Goal: Task Accomplishment & Management: Manage account settings

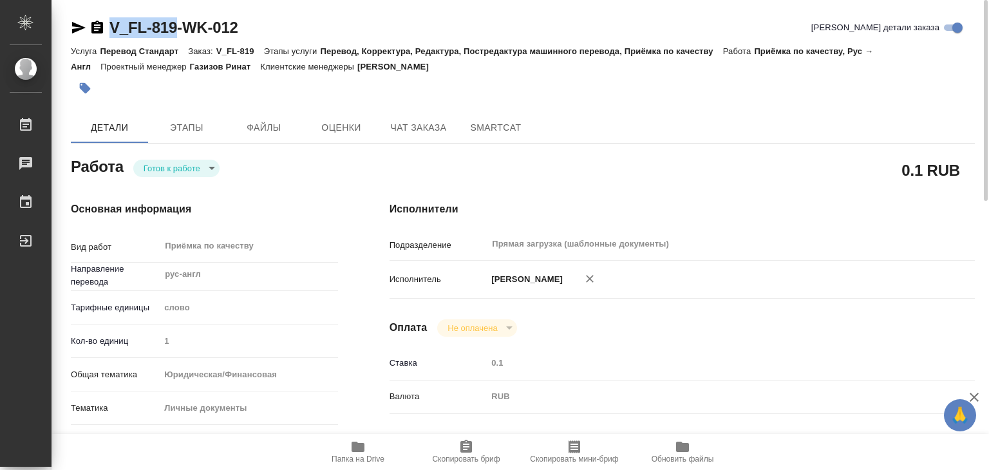
scroll to position [258, 0]
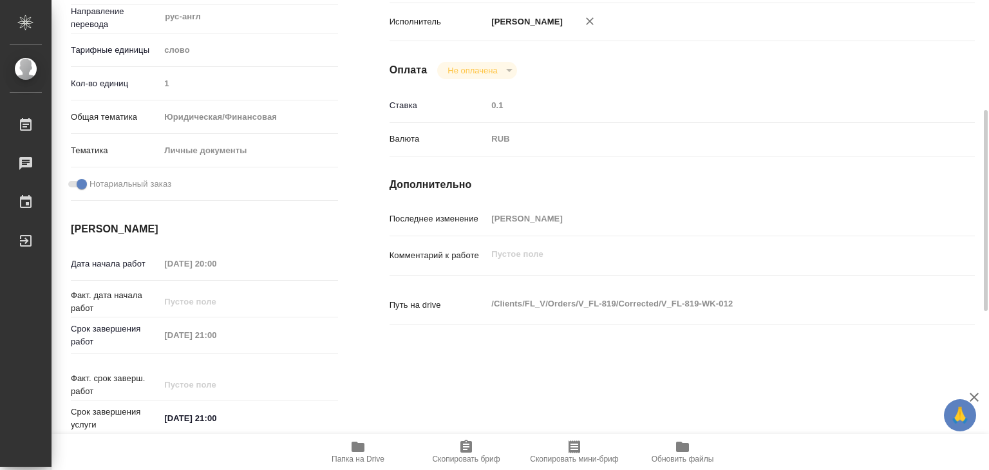
click at [319, 290] on div "Факт. дата начала работ" at bounding box center [204, 300] width 267 height 23
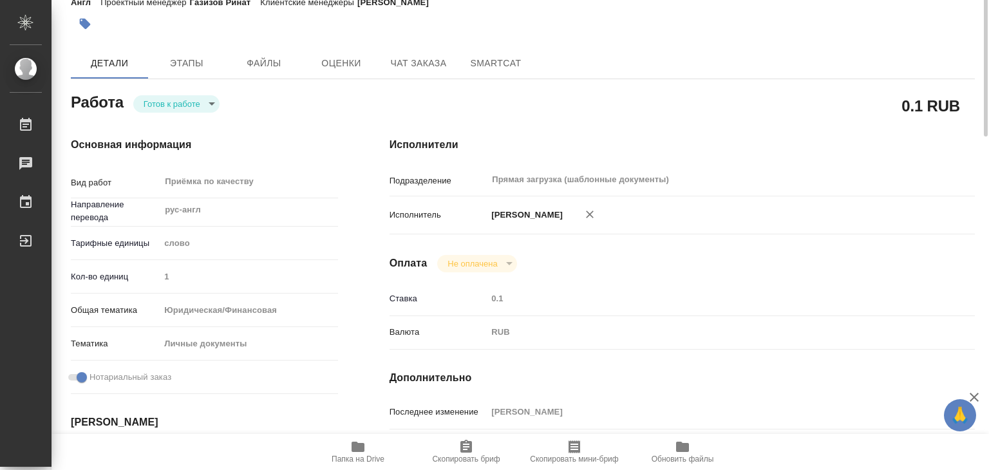
scroll to position [0, 0]
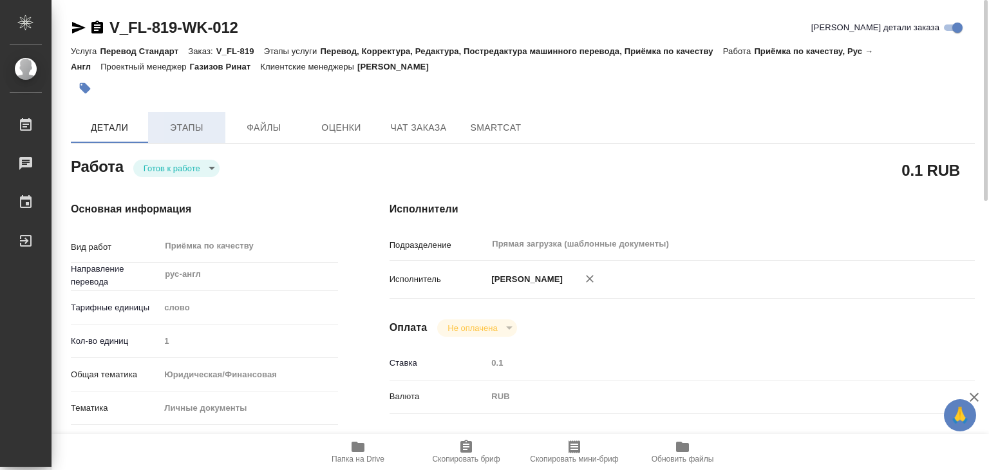
click at [197, 129] on span "Этапы" at bounding box center [187, 128] width 62 height 16
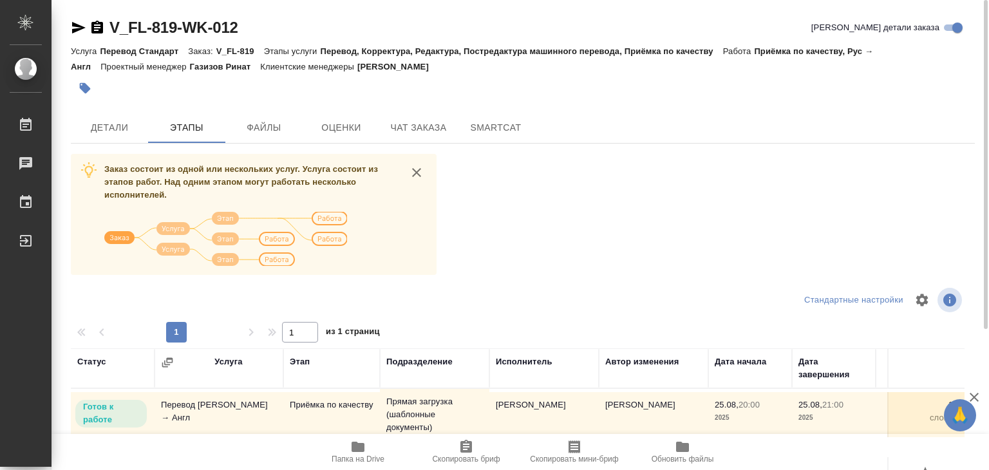
click at [612, 207] on div "Заказ состоит из одной или нескольких услуг. Услуга состоит из этапов работ. На…" at bounding box center [523, 396] width 904 height 484
click at [129, 128] on span "Детали" at bounding box center [110, 128] width 62 height 16
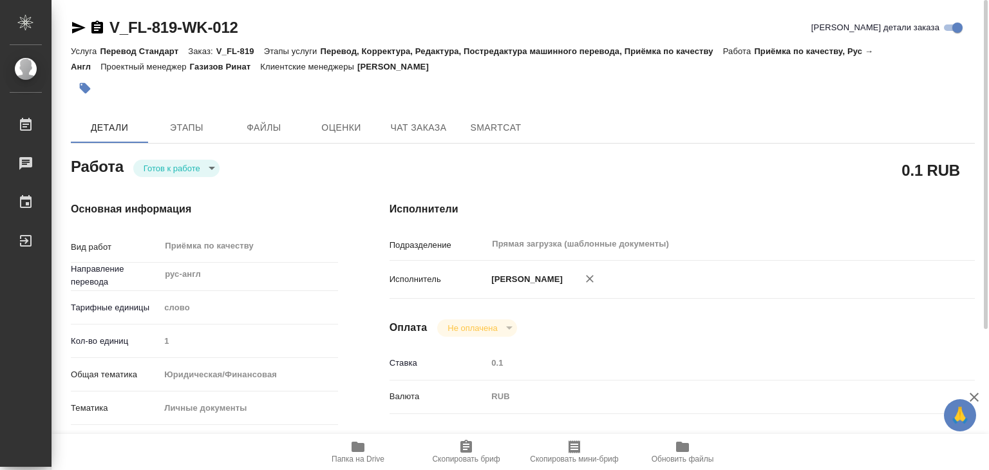
type textarea "x"
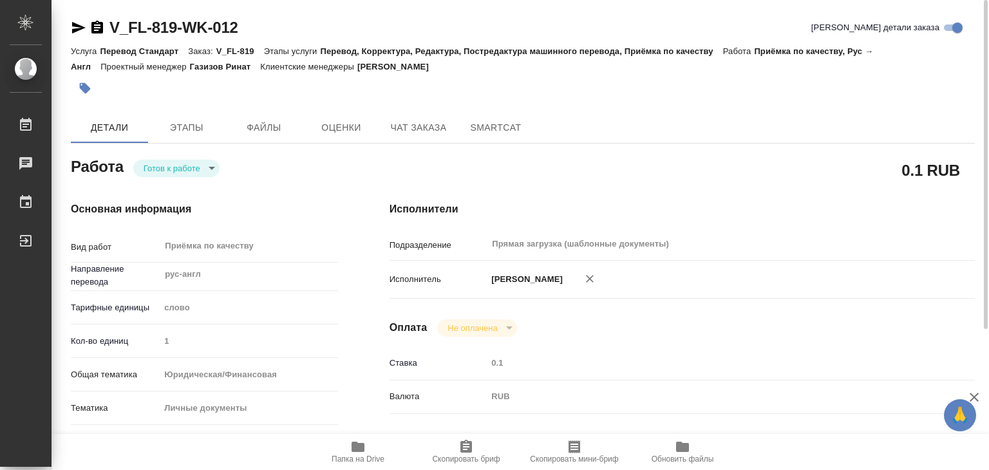
type textarea "x"
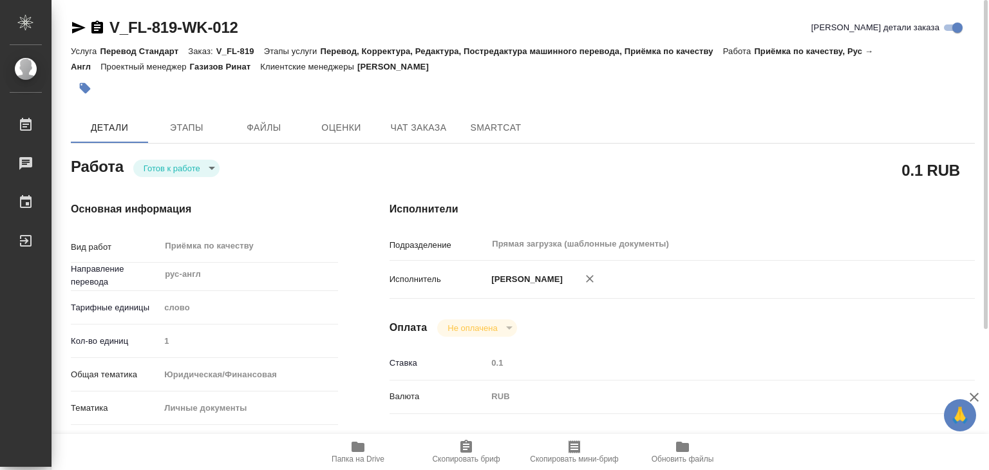
type textarea "x"
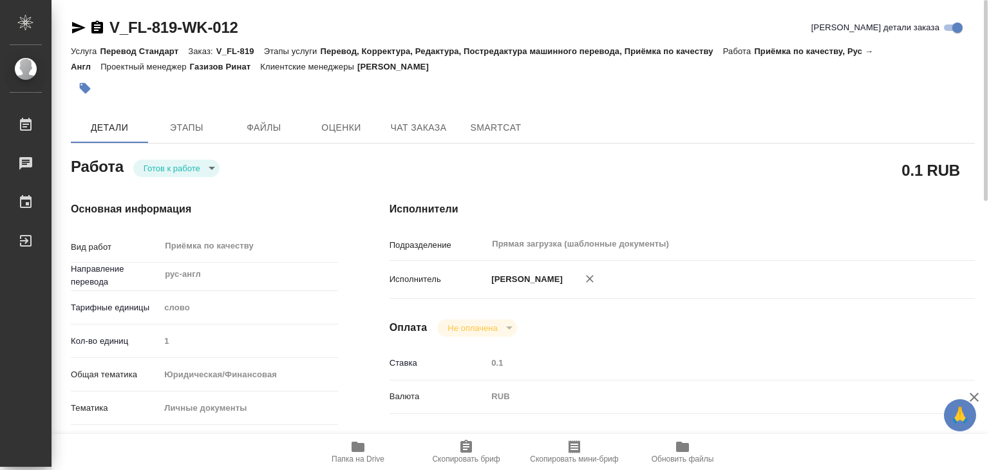
click at [93, 90] on button "button" at bounding box center [85, 88] width 28 height 28
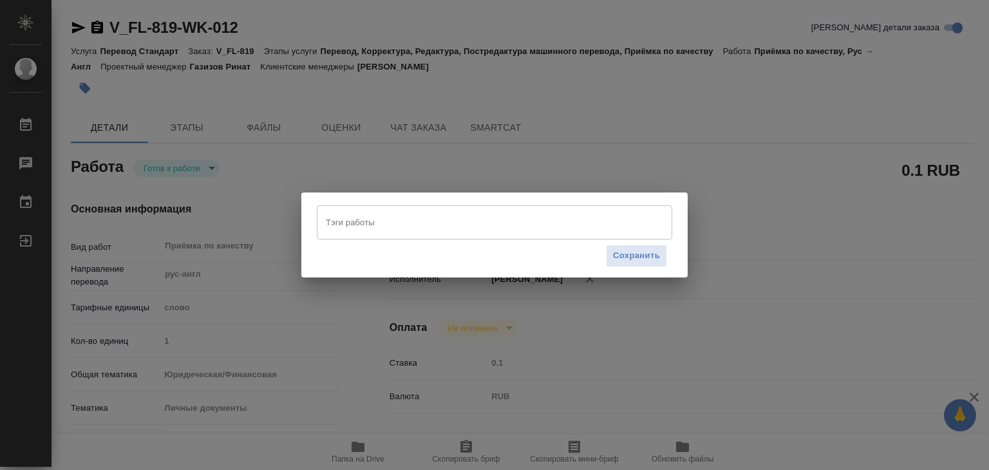
click at [428, 217] on input "Тэги работы" at bounding box center [482, 222] width 319 height 22
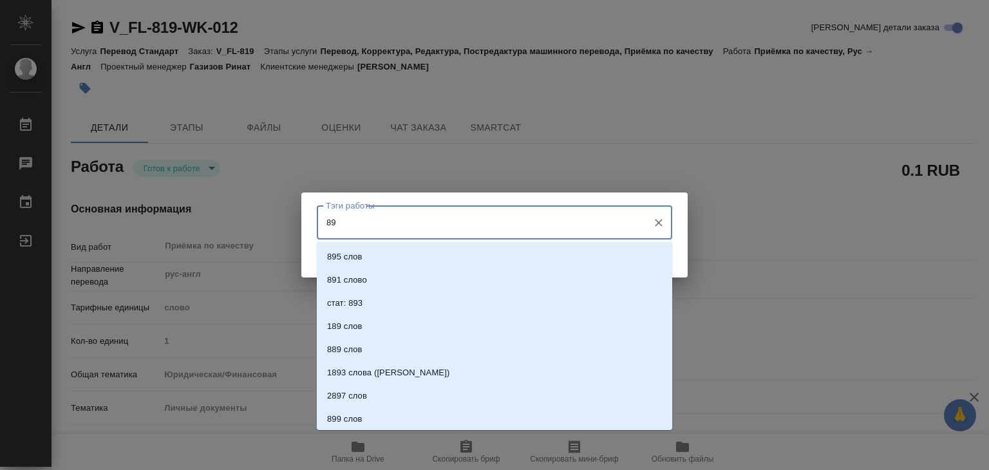
type input "891"
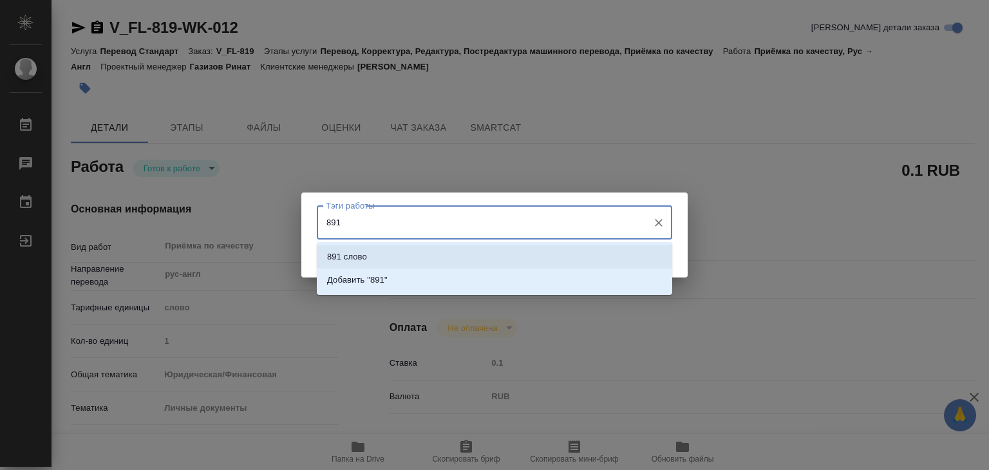
click at [482, 252] on li "891 слово" at bounding box center [495, 256] width 356 height 23
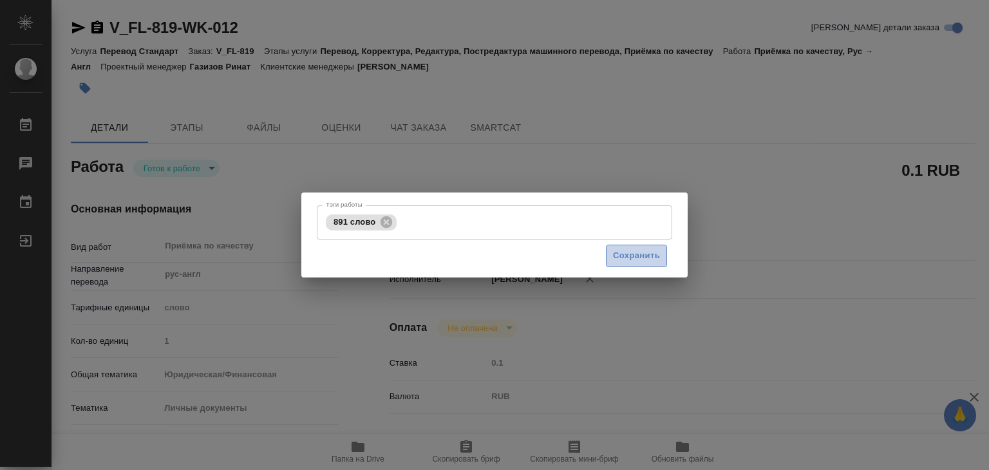
click at [629, 258] on span "Сохранить" at bounding box center [636, 256] width 47 height 15
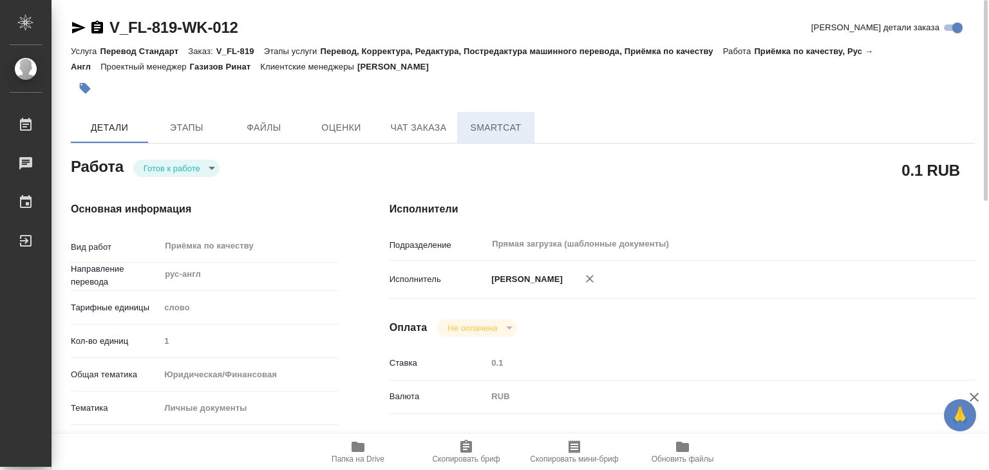
type input "readyForWork"
type textarea "Приёмка по качеству"
type textarea "x"
type input "рус-англ"
type input "5a8b1489cc6b4906c91bfd90"
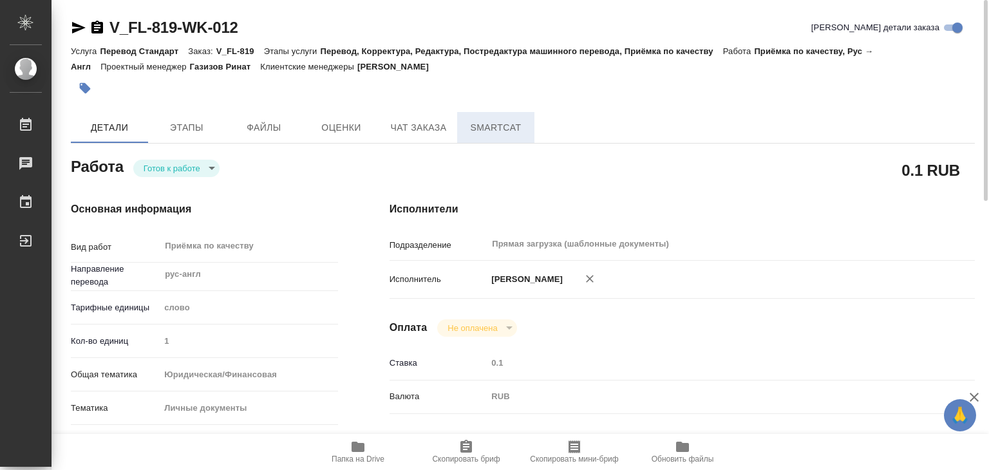
type input "1"
type input "yr-fn"
type input "5a8b8b956a9677013d343cfe"
checkbox input "true"
type input "25.08.2025 20:00"
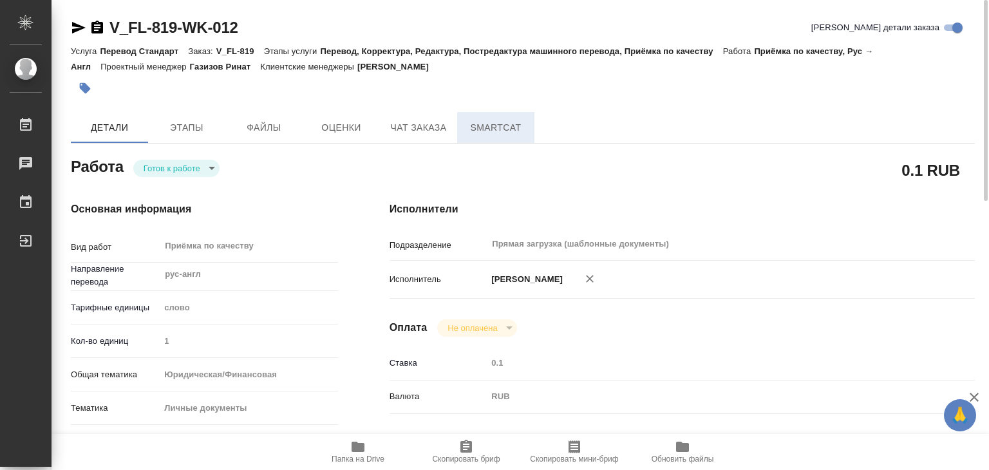
type input "25.08.2025 21:00"
type input "Прямая загрузка (шаблонные документы)"
type input "notPayed"
type input "0.1"
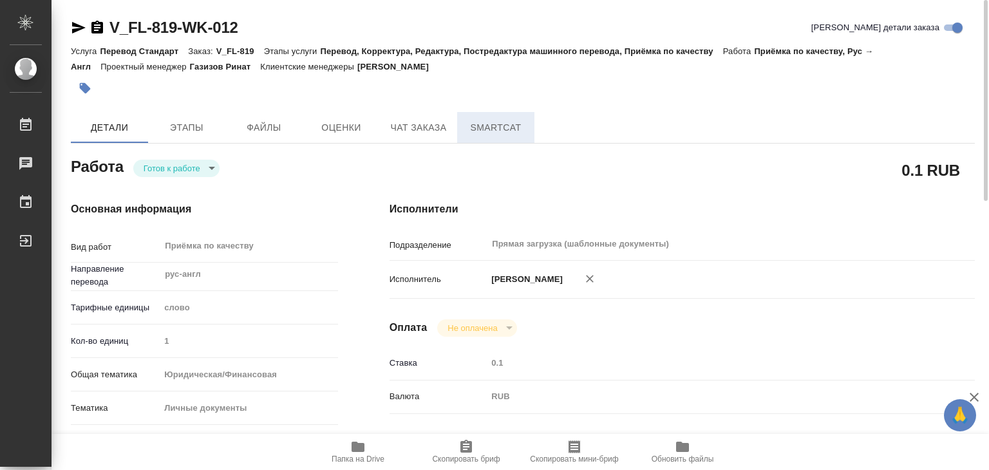
type input "RUB"
type input "Алилекова Валерия"
type textarea "x"
type textarea "/Clients/FL_V/Orders/V_FL-819/Corrected/V_FL-819-WK-012"
type textarea "x"
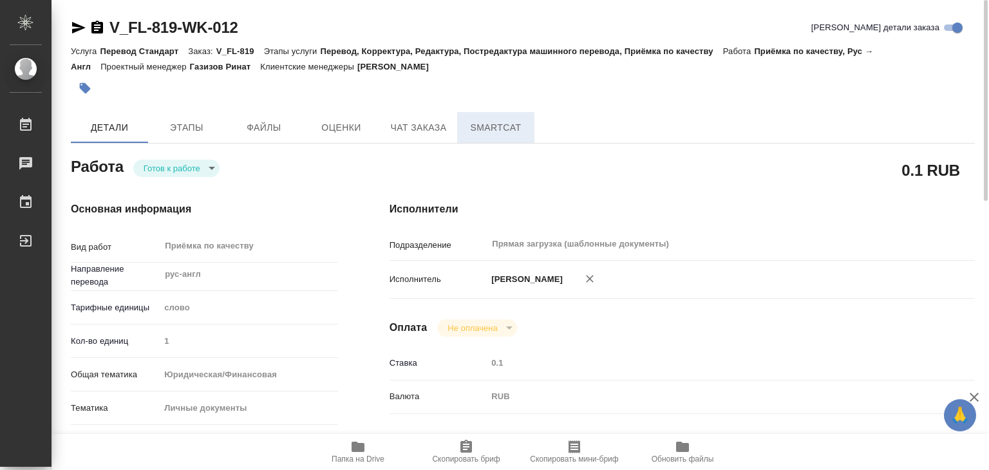
type input "V_FL-819"
type input "Перевод Стандарт"
type input "Перевод, Корректура, Редактура, Постредактура машинного перевода, Приёмка по ка…"
type input "Касымов Тимур"
type input "/Clients/FL_V/Orders/V_FL-819"
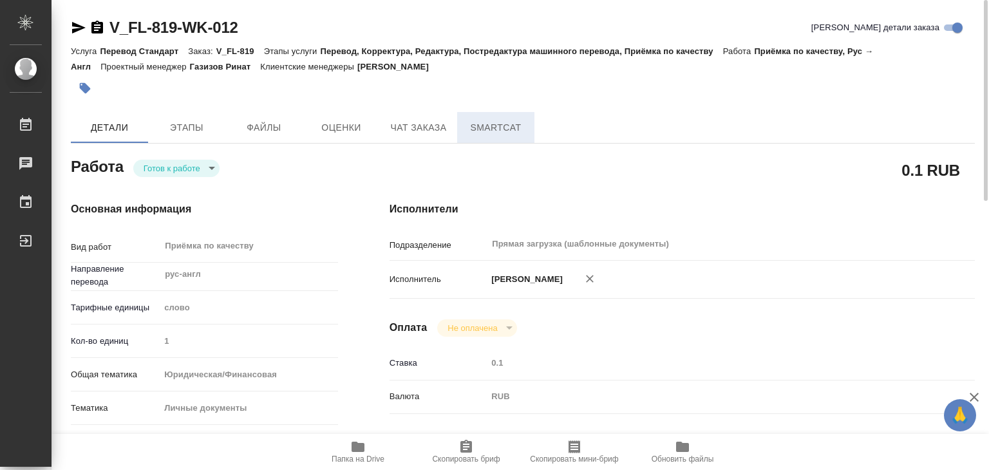
type textarea "x"
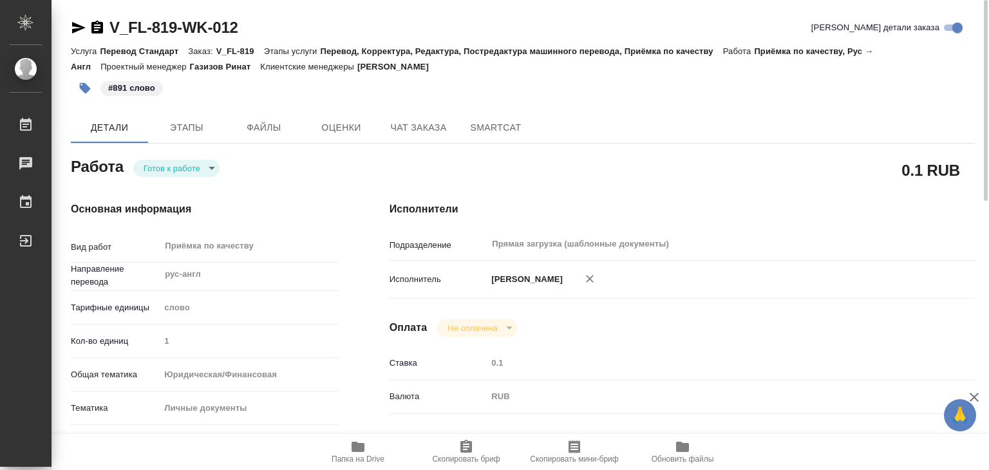
type textarea "x"
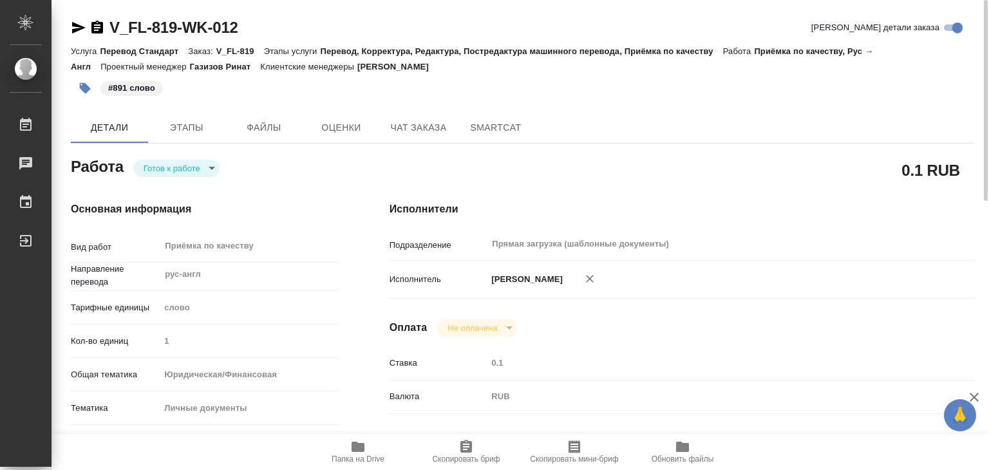
type textarea "x"
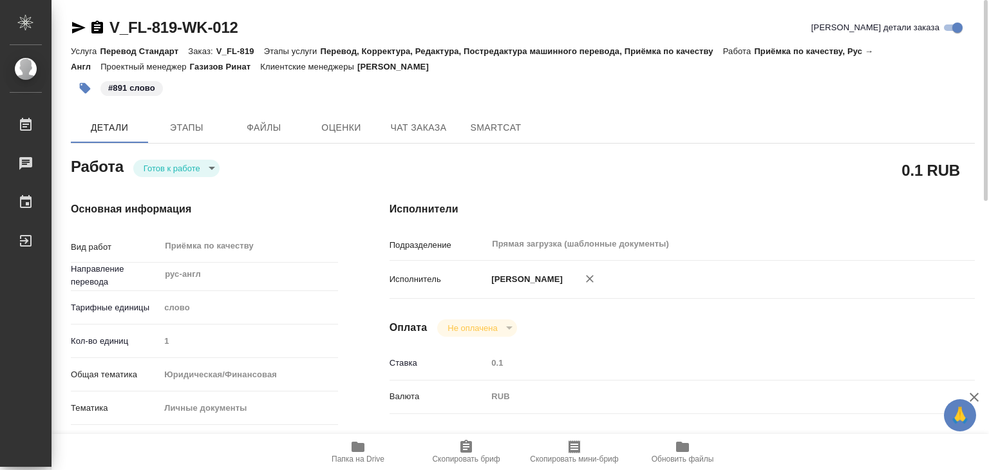
type textarea "x"
click at [341, 449] on span "Папка на Drive" at bounding box center [358, 451] width 93 height 24
click at [188, 167] on body "🙏 .cls-1 fill:#fff; AWATERA Alilekova Valeriya Работы 0 Чаты График Выйти V_FL-…" at bounding box center [494, 235] width 989 height 470
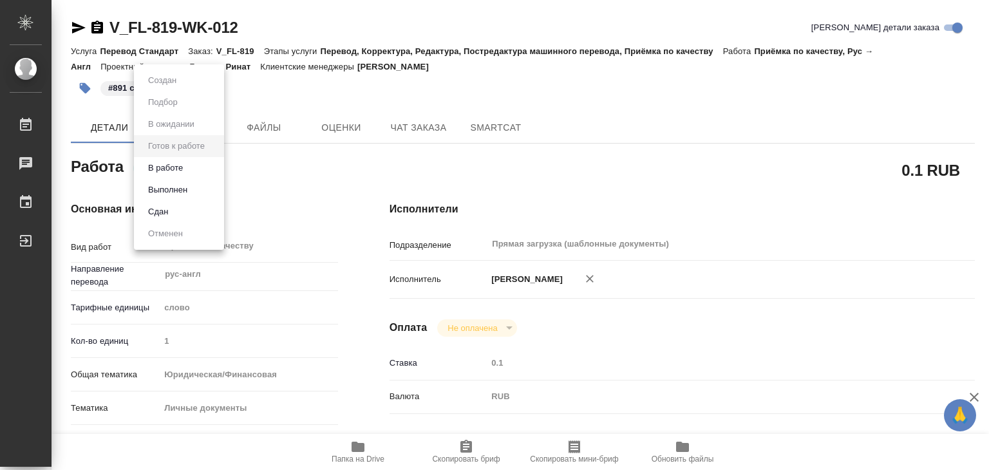
click at [197, 191] on li "Выполнен" at bounding box center [179, 190] width 90 height 22
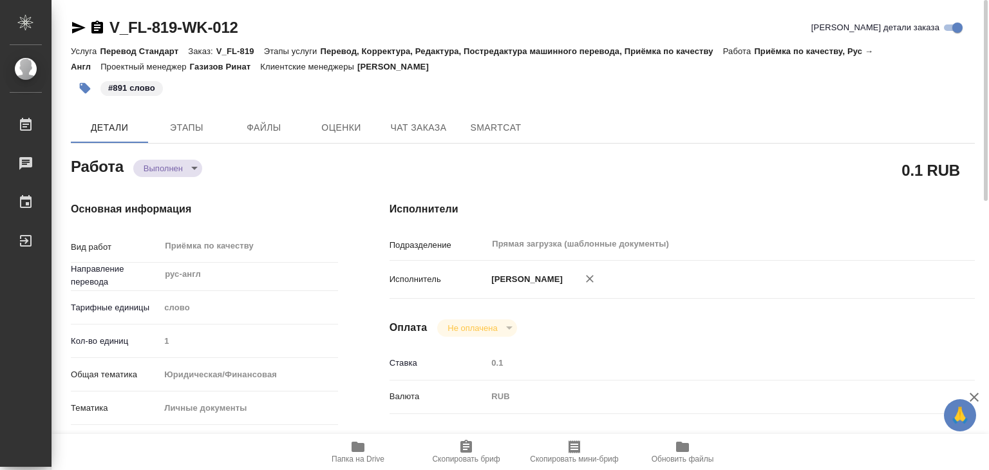
type textarea "x"
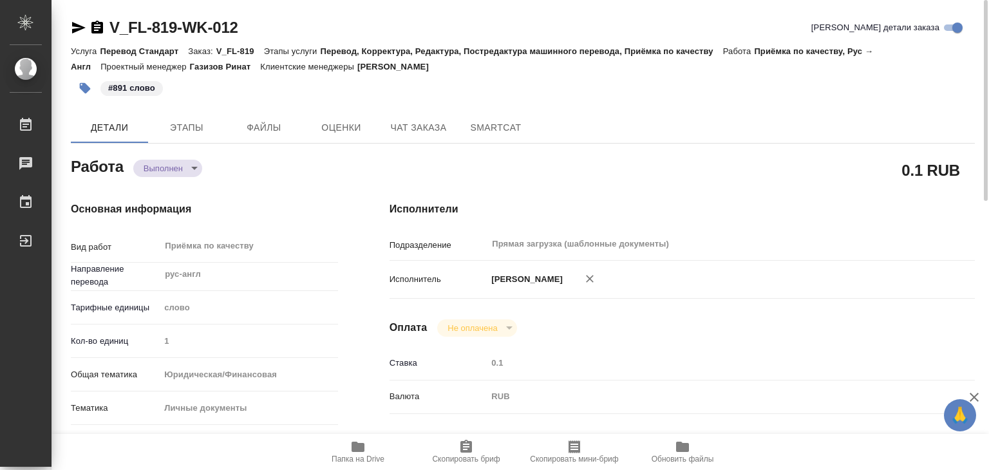
type textarea "x"
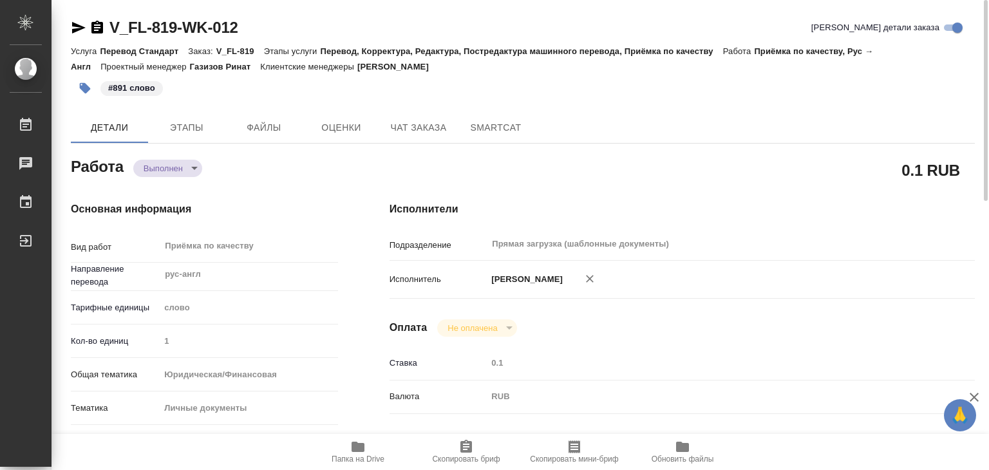
type textarea "x"
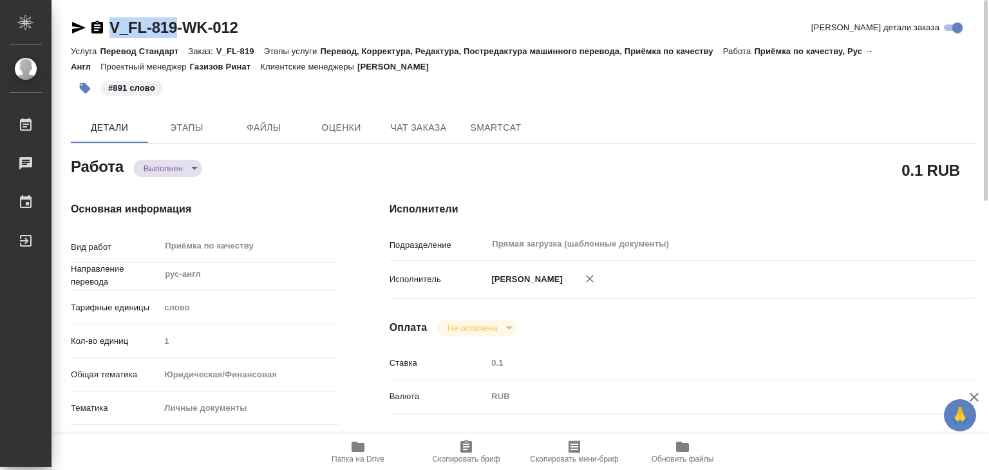
drag, startPoint x: 108, startPoint y: 13, endPoint x: 175, endPoint y: 24, distance: 67.2
copy link "V_FL-819"
type textarea "x"
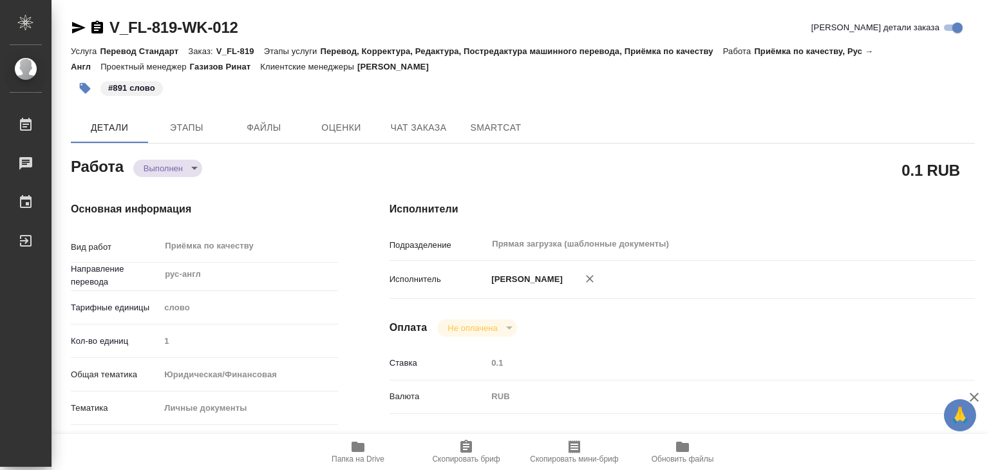
type textarea "x"
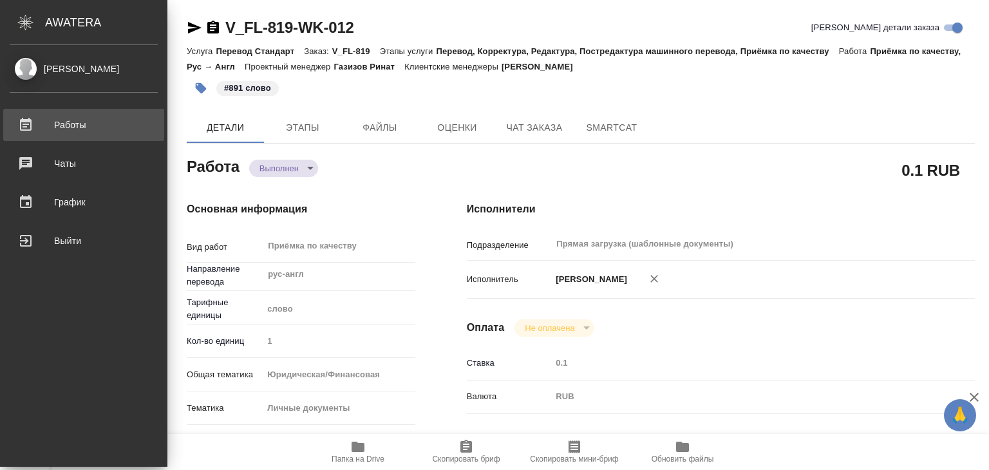
type textarea "x"
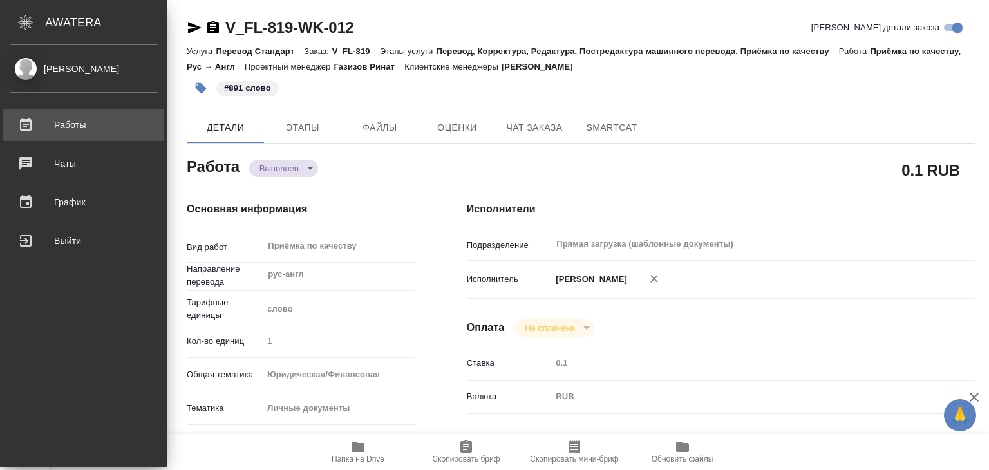
click at [89, 126] on div "Работы" at bounding box center [84, 124] width 148 height 19
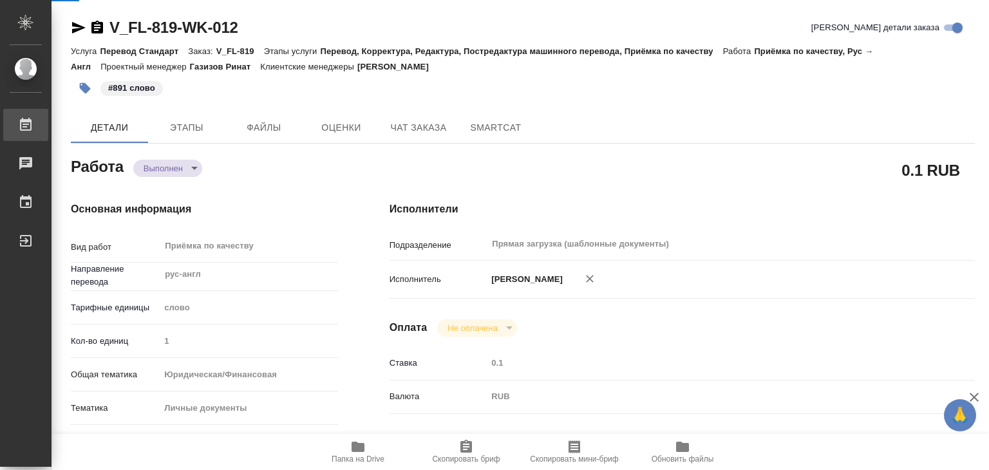
type textarea "x"
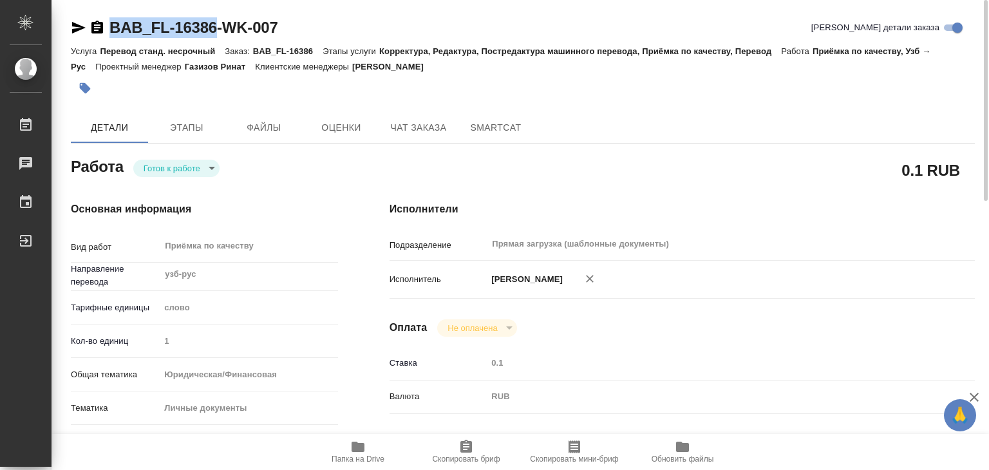
scroll to position [193, 0]
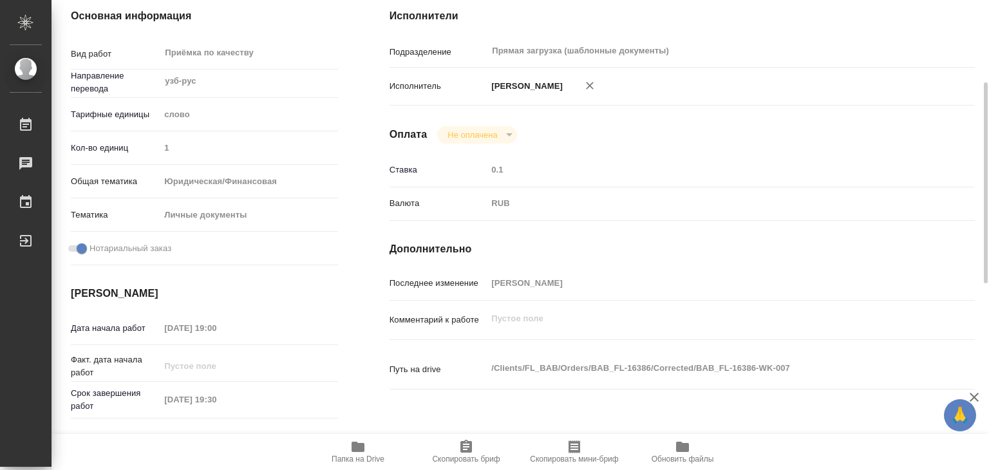
drag, startPoint x: 356, startPoint y: 365, endPoint x: 410, endPoint y: 312, distance: 74.7
click at [356, 364] on div "Основная информация Вид работ Приёмка по качеству x ​ Направление перевода узб-…" at bounding box center [204, 258] width 319 height 550
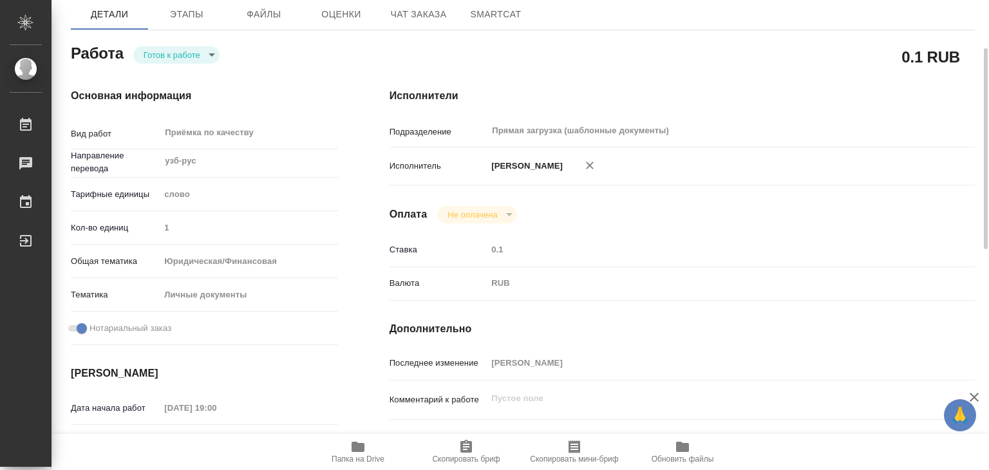
scroll to position [0, 0]
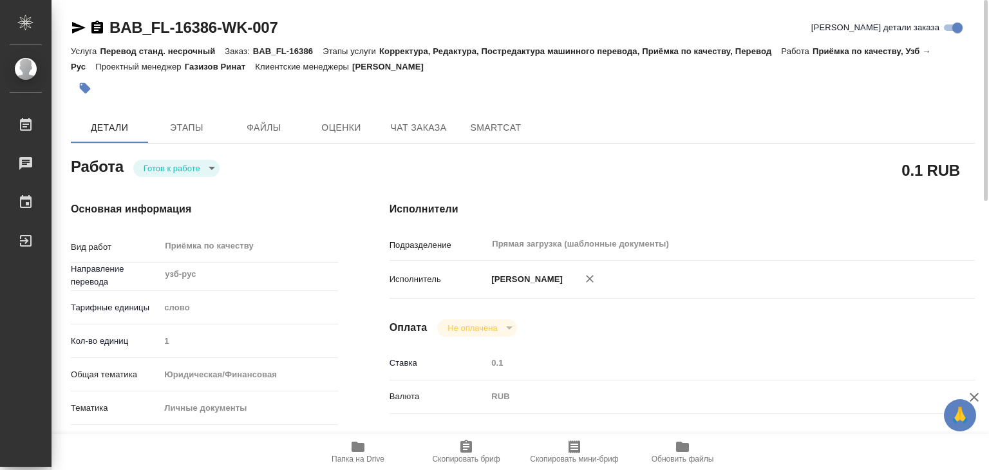
click at [202, 164] on body "🙏 .cls-1 fill:#fff; AWATERA Alilekova Valeriya Работы 0 Чаты График Выйти BAB_F…" at bounding box center [494, 235] width 989 height 470
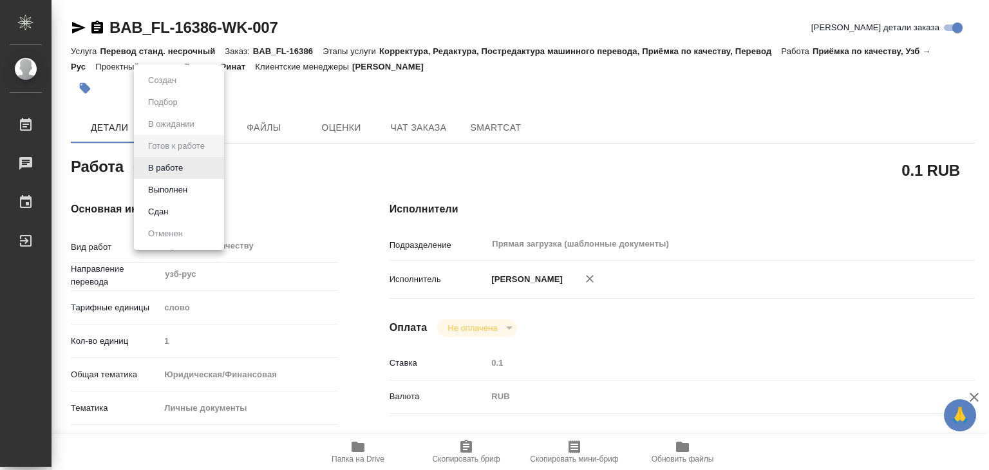
click at [346, 186] on div at bounding box center [494, 235] width 989 height 470
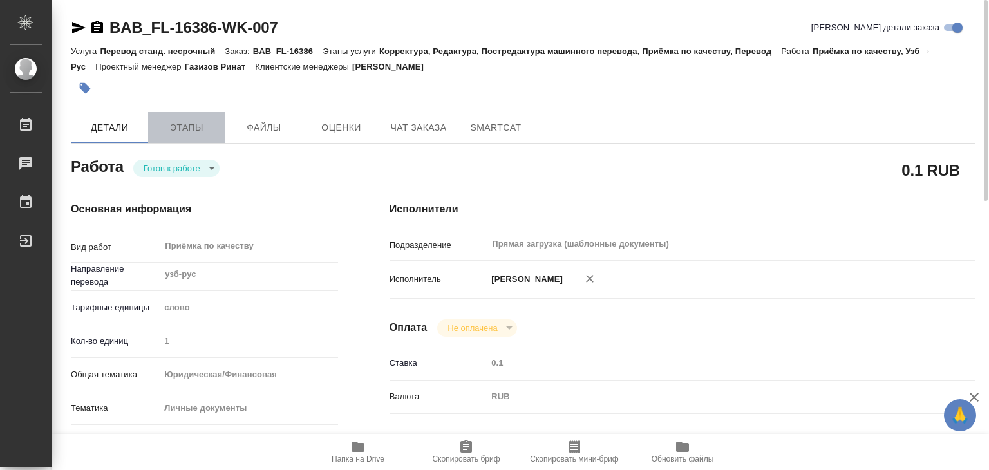
click at [204, 124] on span "Этапы" at bounding box center [187, 128] width 62 height 16
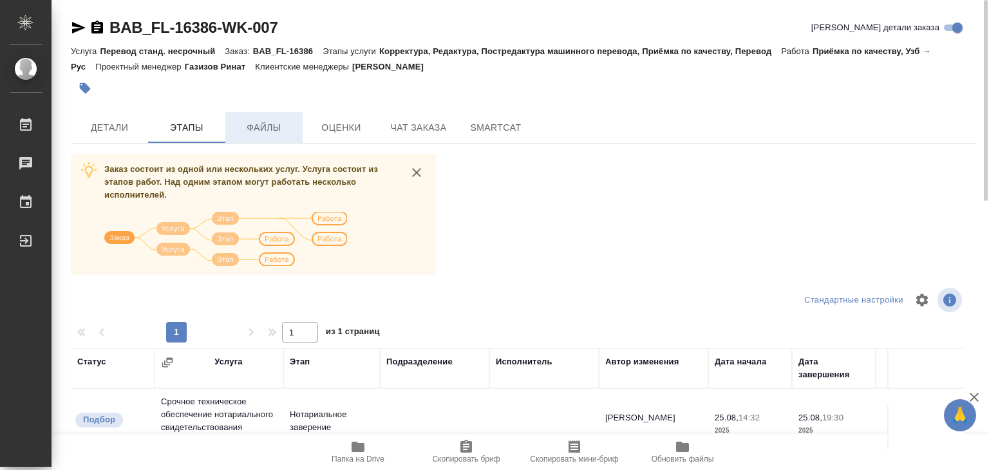
click at [261, 125] on span "Файлы" at bounding box center [264, 128] width 62 height 16
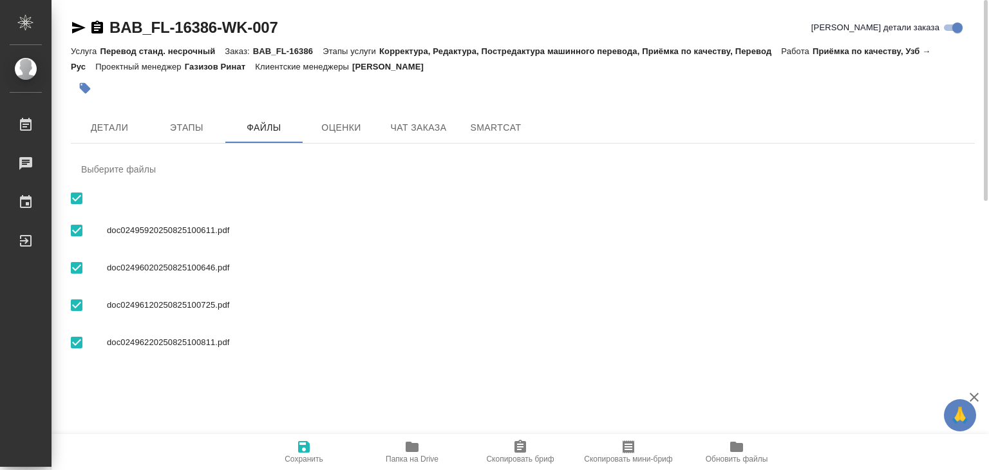
click at [399, 458] on span "Папка на Drive" at bounding box center [412, 459] width 53 height 9
click at [113, 121] on span "Детали" at bounding box center [110, 128] width 62 height 16
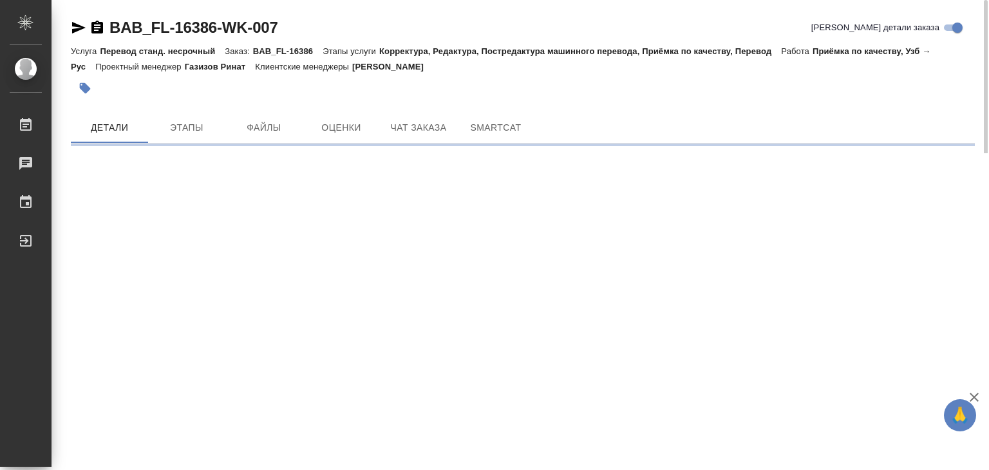
click at [88, 86] on icon "button" at bounding box center [85, 88] width 11 height 11
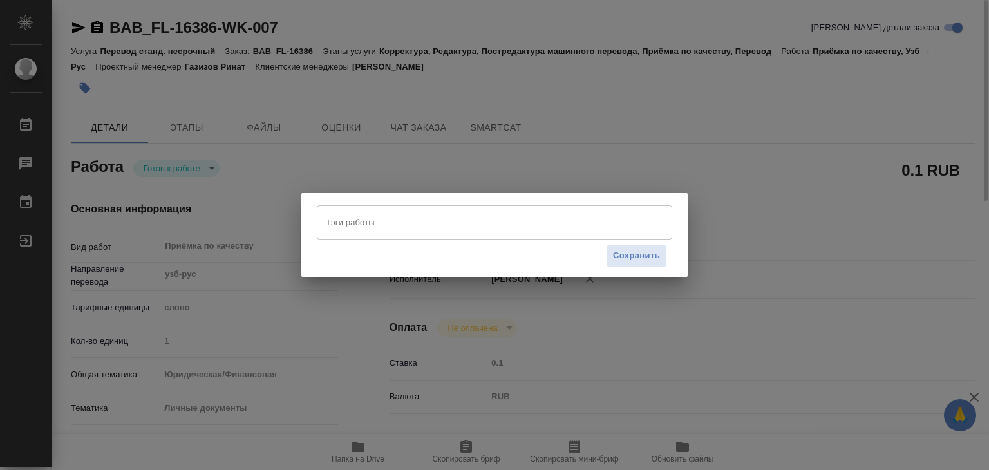
type textarea "x"
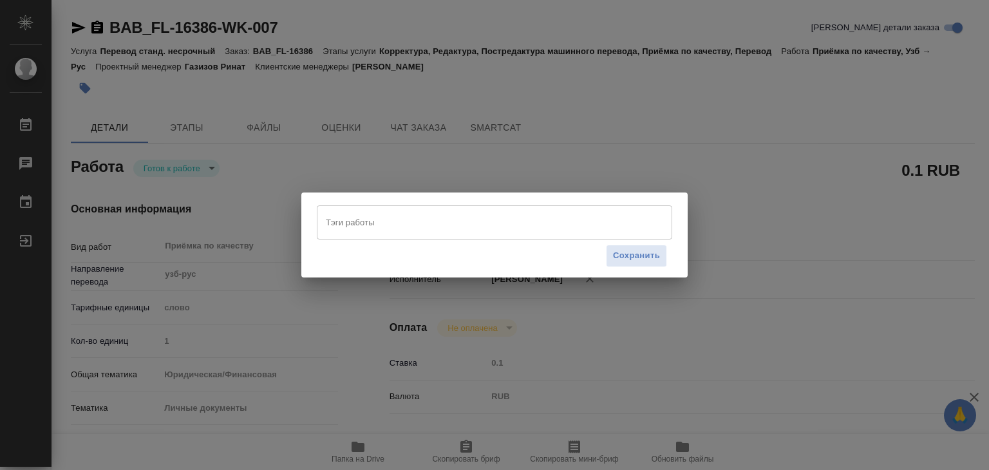
type textarea "x"
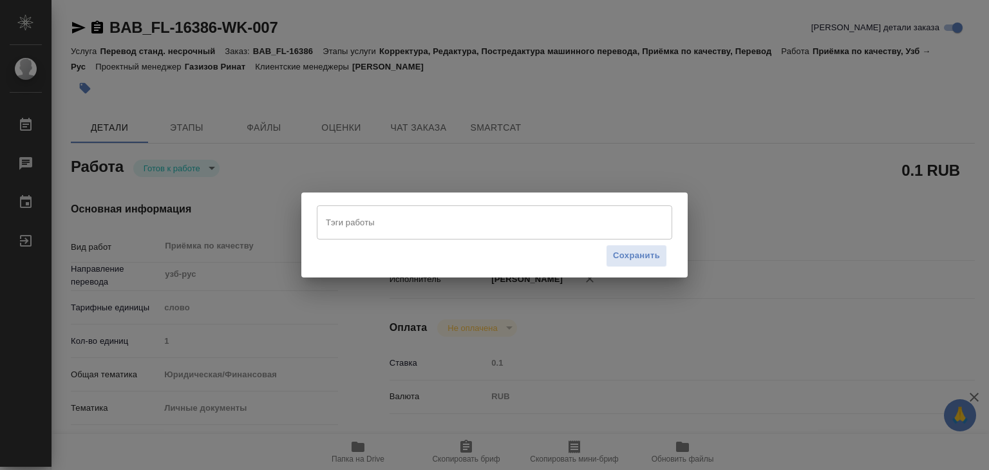
click at [496, 227] on input "Тэги работы" at bounding box center [482, 222] width 319 height 22
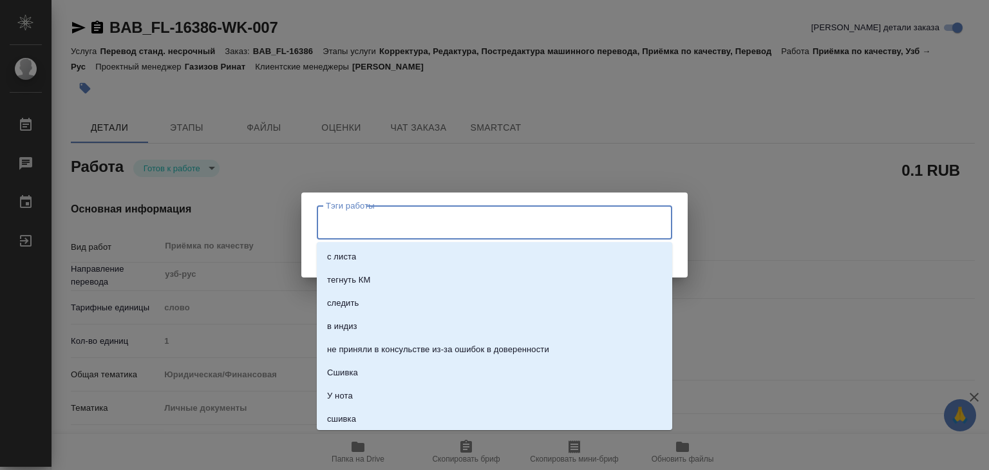
type textarea "x"
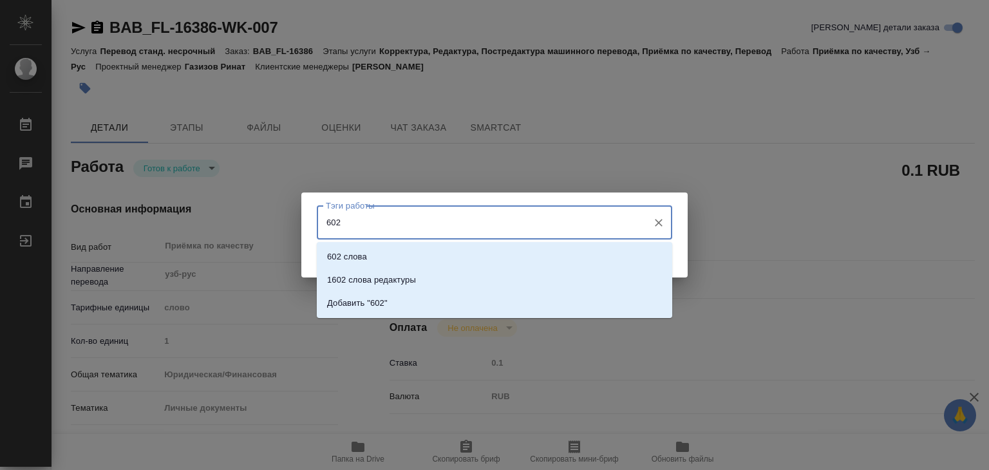
type input "602"
click at [486, 254] on li "602 слова" at bounding box center [495, 256] width 356 height 23
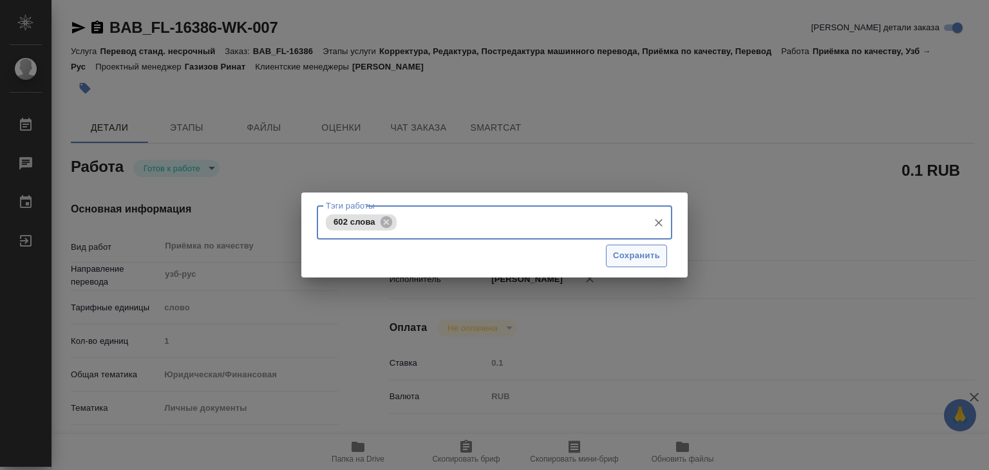
click at [647, 250] on span "Сохранить" at bounding box center [636, 256] width 47 height 15
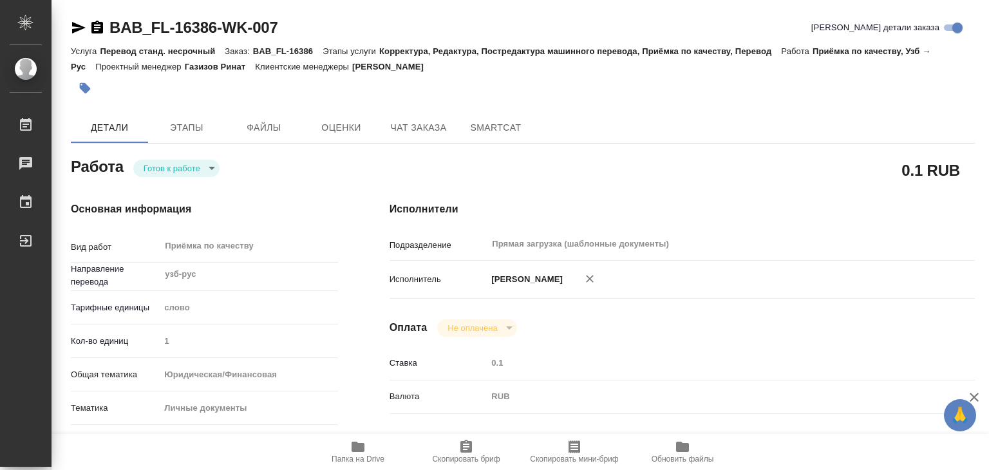
type input "readyForWork"
type textarea "Приёмка по качеству"
type textarea "x"
type input "узб-рус"
type input "5a8b1489cc6b4906c91bfd90"
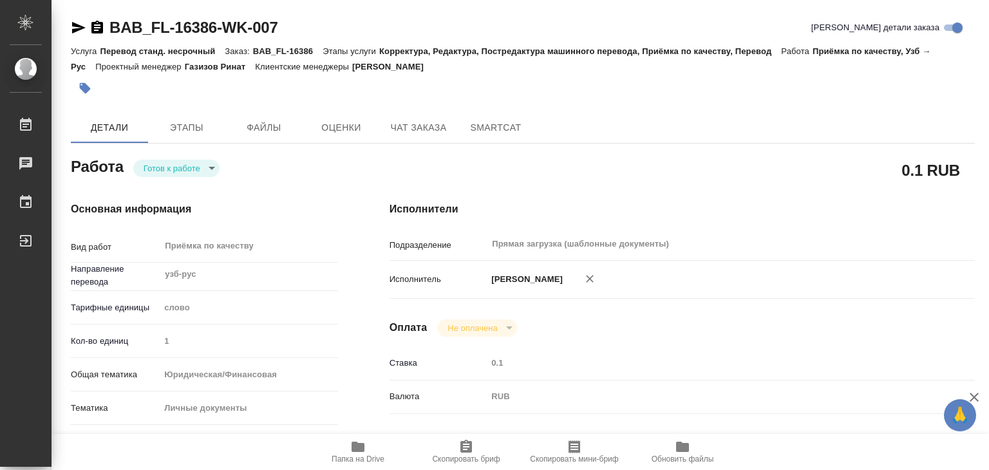
type input "1"
type input "yr-fn"
type input "5a8b8b956a9677013d343cfe"
checkbox input "true"
type input "25.08.2025 19:00"
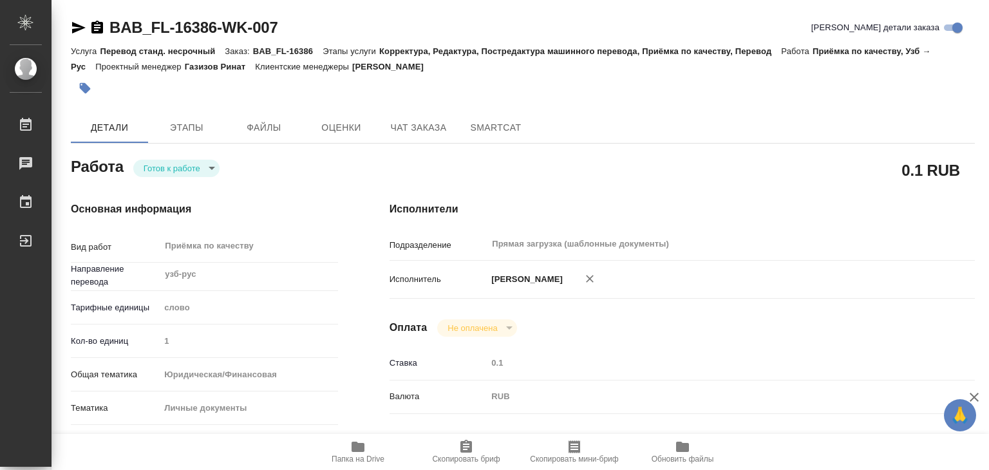
type input "25.08.2025 19:30"
type input "Прямая загрузка (шаблонные документы)"
type input "notPayed"
type input "0.1"
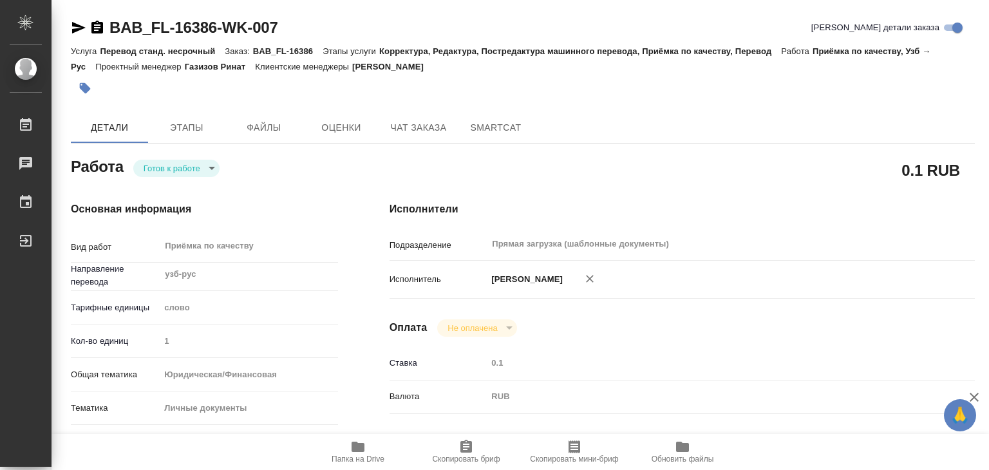
type input "RUB"
type input "Алилекова Валерия"
type textarea "x"
type textarea "/Clients/FL_BAB/Orders/BAB_FL-16386/Corrected/BAB_FL-16386-WK-007"
type textarea "x"
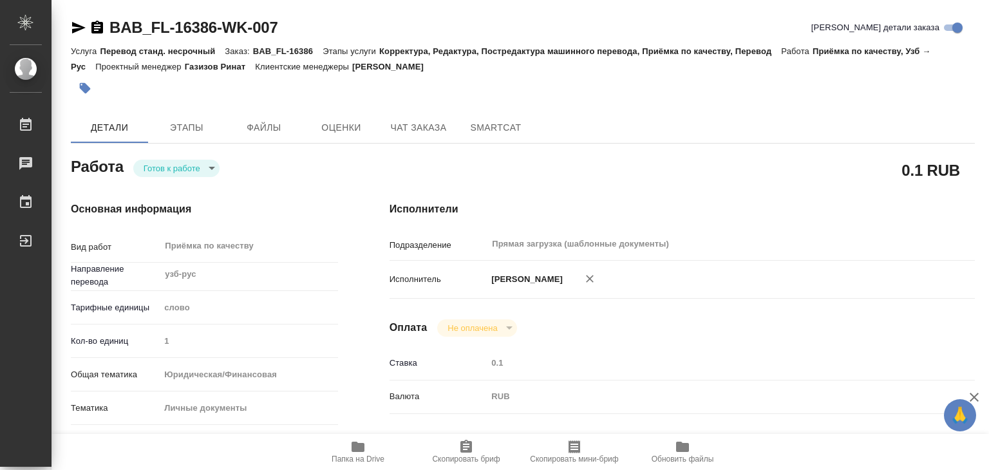
type input "BAB_FL-16386"
type input "Перевод станд. несрочный"
type input "Корректура, Редактура, Постредактура машинного перевода, Приёмка по качеству, П…"
type input "Голубев Дмитрий"
type input "Заборова Александра"
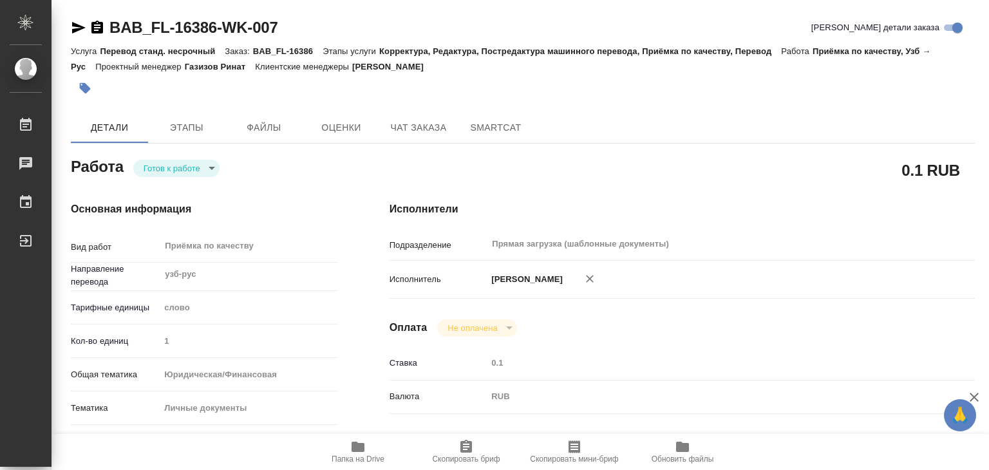
type input "/Clients/FL_BAB/Orders/BAB_FL-16386"
type textarea "x"
type textarea "маленькие сертификат и прилоежние - переводим ток печать. Два других - с таблич…"
type textarea "x"
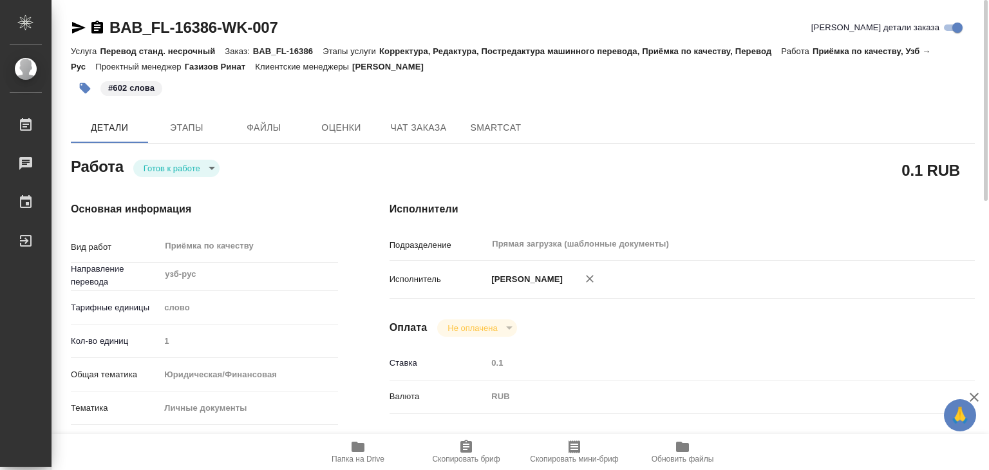
type textarea "x"
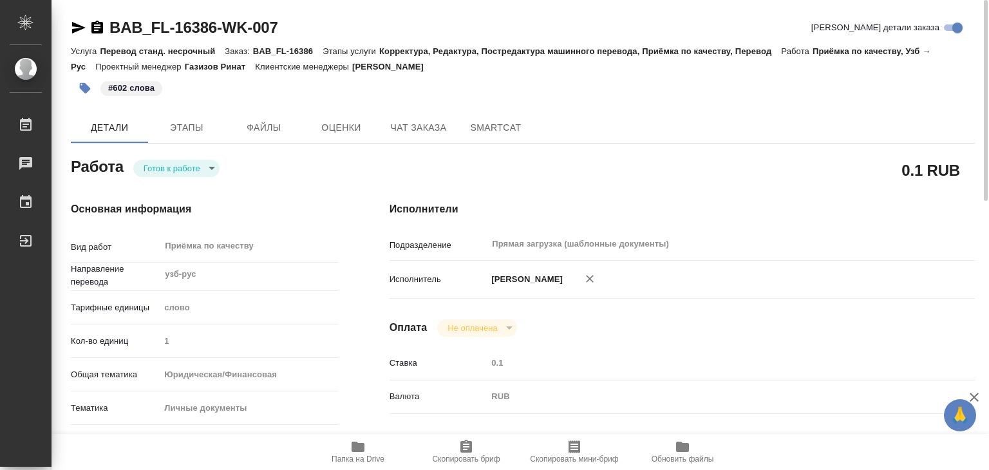
type textarea "x"
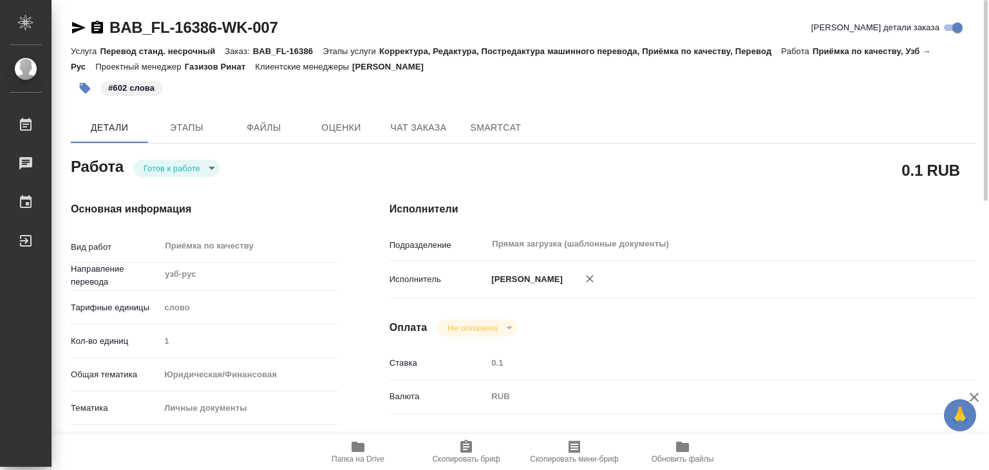
type textarea "x"
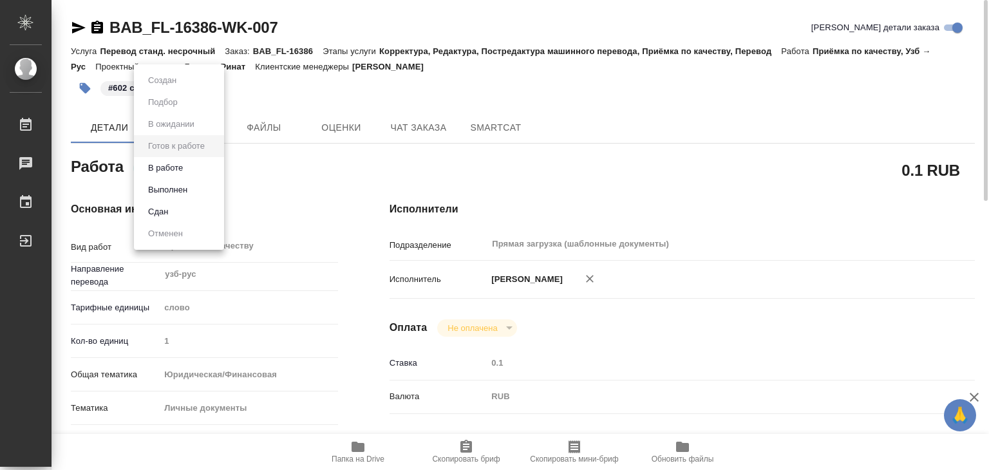
click at [191, 164] on body "🙏 .cls-1 fill:#fff; AWATERA Alilekova Valeriya Работы 0 Чаты График Выйти BAB_F…" at bounding box center [494, 235] width 989 height 470
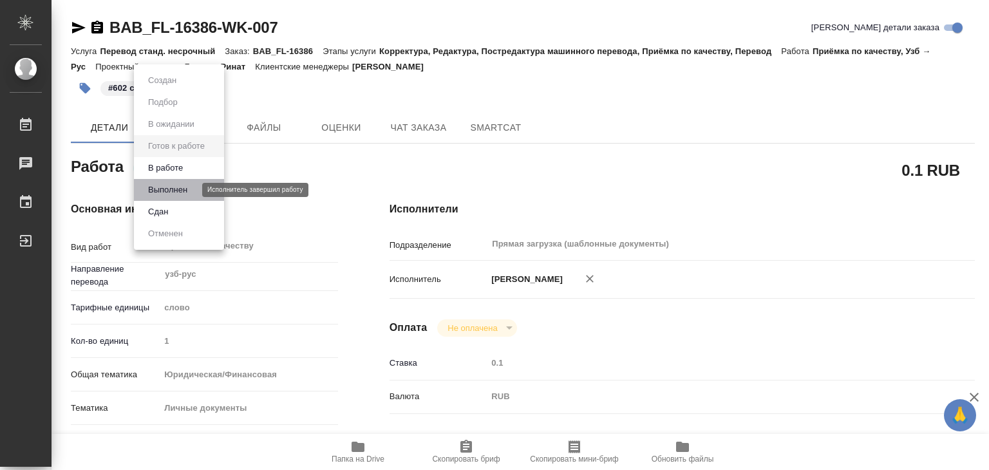
click at [185, 185] on button "Выполнен" at bounding box center [167, 190] width 47 height 14
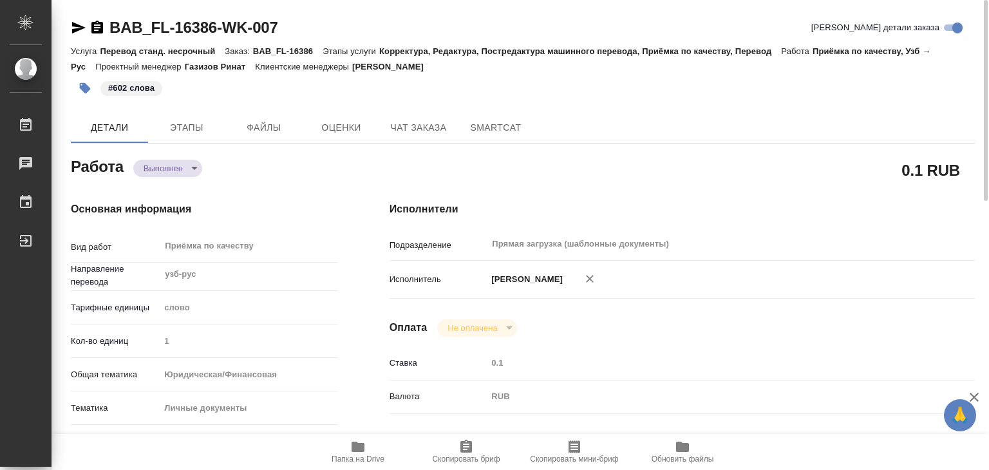
type textarea "x"
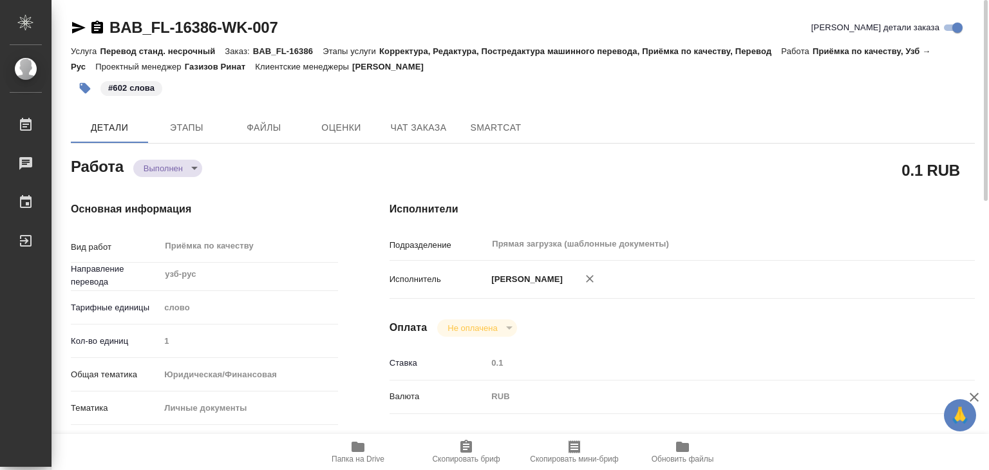
type textarea "x"
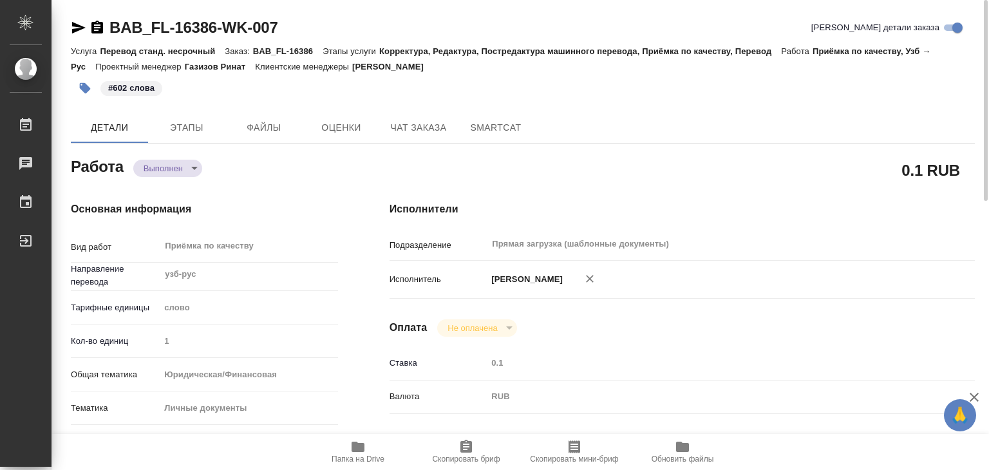
type textarea "x"
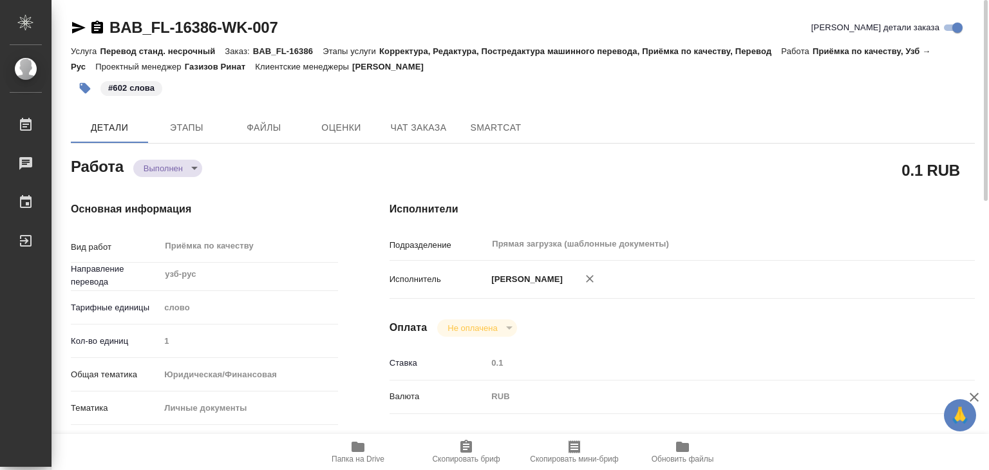
drag, startPoint x: 448, startPoint y: 70, endPoint x: 366, endPoint y: 70, distance: 82.4
click at [366, 70] on p "[PERSON_NAME]" at bounding box center [392, 67] width 81 height 10
copy p "[PERSON_NAME]"
drag, startPoint x: 107, startPoint y: 15, endPoint x: 215, endPoint y: 28, distance: 109.0
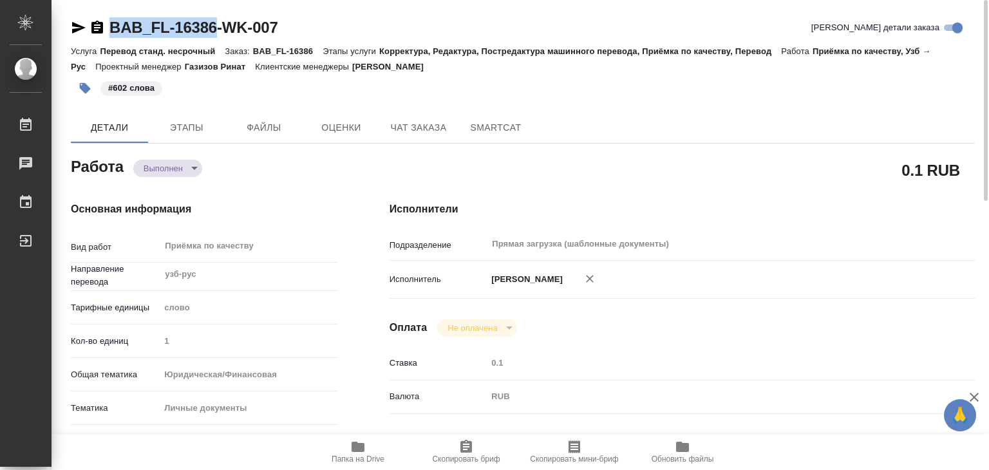
copy link "BAB_FL-16386"
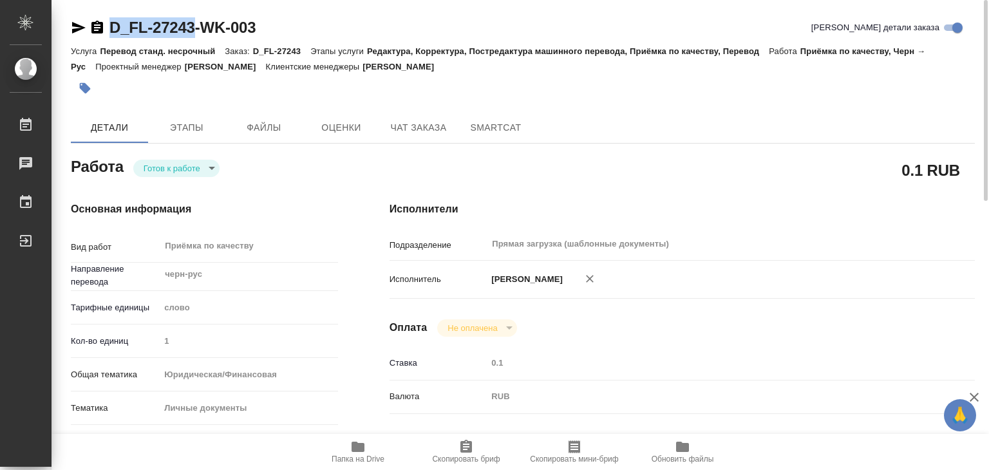
click at [345, 449] on span "Папка на Drive" at bounding box center [358, 451] width 93 height 24
click at [162, 117] on button "Этапы" at bounding box center [186, 127] width 77 height 31
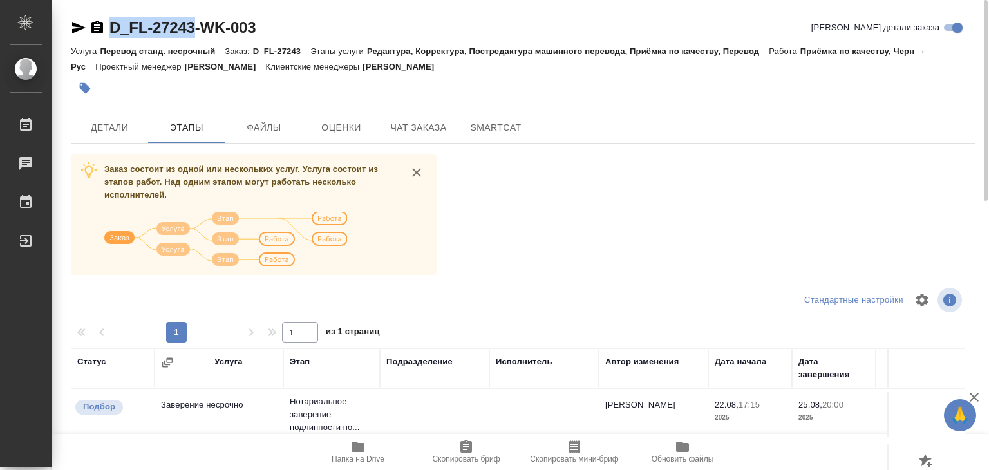
scroll to position [201, 0]
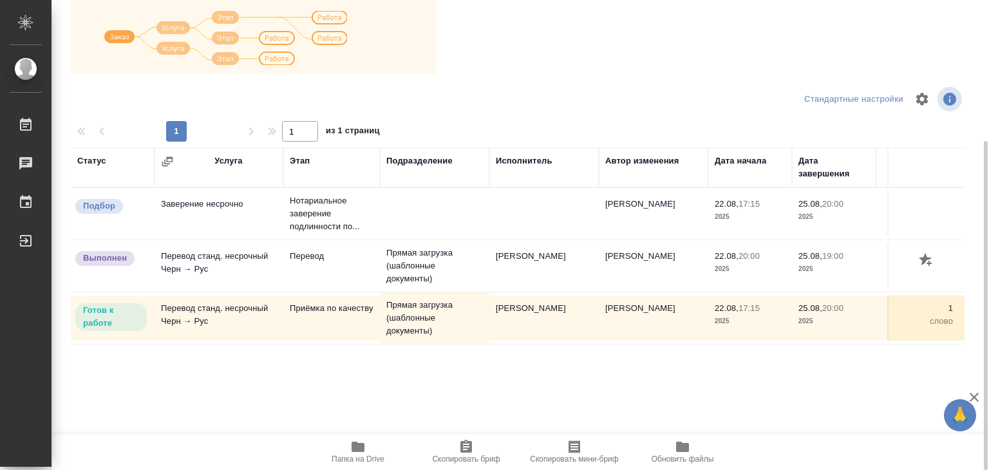
click at [522, 371] on div "Статус Услуга Этап Подразделение Исполнитель Автор изменения Дата начала Дата з…" at bounding box center [518, 292] width 894 height 290
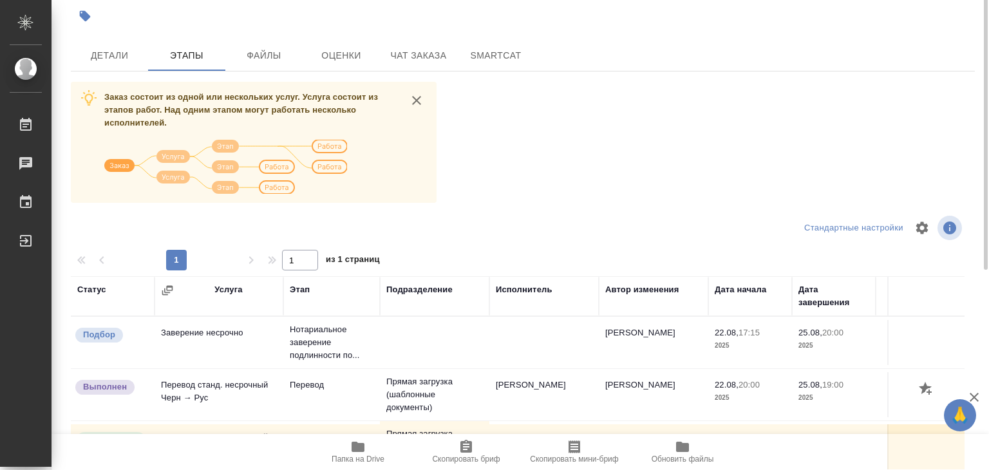
scroll to position [8, 0]
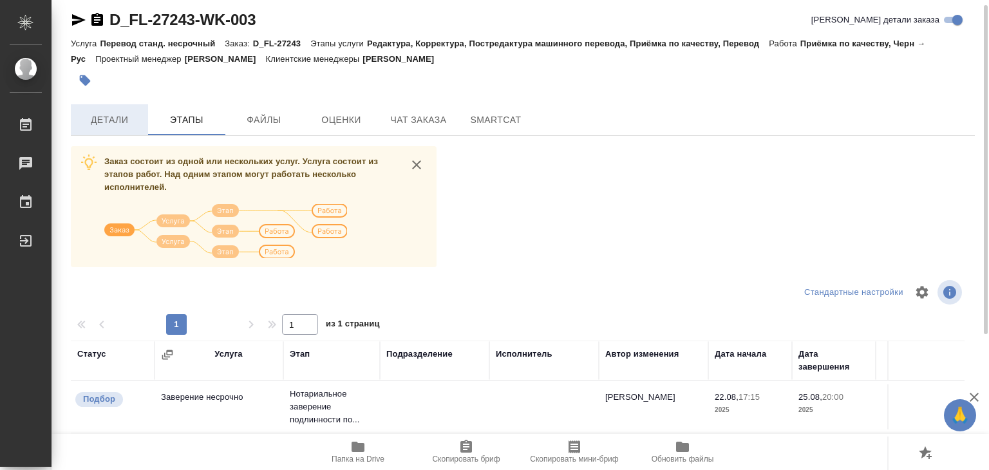
click at [86, 127] on button "Детали" at bounding box center [109, 119] width 77 height 31
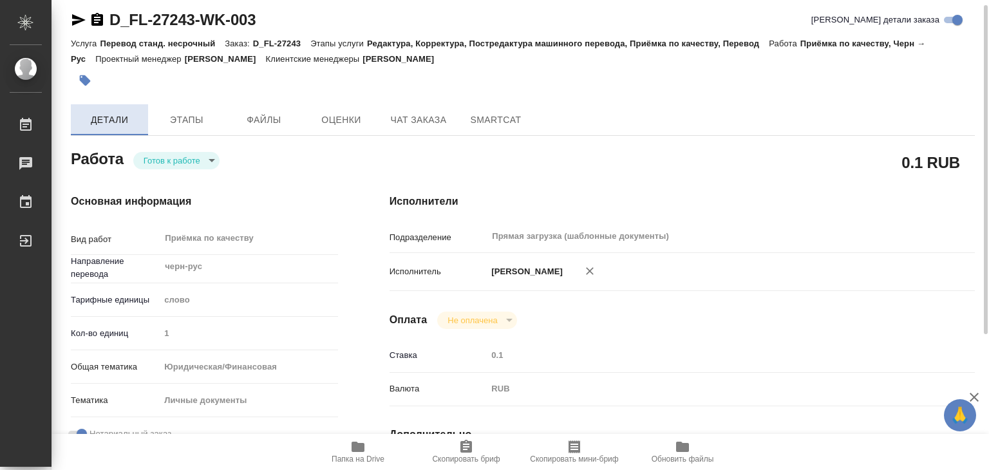
type textarea "x"
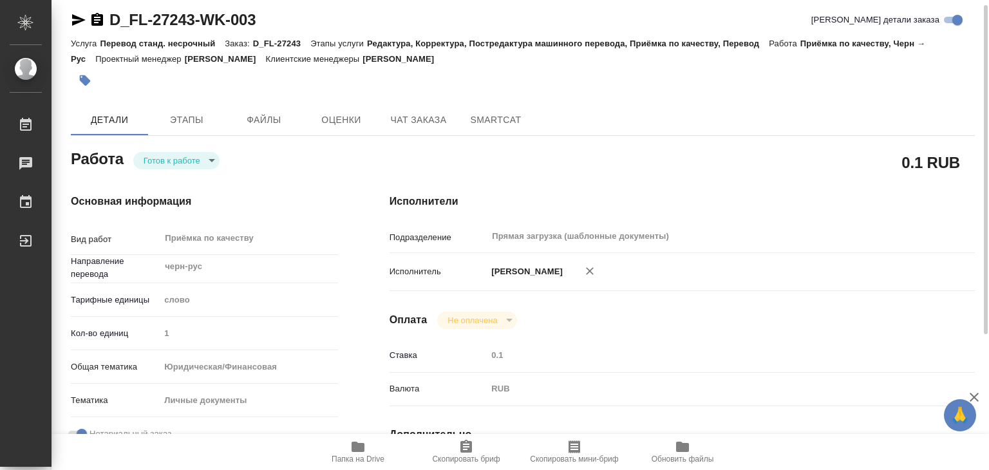
type textarea "x"
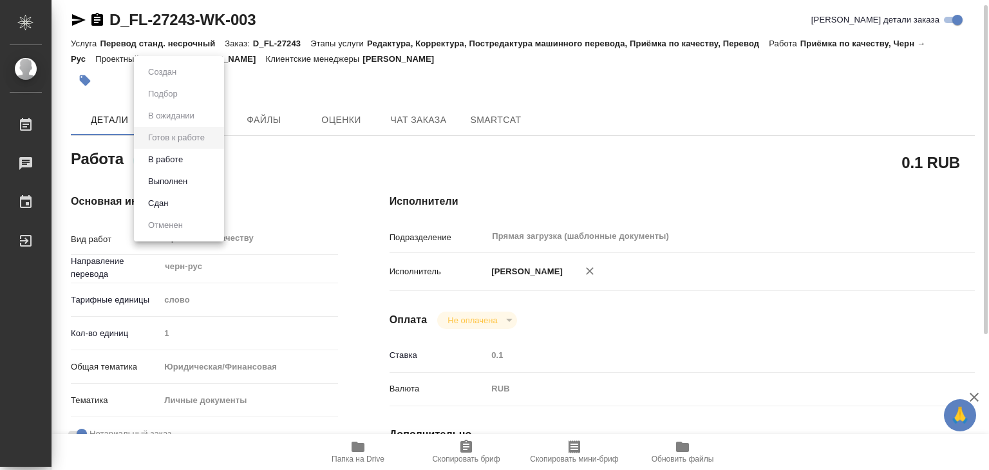
click at [184, 157] on body "🙏 .cls-1 fill:#fff; AWATERA Alilekova Valeriya Работы 0 Чаты График Выйти D_FL-…" at bounding box center [494, 235] width 989 height 470
type textarea "x"
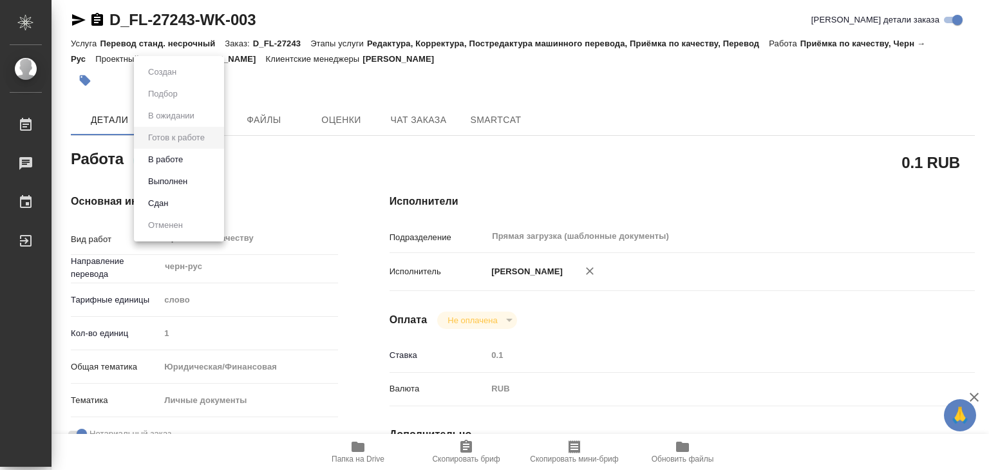
type textarea "x"
click at [189, 158] on li "В работе" at bounding box center [179, 160] width 90 height 22
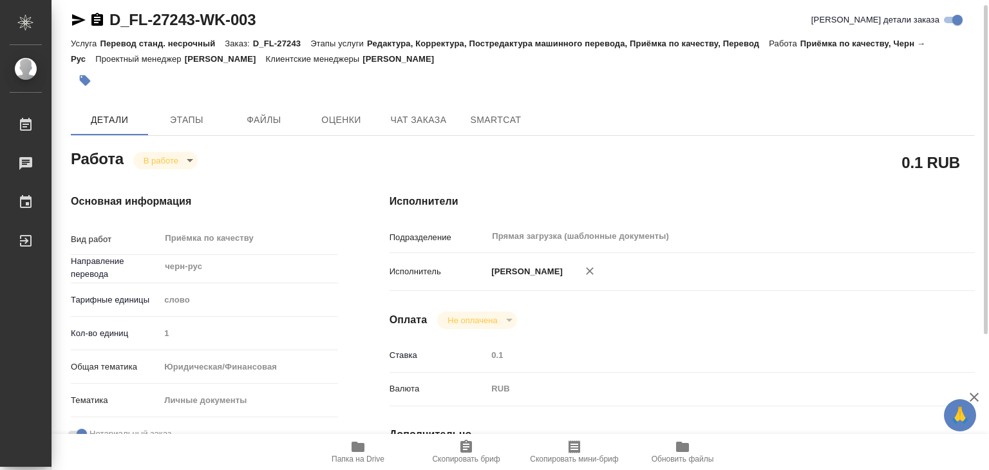
type textarea "x"
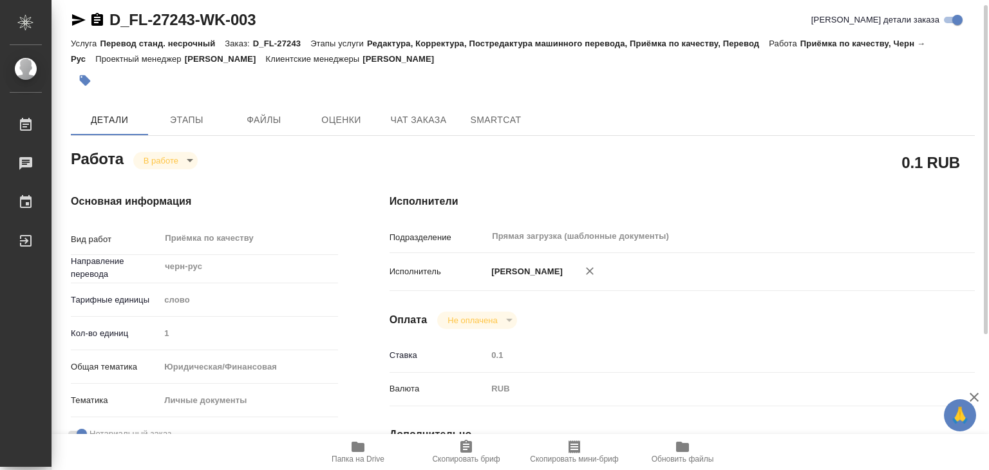
type textarea "x"
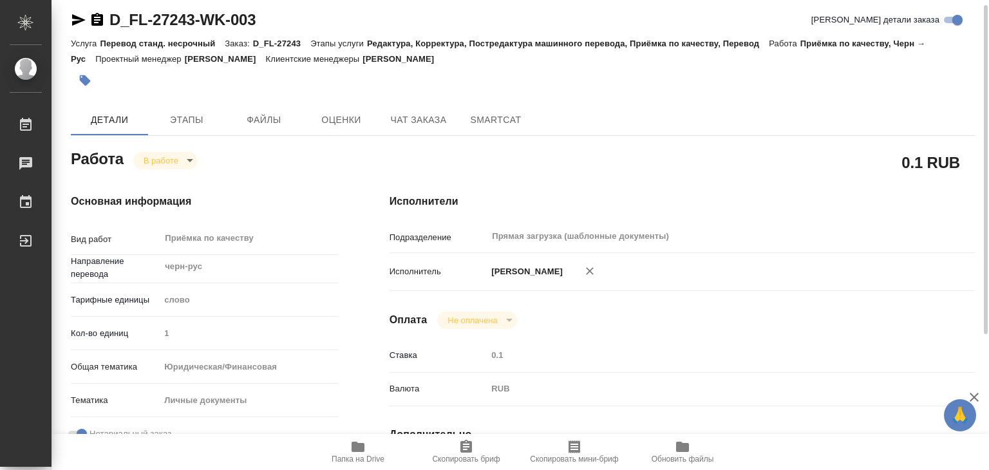
type textarea "x"
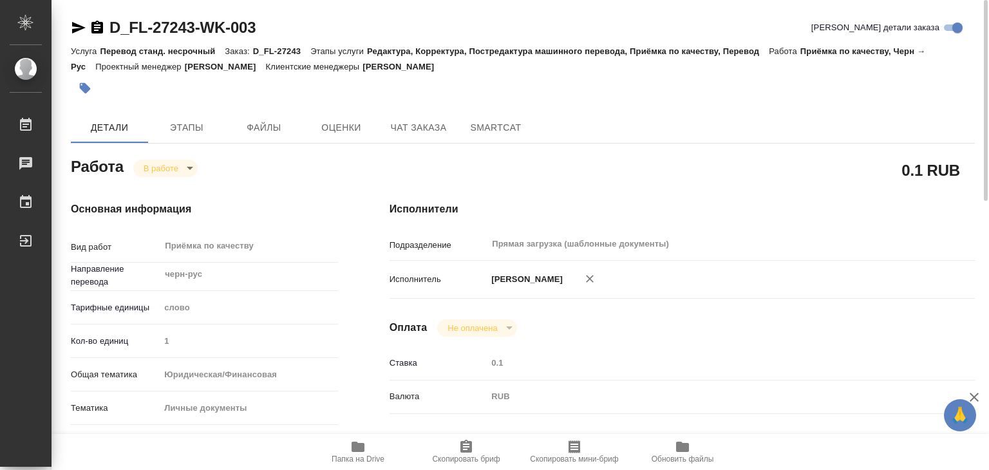
click at [91, 87] on icon "button" at bounding box center [85, 88] width 13 height 13
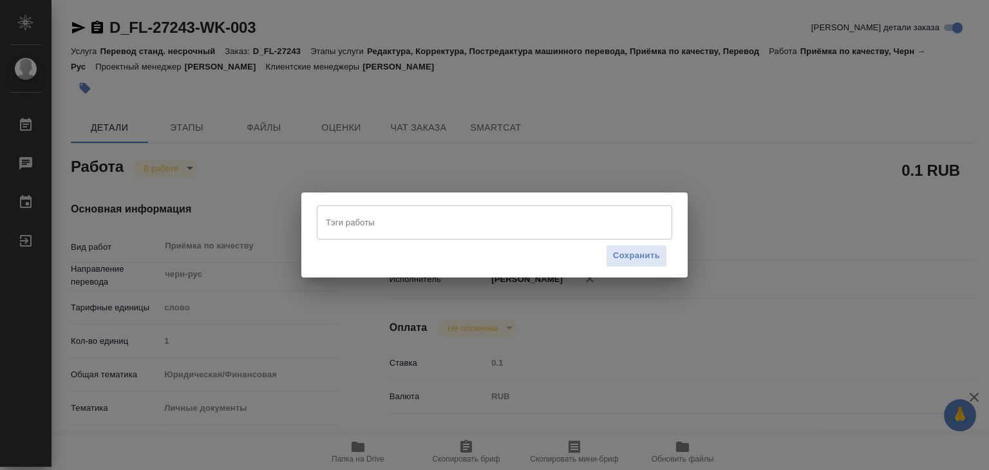
click at [432, 229] on input "Тэги работы" at bounding box center [482, 222] width 319 height 22
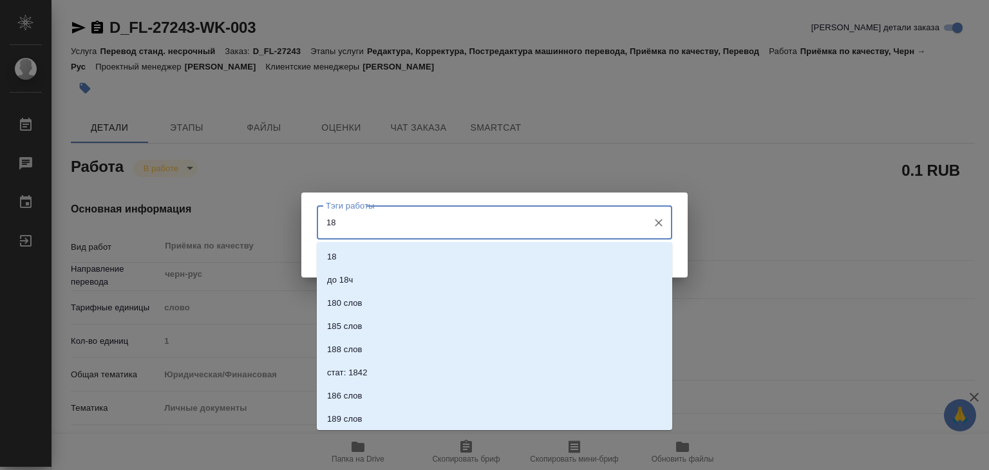
type input "189"
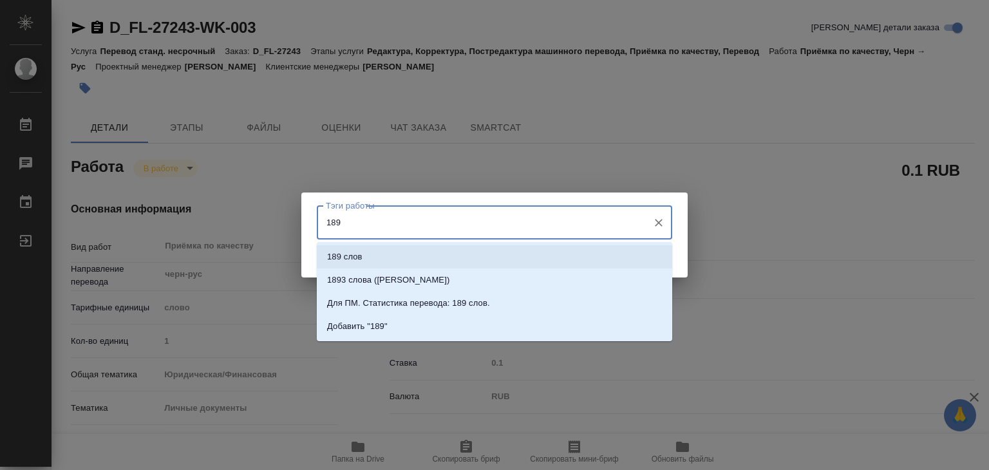
click at [439, 256] on li "189 слов" at bounding box center [495, 256] width 356 height 23
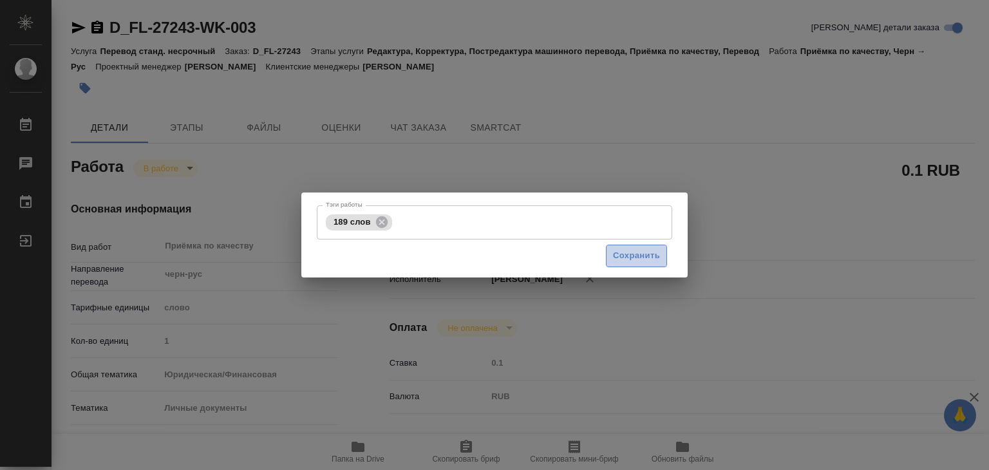
click at [654, 258] on span "Сохранить" at bounding box center [636, 256] width 47 height 15
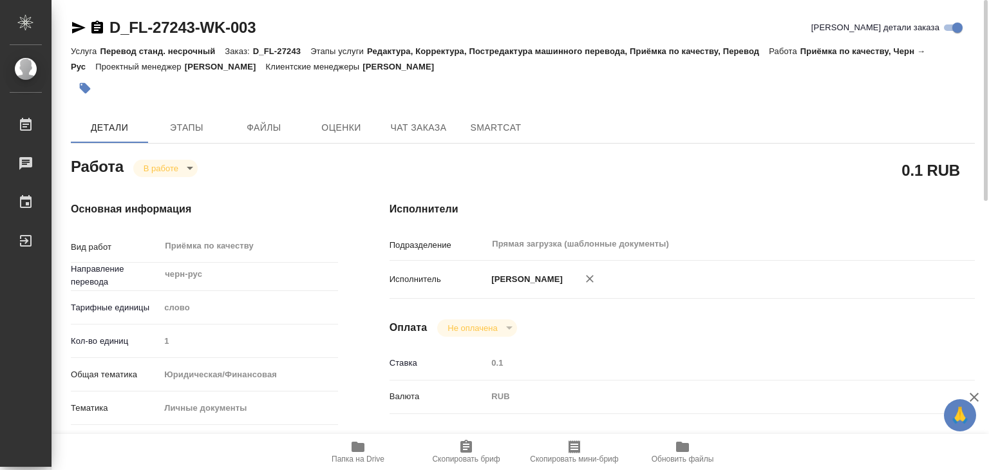
type input "inProgress"
type textarea "Приёмка по качеству"
type textarea "x"
type input "черн-рус"
type input "5a8b1489cc6b4906c91bfd90"
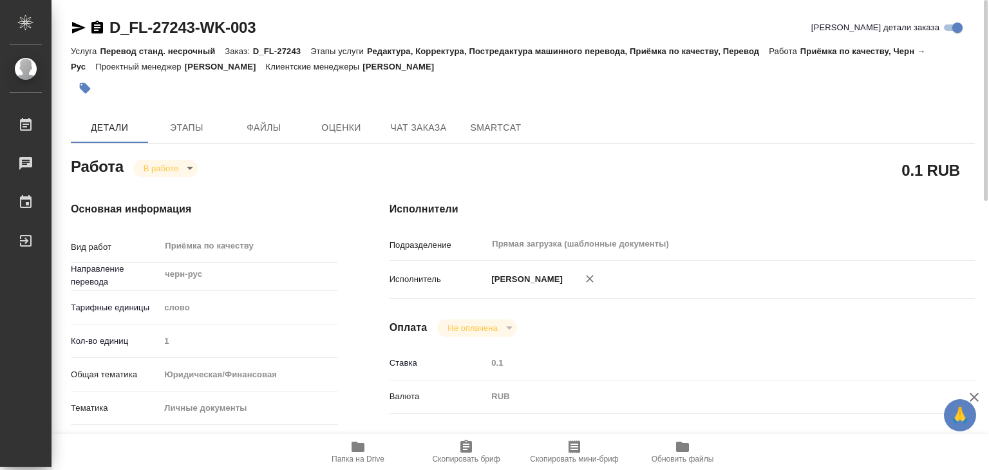
type input "1"
type input "yr-fn"
type input "5a8b8b956a9677013d343cfe"
checkbox input "true"
type input "22.08.2025 17:15"
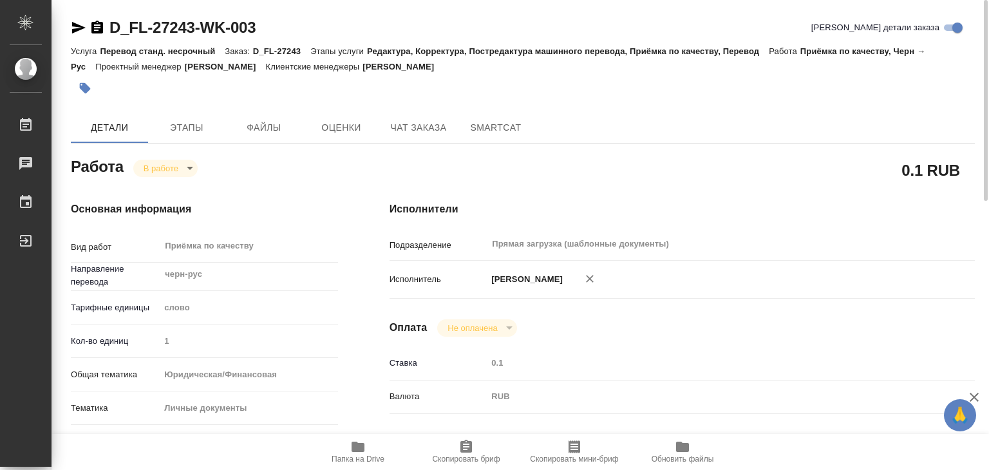
type input "25.08.2025 19:29"
type input "25.08.2025 20:00"
type input "Прямая загрузка (шаблонные документы)"
type input "notPayed"
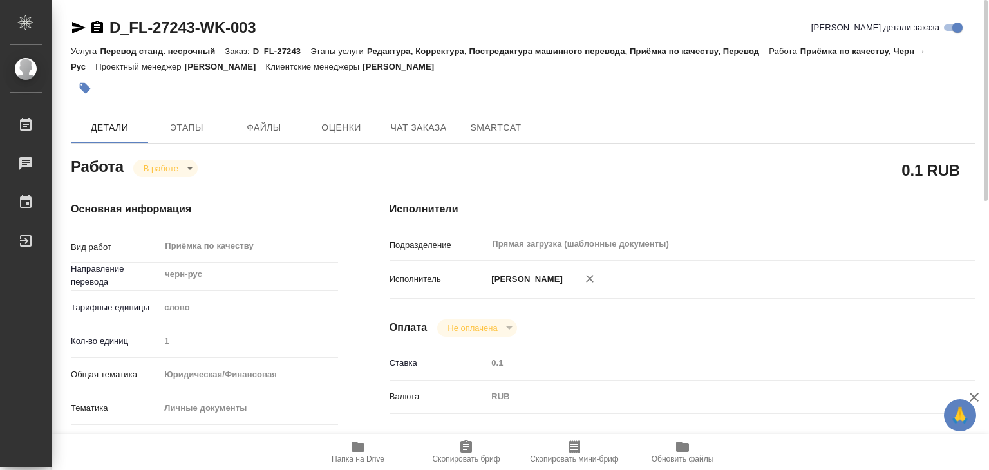
type input "0.1"
type input "RUB"
type input "[PERSON_NAME]"
type textarea "x"
type textarea "/Clients/FL_D/Orders/D_FL-27243/Corrected/D_FL-27243-WK-003"
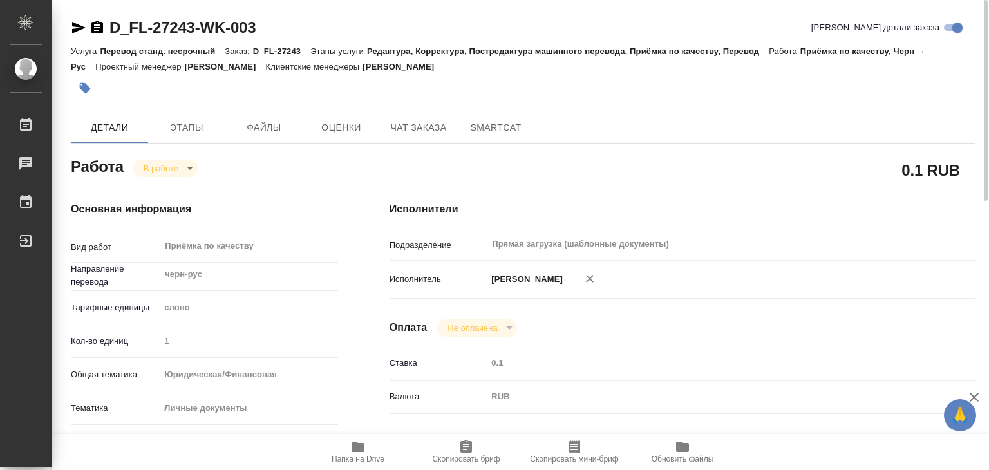
type textarea "x"
type input "D_FL-27243"
type input "Перевод станд. несрочный"
type input "Редактура, Корректура, Постредактура машинного перевода, Приёмка по качеству, П…"
type input "[PERSON_NAME]"
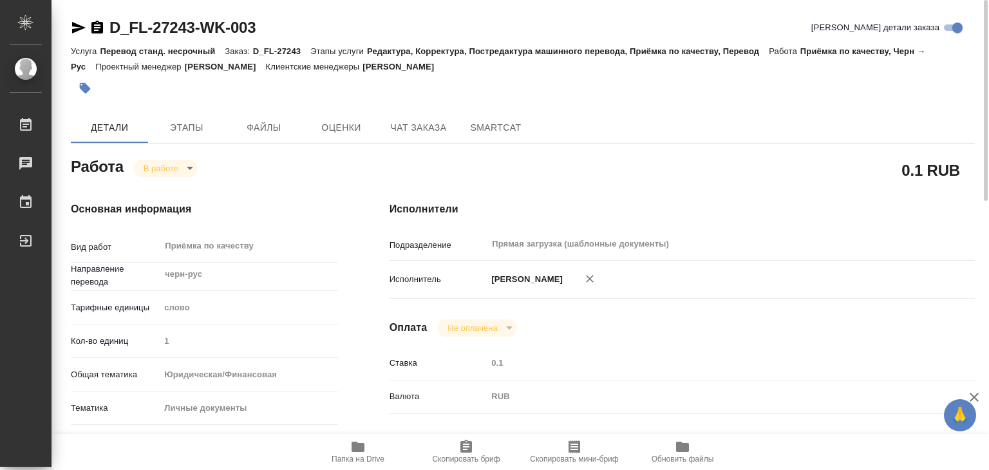
type input "/Clients/FL_D/Orders/D_FL-27243"
type input "https://drive.awatera.com/s/BXXJCZqmsAqZXoG"
type textarea "x"
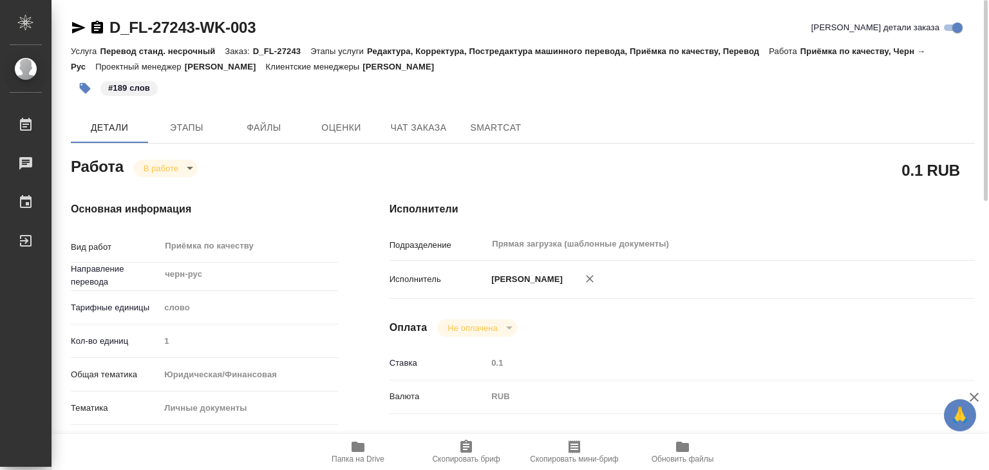
type textarea "x"
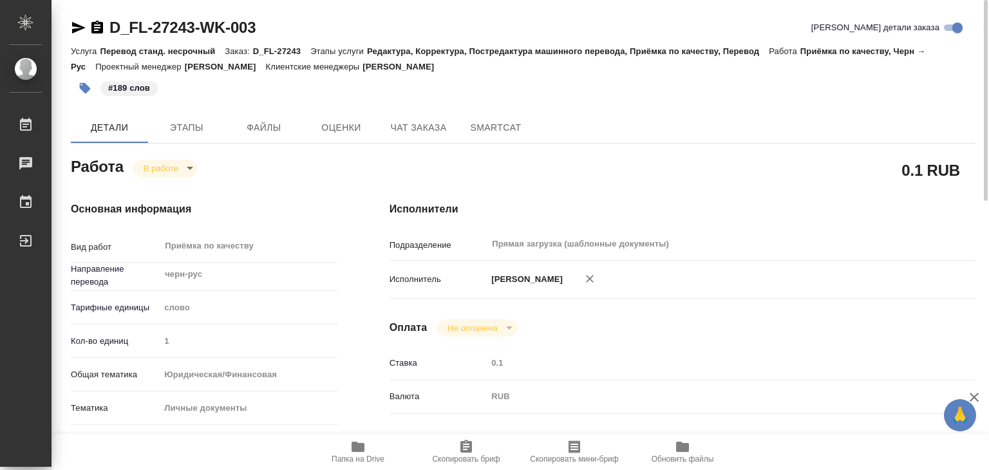
type textarea "x"
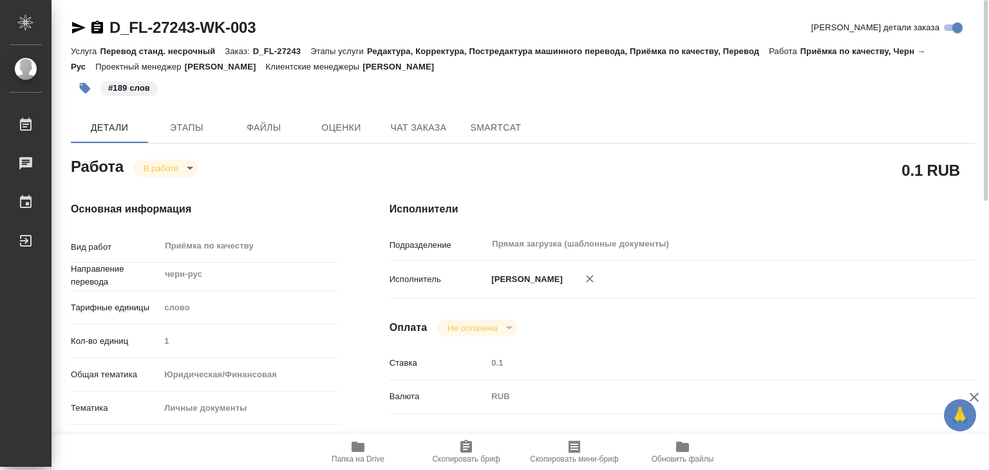
type textarea "x"
click at [363, 449] on icon "button" at bounding box center [358, 447] width 13 height 10
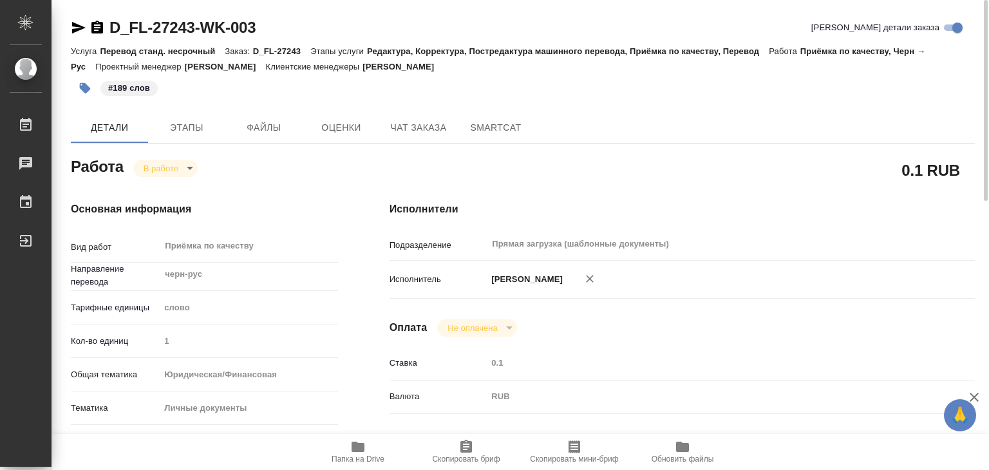
drag, startPoint x: 500, startPoint y: 64, endPoint x: 417, endPoint y: 68, distance: 83.2
click at [417, 68] on div "Услуга Перевод станд. несрочный Заказ: D_FL-27243 Этапы услуги Редактура, Корре…" at bounding box center [523, 58] width 904 height 31
copy p "[PERSON_NAME]"
drag, startPoint x: 105, startPoint y: 15, endPoint x: 197, endPoint y: 16, distance: 92.1
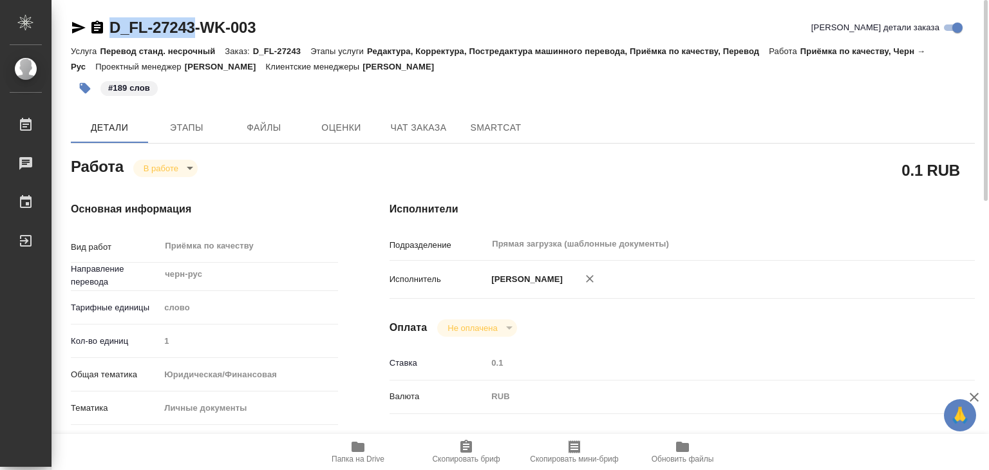
copy link "D_FL-27243"
click at [177, 166] on body "🙏 .cls-1 fill:#fff; AWATERA Alilekova Valeriya Работы 0 Чаты График Выйти D_FL-…" at bounding box center [494, 235] width 989 height 470
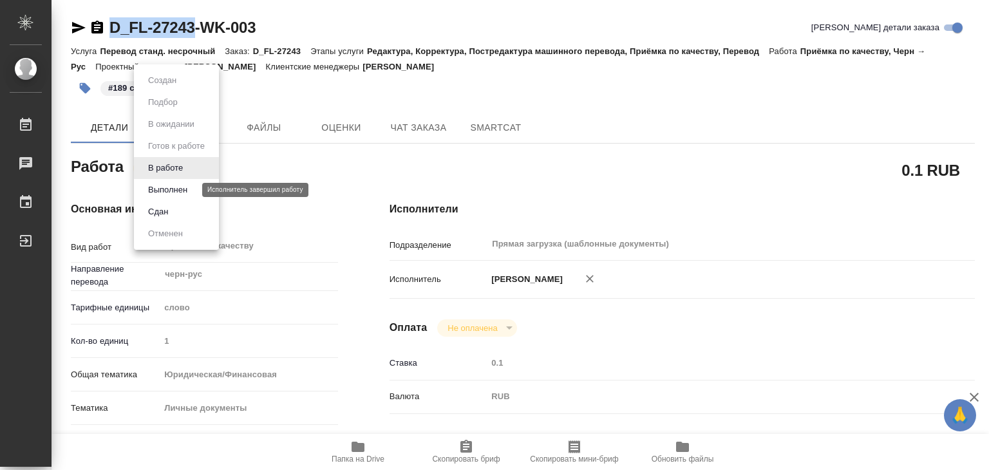
click at [189, 183] on button "Выполнен" at bounding box center [167, 190] width 47 height 14
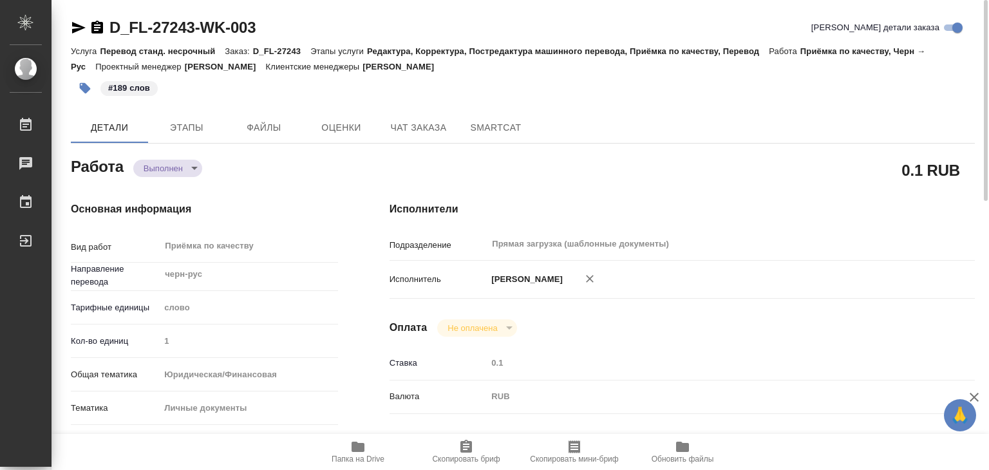
type textarea "x"
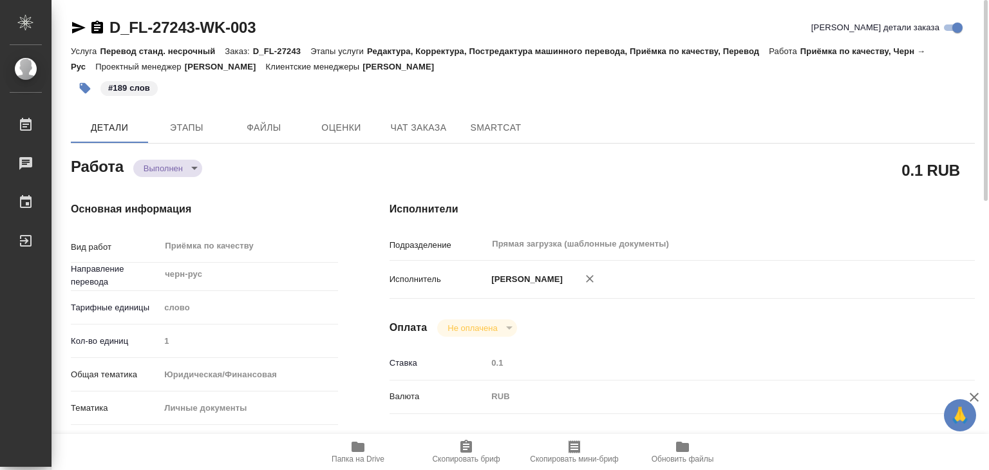
type textarea "x"
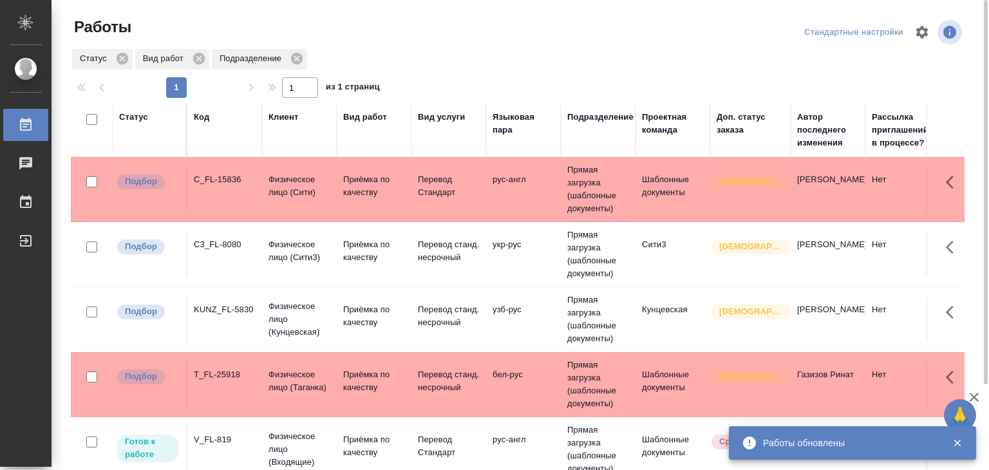
scroll to position [317, 0]
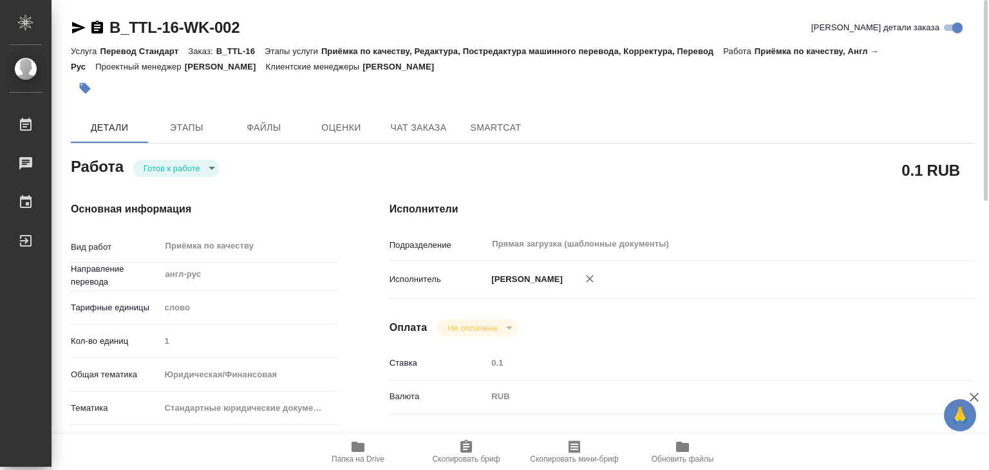
click at [588, 48] on p "Приёмка по качеству, Редактура, Постредактура машинного перевода, Корректура, П…" at bounding box center [522, 51] width 402 height 10
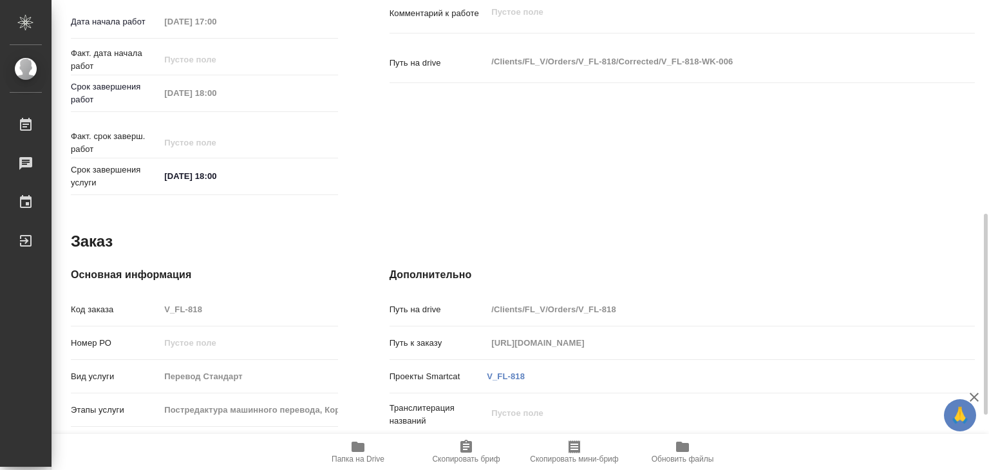
scroll to position [371, 0]
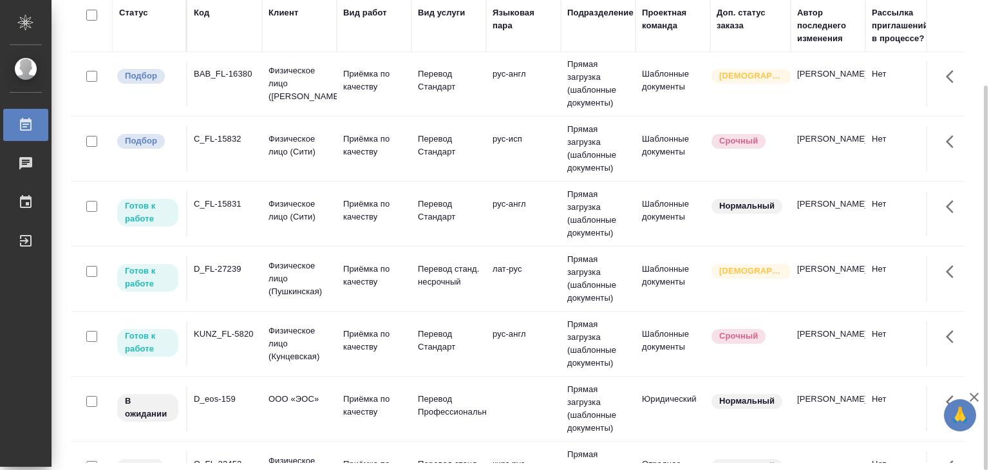
scroll to position [386, 0]
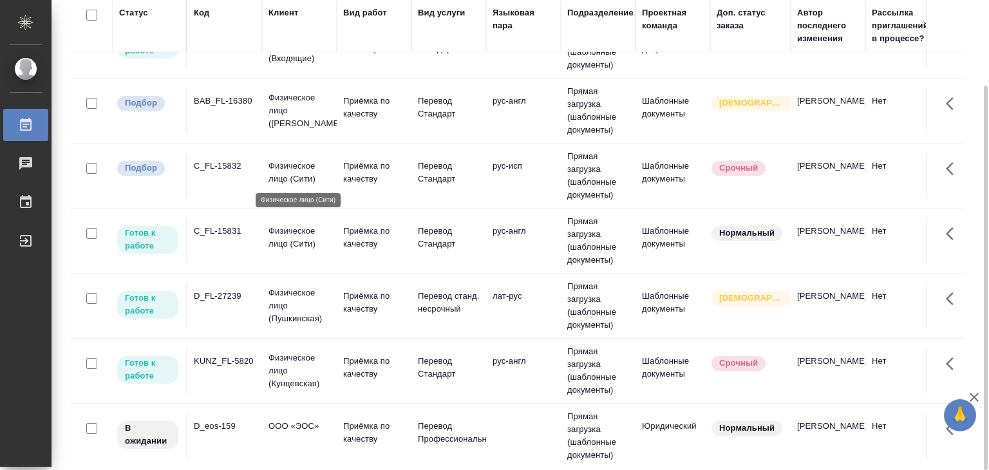
click at [287, 167] on p "Физическое лицо (Сити)" at bounding box center [300, 173] width 62 height 26
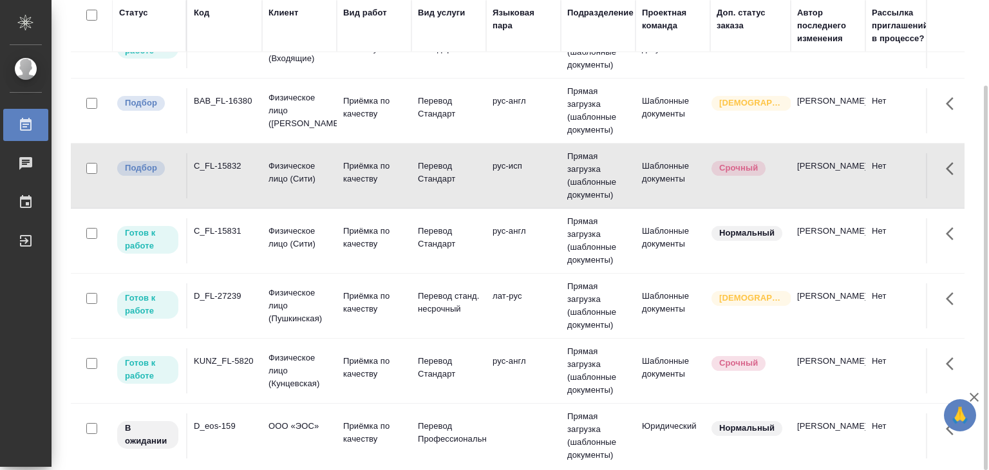
click at [274, 106] on p "Физическое лицо (Бабушкинская)" at bounding box center [300, 110] width 62 height 39
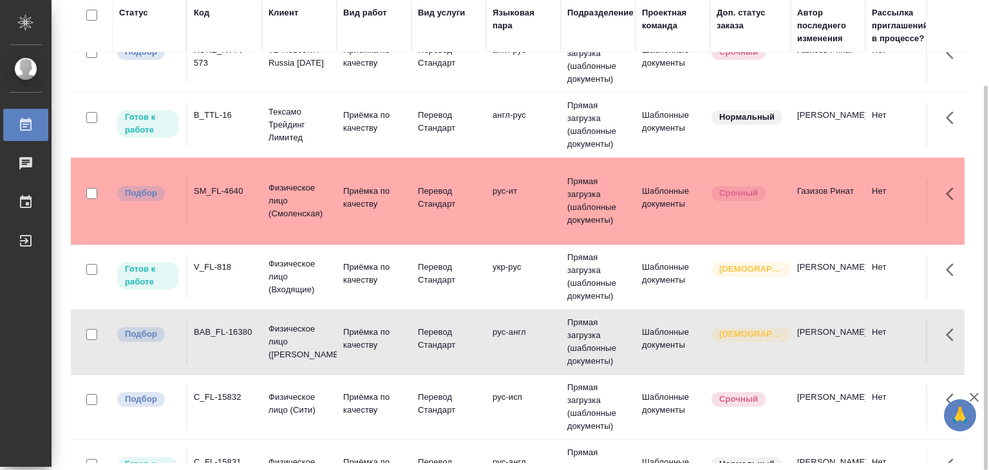
scroll to position [193, 0]
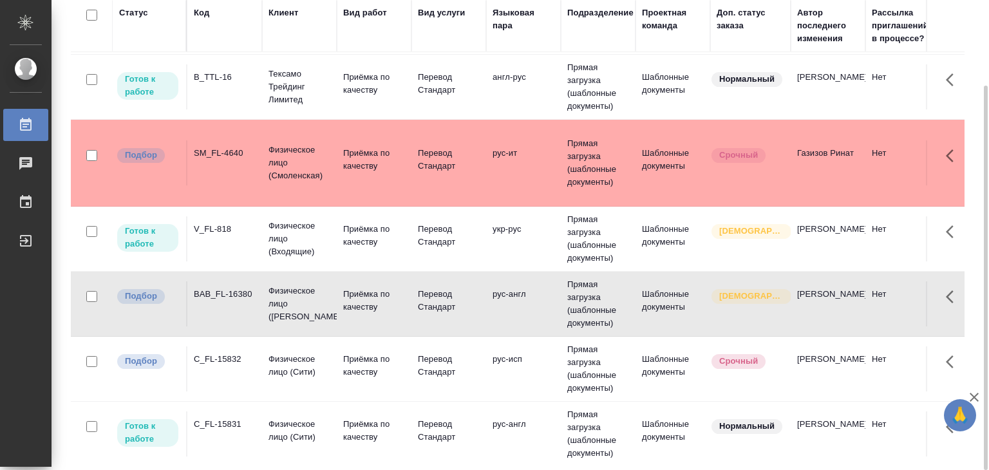
click at [323, 348] on td "Физическое лицо (Сити)" at bounding box center [299, 369] width 75 height 45
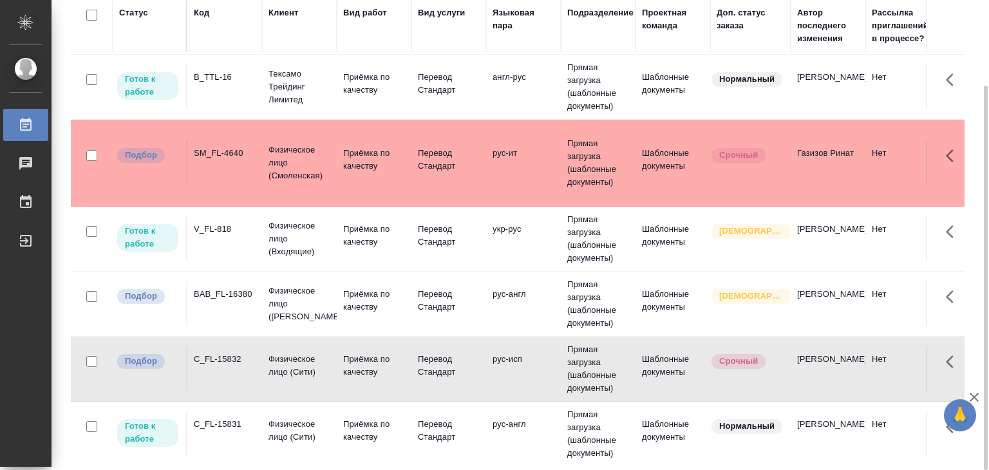
click at [269, 296] on p "Физическое лицо (Бабушкинская)" at bounding box center [300, 304] width 62 height 39
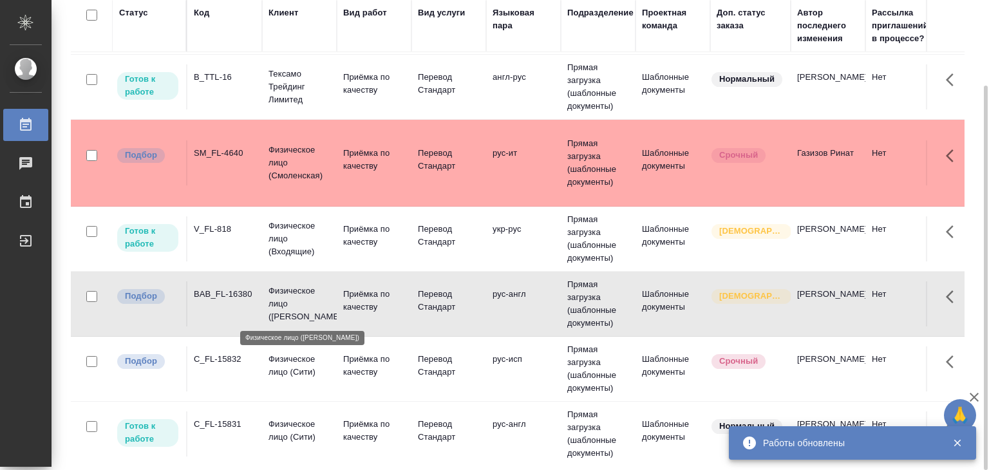
click at [304, 182] on td "Физическое лицо (Смоленская)" at bounding box center [299, 163] width 75 height 52
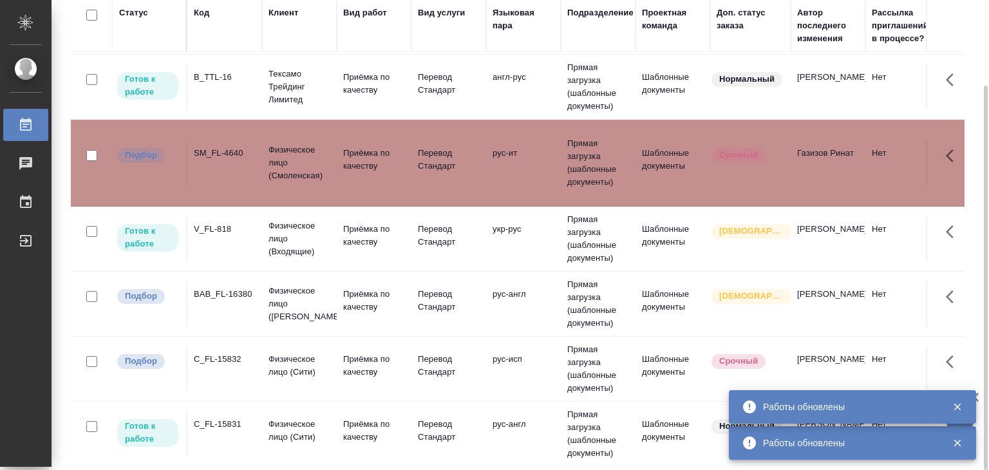
scroll to position [0, 0]
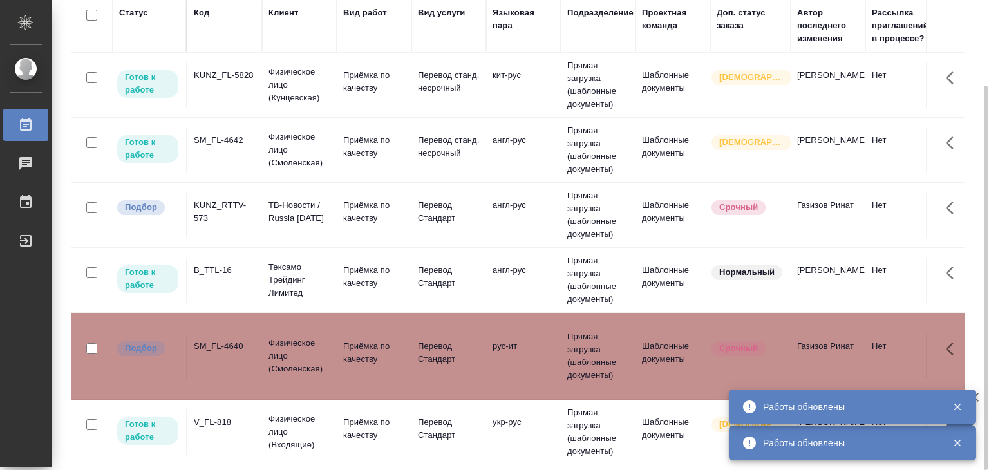
click at [249, 208] on div "KUNZ_RTTV-573" at bounding box center [225, 212] width 62 height 26
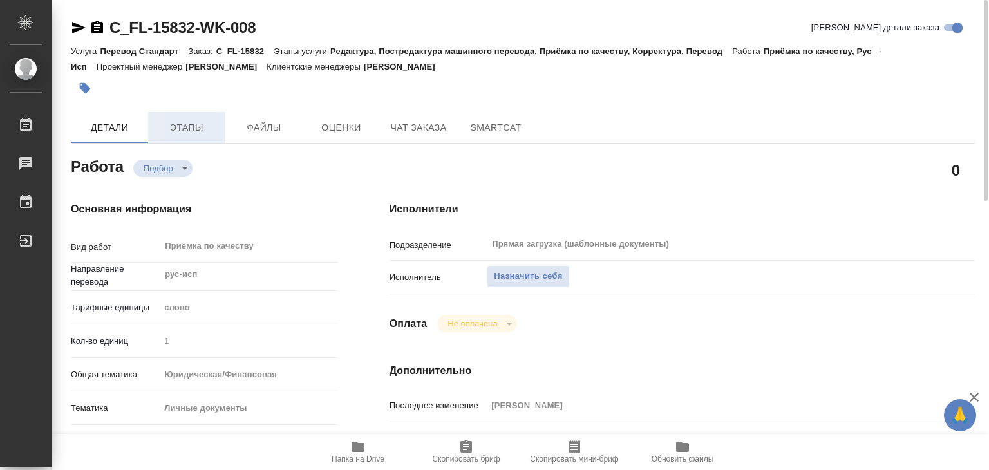
click at [205, 120] on span "Этапы" at bounding box center [187, 128] width 62 height 16
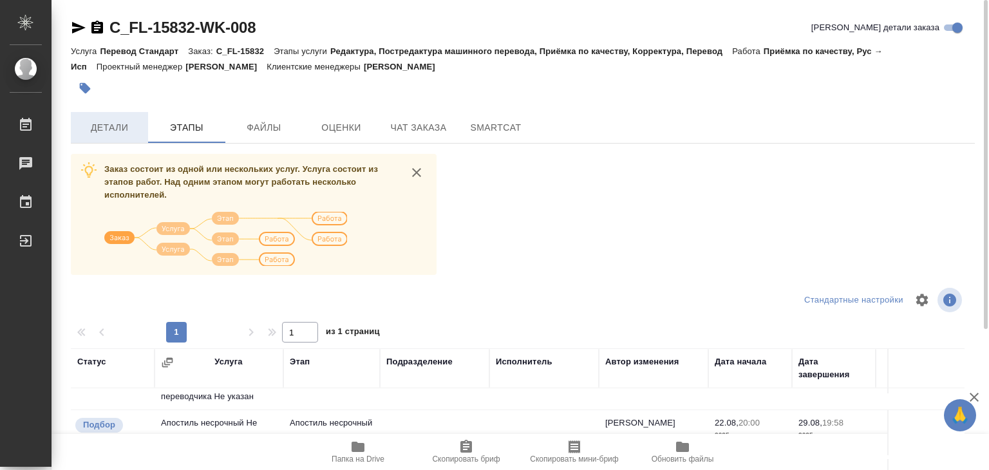
click at [92, 124] on span "Детали" at bounding box center [110, 128] width 62 height 16
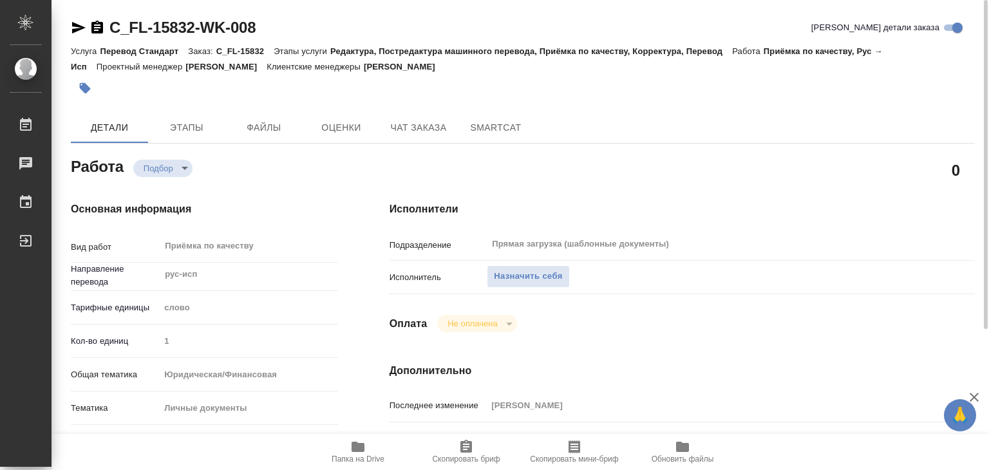
type textarea "x"
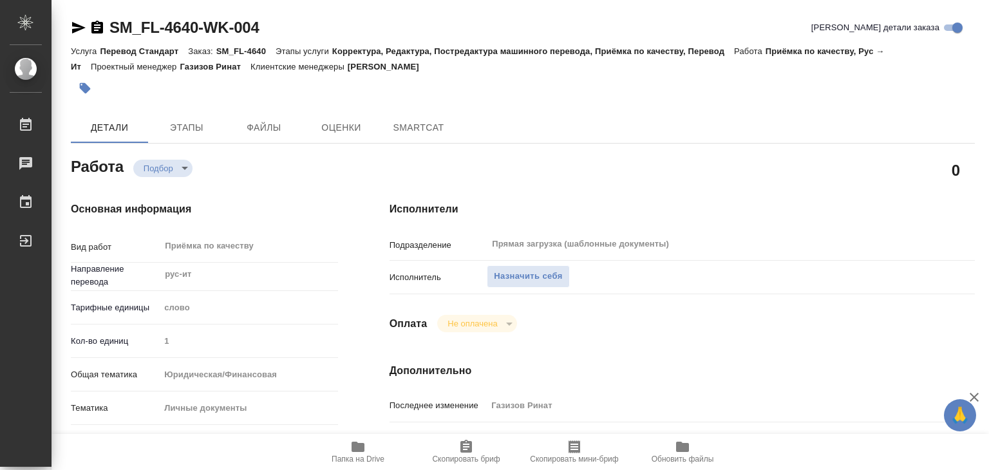
type textarea "x"
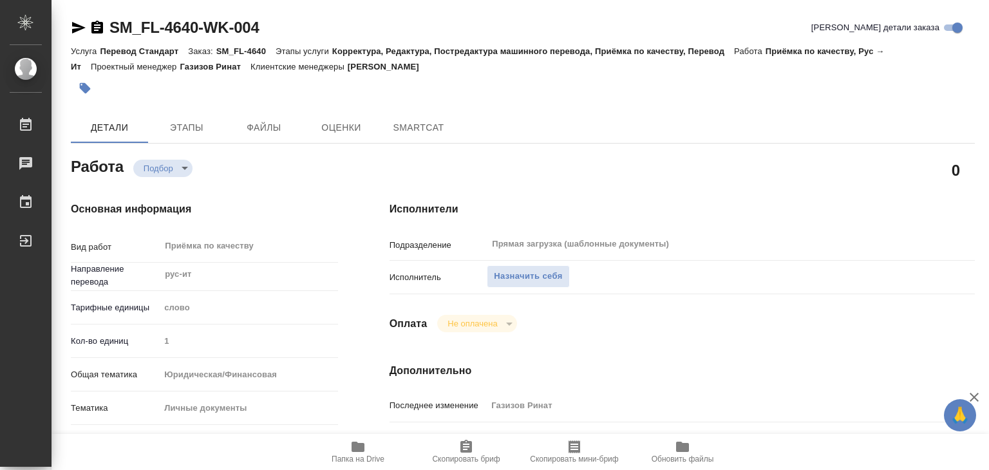
type textarea "x"
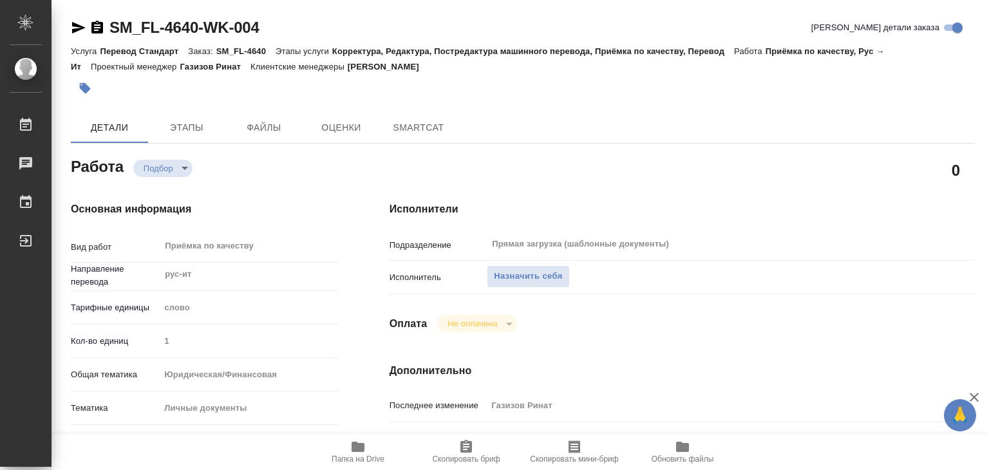
type textarea "x"
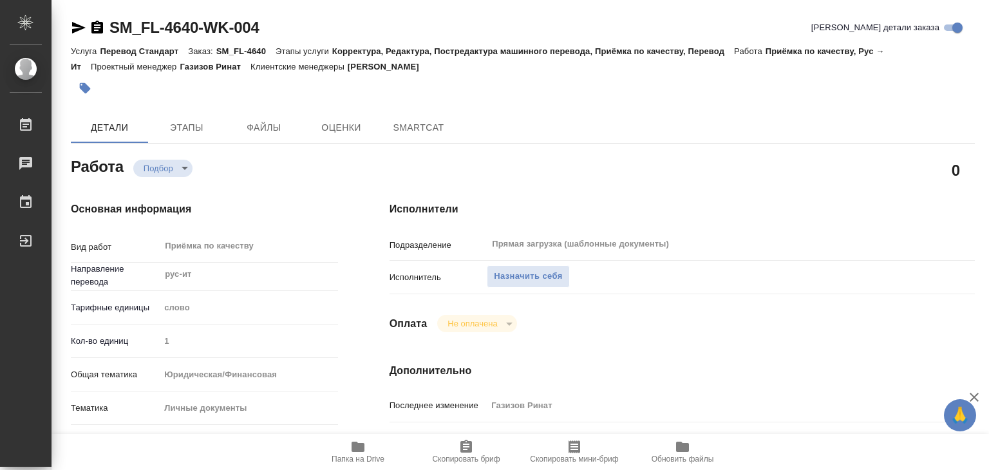
type textarea "x"
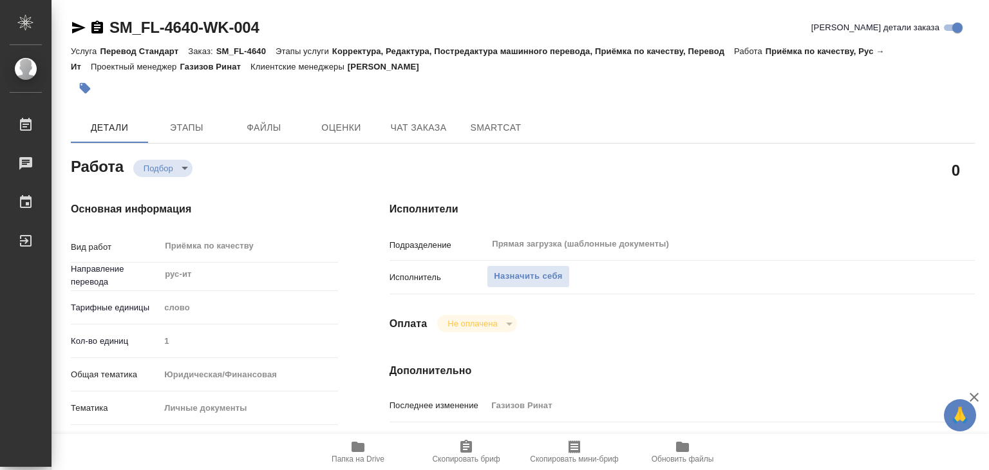
type textarea "x"
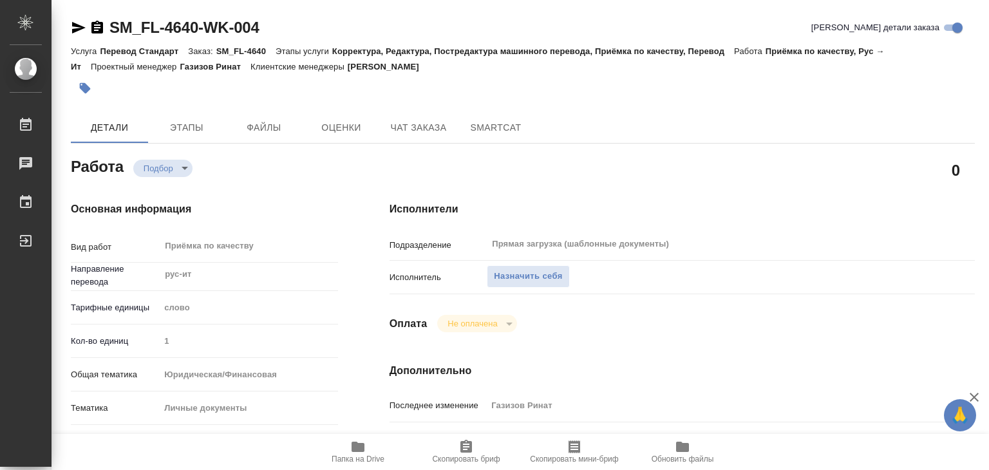
type textarea "x"
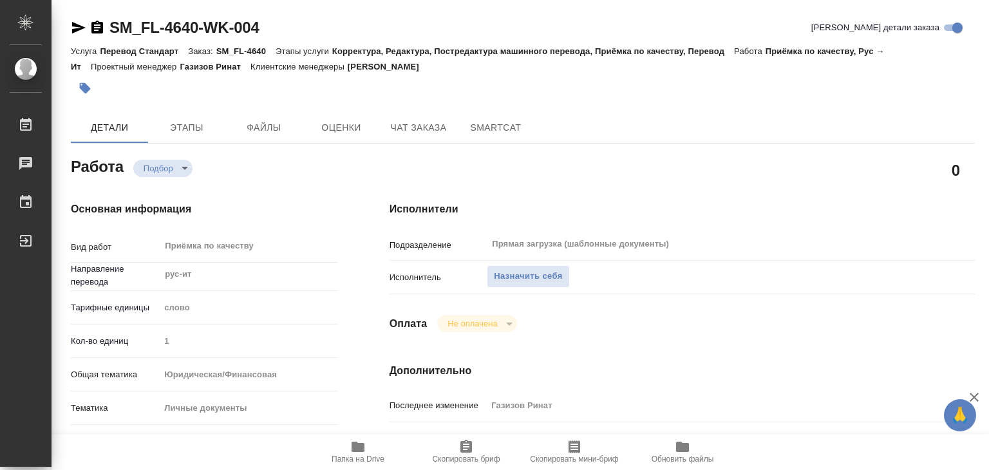
type textarea "x"
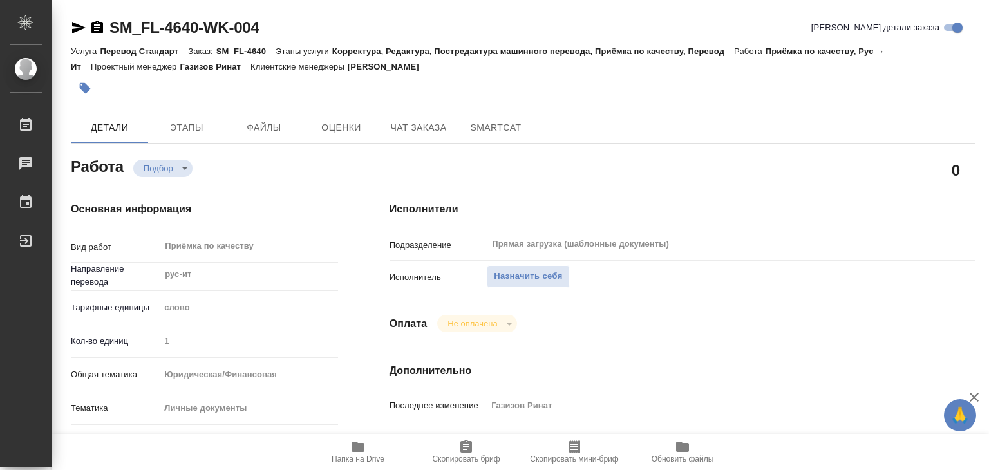
type textarea "x"
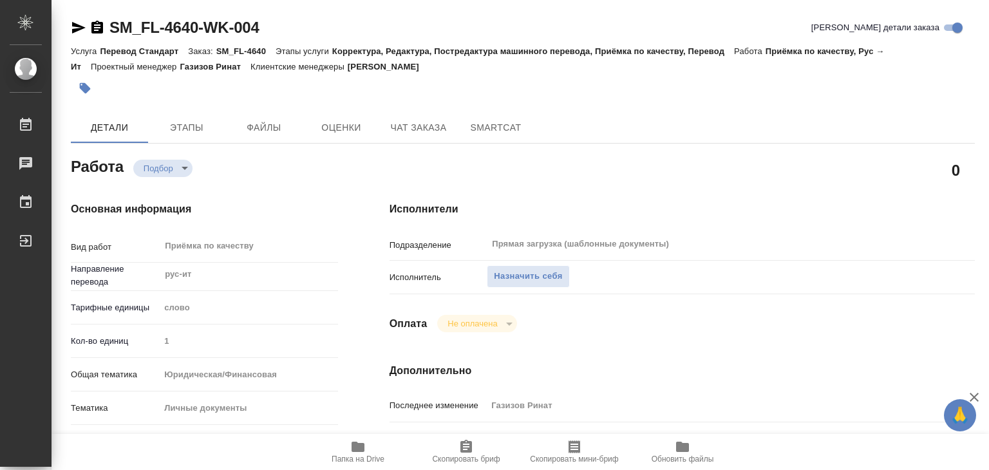
type textarea "x"
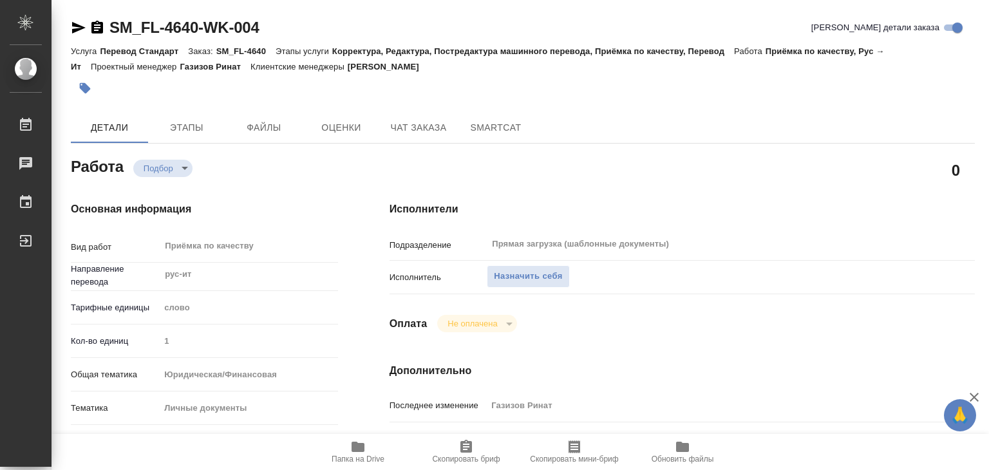
type textarea "x"
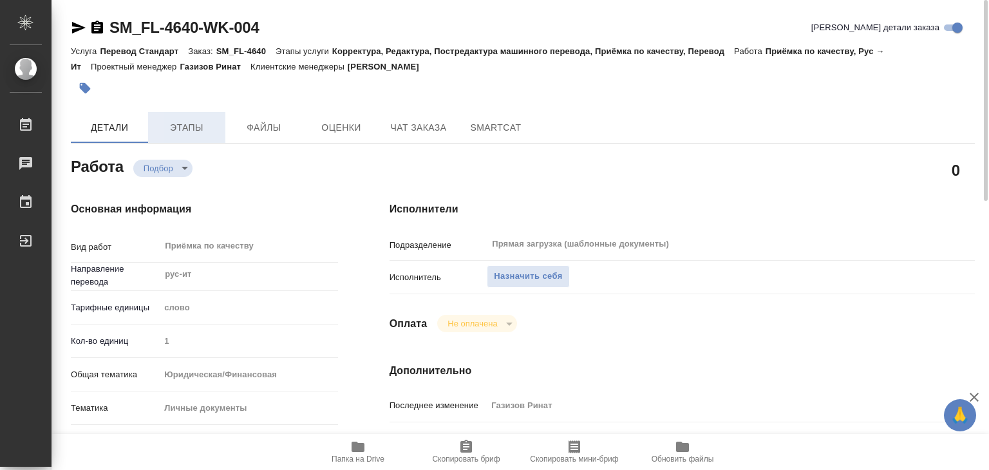
click at [175, 115] on button "Этапы" at bounding box center [186, 127] width 77 height 31
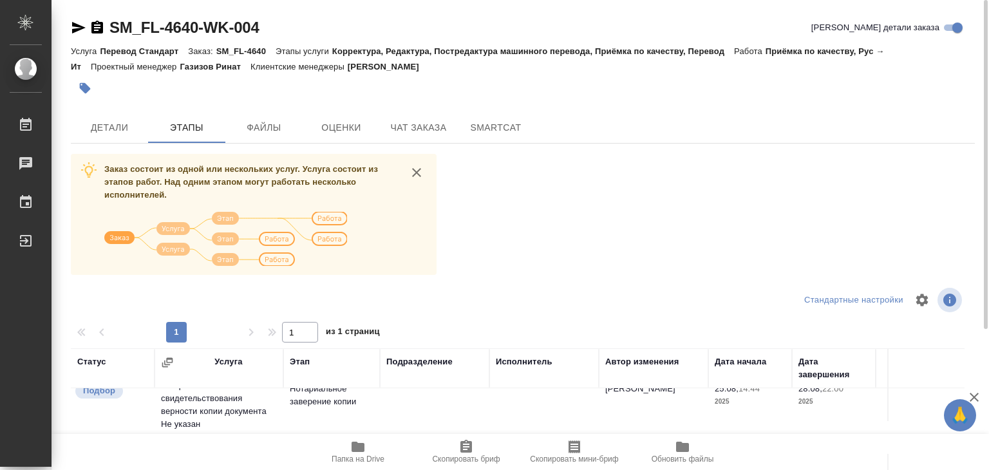
scroll to position [72, 0]
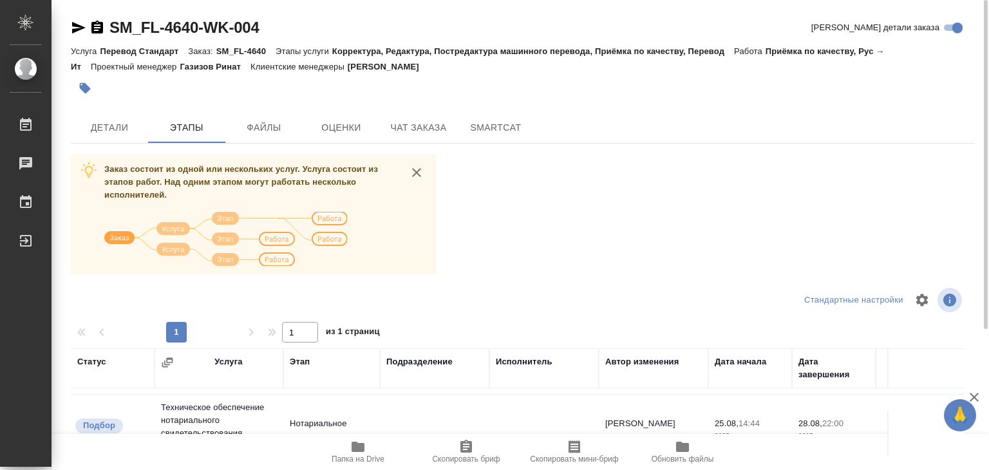
click at [87, 150] on div "SM_FL-4640-WK-004 Кратко детали заказа Услуга Перевод Стандарт Заказ: SM_FL-464…" at bounding box center [523, 335] width 918 height 671
click at [88, 140] on button "Детали" at bounding box center [109, 127] width 77 height 31
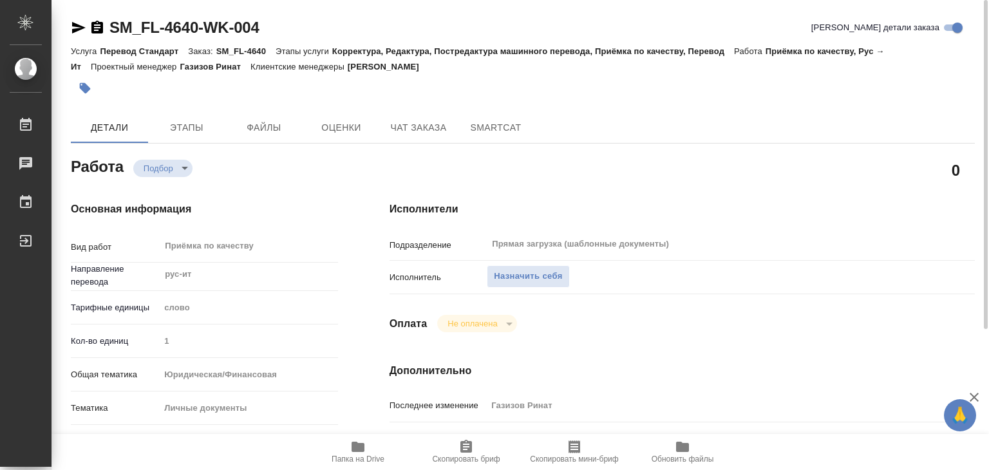
type textarea "x"
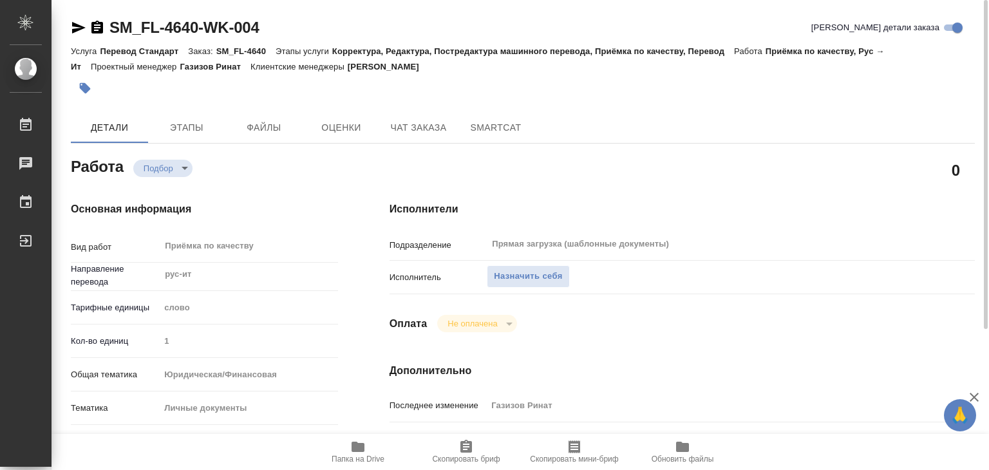
type textarea "x"
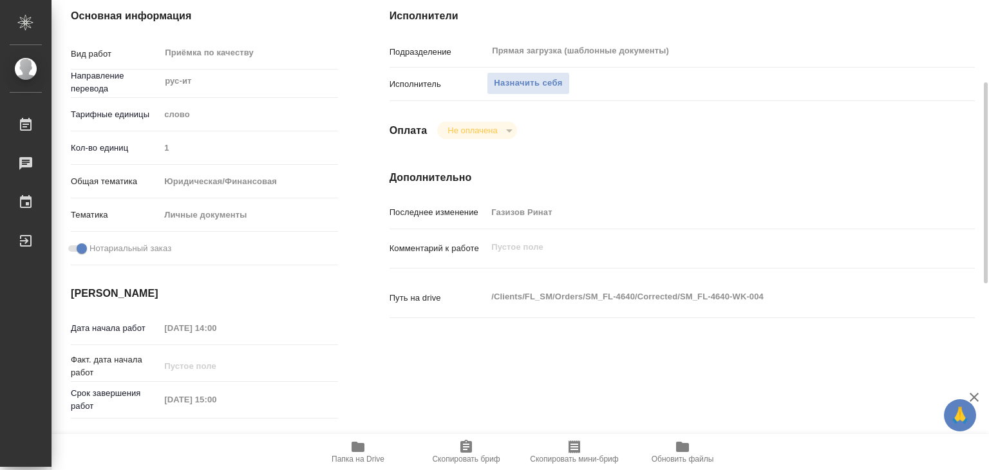
scroll to position [64, 0]
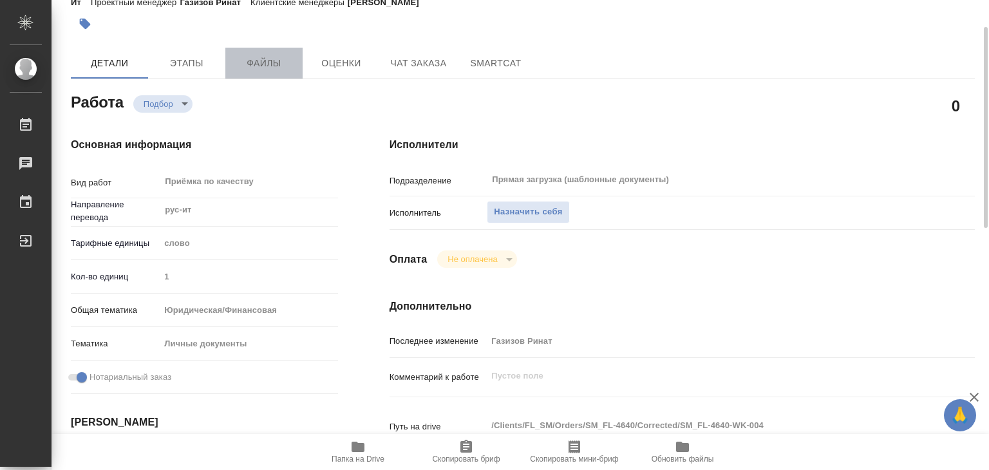
click at [252, 59] on span "Файлы" at bounding box center [264, 63] width 62 height 16
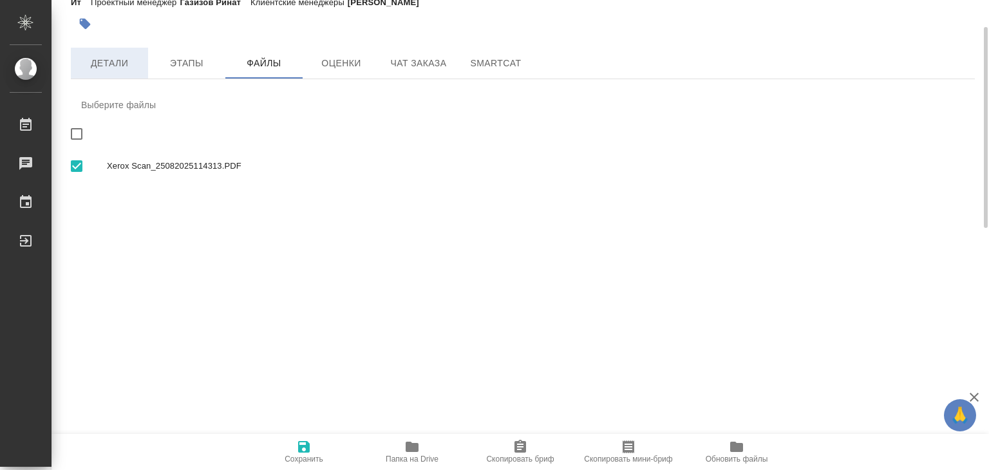
click at [116, 72] on button "Детали" at bounding box center [109, 63] width 77 height 31
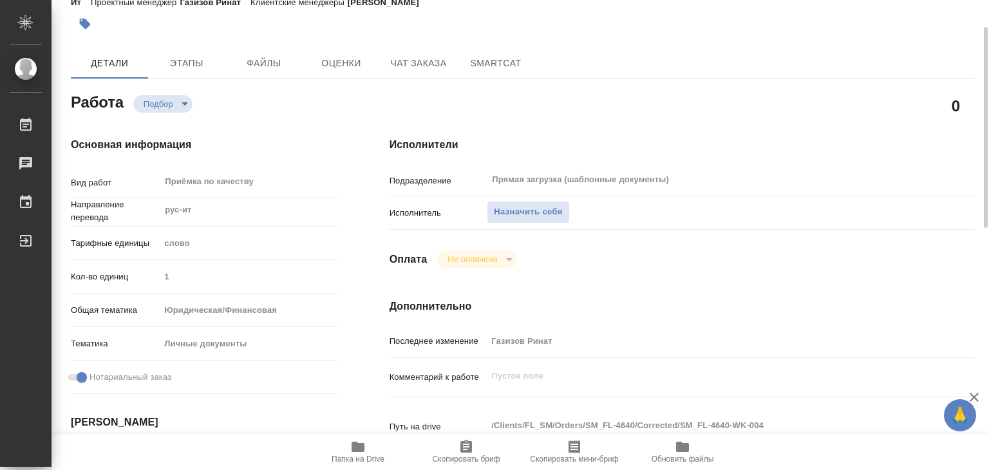
type textarea "x"
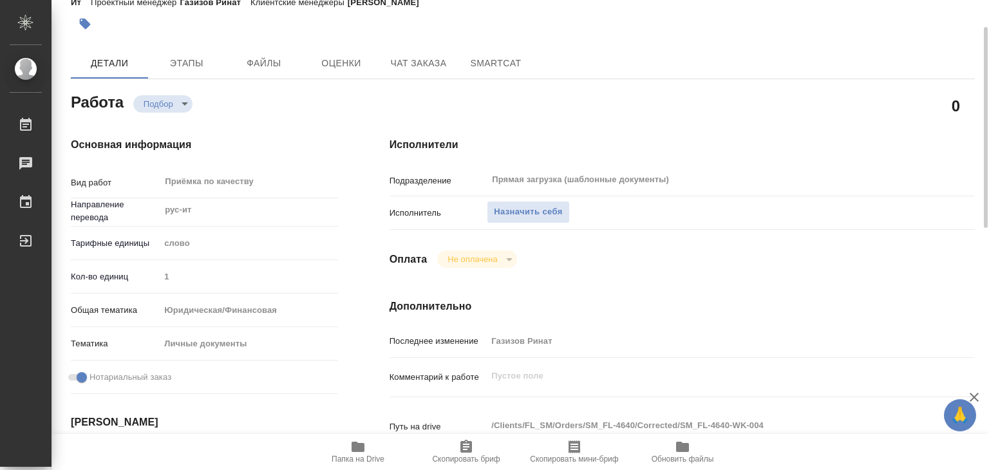
type textarea "x"
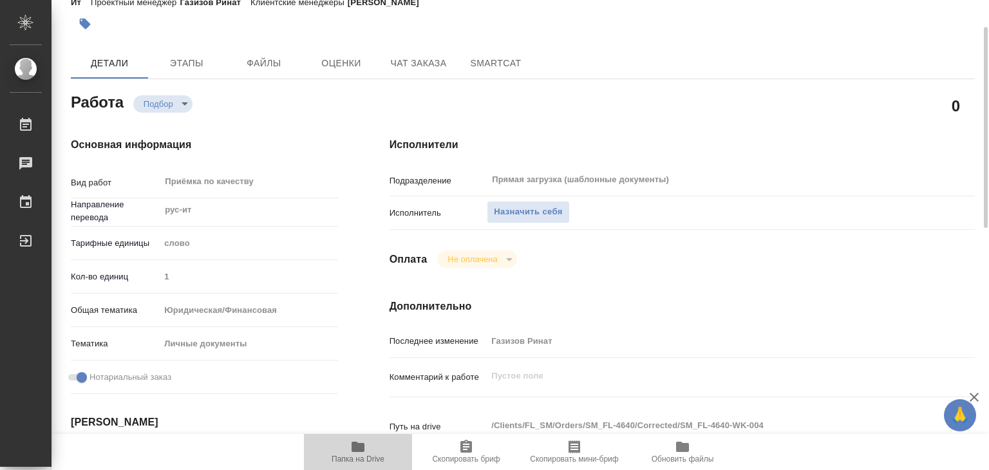
click at [361, 453] on icon "button" at bounding box center [357, 446] width 15 height 15
type textarea "x"
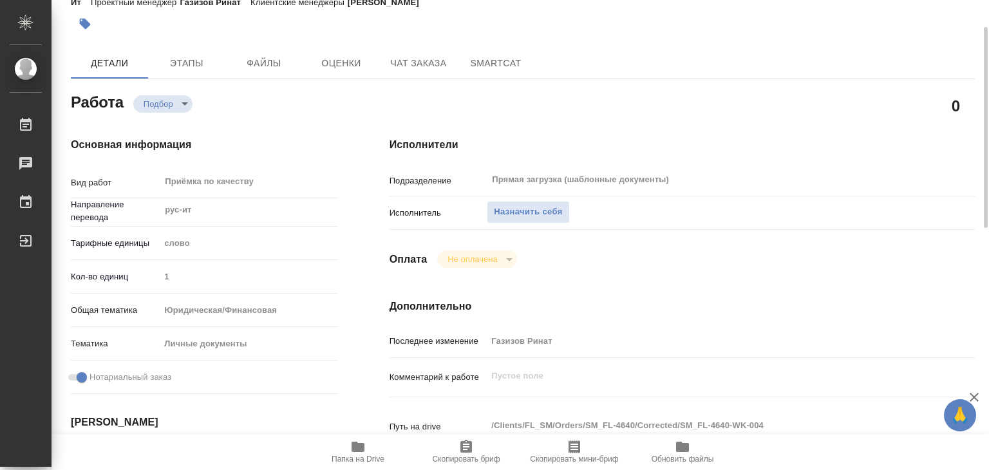
type textarea "x"
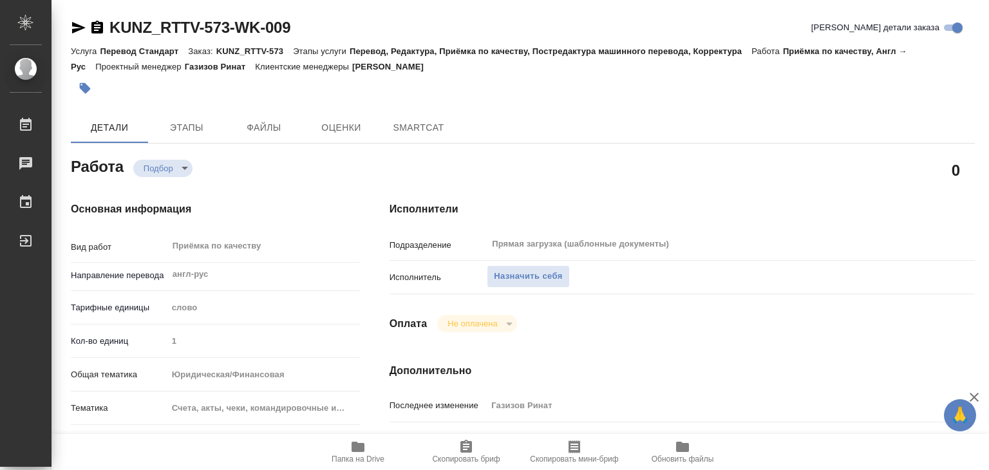
type textarea "x"
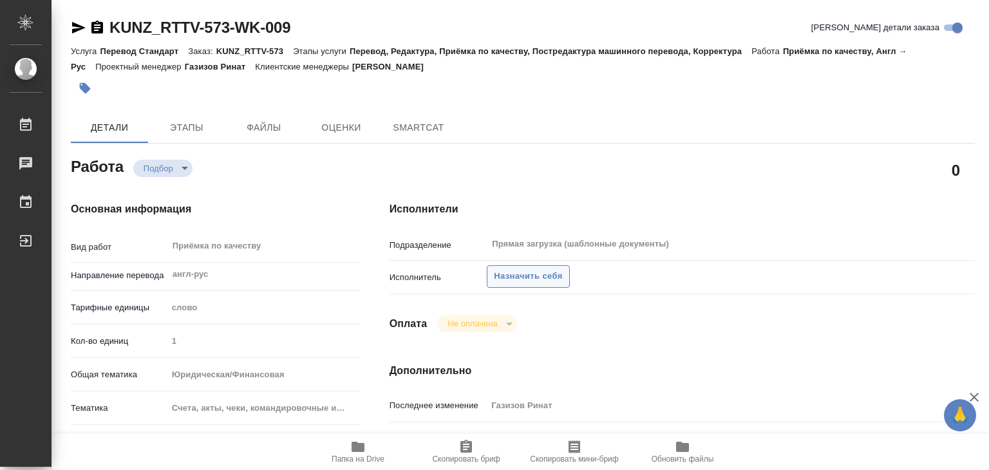
type textarea "x"
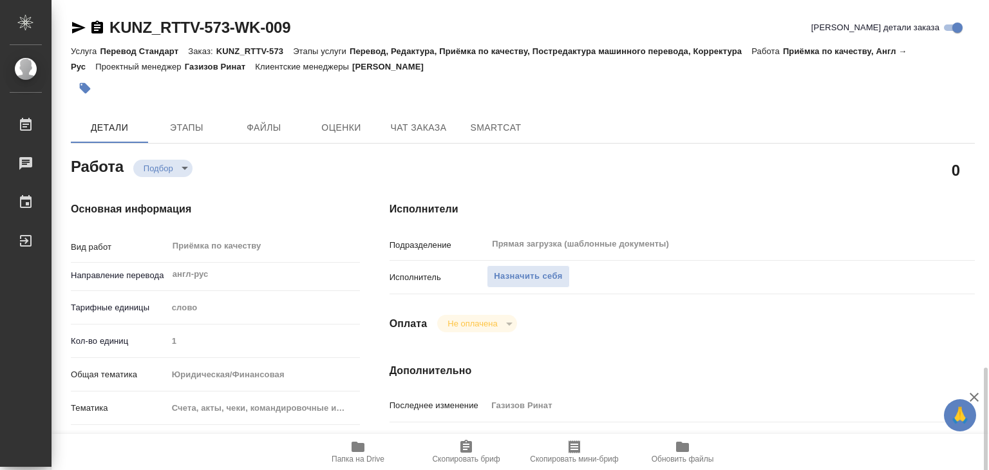
type textarea "x"
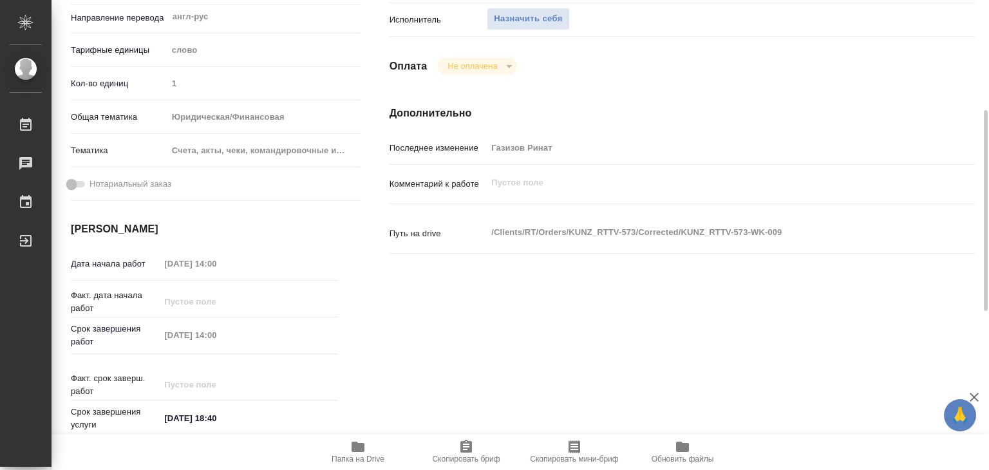
type textarea "x"
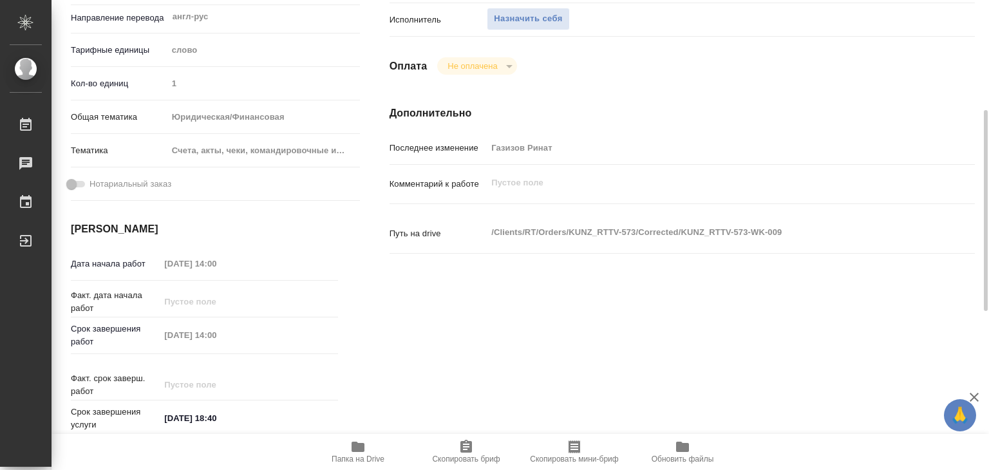
type textarea "x"
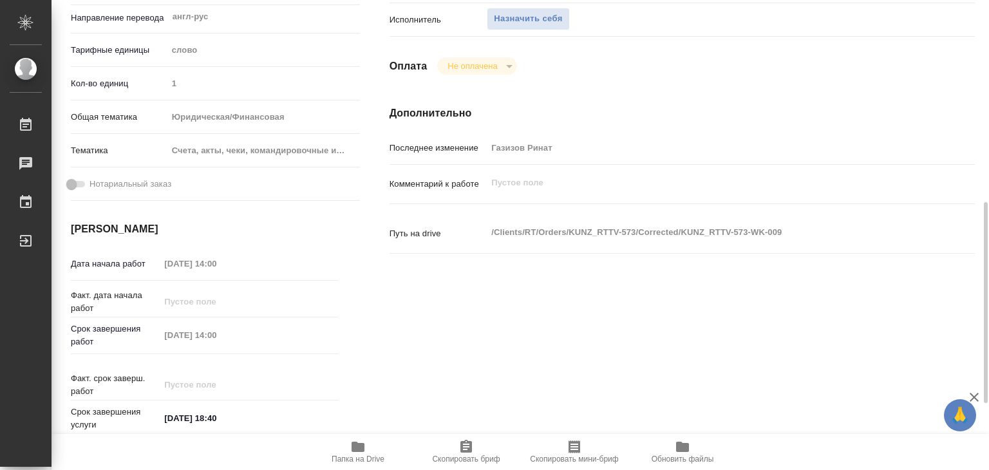
type textarea "x"
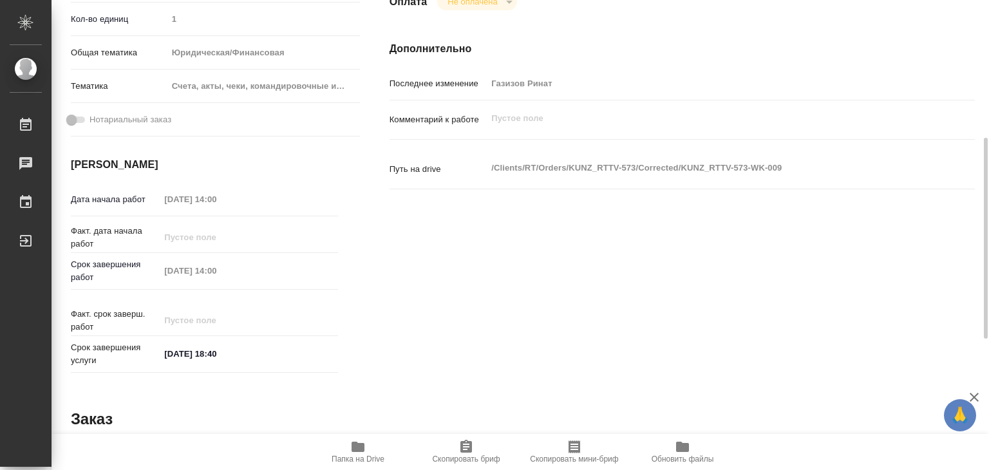
type textarea "x"
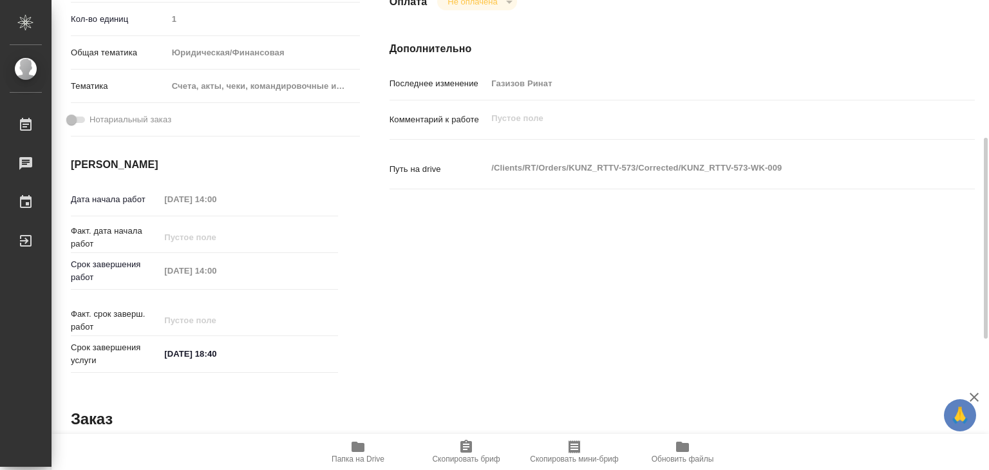
type textarea "x"
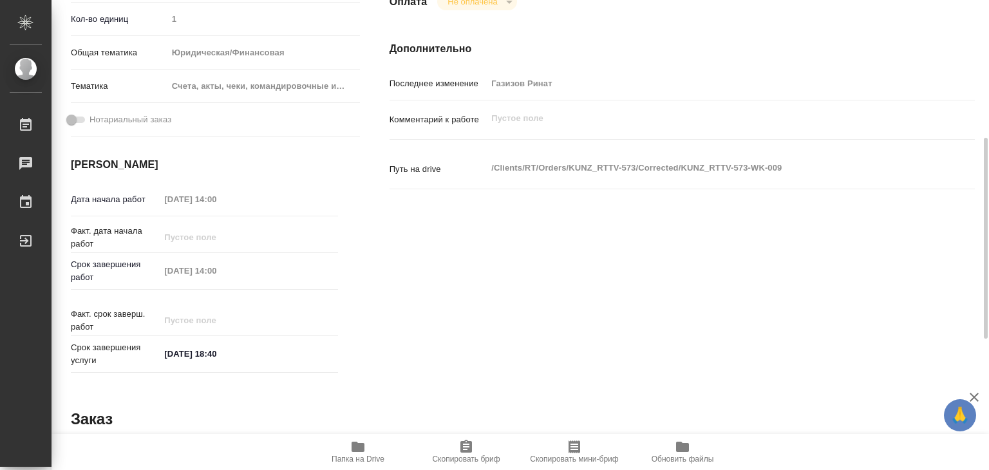
type textarea "x"
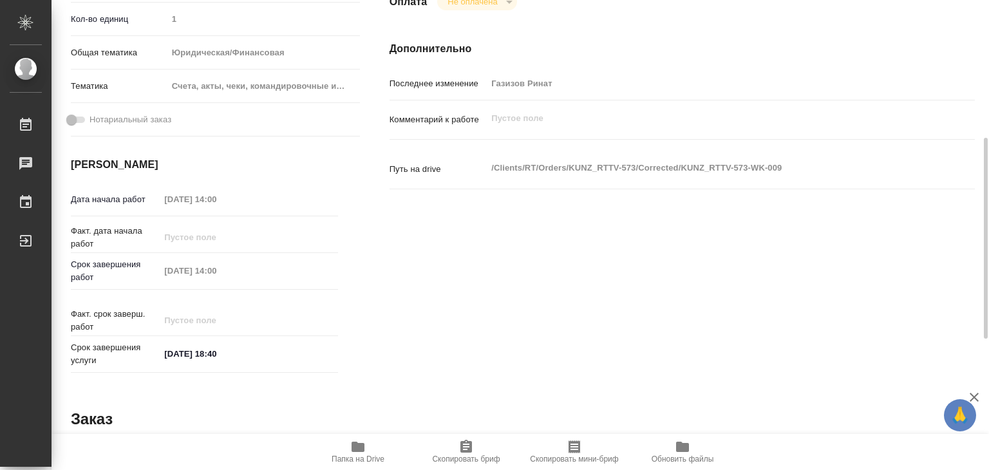
type textarea "x"
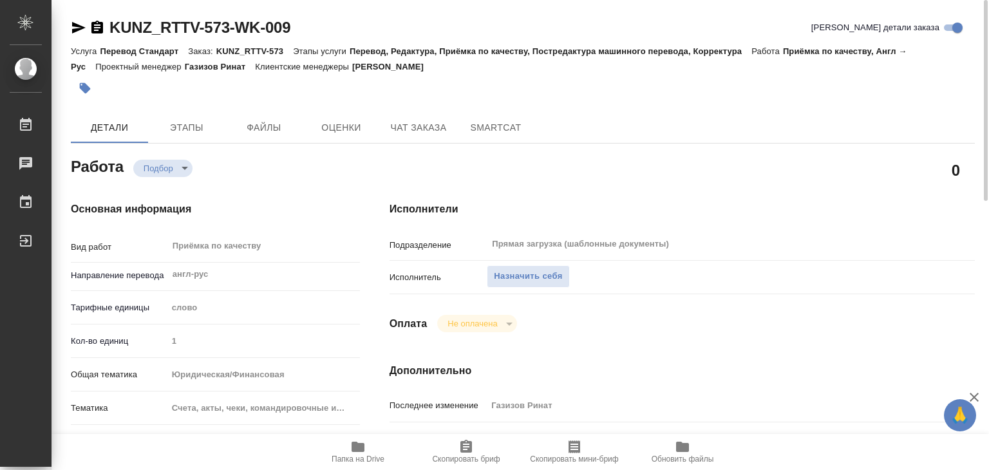
type textarea "x"
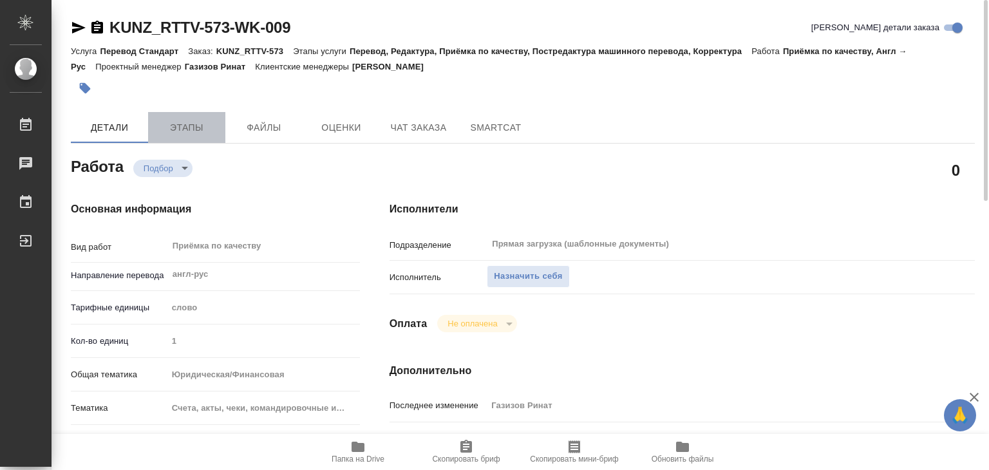
click at [189, 117] on button "Этапы" at bounding box center [186, 127] width 77 height 31
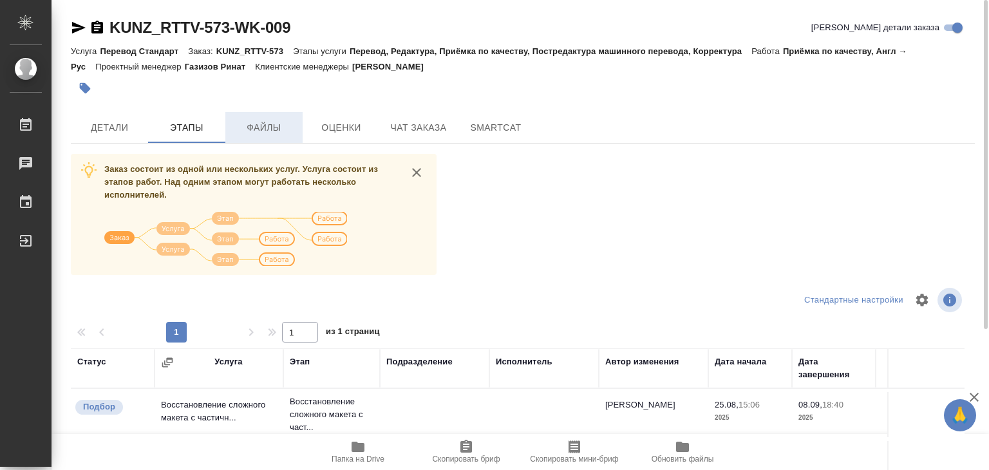
click at [273, 116] on button "Файлы" at bounding box center [263, 127] width 77 height 31
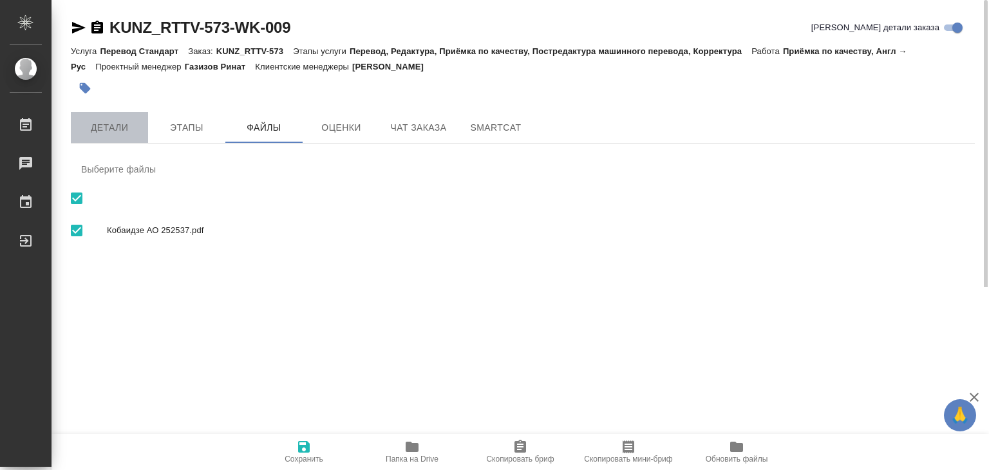
click at [93, 122] on span "Детали" at bounding box center [110, 128] width 62 height 16
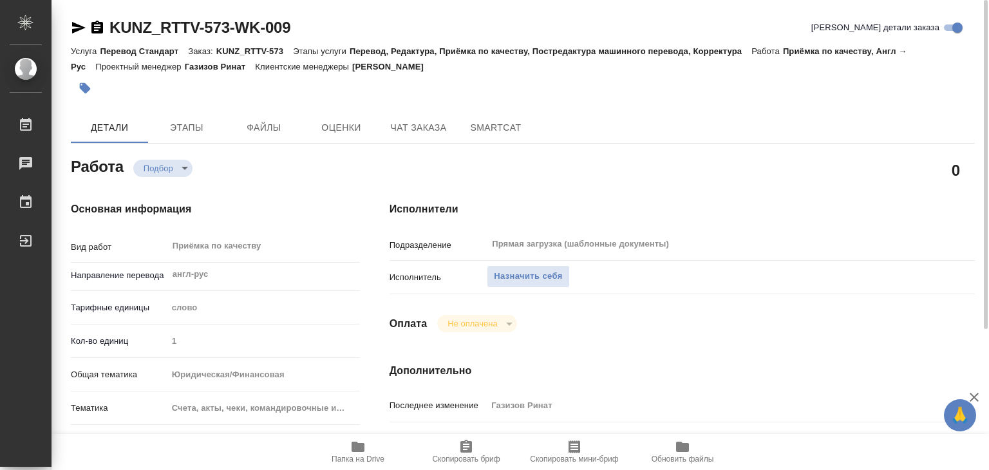
type textarea "x"
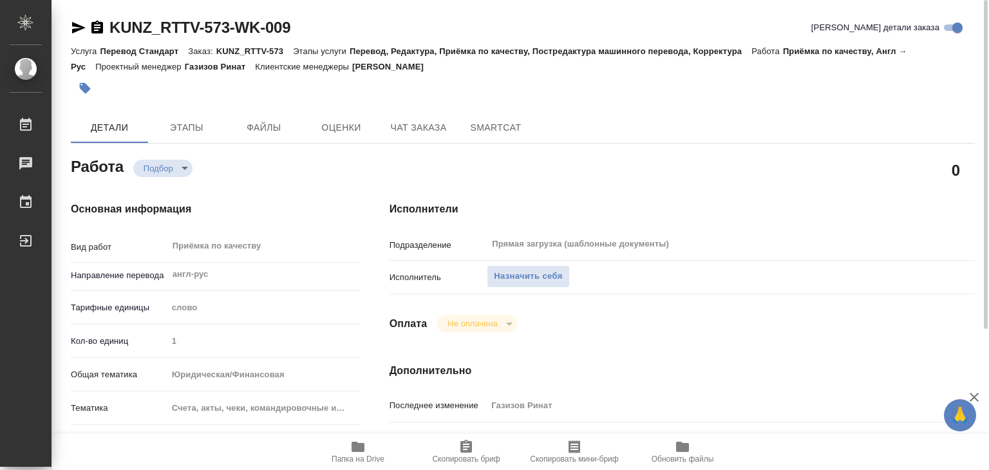
type textarea "x"
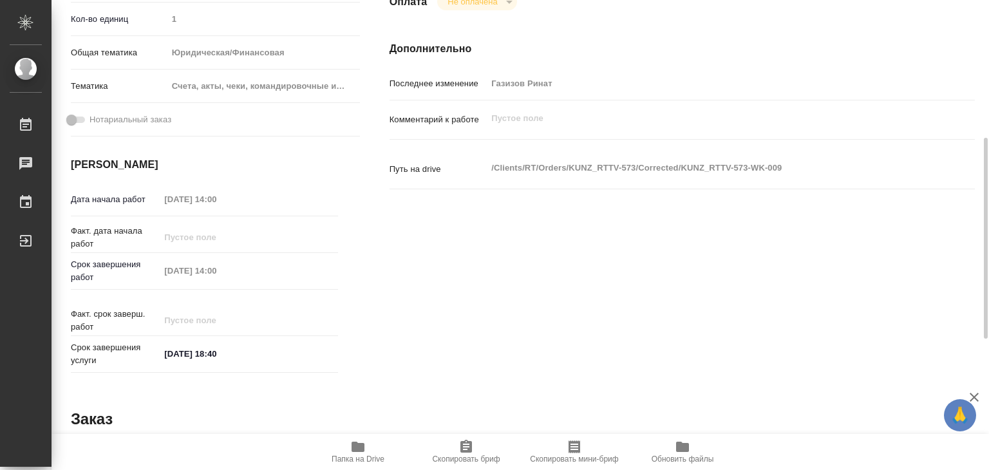
type textarea "x"
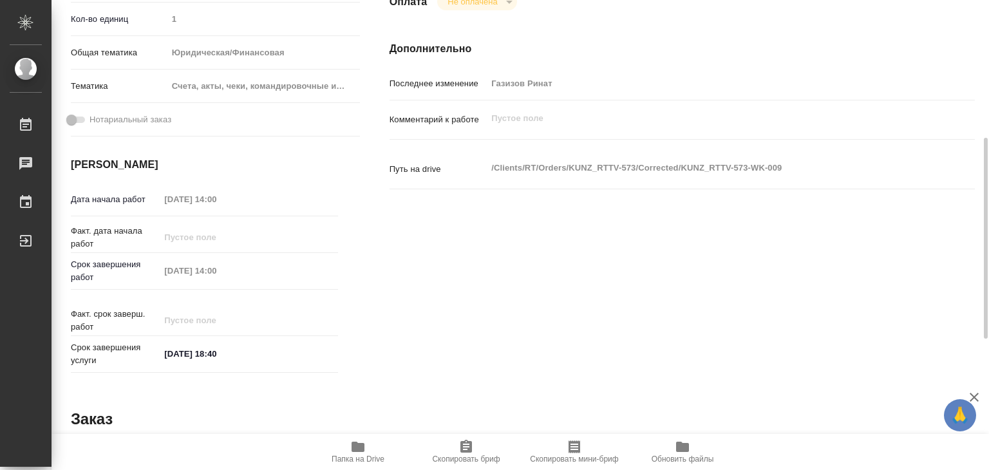
scroll to position [258, 0]
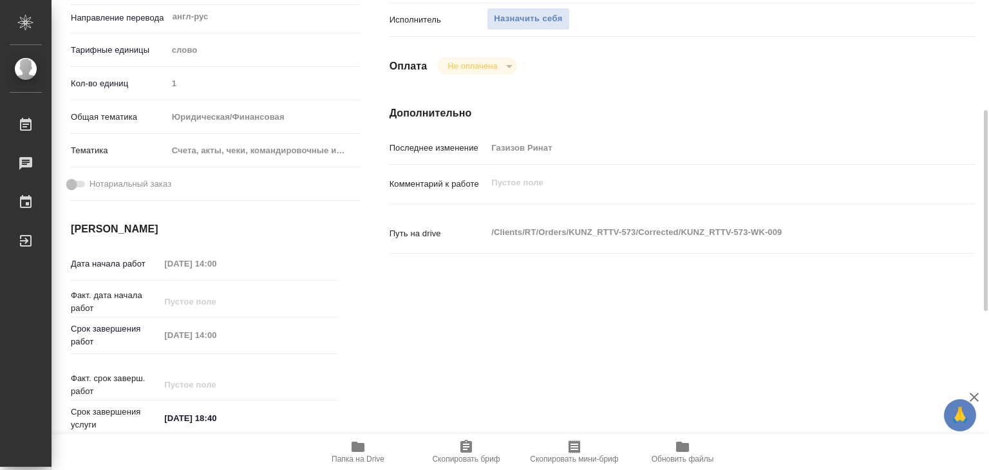
click at [352, 462] on span "Папка на Drive" at bounding box center [358, 459] width 53 height 9
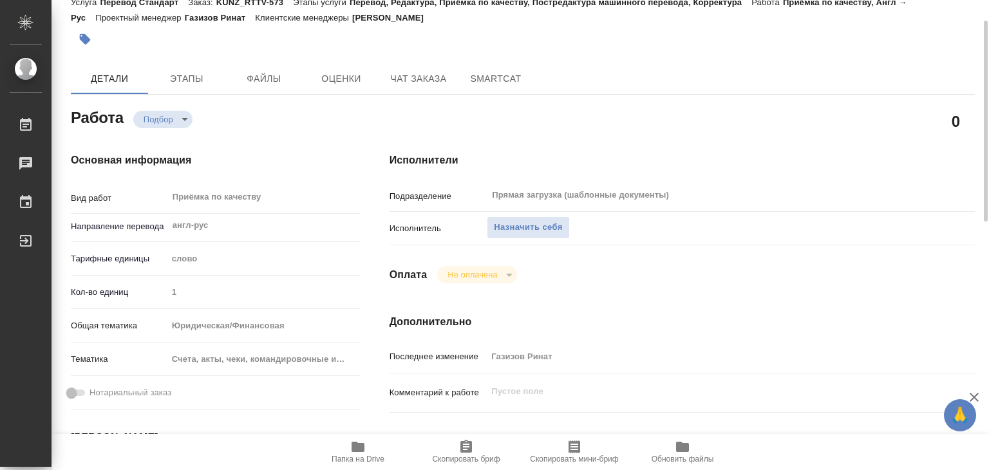
scroll to position [0, 0]
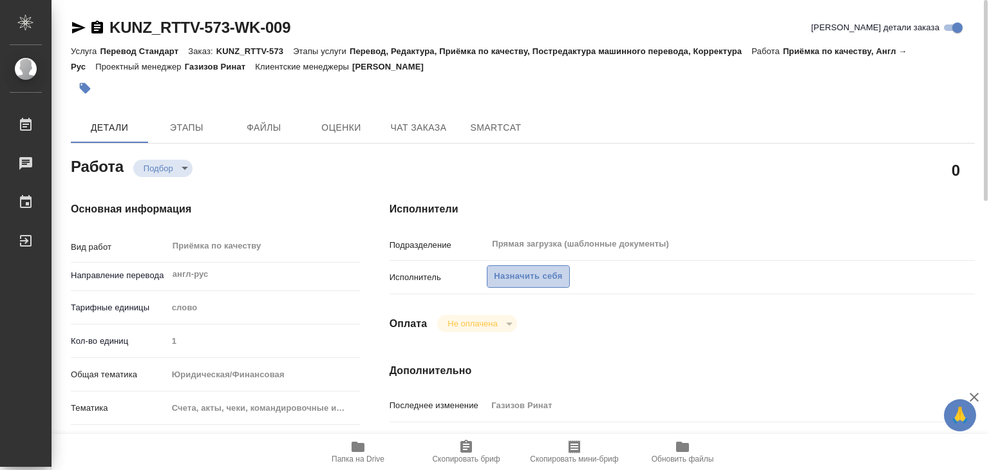
click at [531, 279] on span "Назначить себя" at bounding box center [528, 276] width 68 height 15
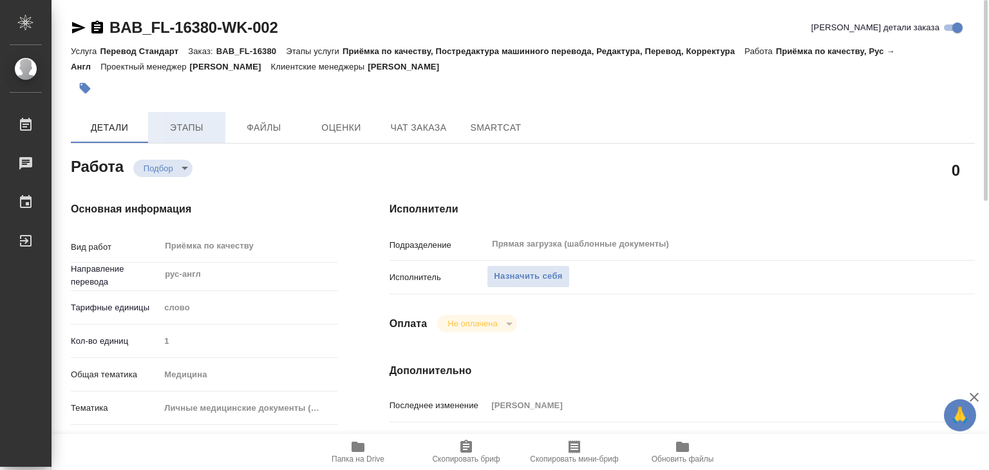
click at [173, 122] on span "Этапы" at bounding box center [187, 128] width 62 height 16
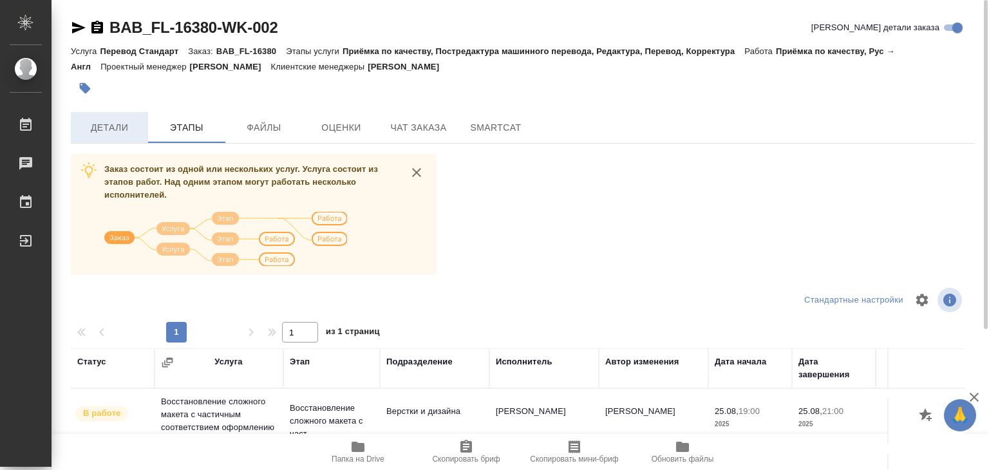
click at [111, 137] on button "Детали" at bounding box center [109, 127] width 77 height 31
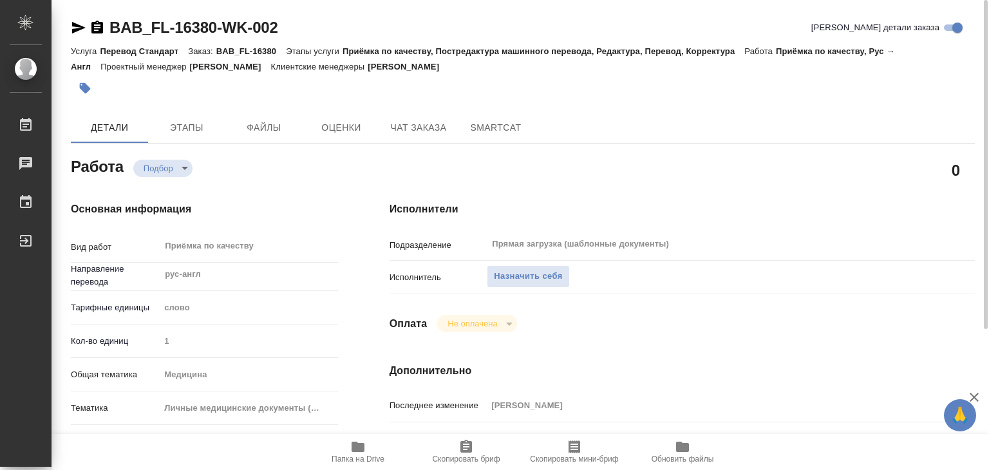
type textarea "x"
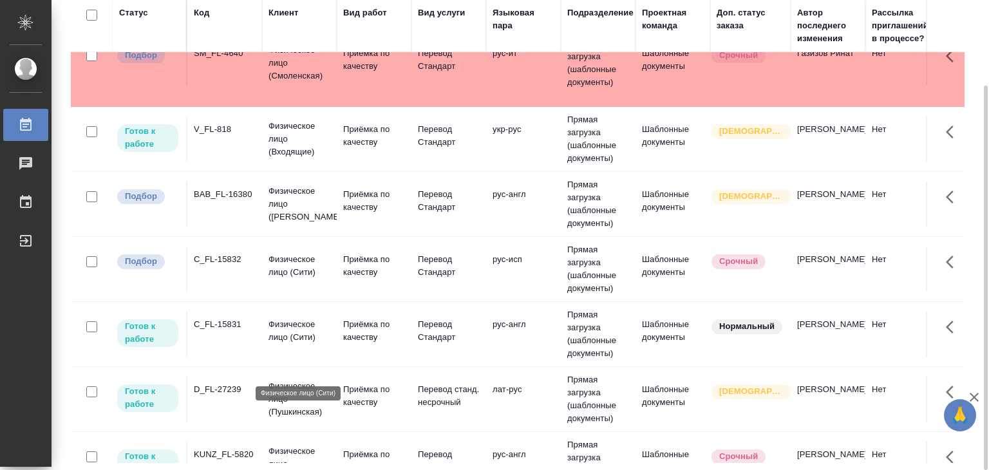
scroll to position [322, 0]
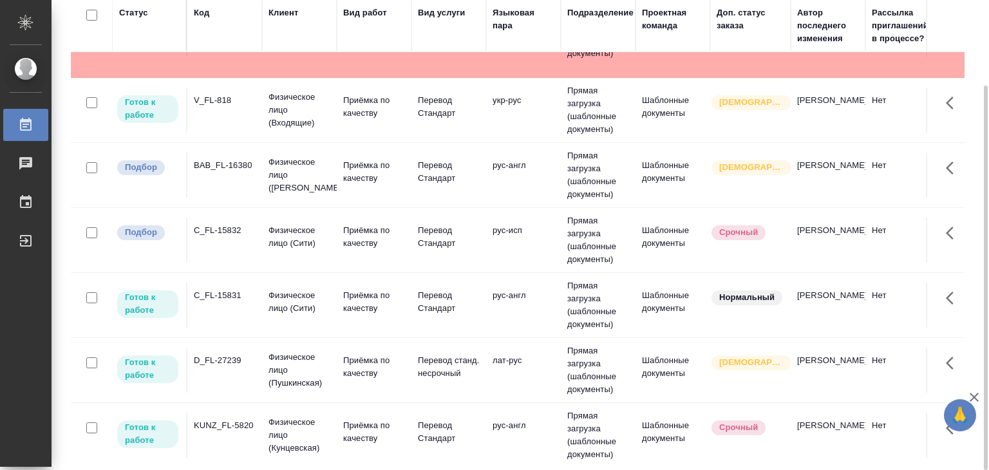
click at [250, 313] on td "C_FL-15831" at bounding box center [224, 305] width 75 height 45
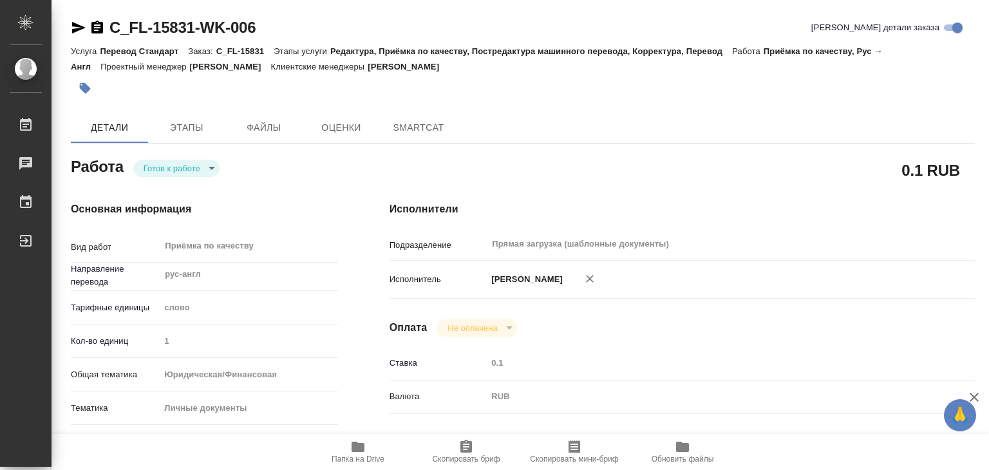
type textarea "x"
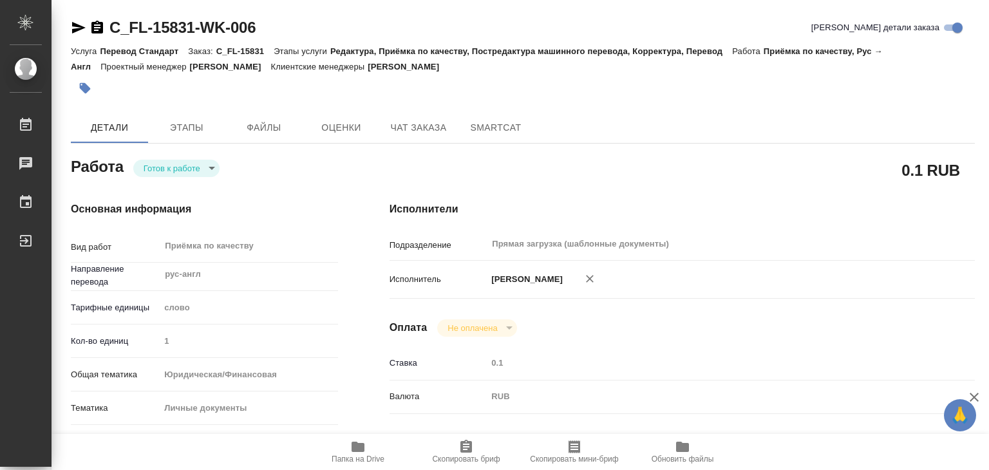
type textarea "x"
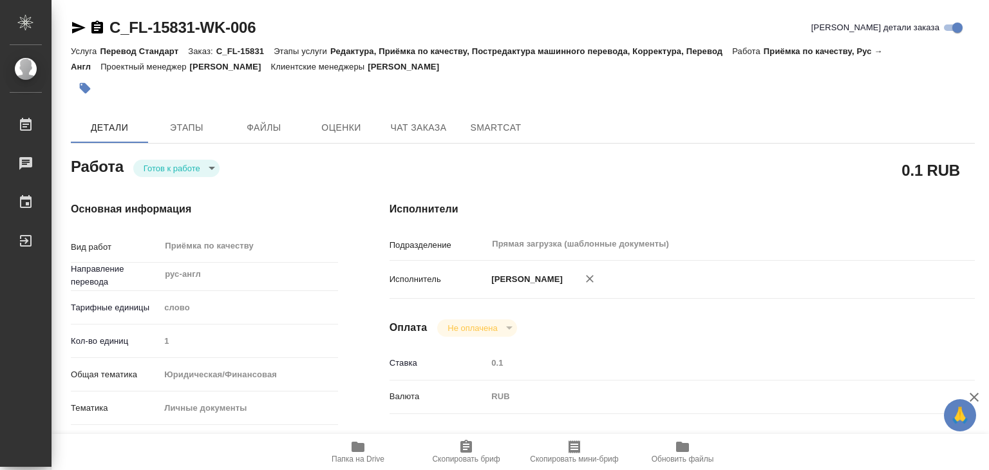
type textarea "x"
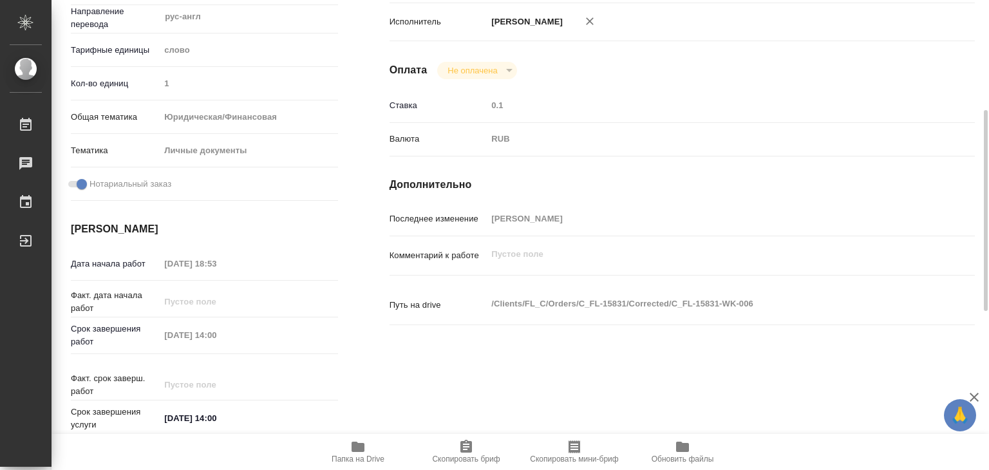
scroll to position [451, 0]
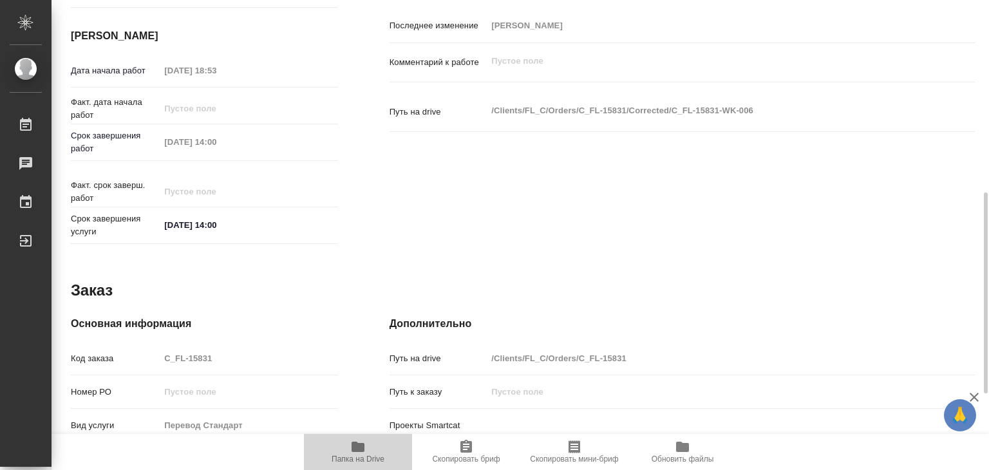
click at [371, 462] on span "Папка на Drive" at bounding box center [358, 459] width 53 height 9
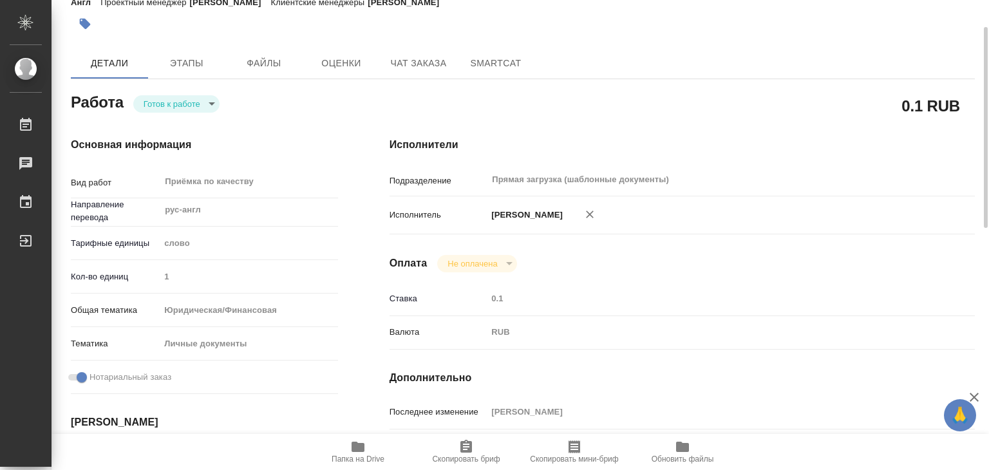
scroll to position [129, 0]
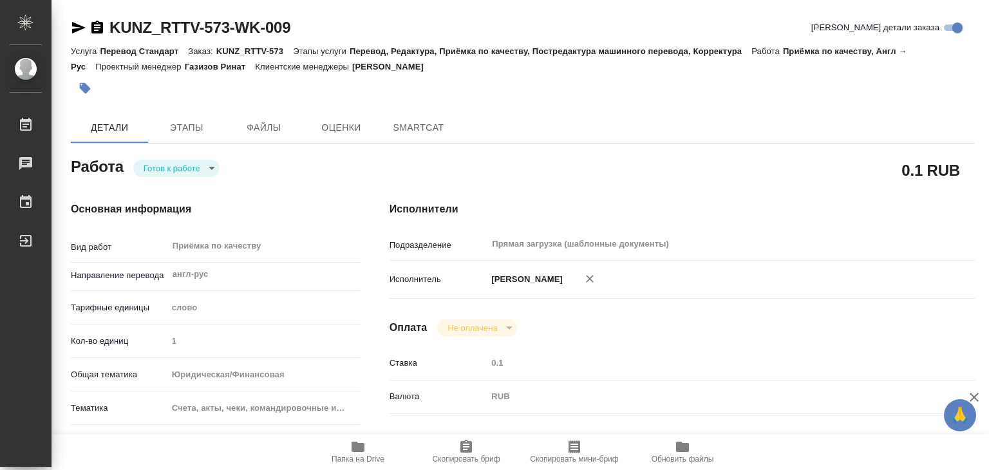
type textarea "x"
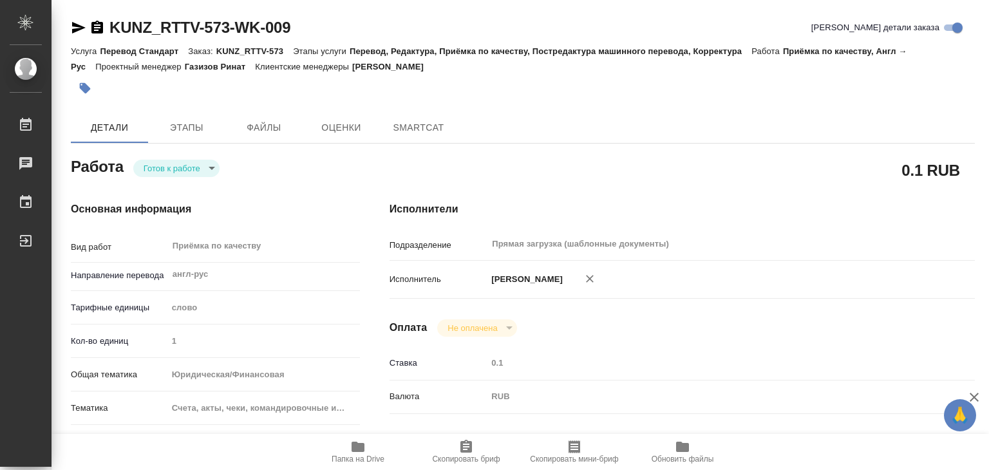
type textarea "x"
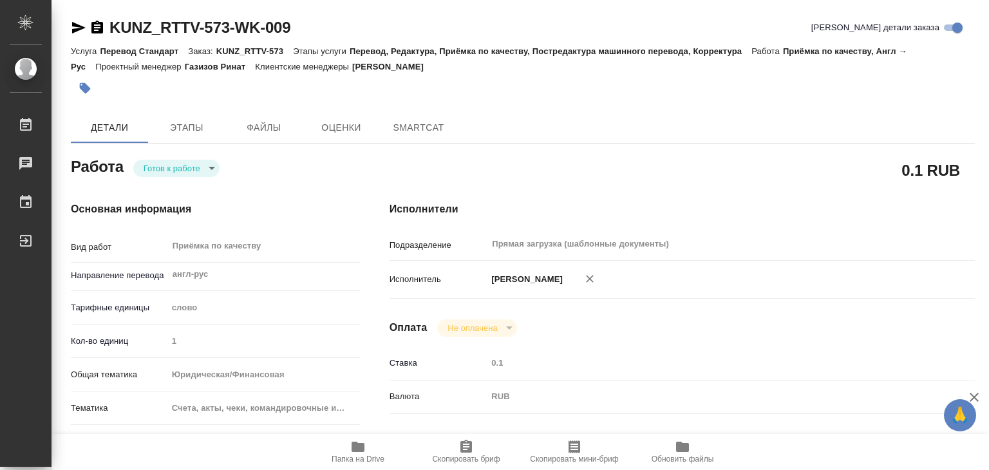
type textarea "x"
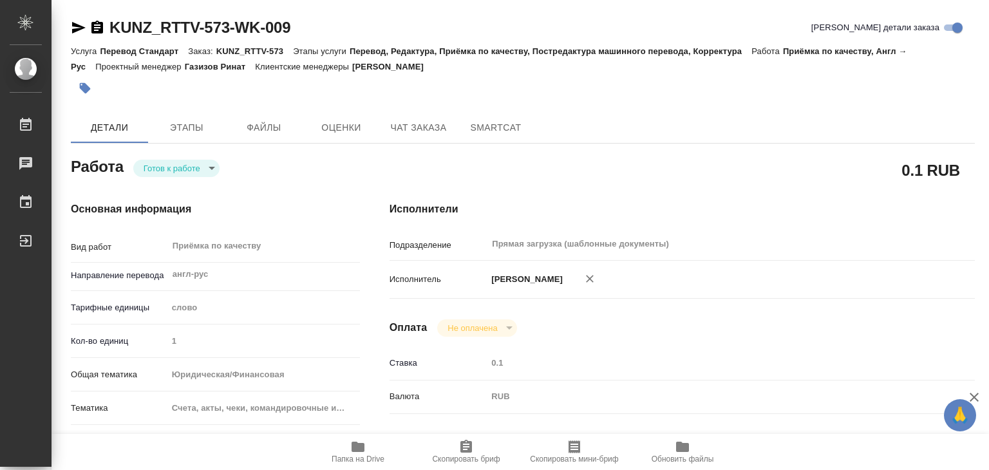
scroll to position [64, 0]
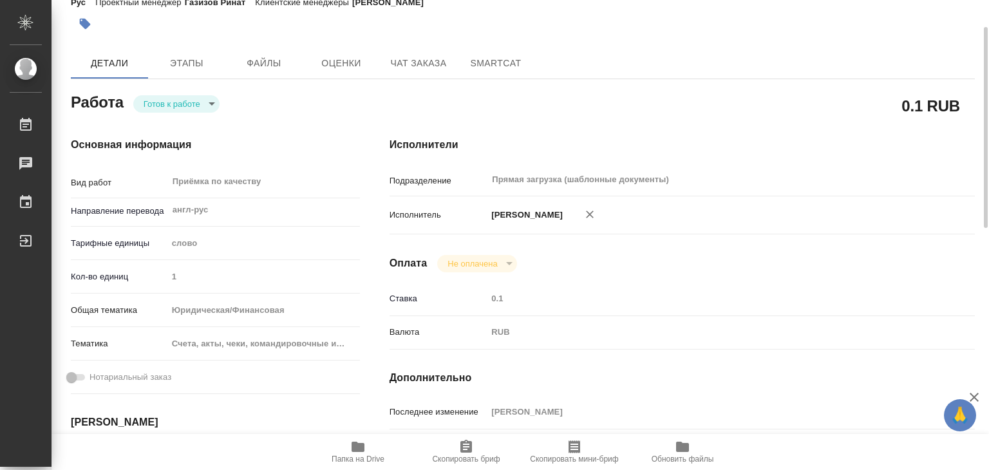
type textarea "x"
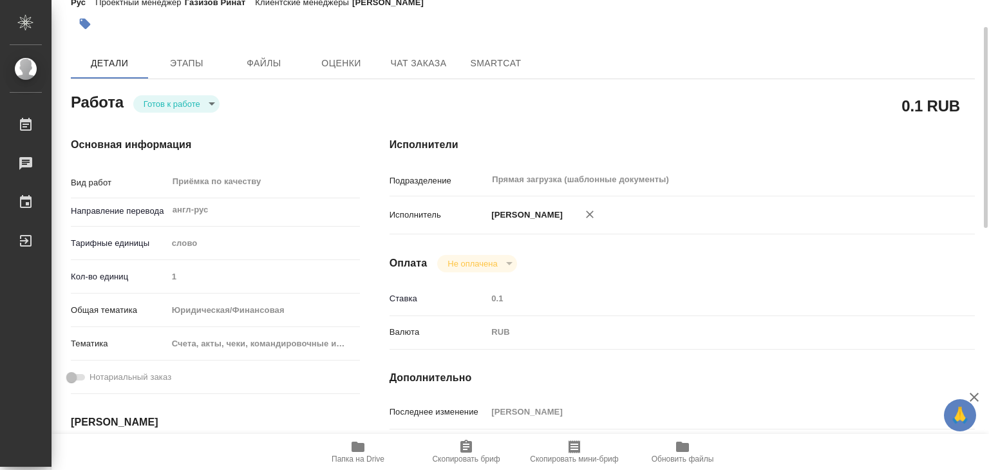
type textarea "x"
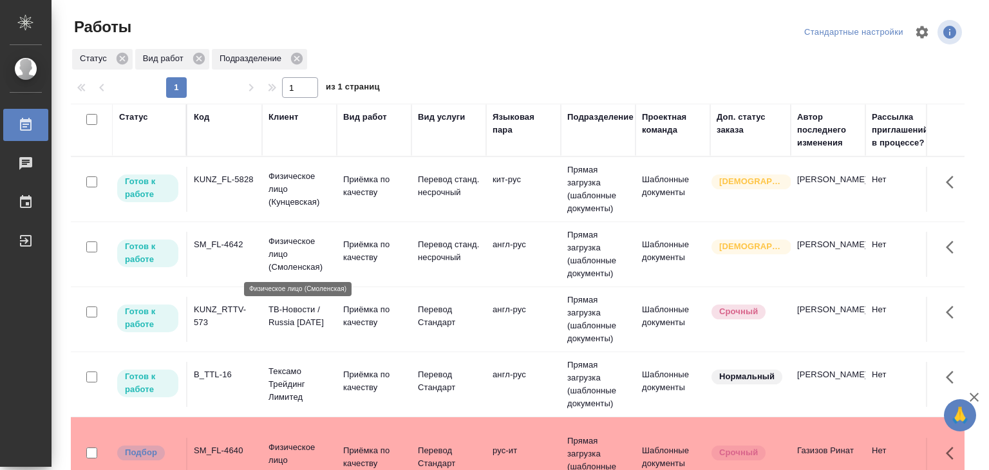
click at [285, 264] on p "Физическое лицо (Смоленская)" at bounding box center [300, 254] width 62 height 39
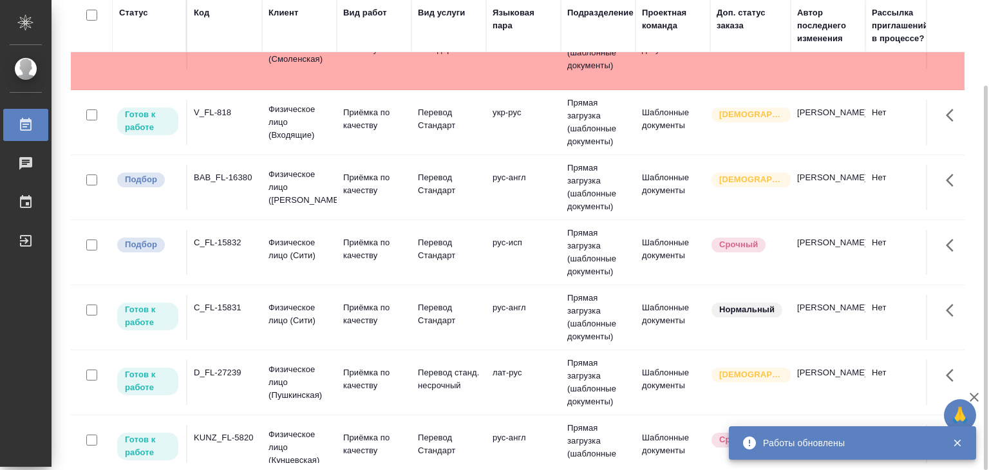
scroll to position [322, 0]
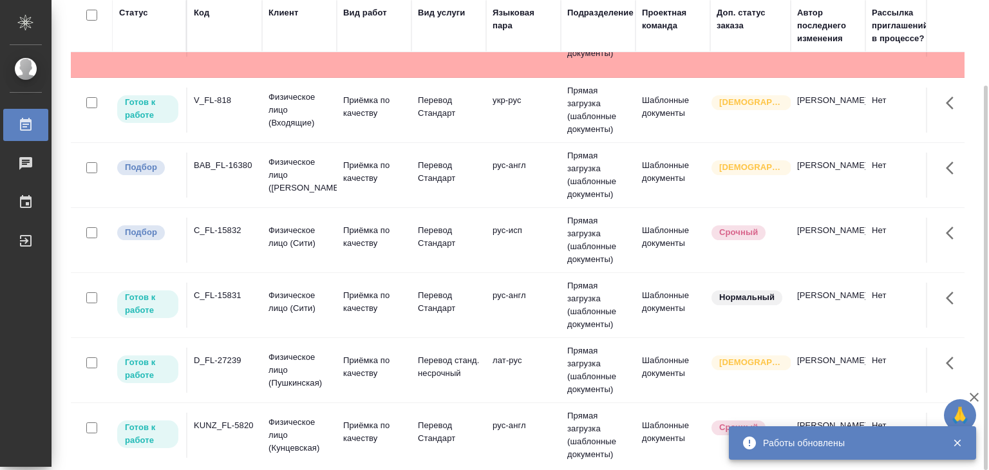
click at [240, 370] on td "D_FL-27239" at bounding box center [224, 370] width 75 height 45
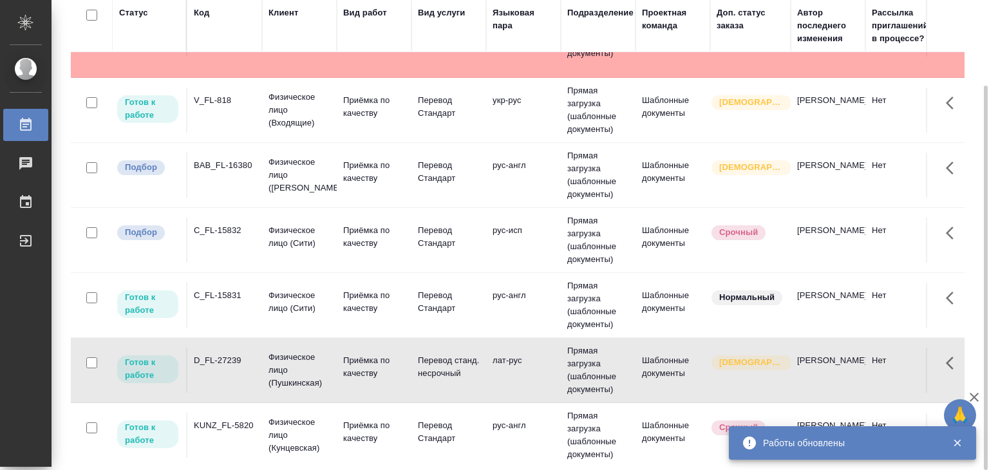
click at [240, 370] on td "D_FL-27239" at bounding box center [224, 370] width 75 height 45
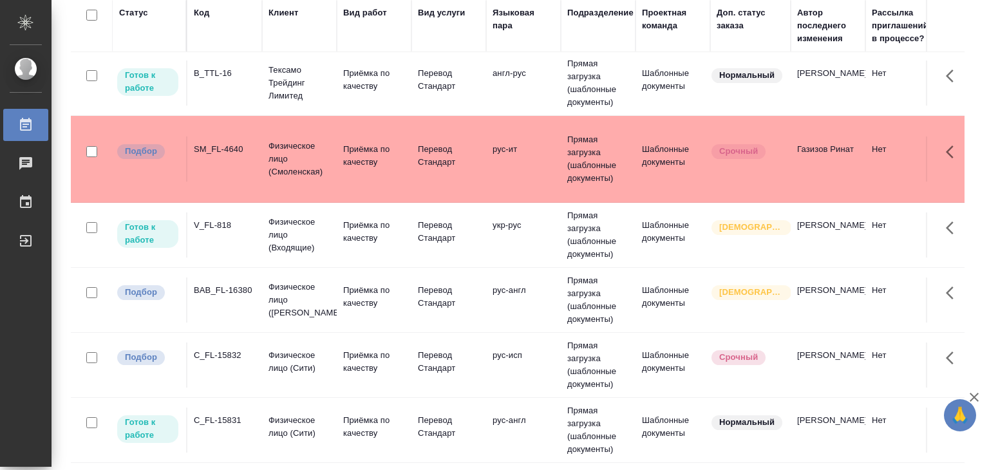
scroll to position [193, 0]
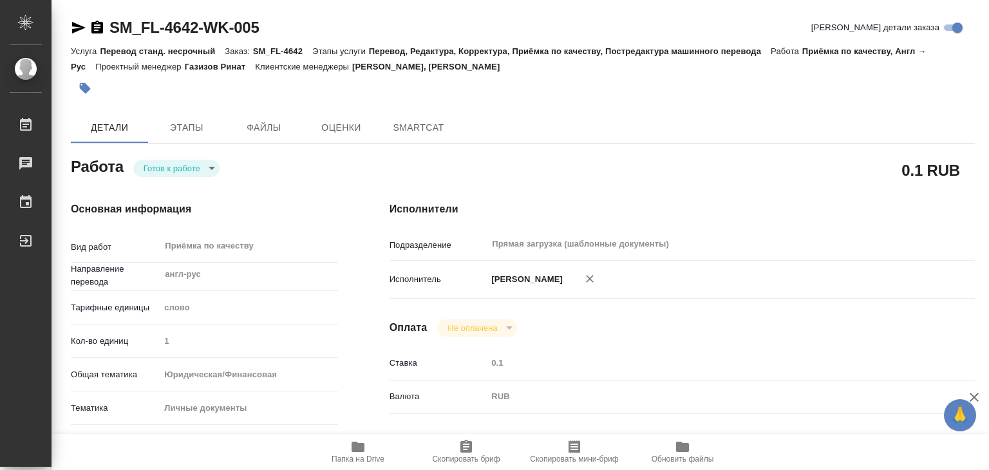
type textarea "x"
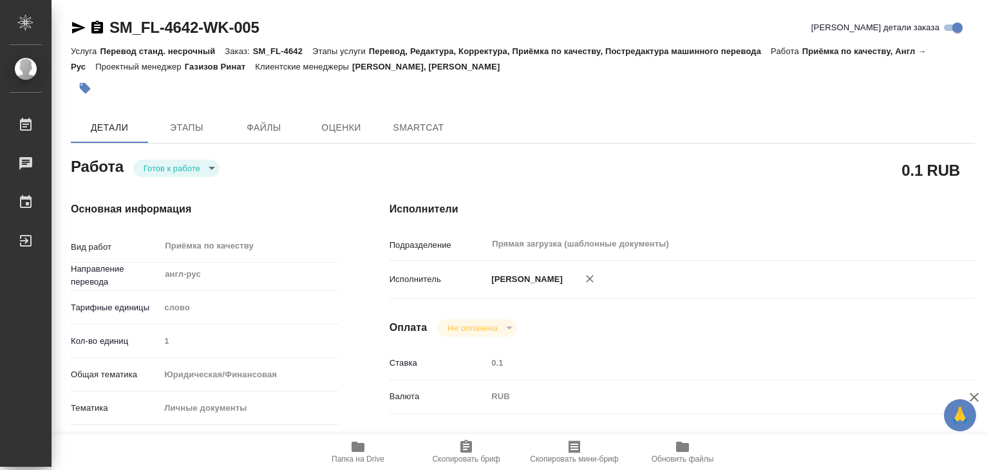
type textarea "x"
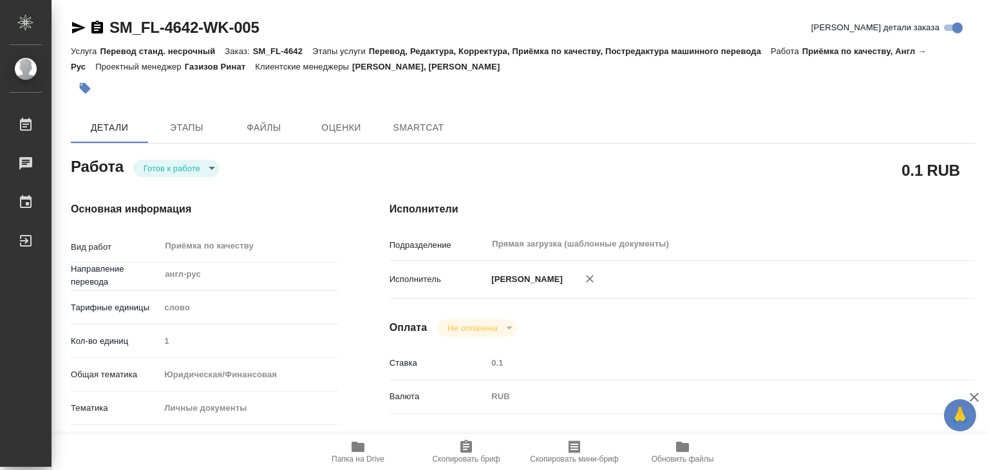
type textarea "x"
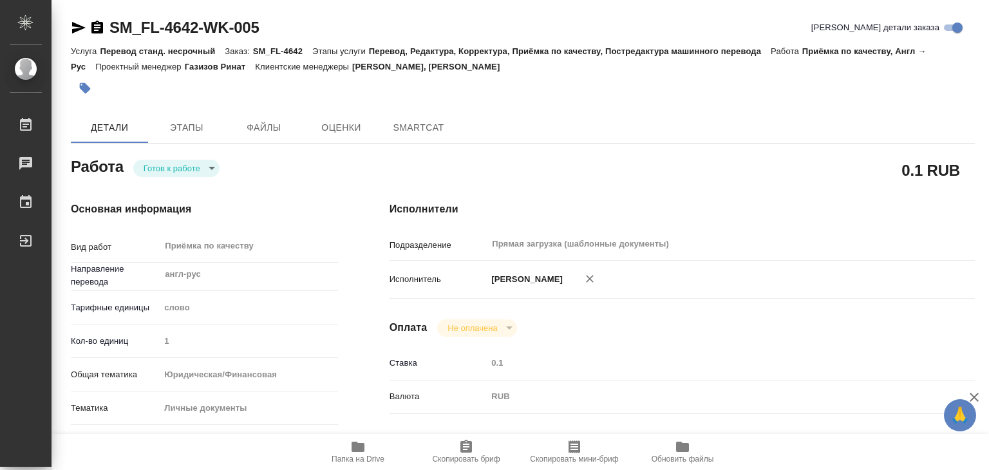
type textarea "x"
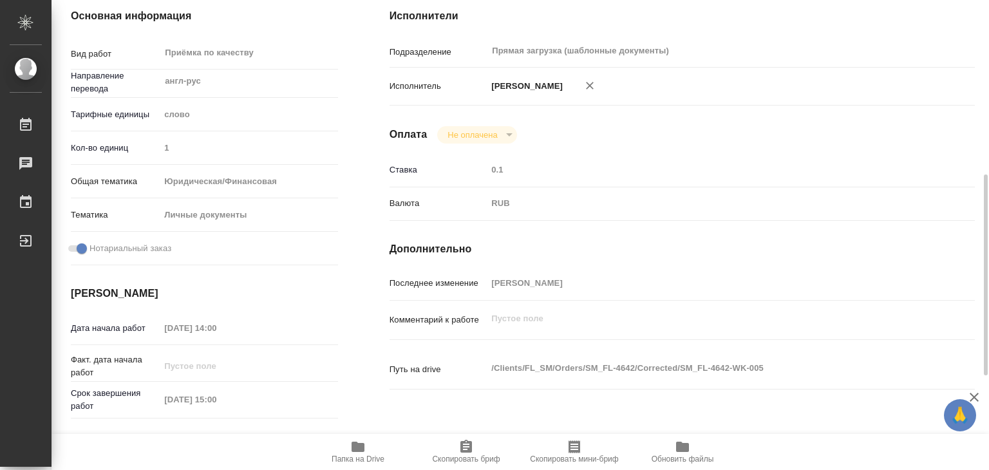
scroll to position [322, 0]
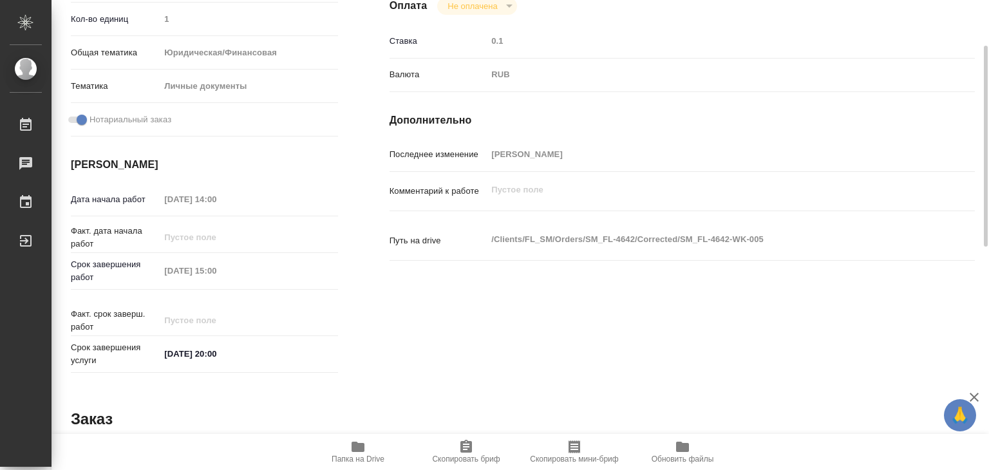
type textarea "x"
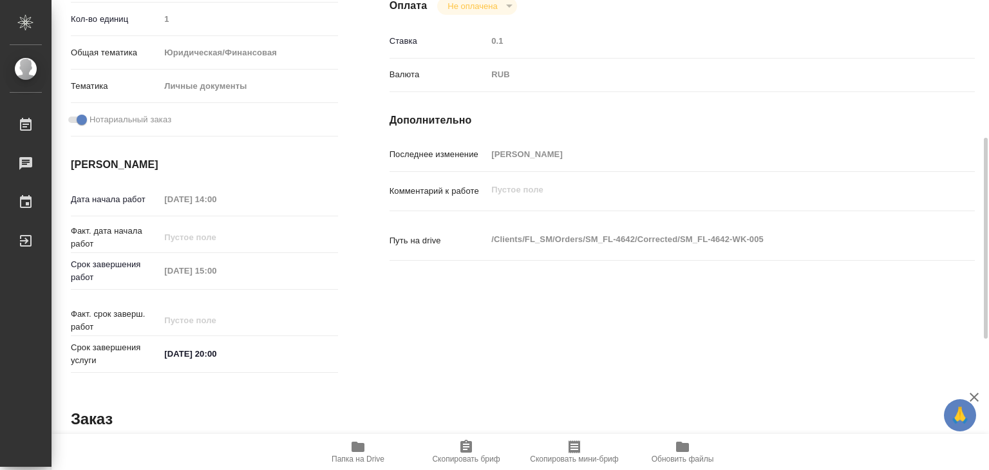
type textarea "x"
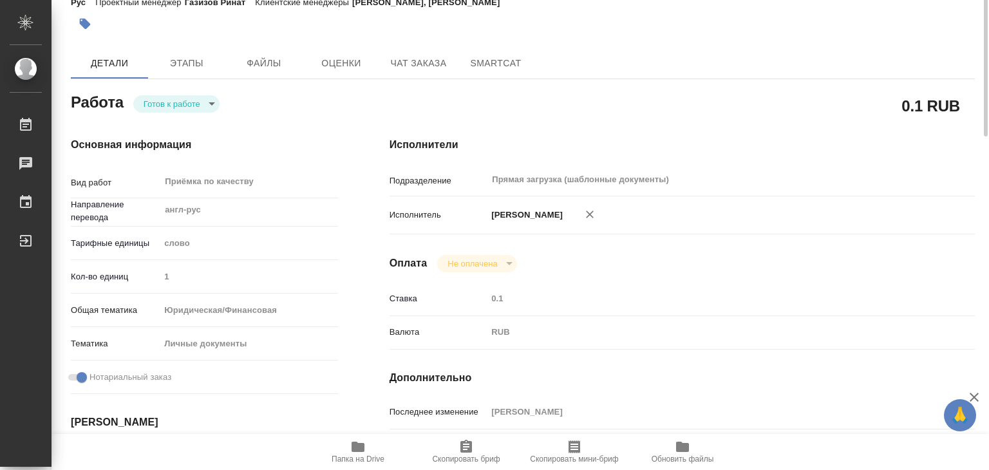
scroll to position [0, 0]
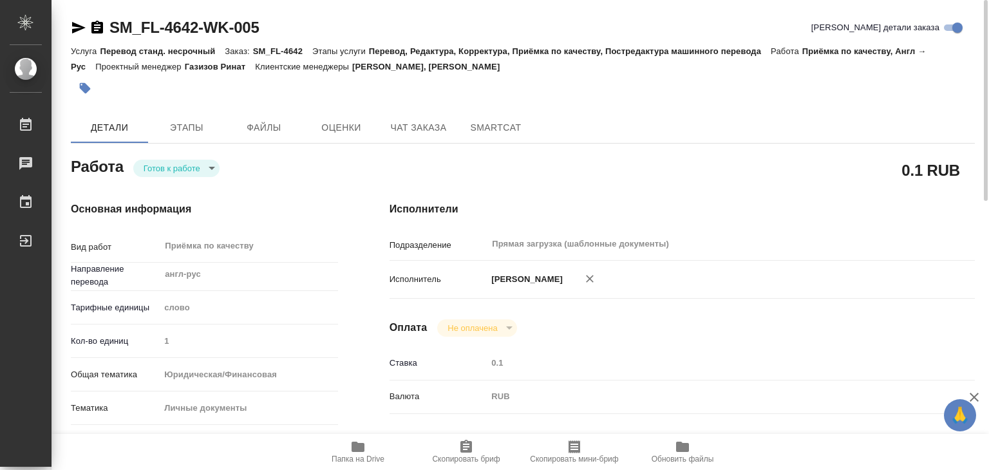
type textarea "x"
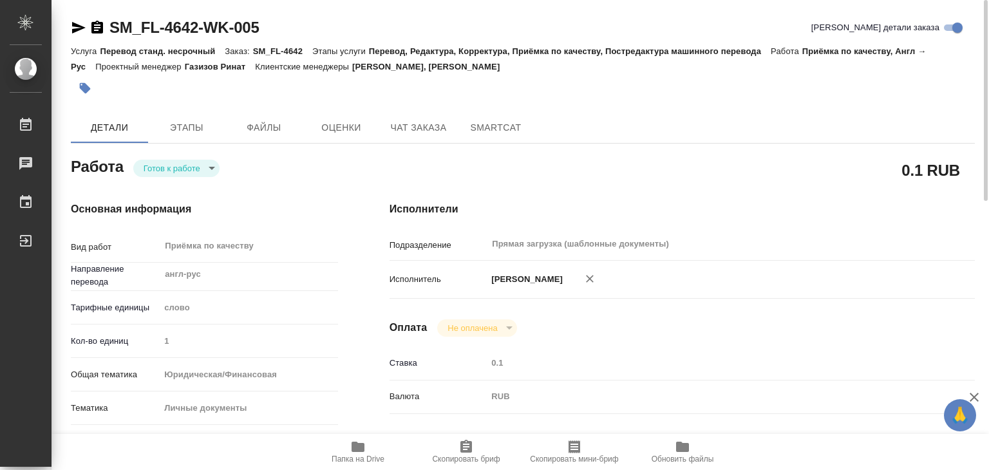
click at [365, 447] on icon "button" at bounding box center [357, 446] width 15 height 15
type textarea "x"
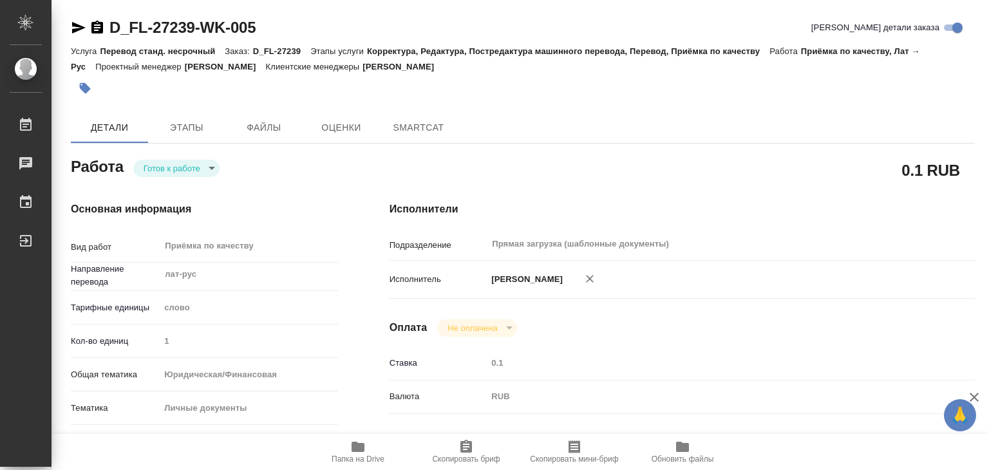
type textarea "x"
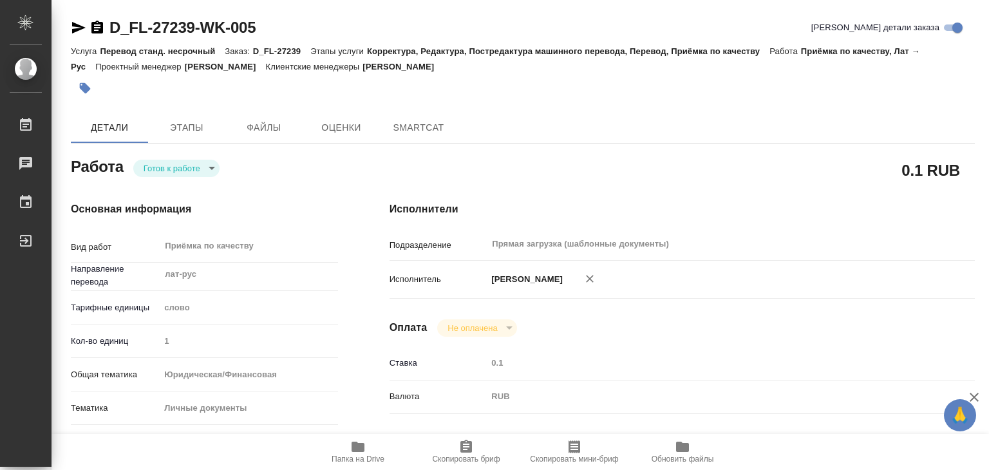
type textarea "x"
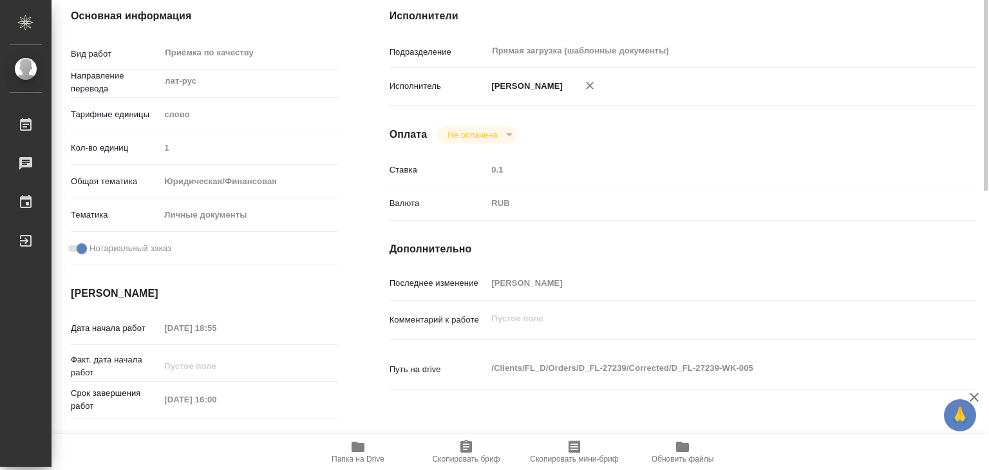
type textarea "x"
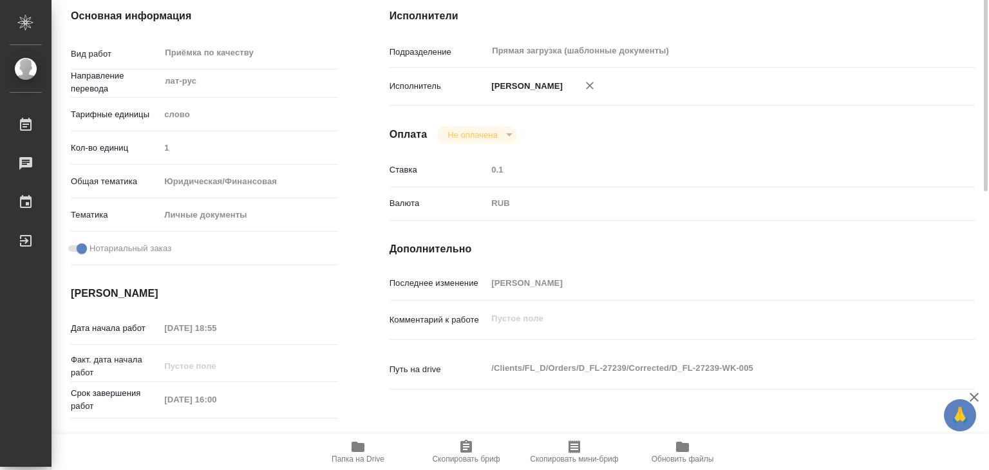
type textarea "x"
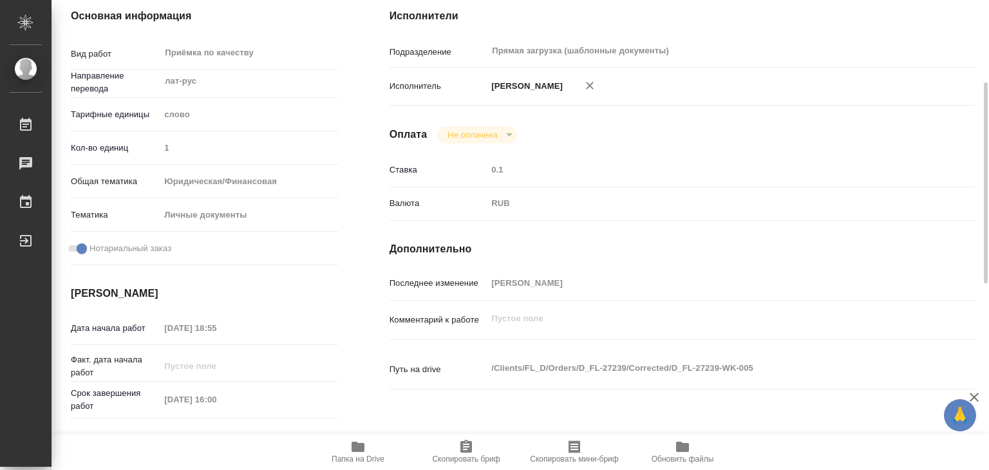
type textarea "x"
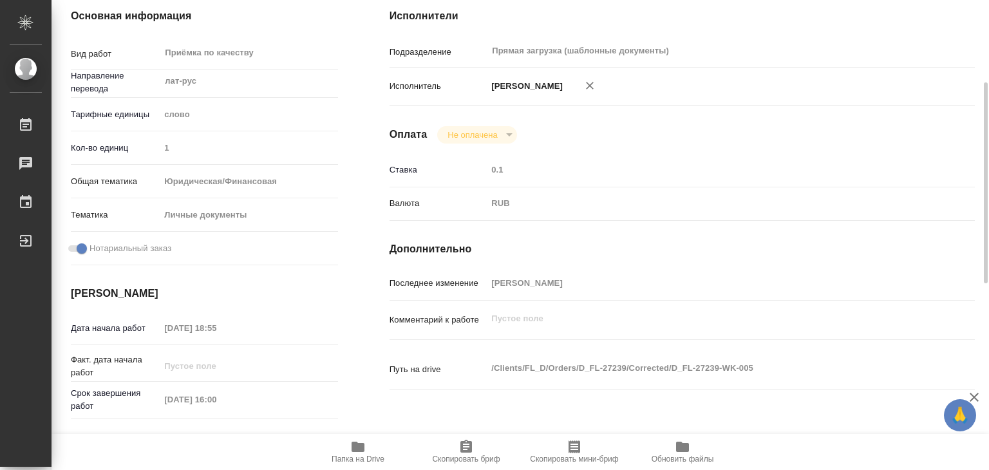
type textarea "x"
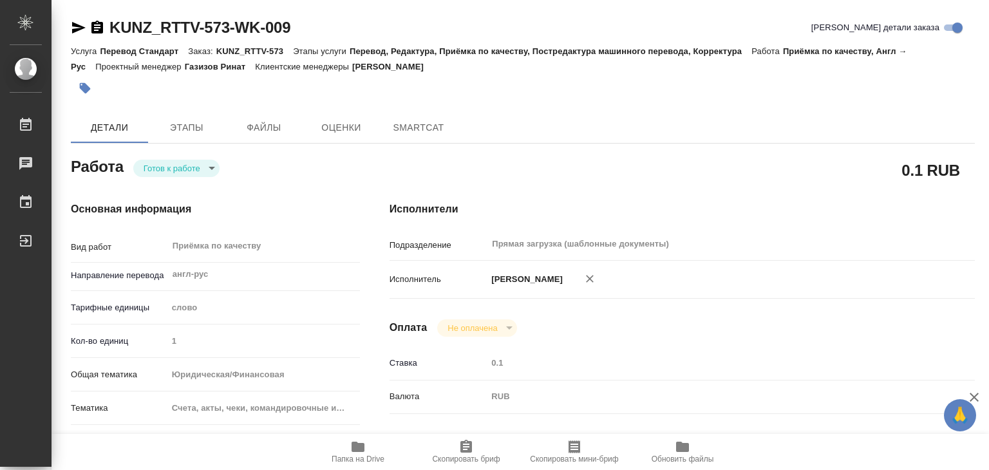
type textarea "x"
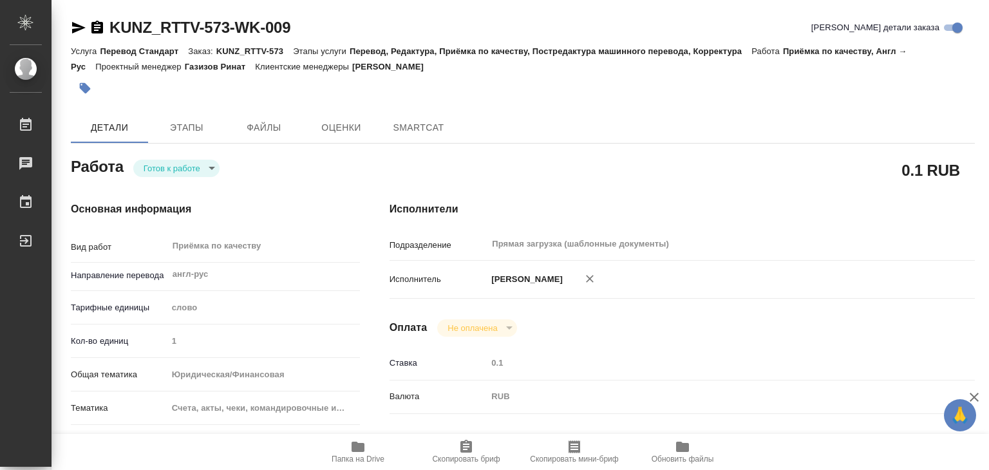
type textarea "x"
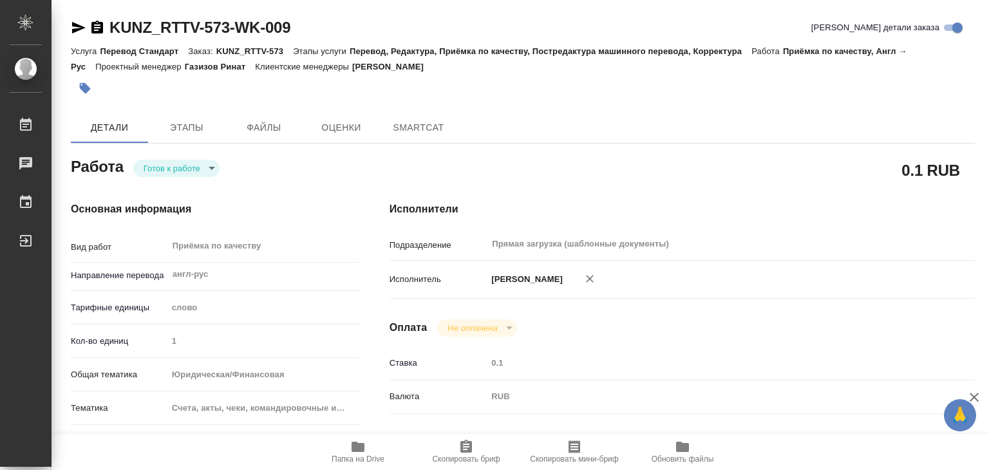
type textarea "x"
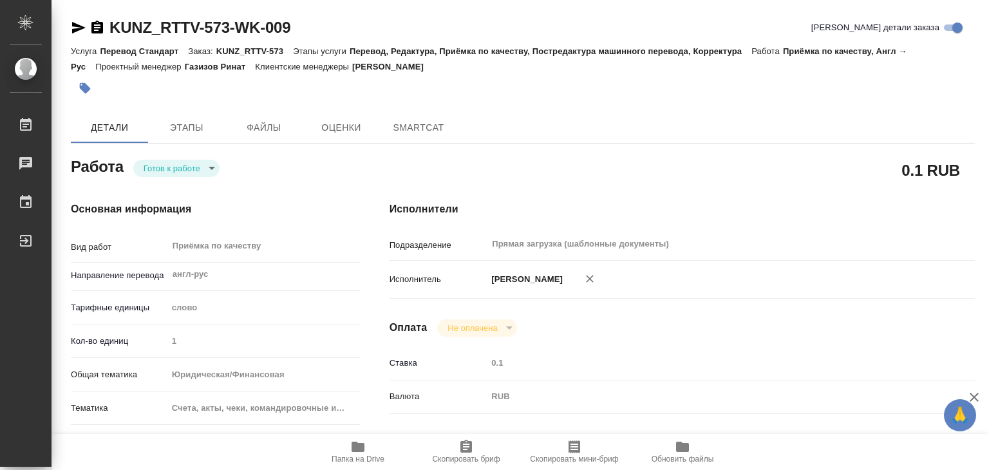
type textarea "x"
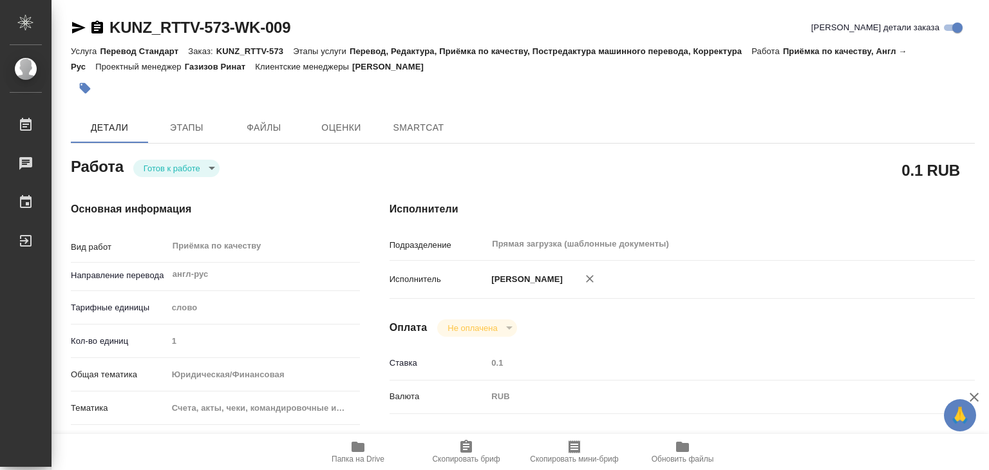
scroll to position [322, 0]
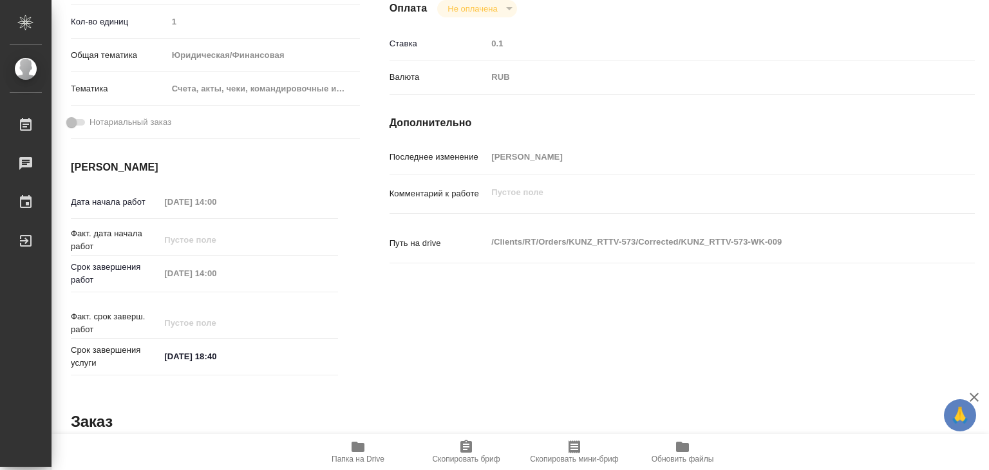
type textarea "x"
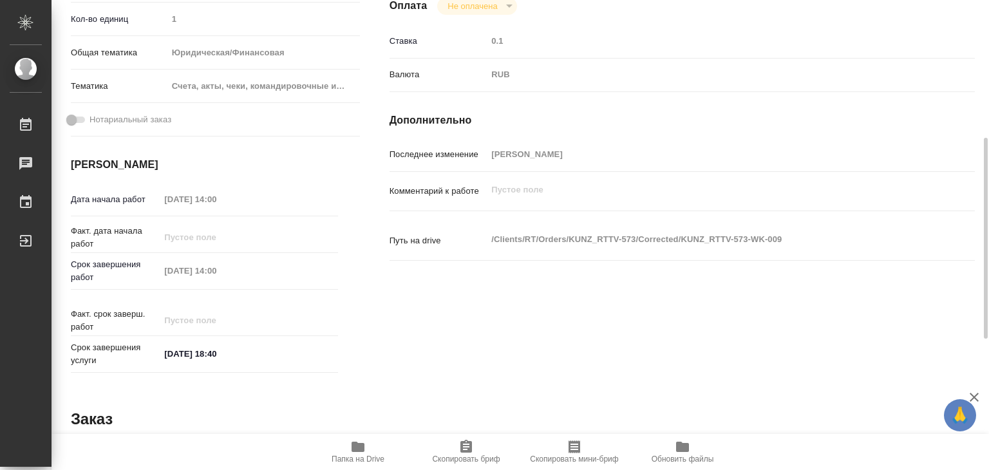
type textarea "x"
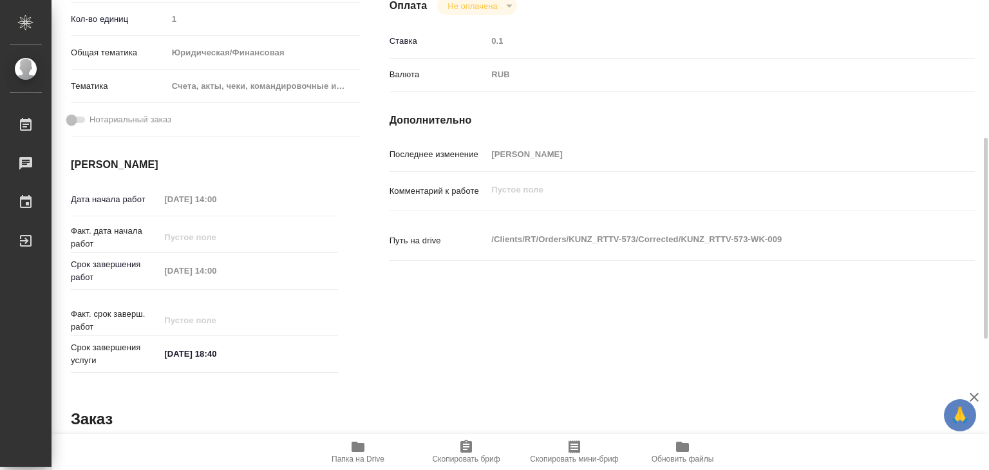
click at [346, 455] on span "Папка на Drive" at bounding box center [358, 459] width 53 height 9
type textarea "x"
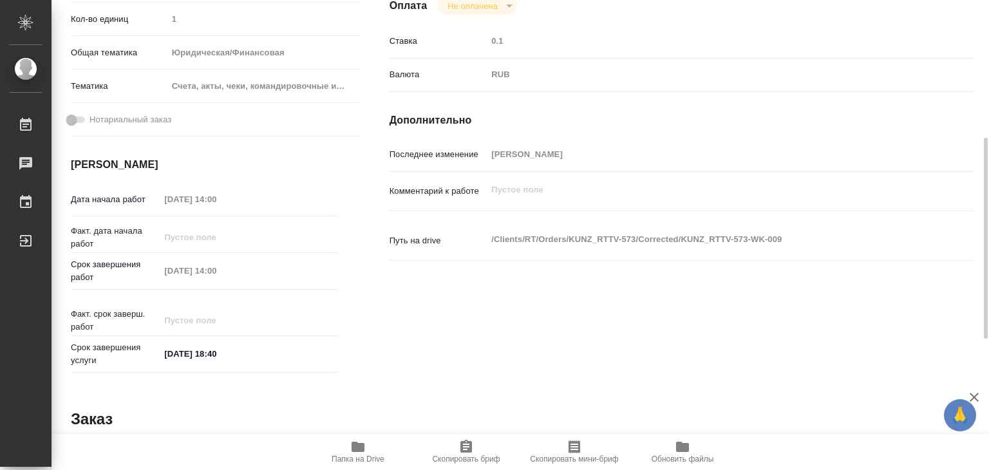
type textarea "x"
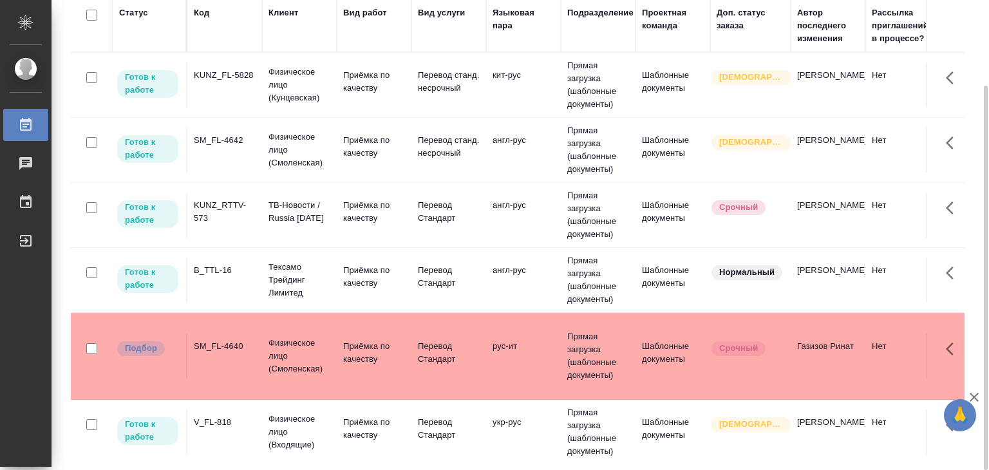
click at [252, 223] on div "KUNZ_RTTV-573" at bounding box center [225, 212] width 62 height 26
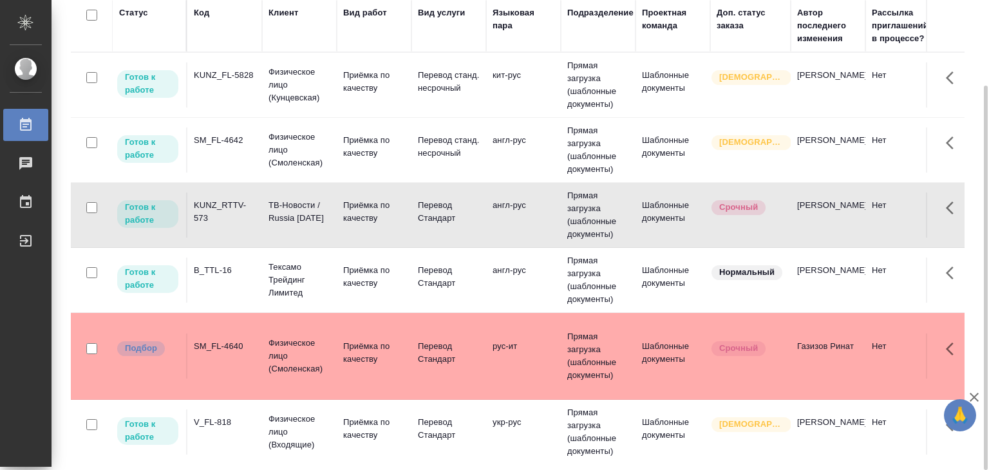
click at [229, 216] on div "KUNZ_RTTV-573" at bounding box center [225, 212] width 62 height 26
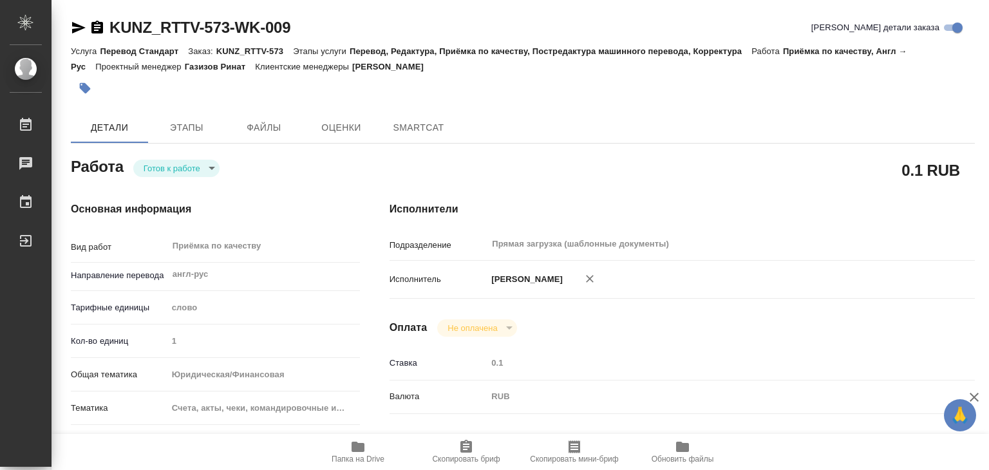
type textarea "x"
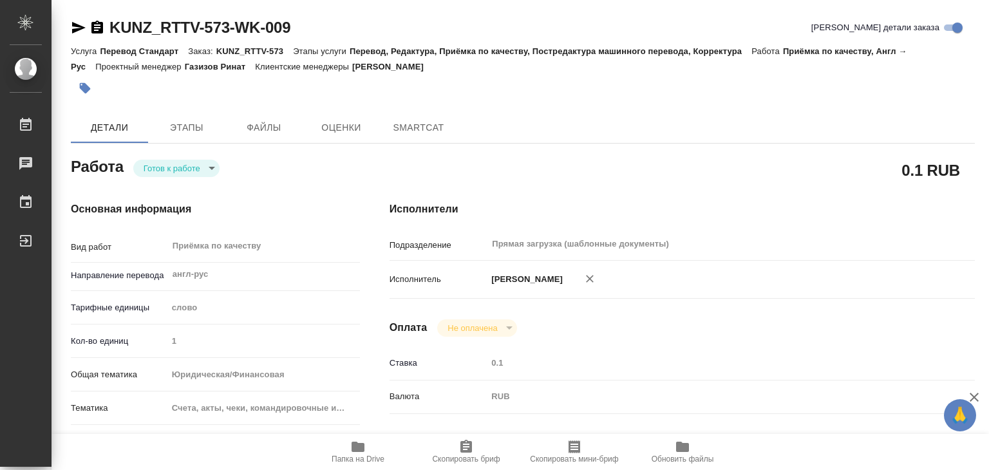
type textarea "x"
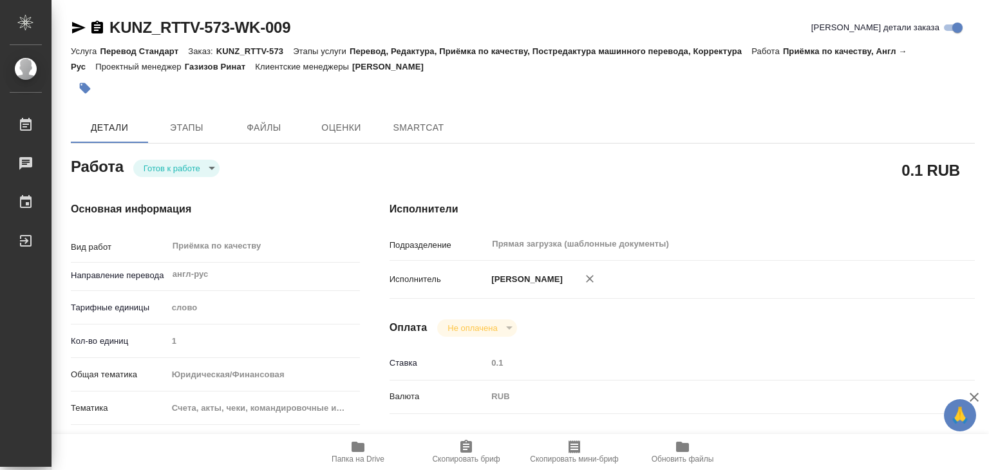
type textarea "x"
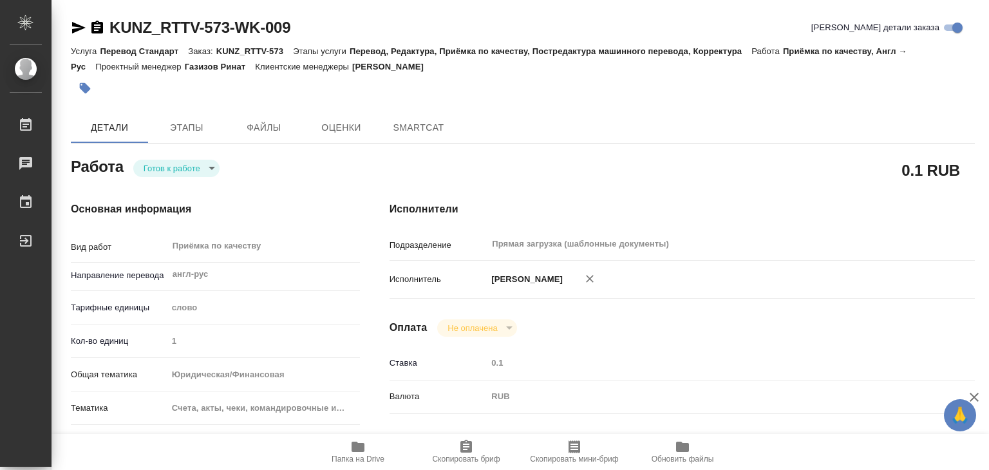
type textarea "x"
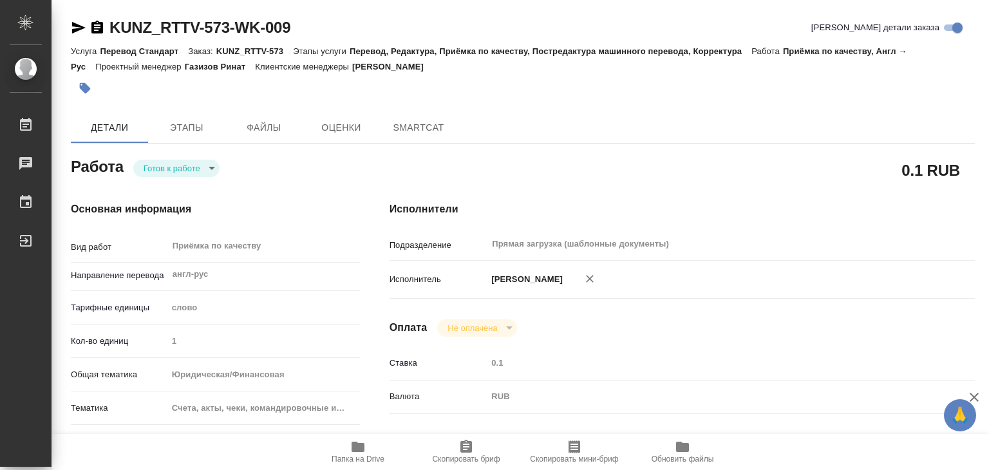
type textarea "x"
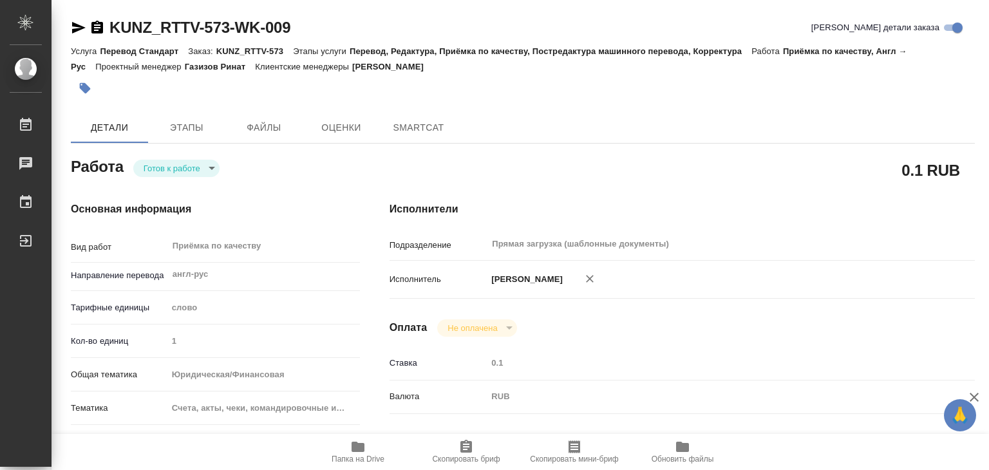
type textarea "x"
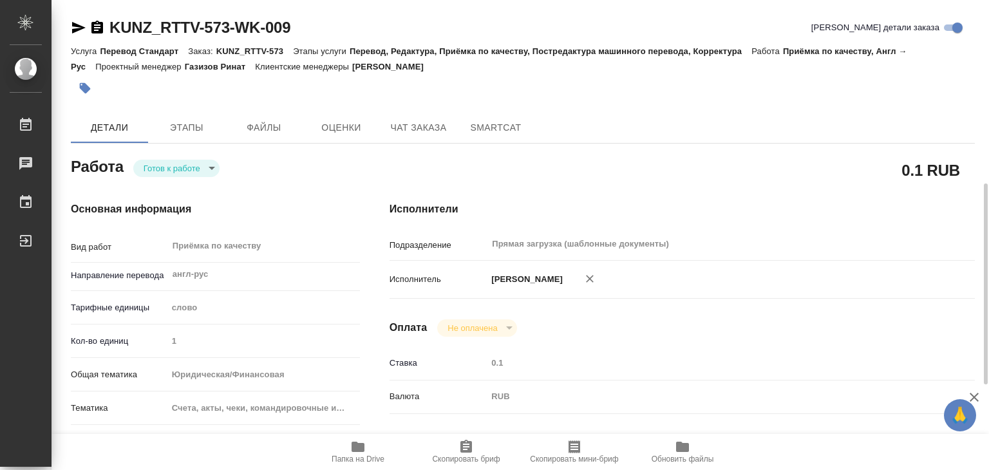
scroll to position [193, 0]
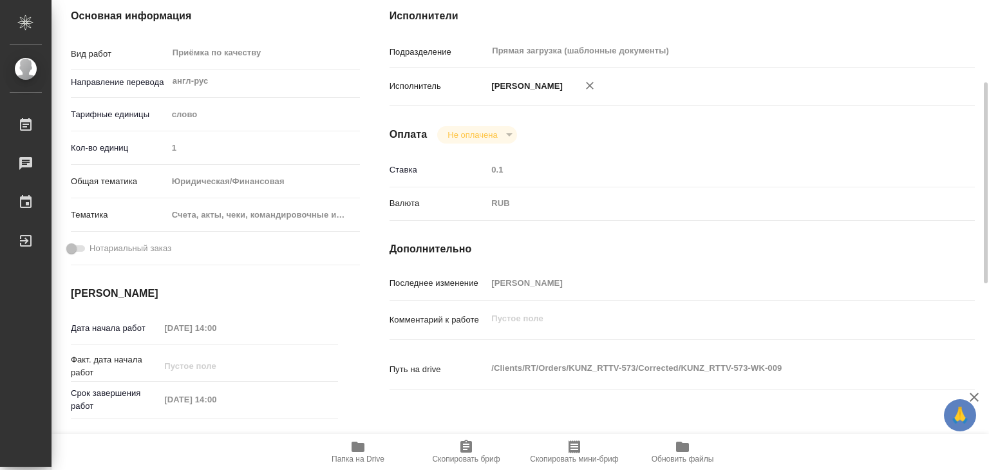
type textarea "x"
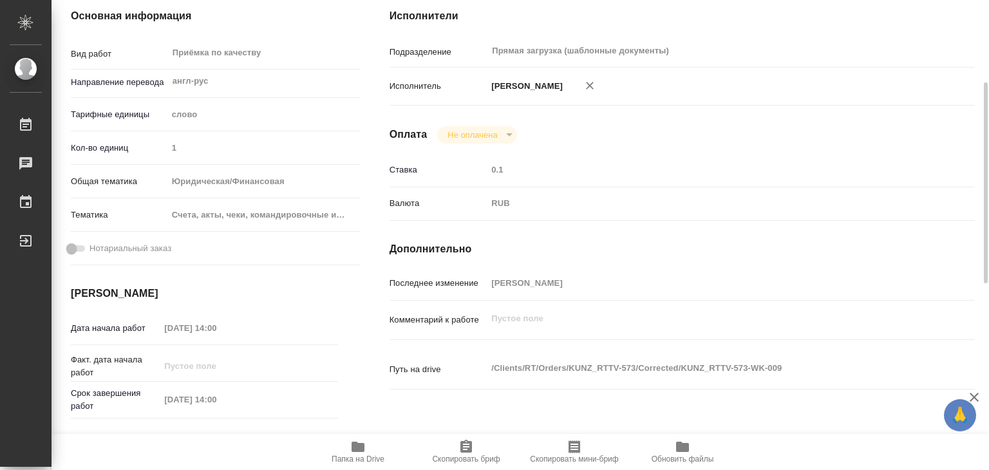
type textarea "x"
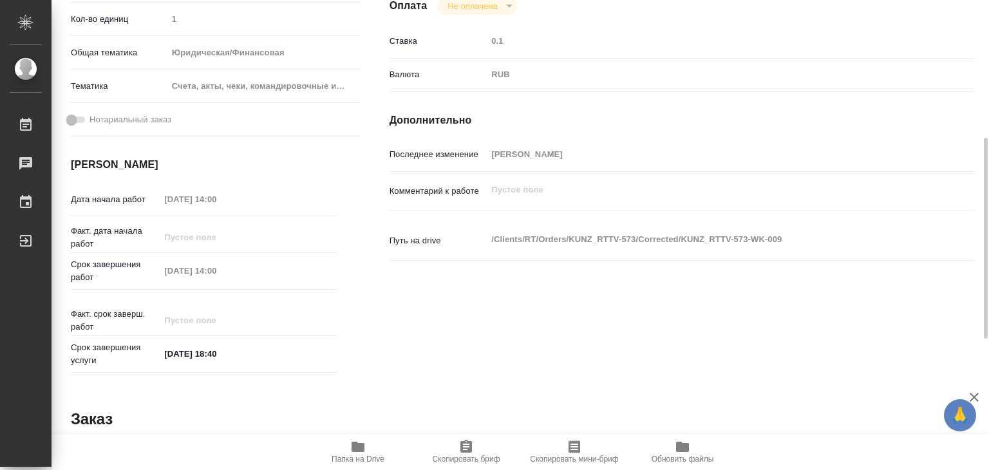
scroll to position [129, 0]
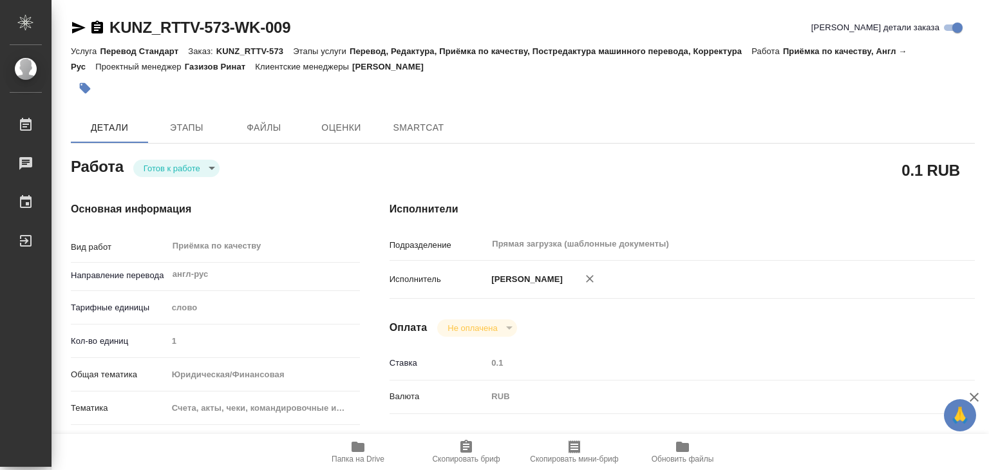
type textarea "x"
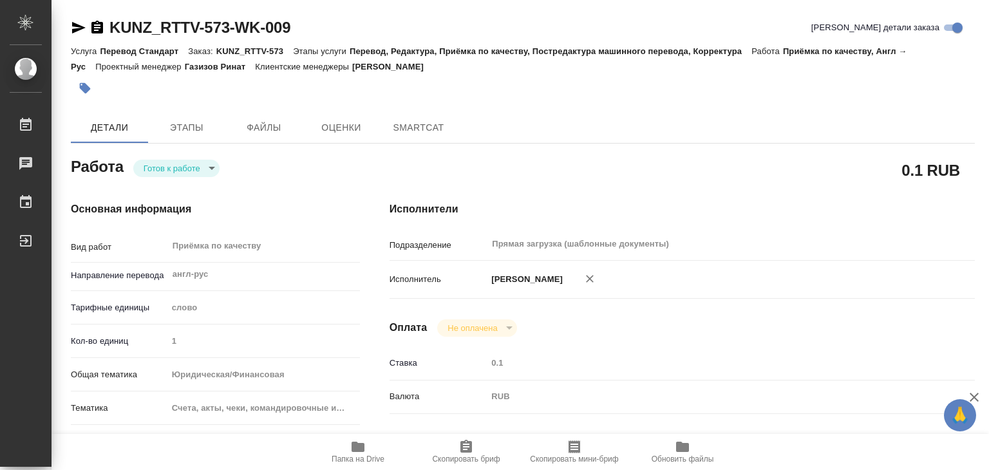
type textarea "x"
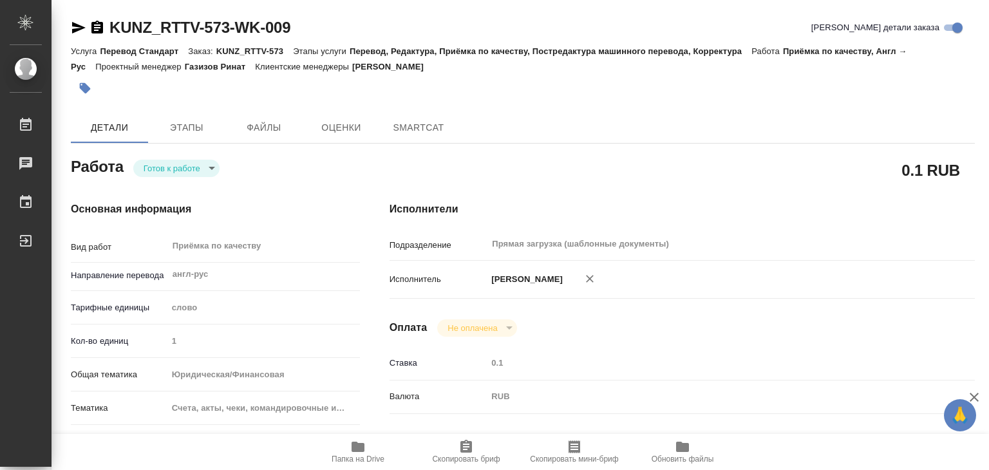
type textarea "x"
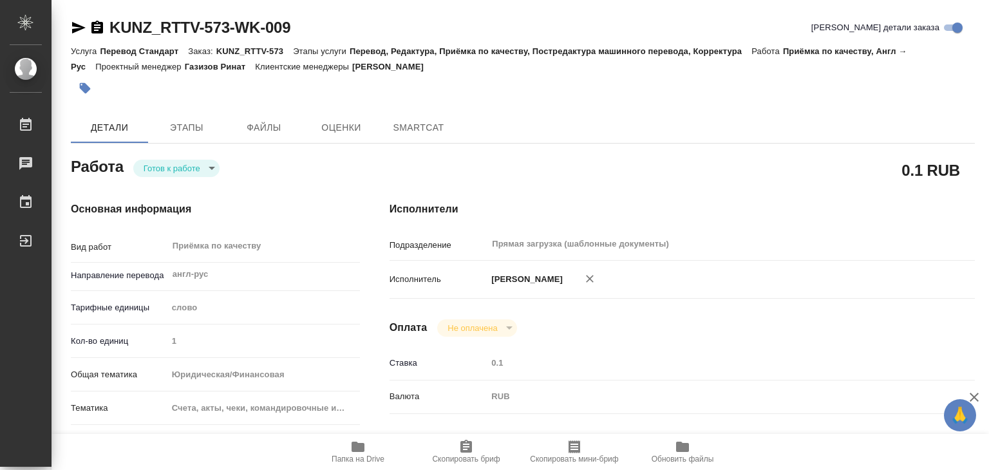
type textarea "x"
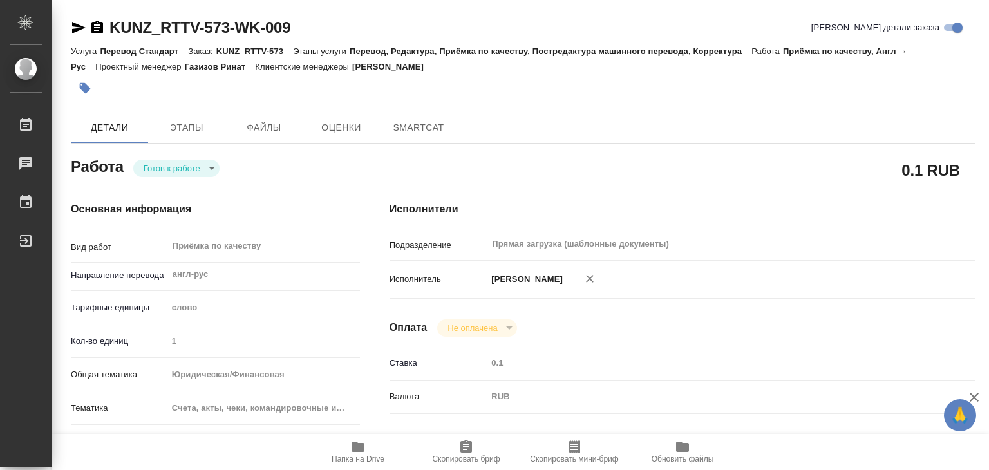
scroll to position [258, 0]
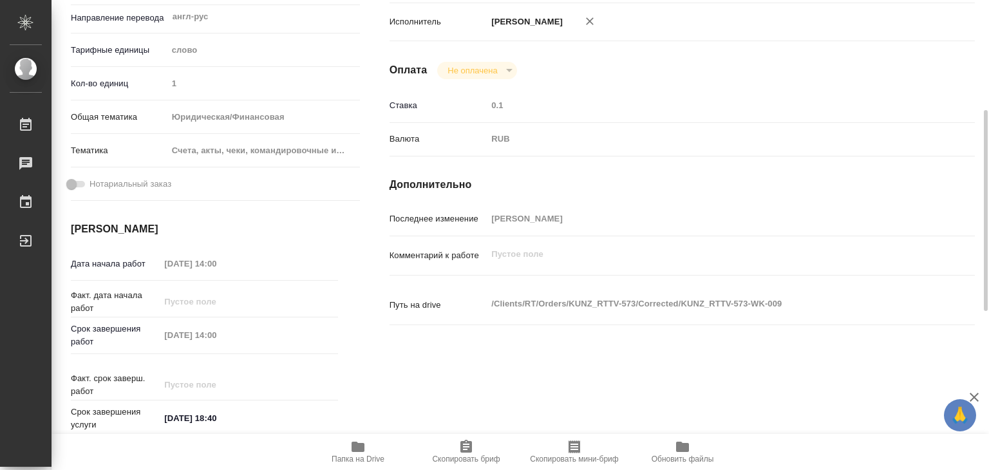
type textarea "x"
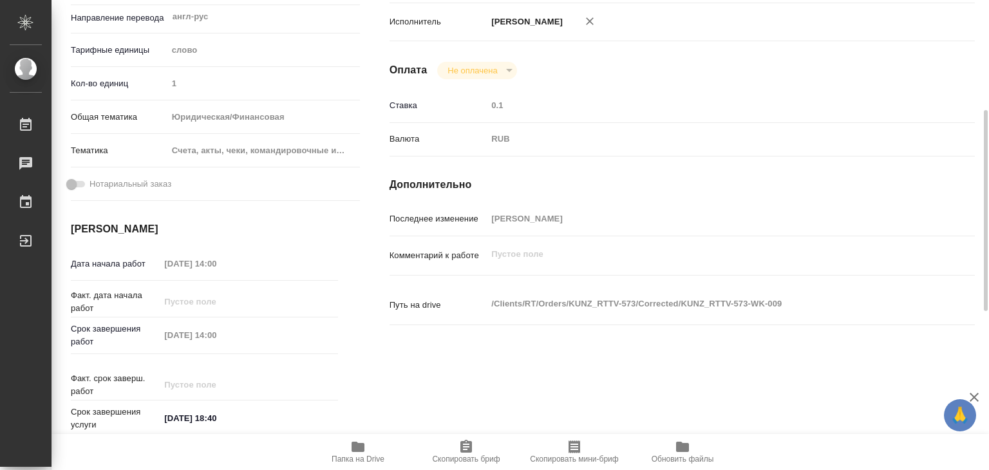
type textarea "x"
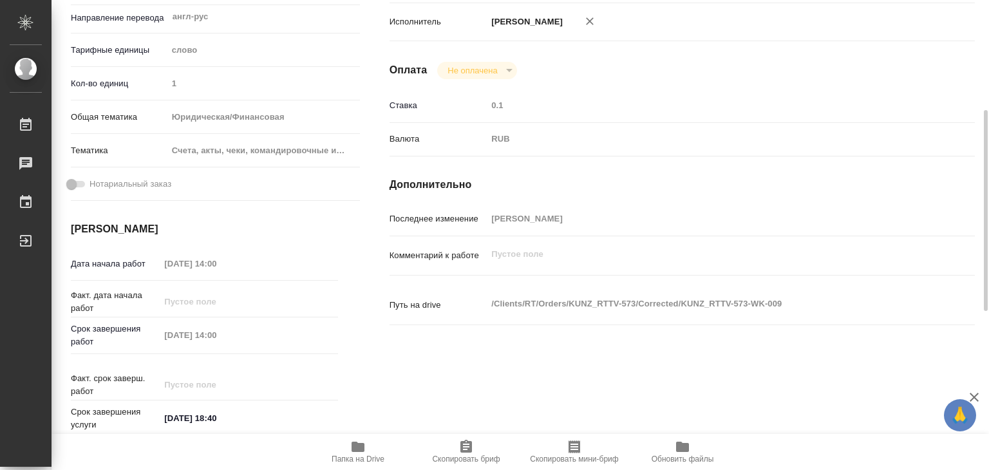
type textarea "x"
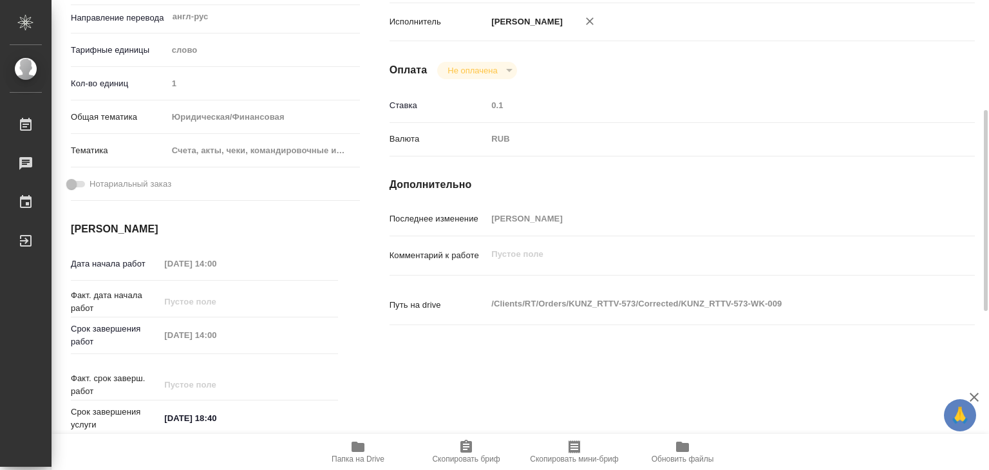
scroll to position [0, 0]
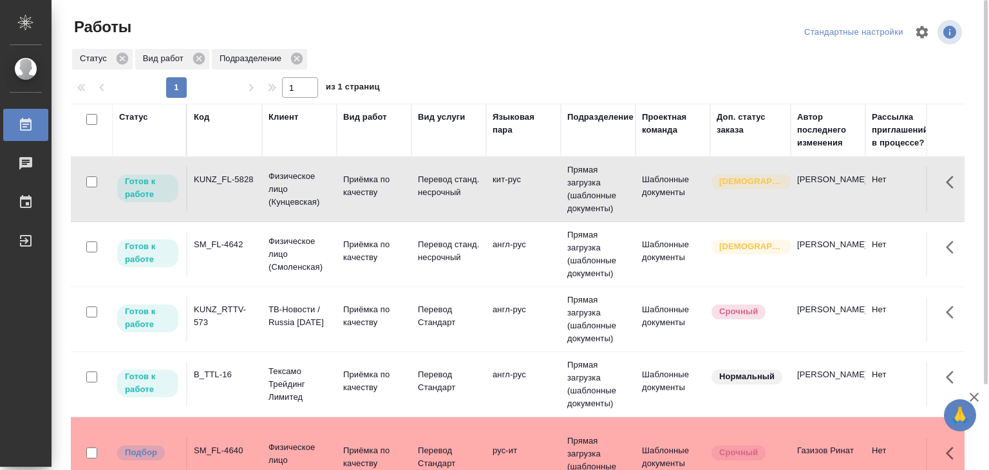
click at [267, 262] on td "Физическое лицо (Смоленская)" at bounding box center [299, 255] width 75 height 52
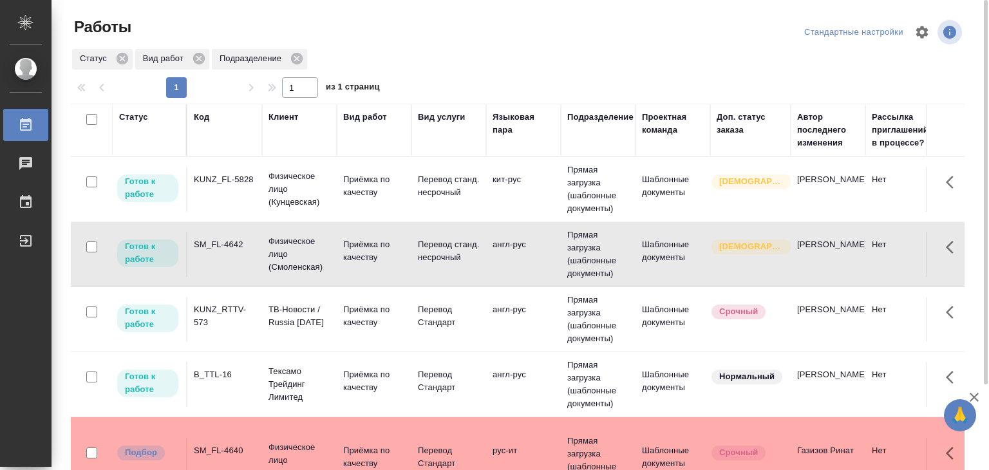
click at [287, 328] on p "ТВ-Новости / Russia [DATE]" at bounding box center [300, 316] width 62 height 26
click at [287, 328] on p "ТВ-Новости / Russia Today" at bounding box center [300, 316] width 62 height 26
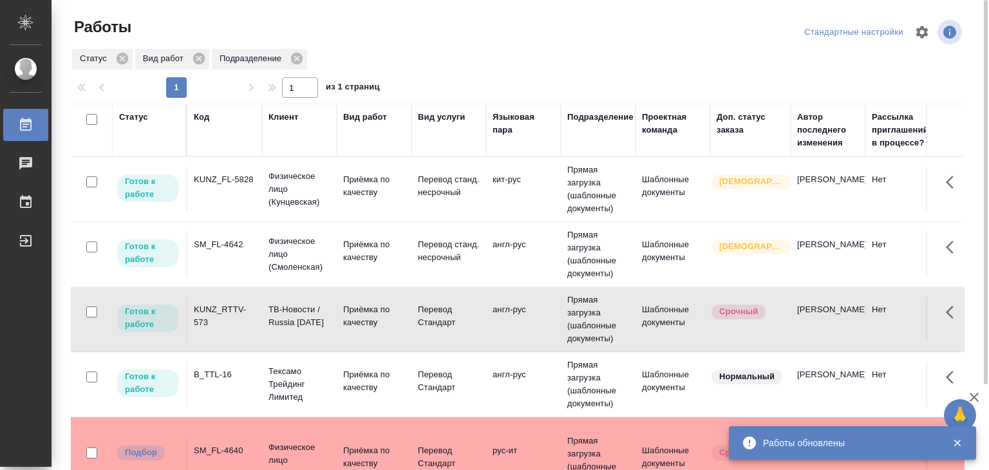
click at [285, 388] on p "Тексамо Трейдинг Лимитед" at bounding box center [300, 384] width 62 height 39
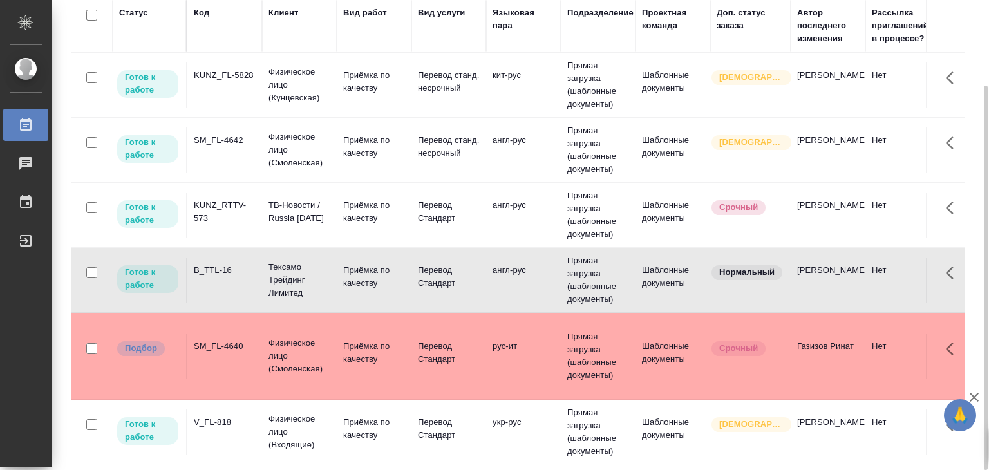
scroll to position [193, 0]
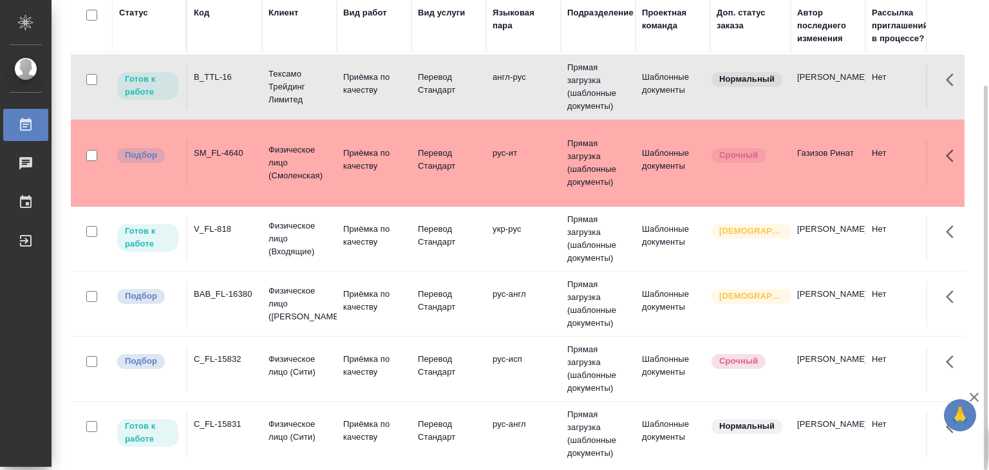
click at [232, 242] on td "V_FL-818" at bounding box center [224, 238] width 75 height 45
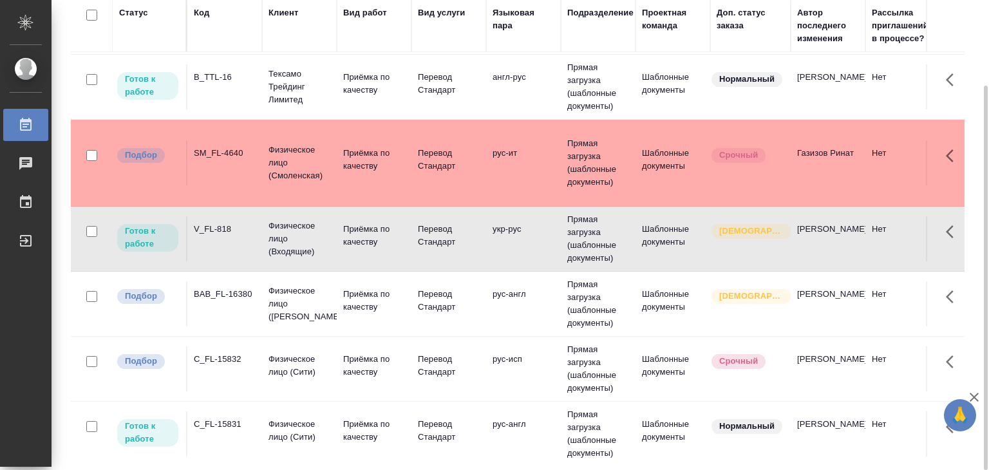
scroll to position [258, 0]
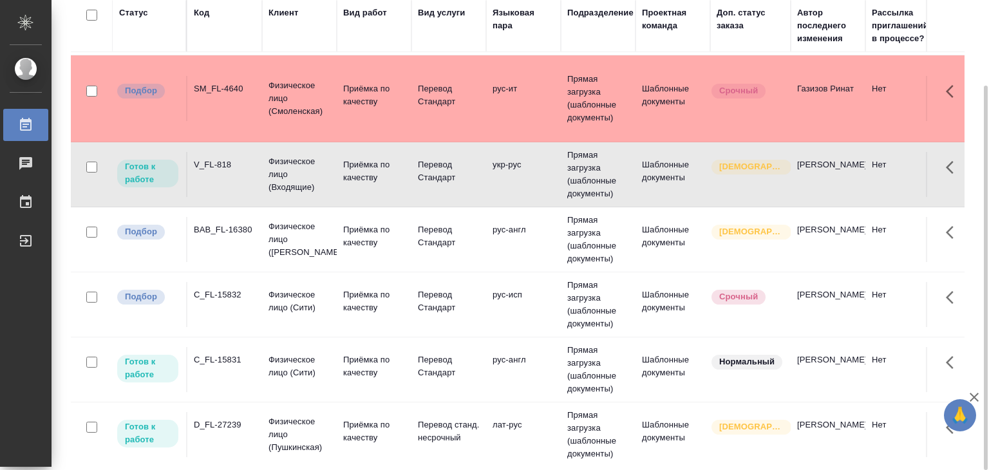
click at [222, 364] on div "C_FL-15831" at bounding box center [225, 360] width 62 height 13
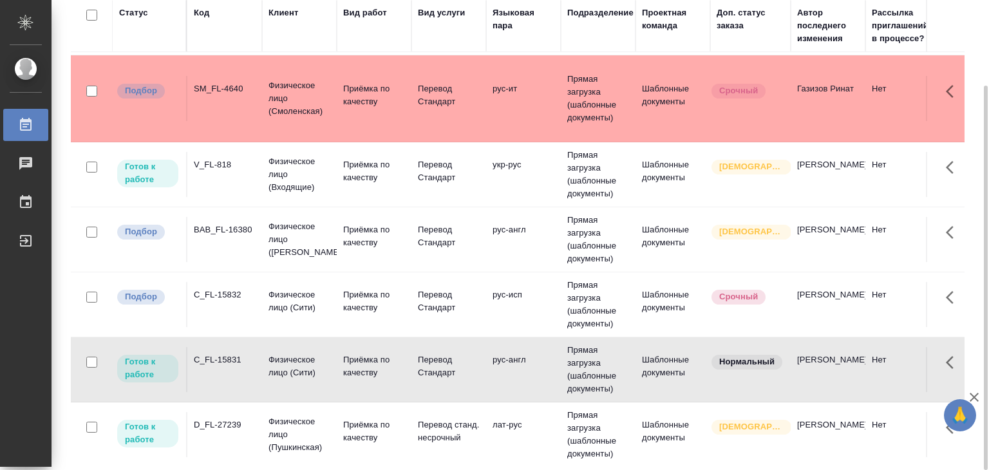
scroll to position [451, 0]
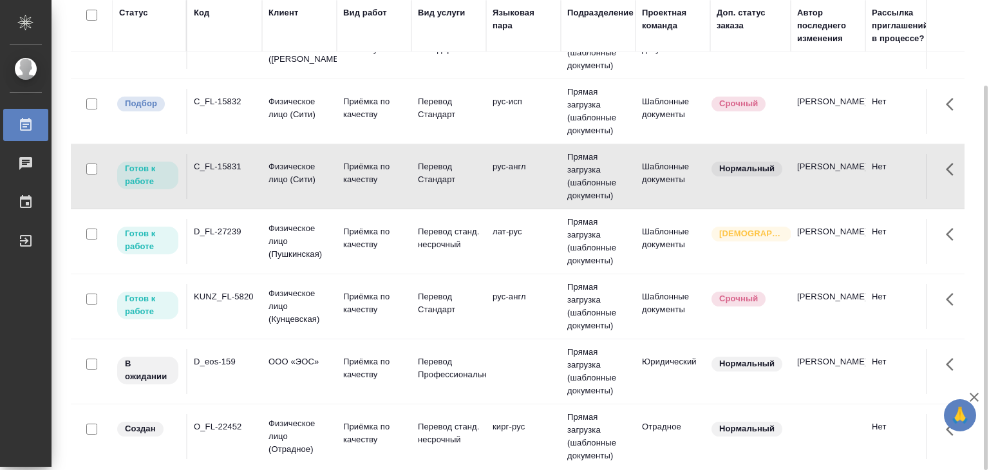
click at [246, 234] on div "D_FL-27239" at bounding box center [225, 231] width 62 height 13
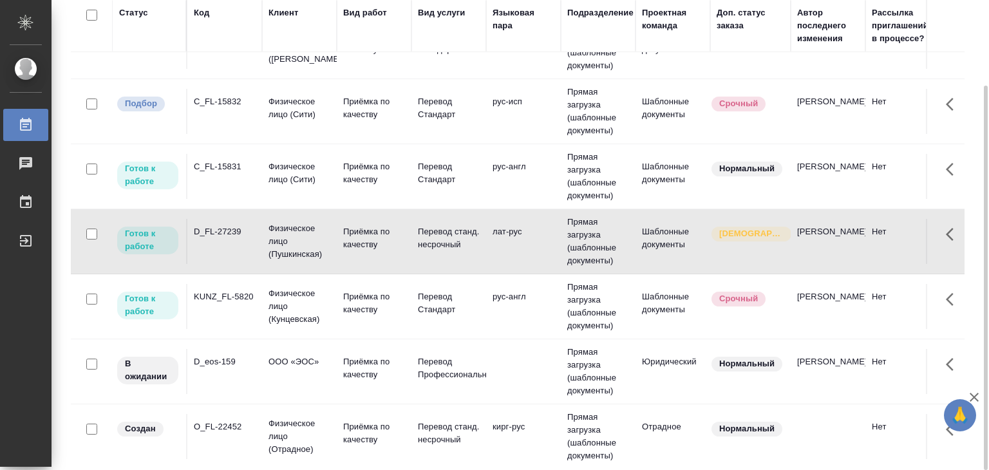
click at [250, 304] on td "KUNZ_FL-5820" at bounding box center [224, 306] width 75 height 45
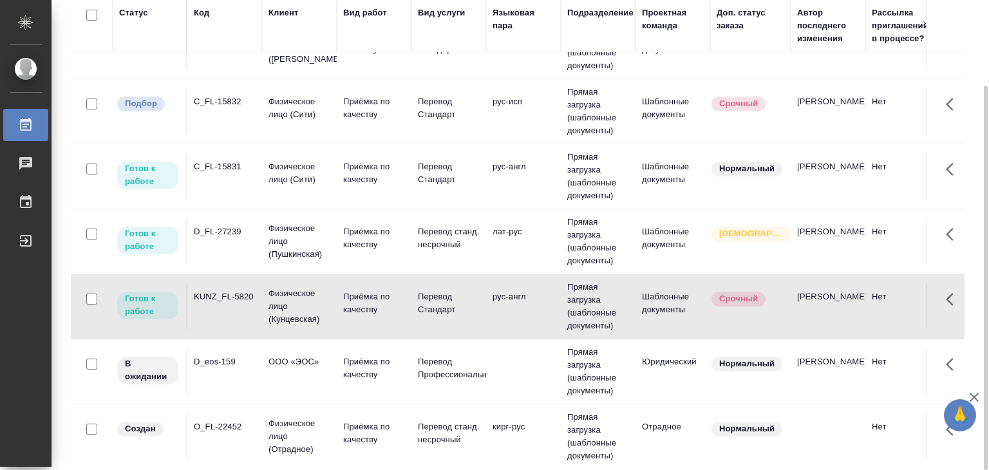
click at [242, 365] on div "D_eos-159" at bounding box center [225, 362] width 62 height 13
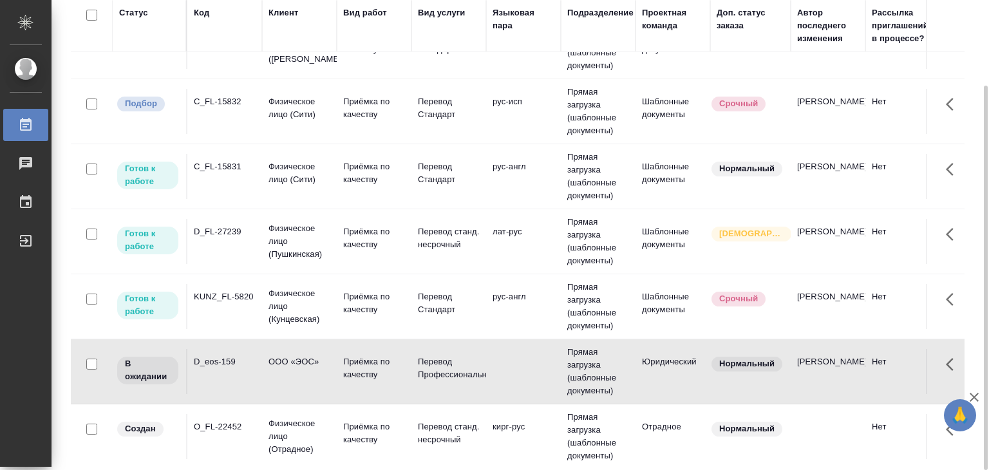
scroll to position [580, 0]
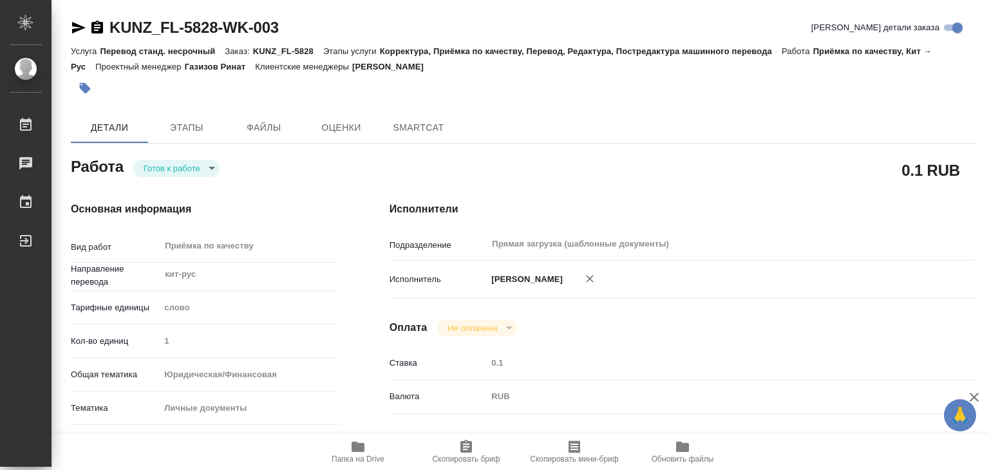
type textarea "x"
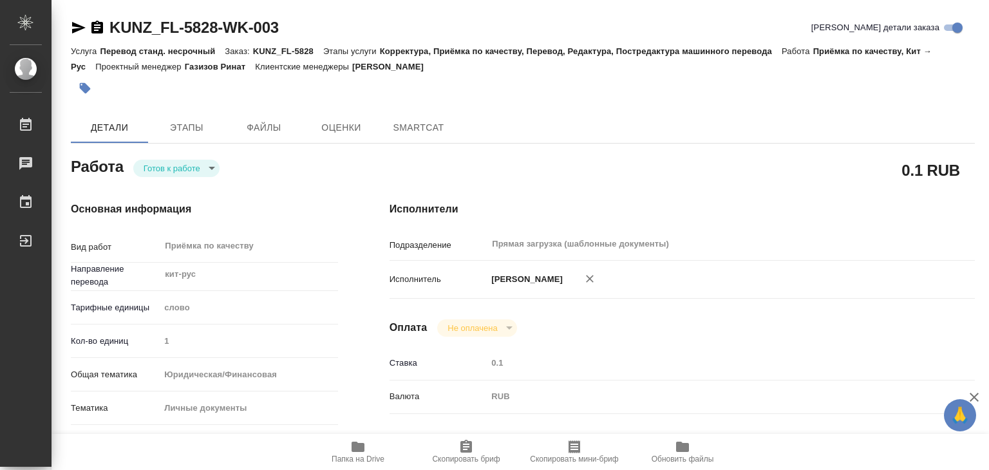
type textarea "x"
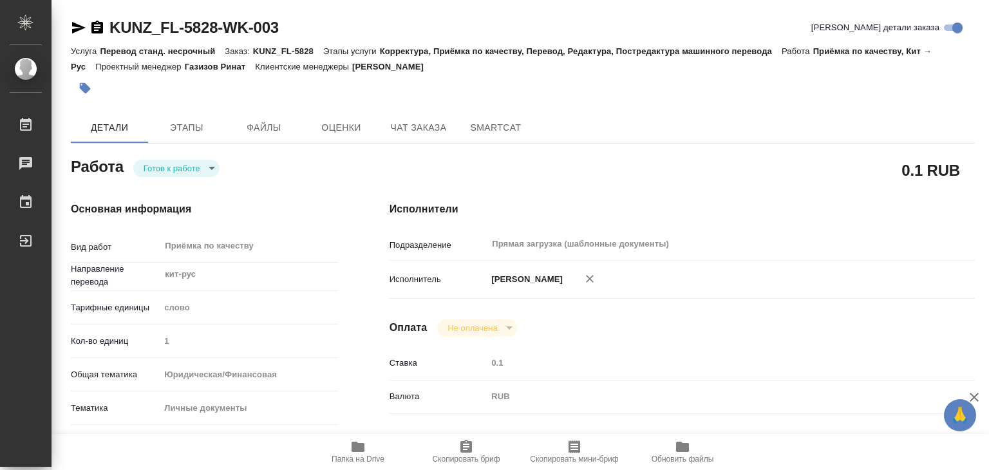
type textarea "x"
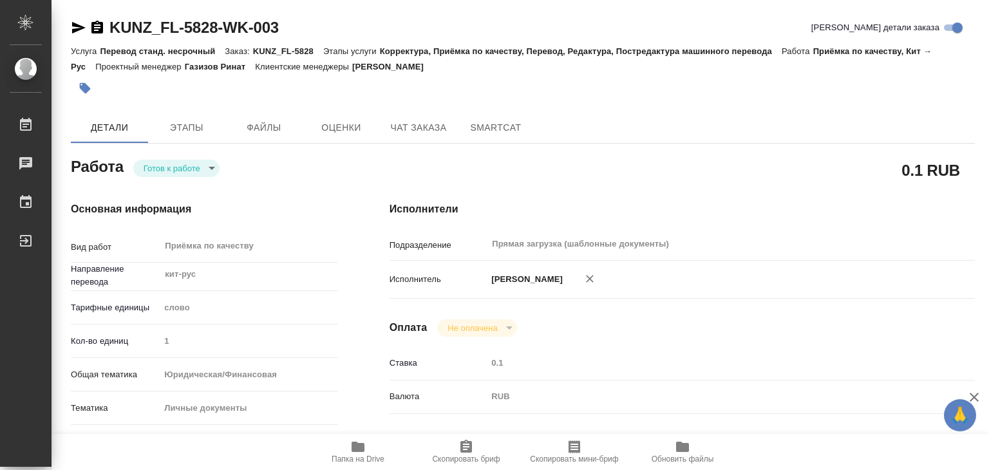
type textarea "x"
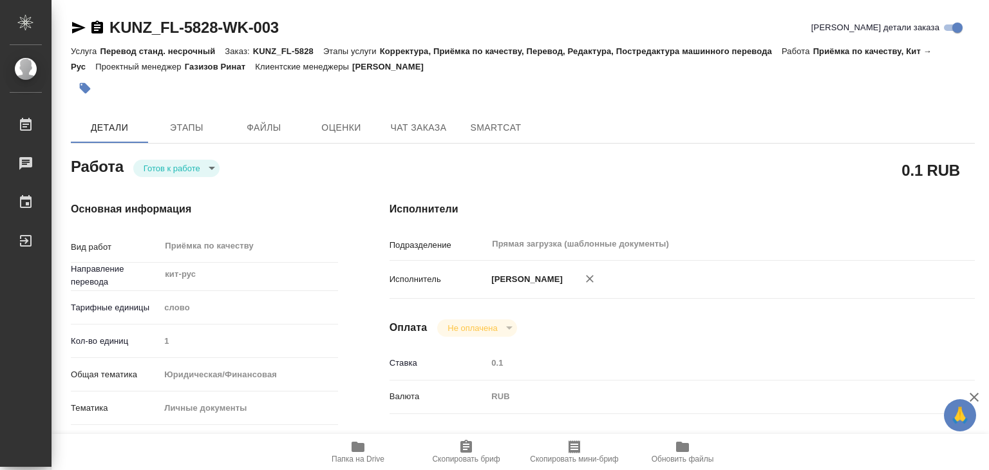
type textarea "x"
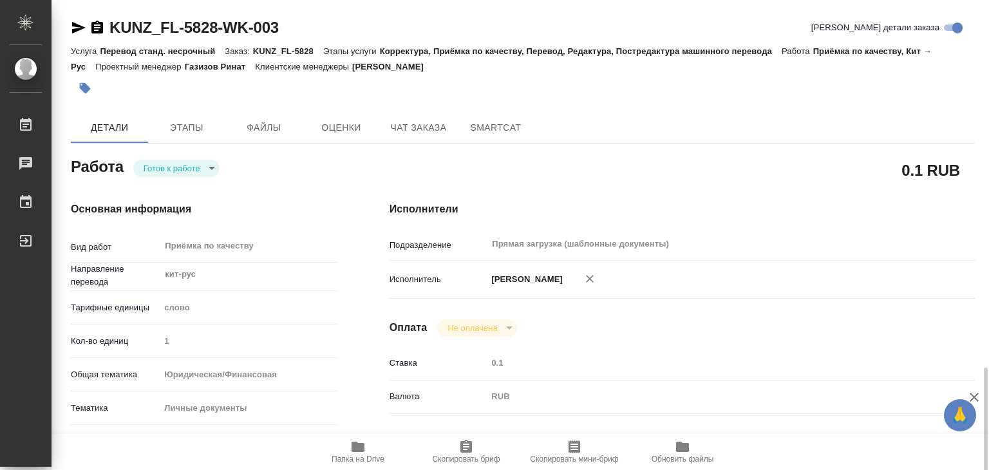
scroll to position [258, 0]
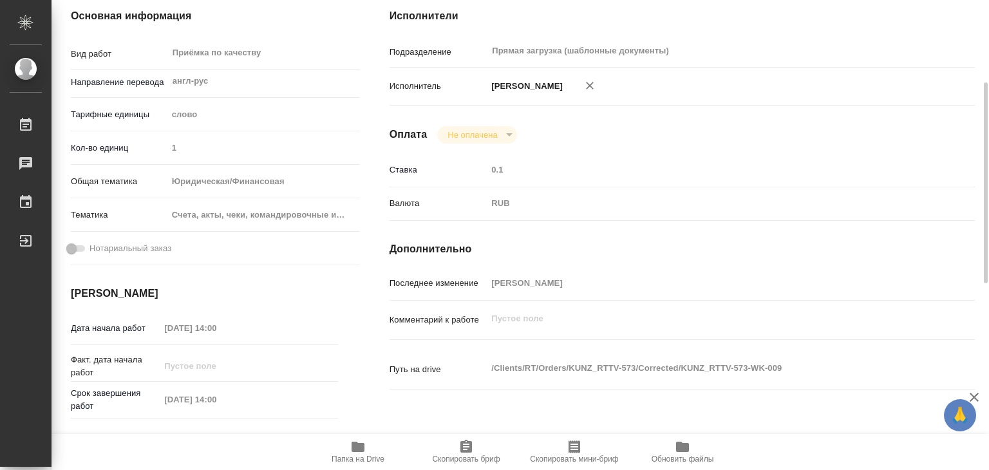
scroll to position [258, 0]
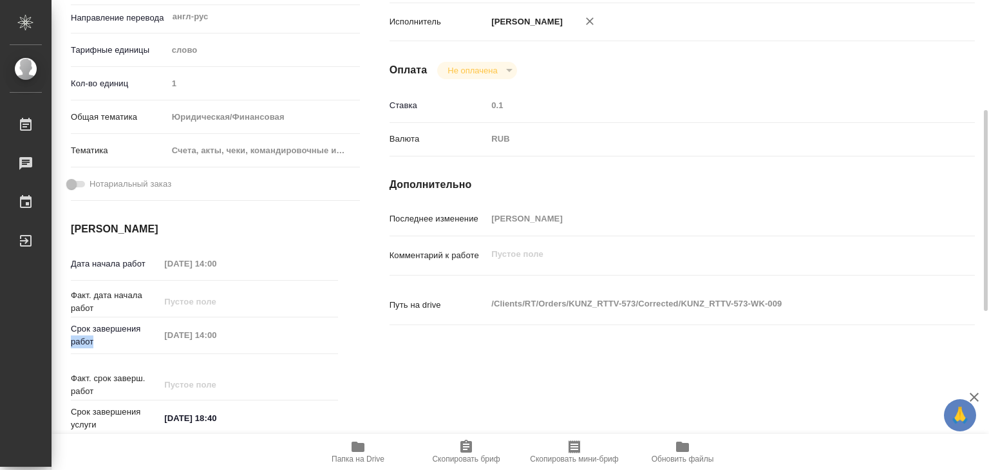
click at [196, 338] on div "Срок завершения работ 02.09.2025 14:00" at bounding box center [204, 336] width 267 height 26
click at [185, 338] on div "Срок завершения работ 02.09.2025 14:00" at bounding box center [204, 336] width 267 height 26
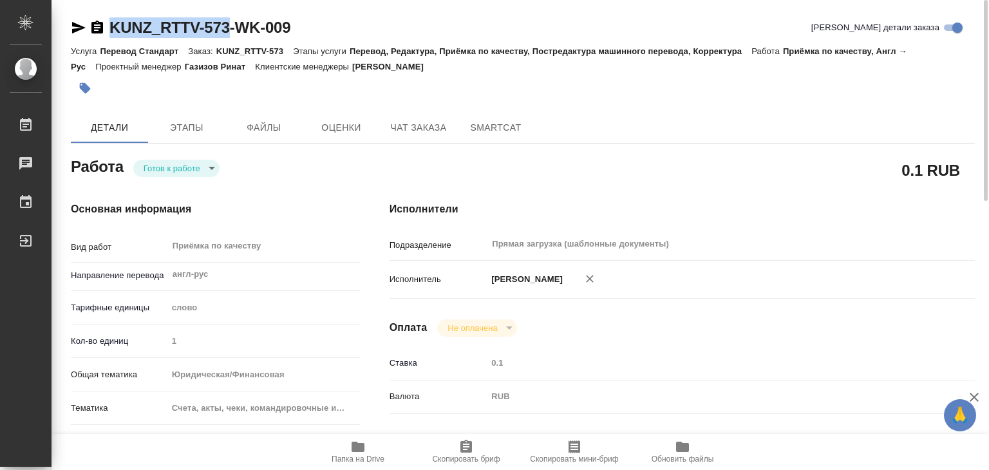
drag, startPoint x: 106, startPoint y: 16, endPoint x: 237, endPoint y: 32, distance: 132.3
copy link "KUNZ_RTTV-573"
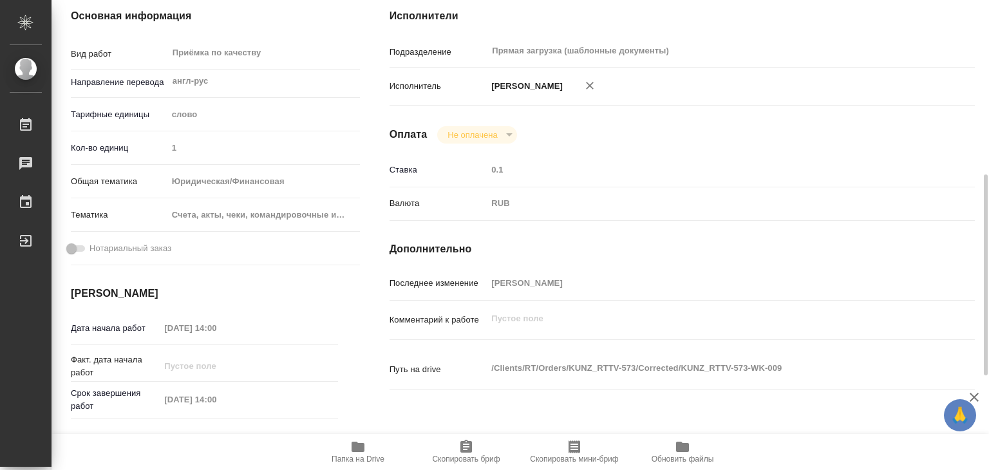
scroll to position [258, 0]
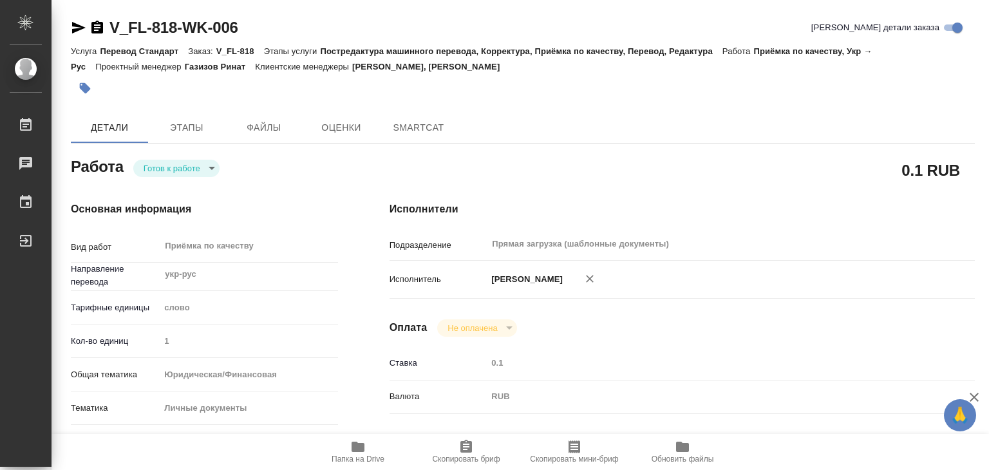
type textarea "x"
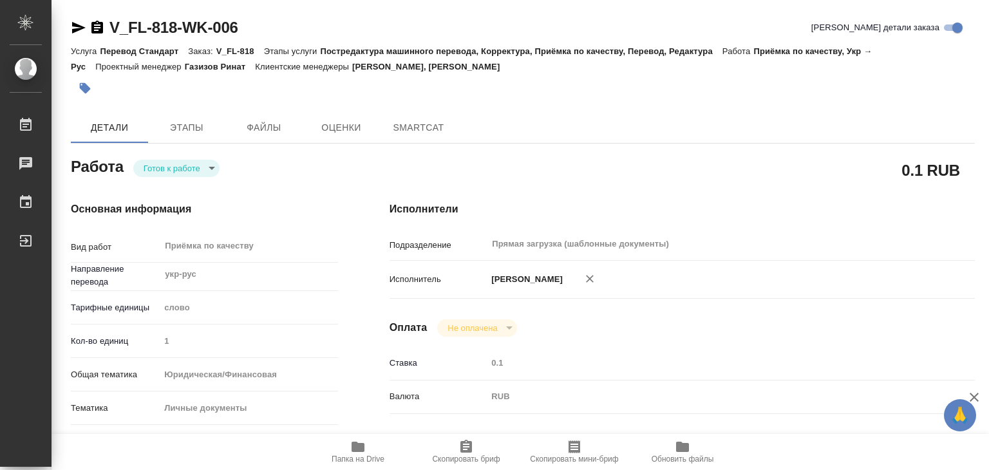
type textarea "x"
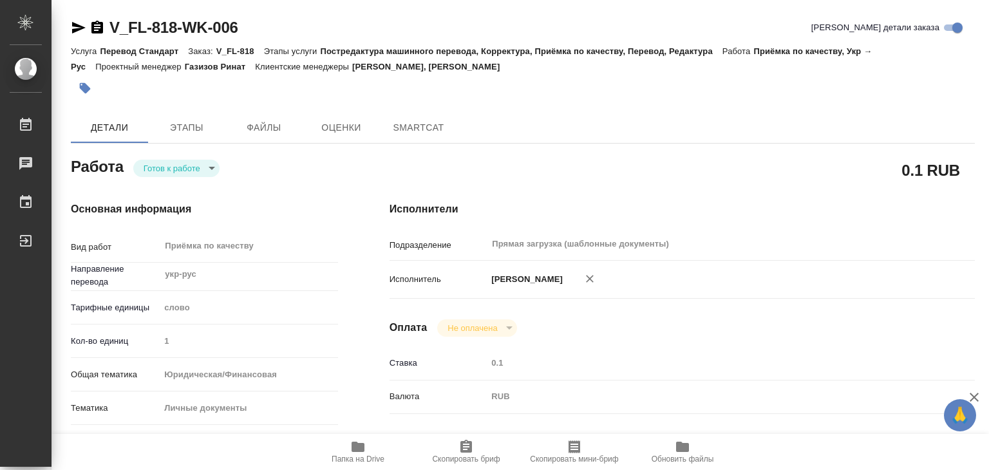
type textarea "x"
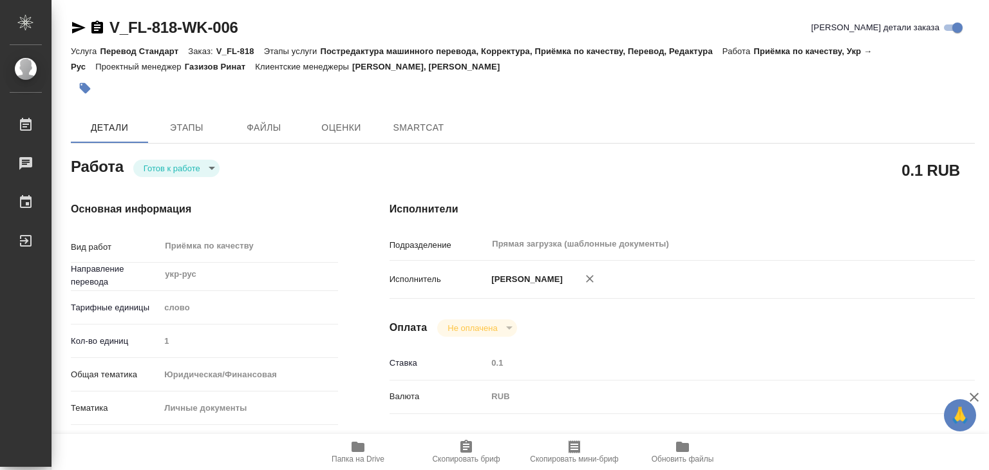
type textarea "x"
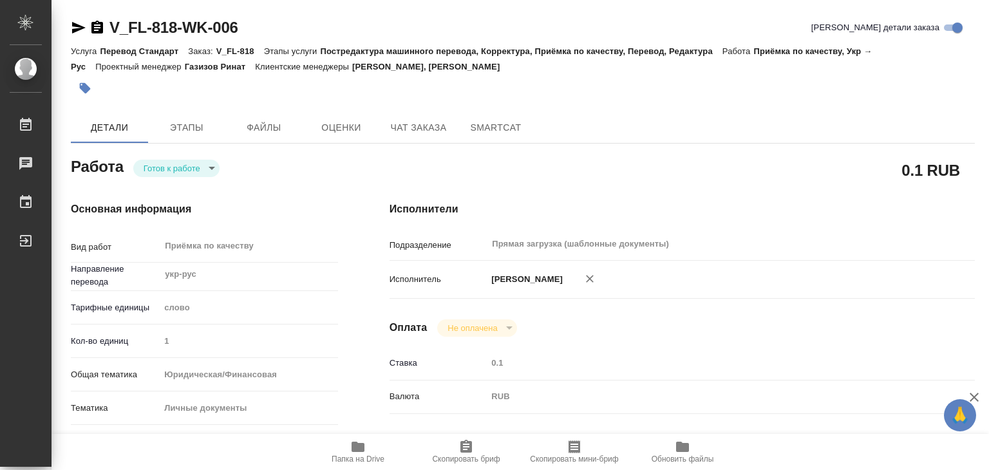
type textarea "x"
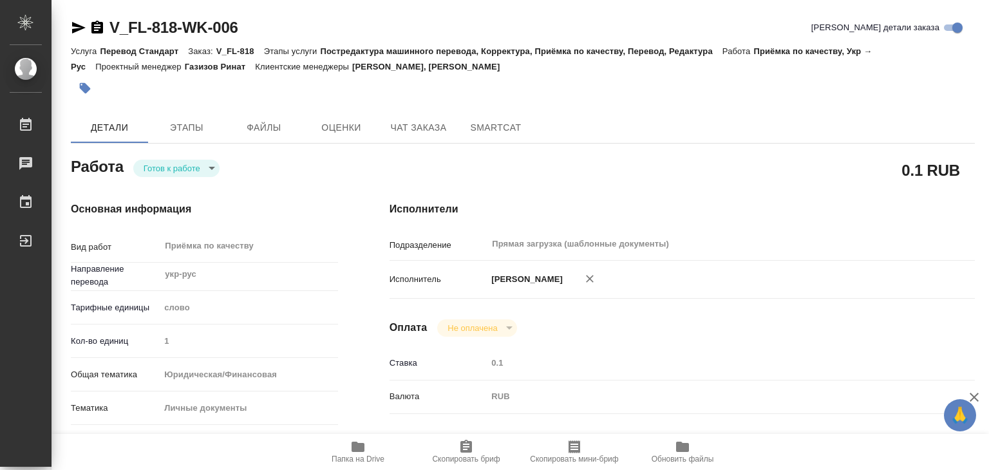
type textarea "x"
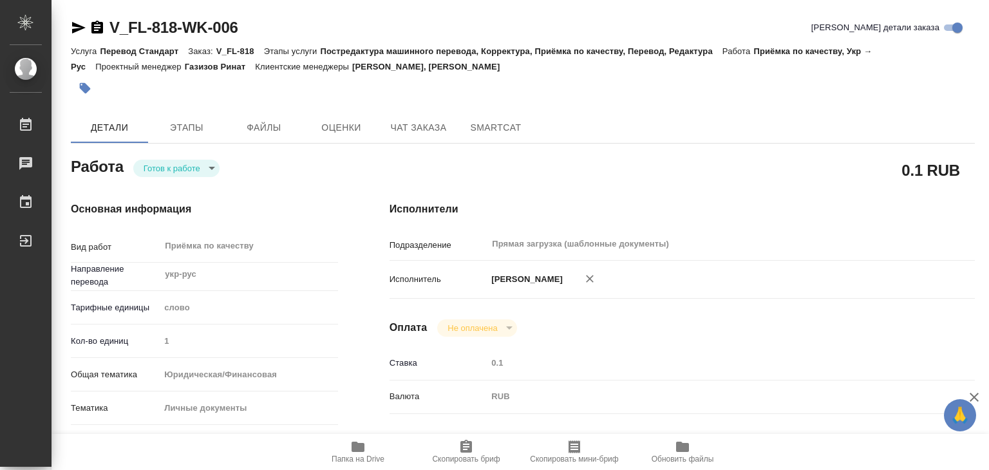
type textarea "x"
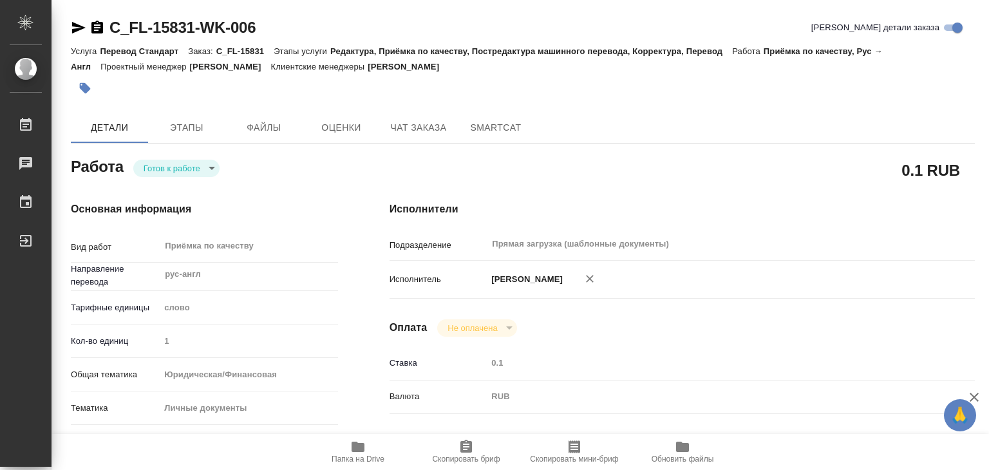
type textarea "x"
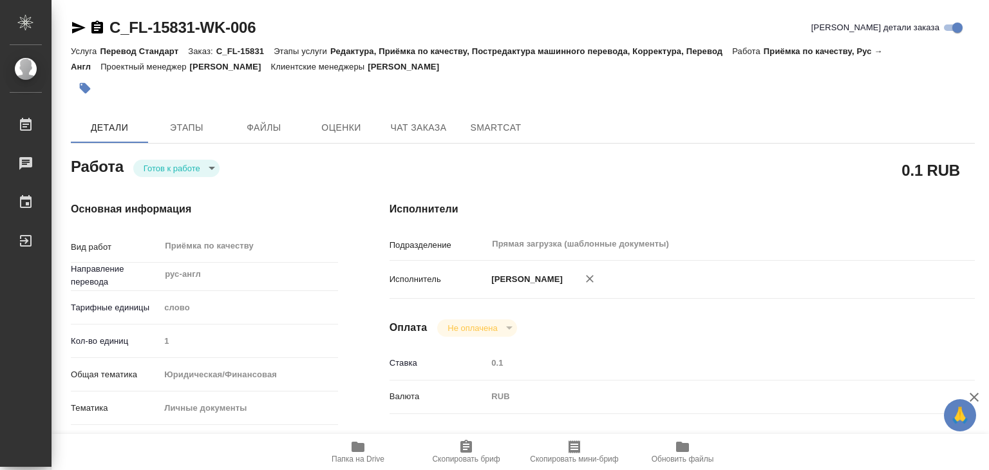
type textarea "x"
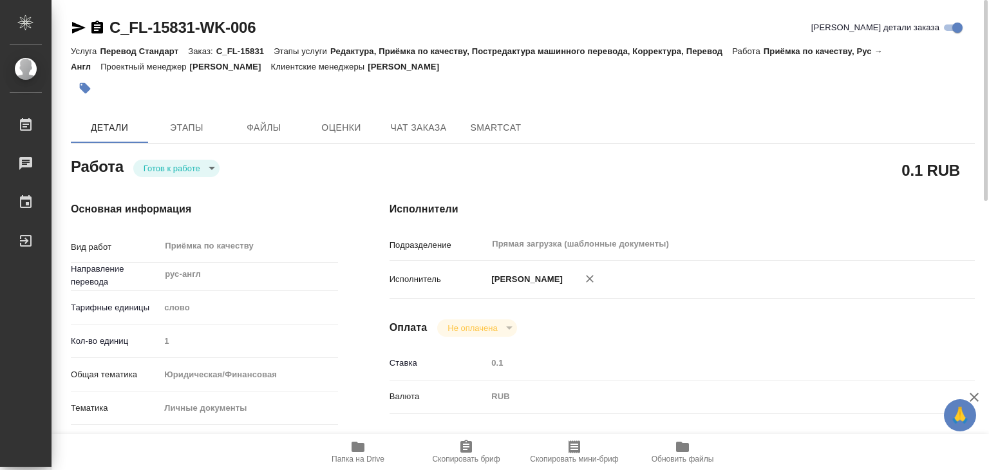
scroll to position [258, 0]
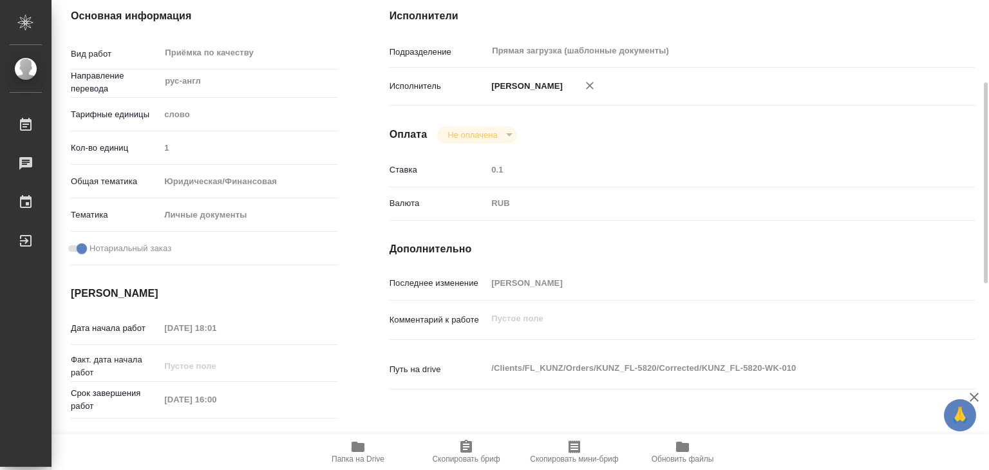
scroll to position [258, 0]
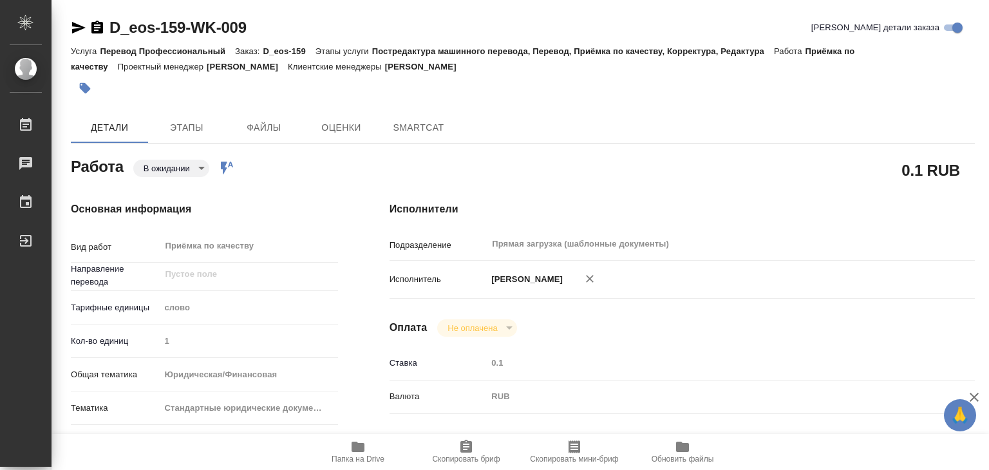
type textarea "x"
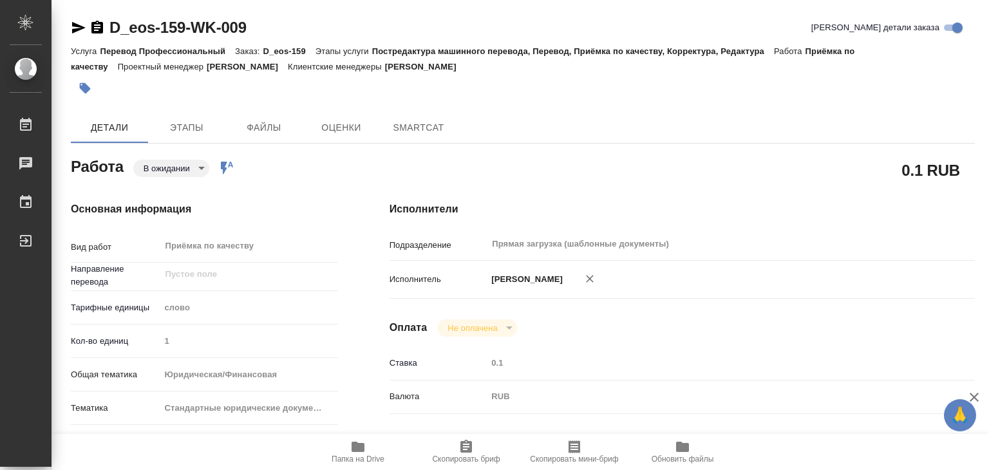
type textarea "x"
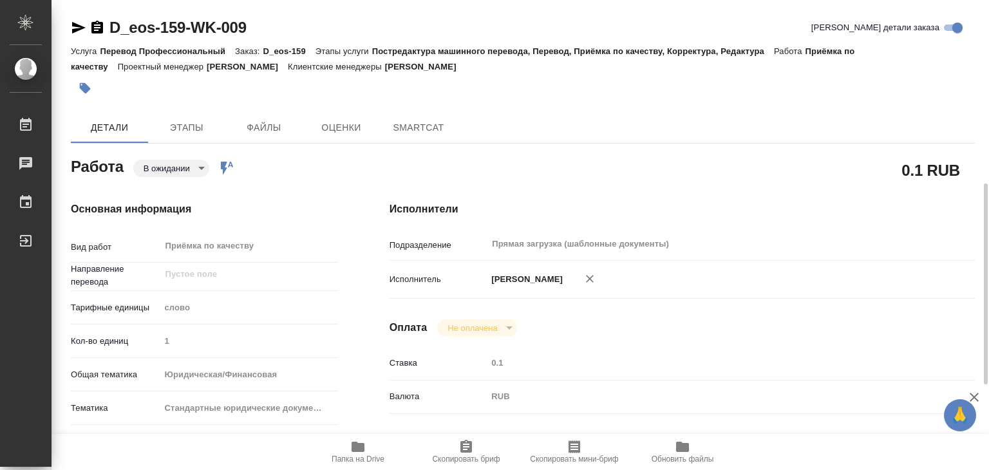
type textarea "x"
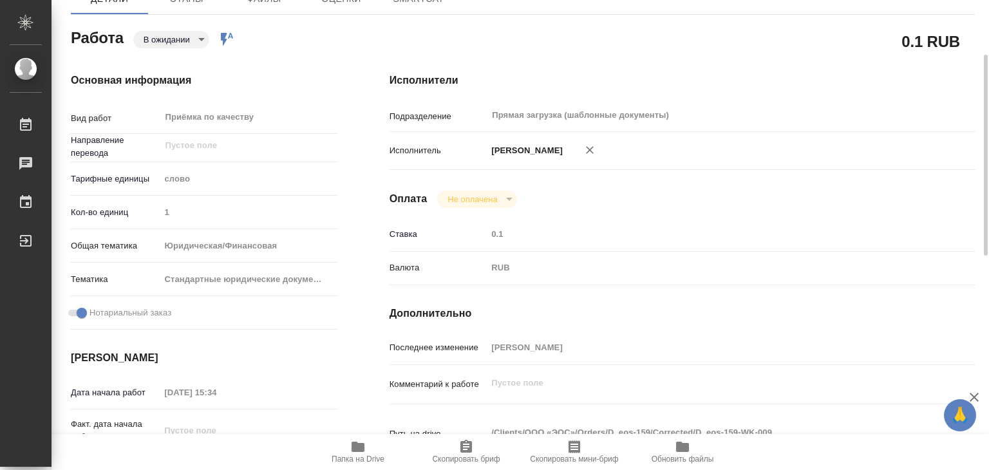
type textarea "x"
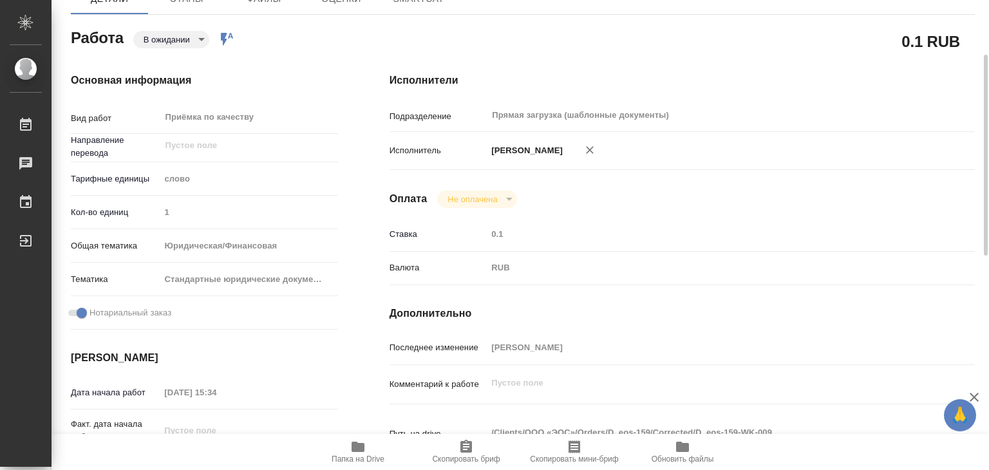
type textarea "x"
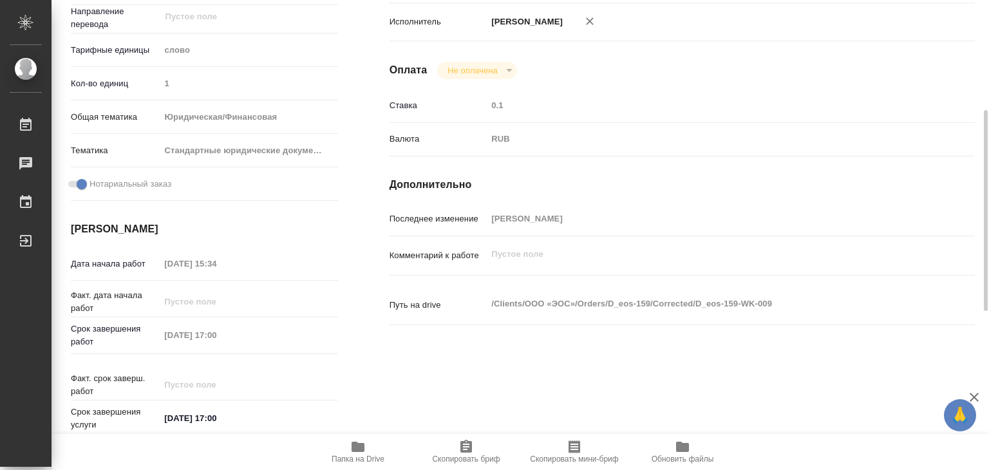
type textarea "x"
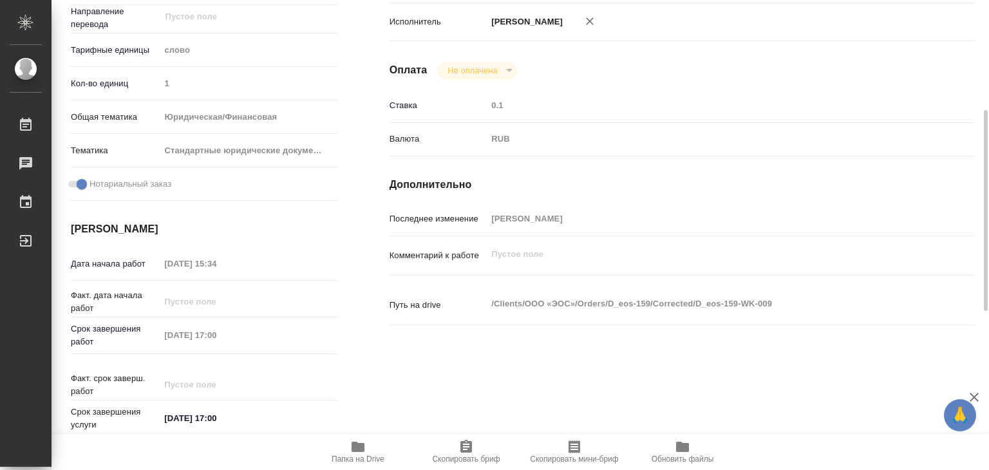
scroll to position [322, 0]
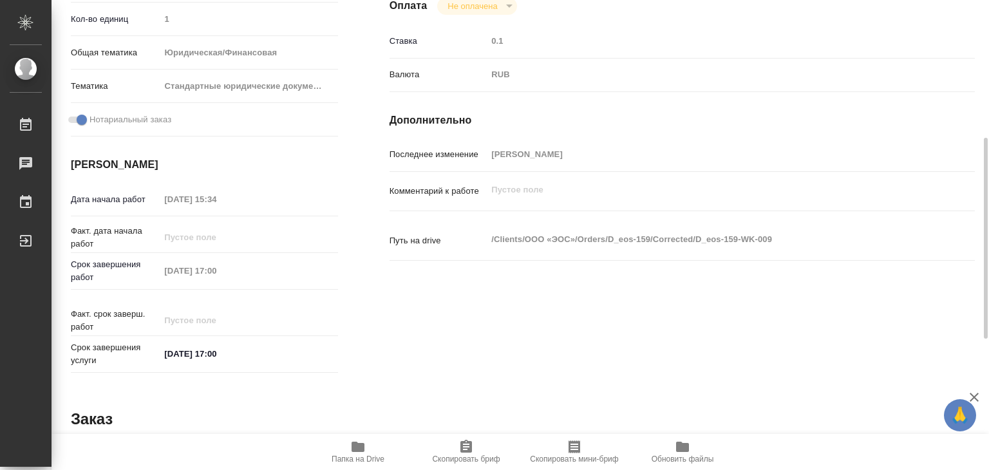
type textarea "x"
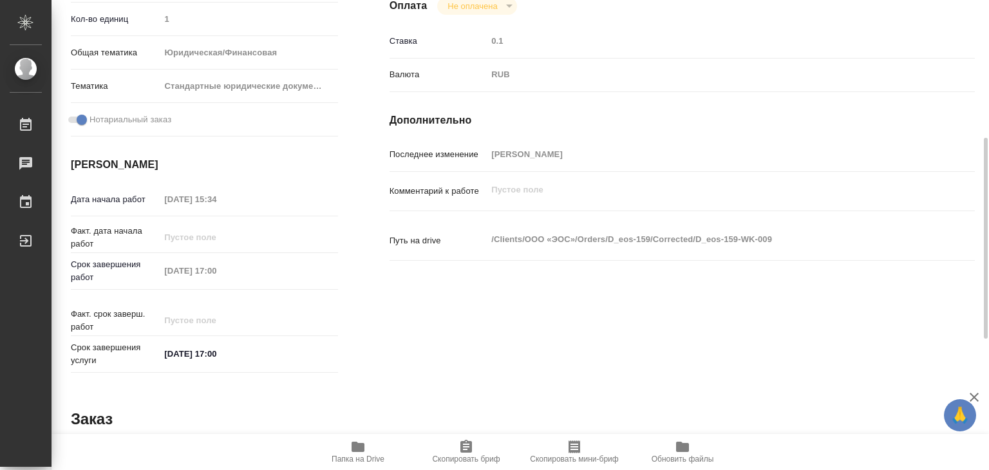
scroll to position [0, 0]
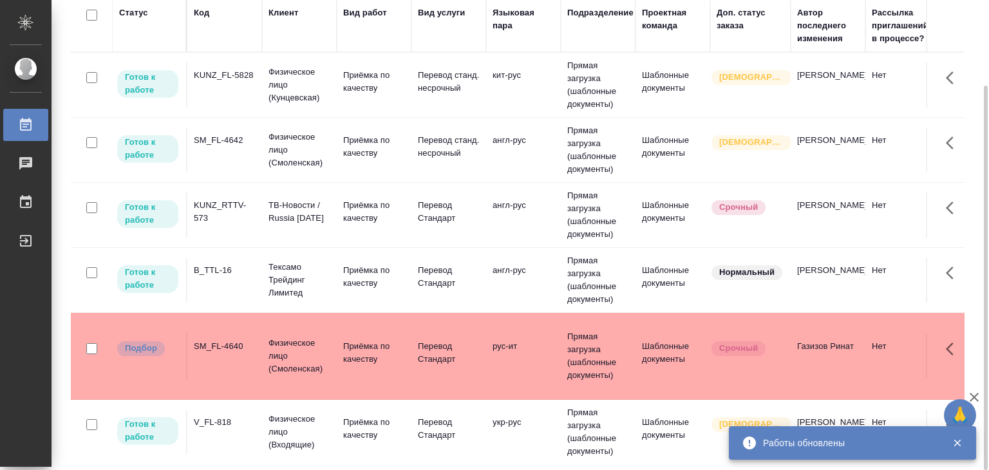
scroll to position [129, 0]
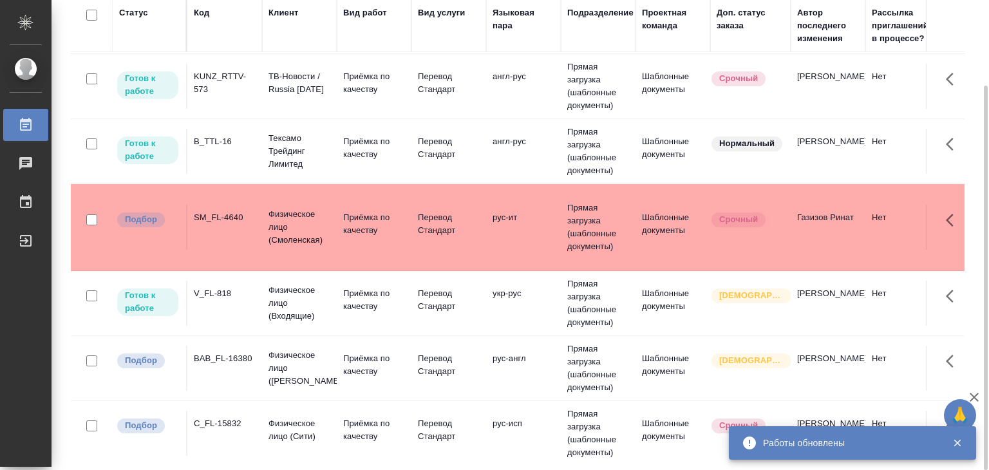
click at [244, 223] on td "SM_FL-4640" at bounding box center [224, 227] width 75 height 45
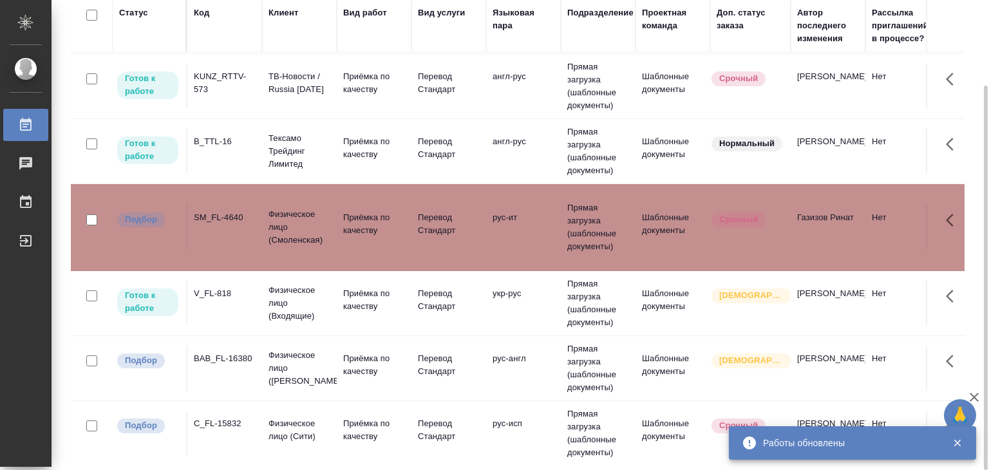
click at [221, 375] on td "BAB_FL-16380" at bounding box center [224, 368] width 75 height 45
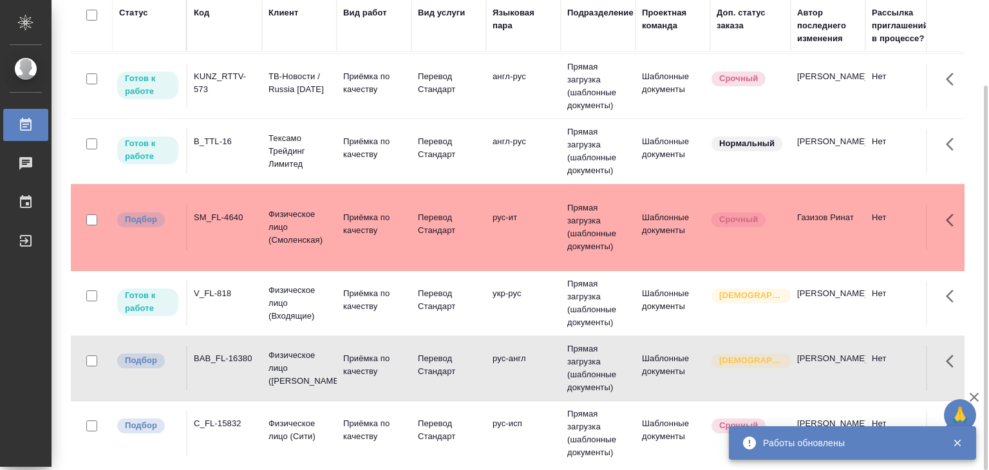
click at [243, 419] on div "C_FL-15832" at bounding box center [225, 423] width 62 height 13
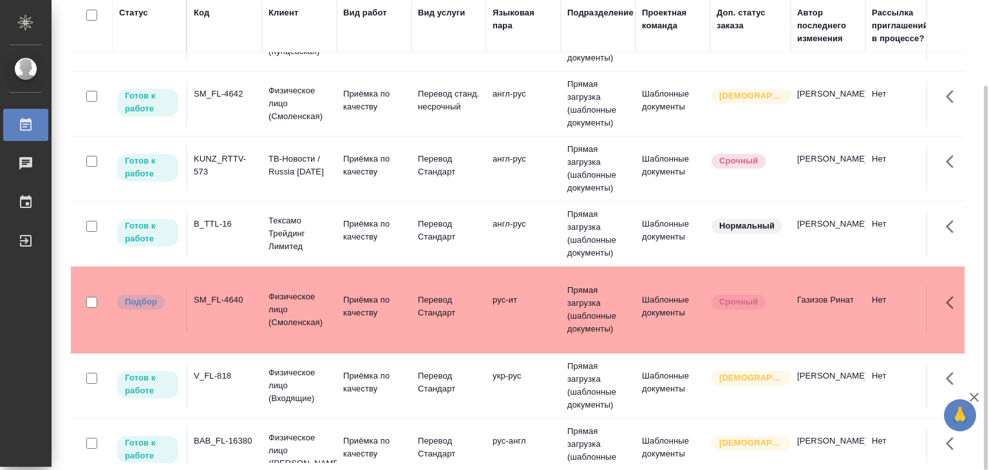
scroll to position [0, 0]
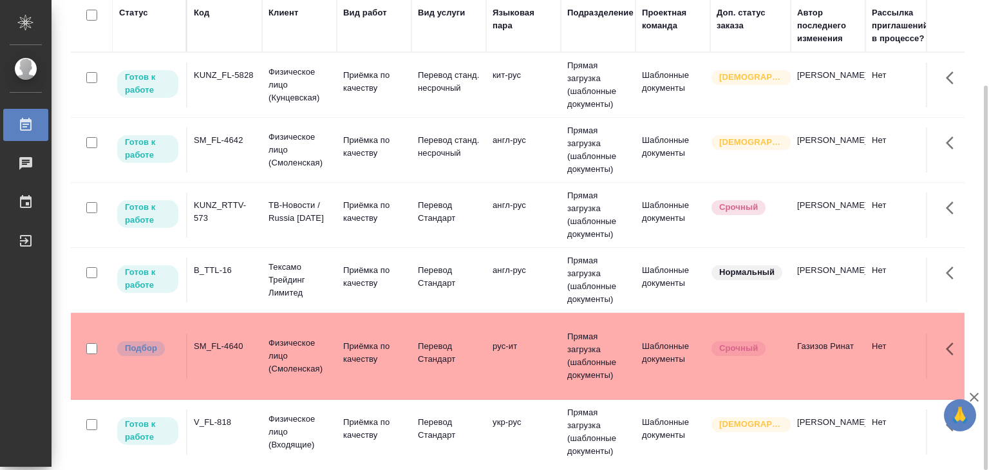
click at [242, 275] on div "B_TTL-16" at bounding box center [225, 270] width 62 height 13
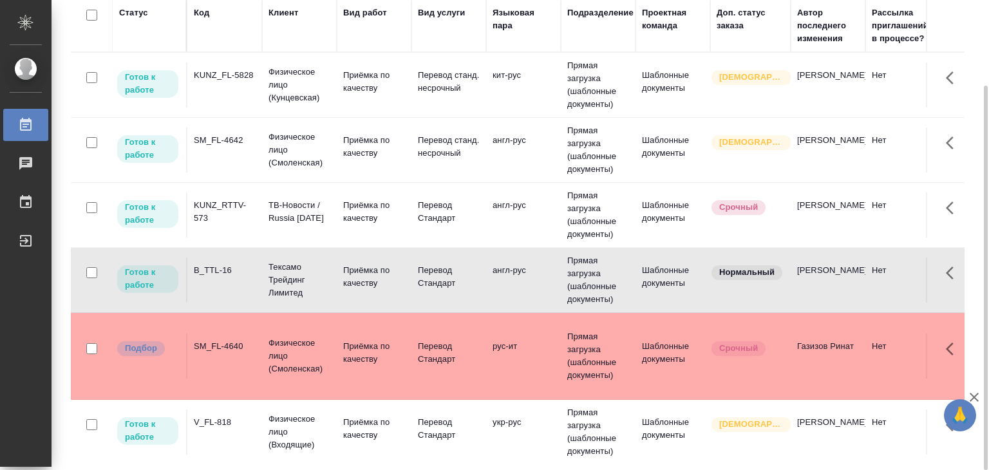
click at [235, 142] on div "SM_FL-4642" at bounding box center [225, 140] width 62 height 13
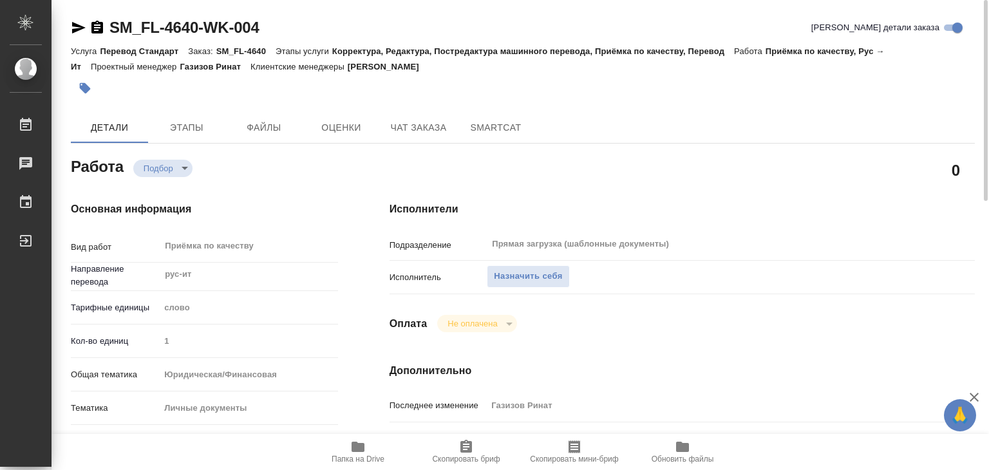
scroll to position [193, 0]
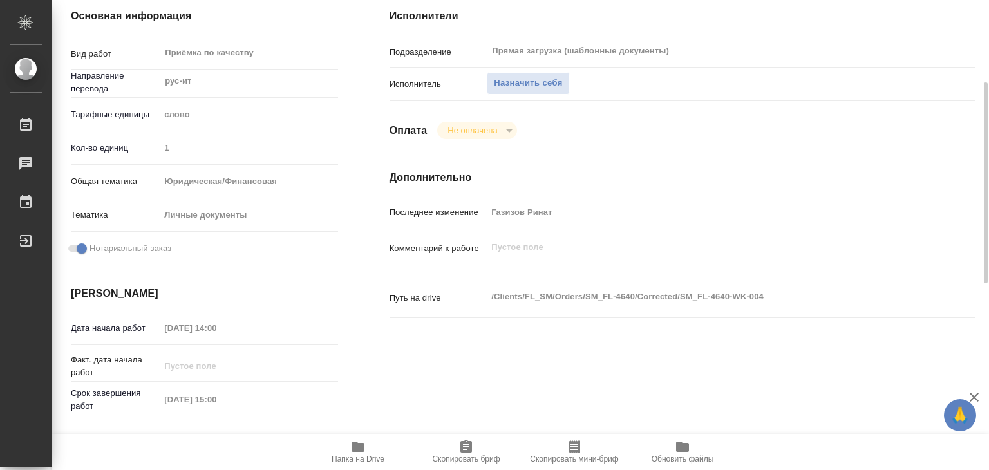
click at [343, 453] on span "Папка на Drive" at bounding box center [358, 451] width 93 height 24
click at [536, 82] on span "Назначить себя" at bounding box center [528, 83] width 68 height 15
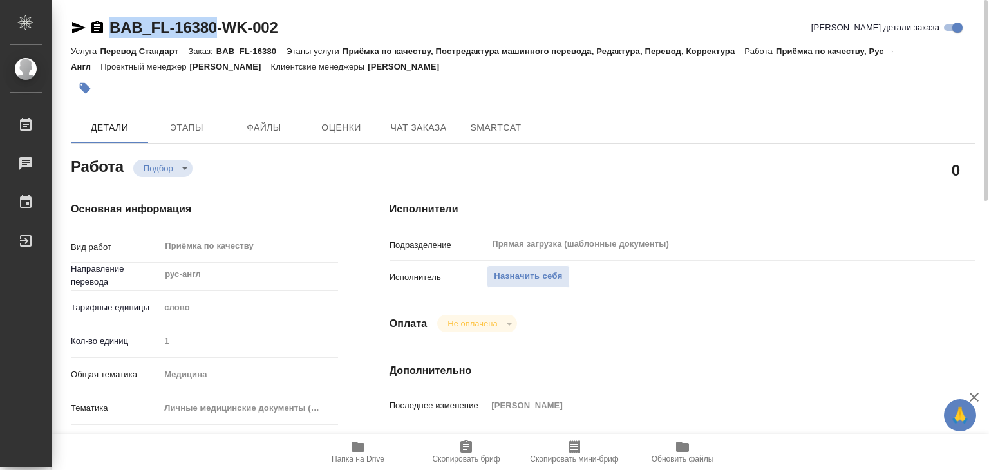
drag, startPoint x: 109, startPoint y: 14, endPoint x: 222, endPoint y: 25, distance: 112.7
copy link "BAB_FL-16380"
click at [352, 442] on icon "button" at bounding box center [358, 447] width 13 height 10
click at [526, 271] on span "Назначить себя" at bounding box center [528, 276] width 68 height 15
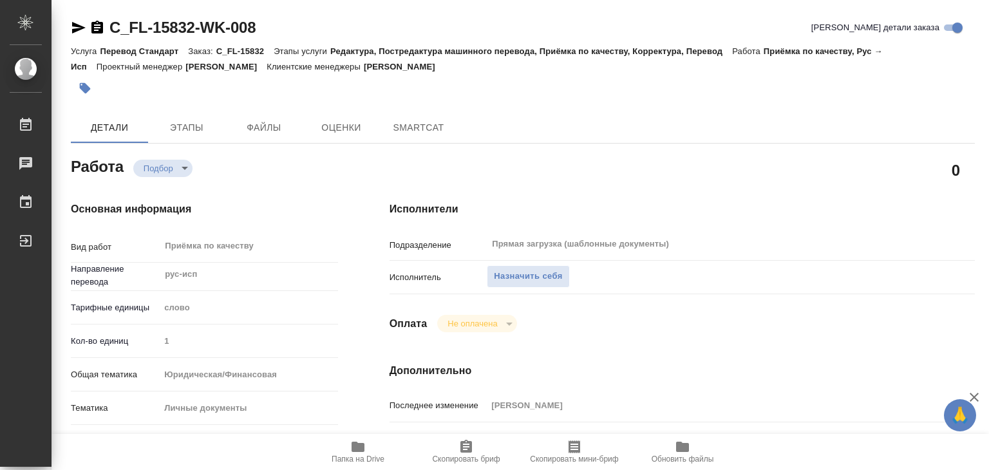
type textarea "x"
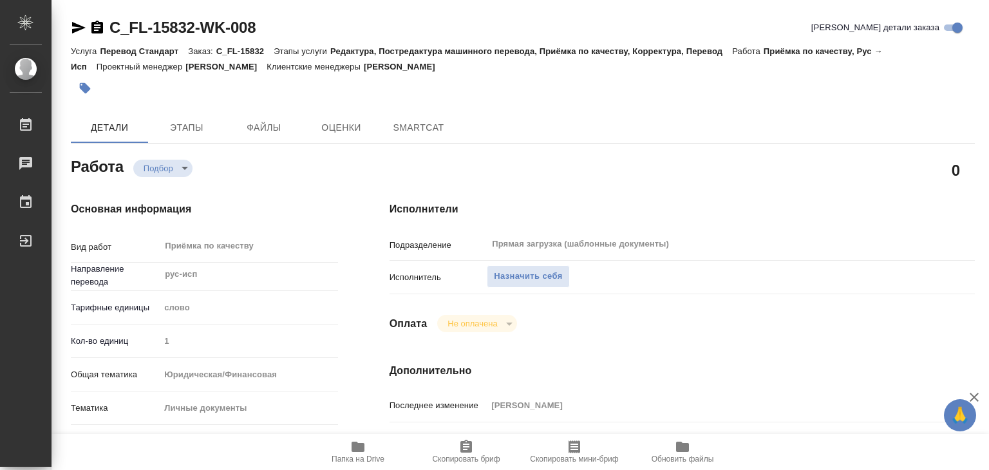
type textarea "x"
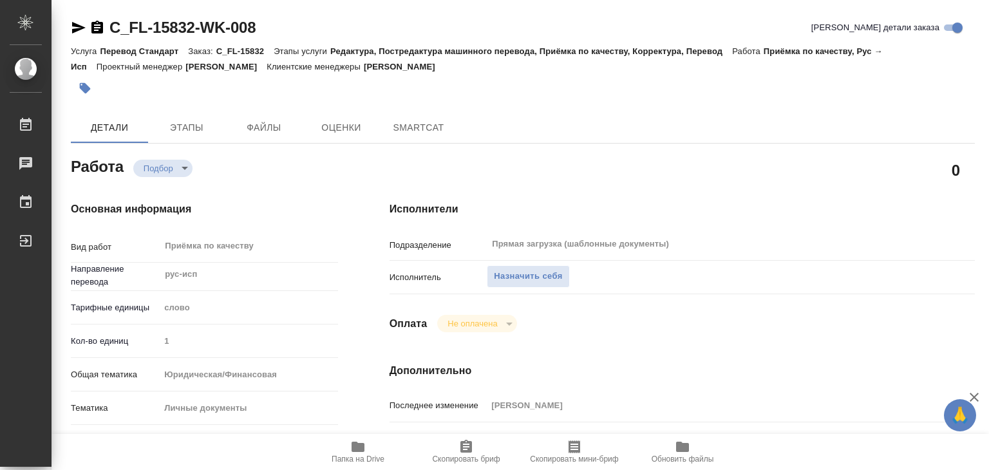
type textarea "x"
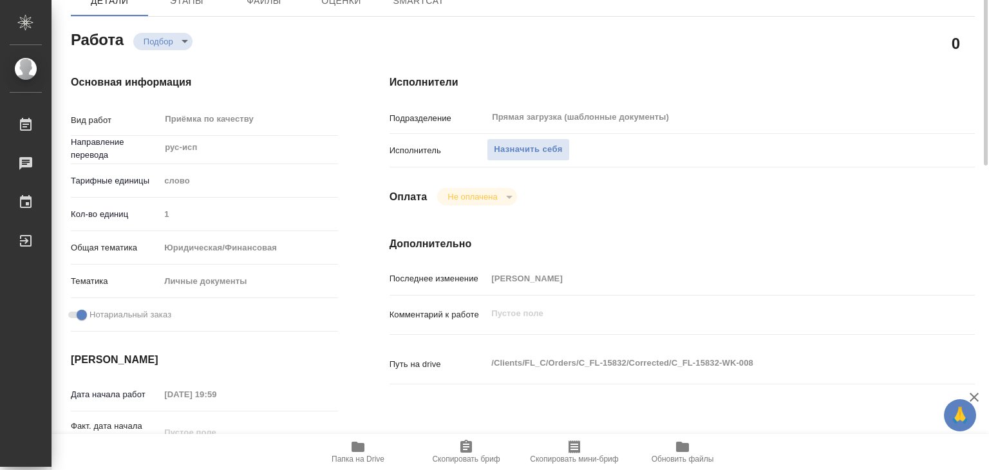
type textarea "x"
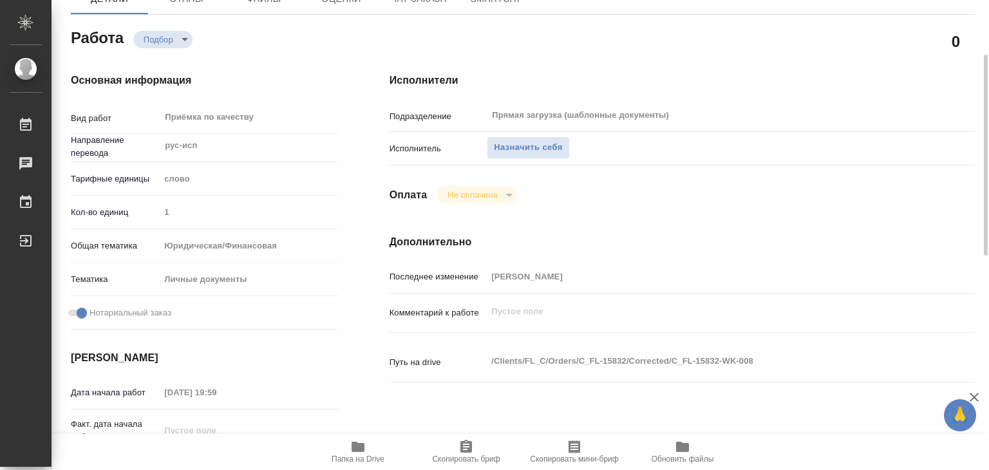
type textarea "x"
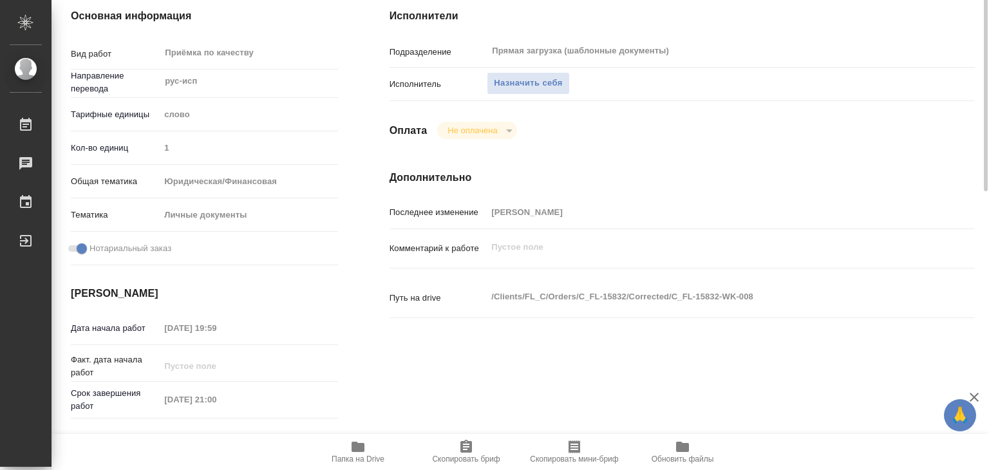
type textarea "x"
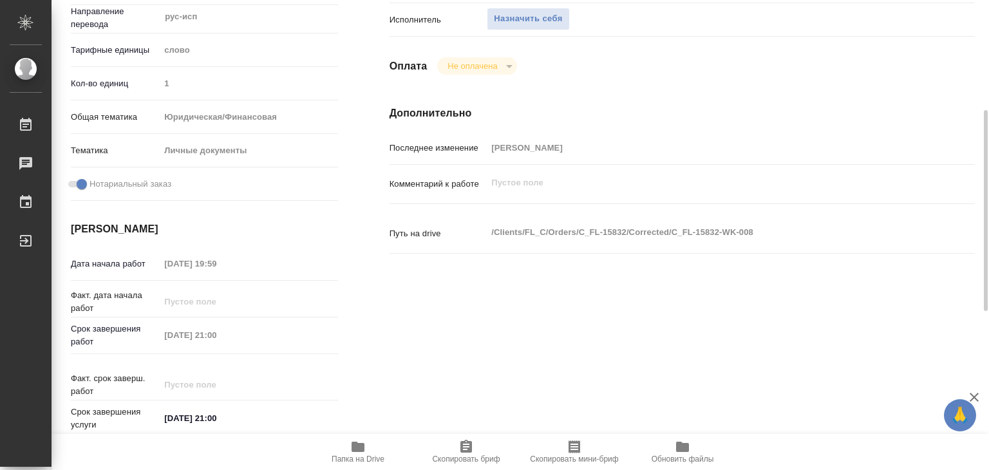
scroll to position [322, 0]
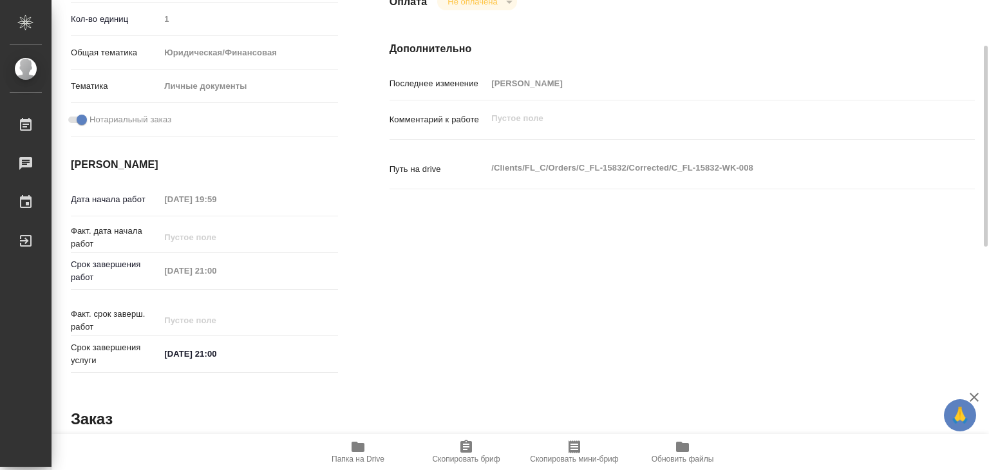
type textarea "x"
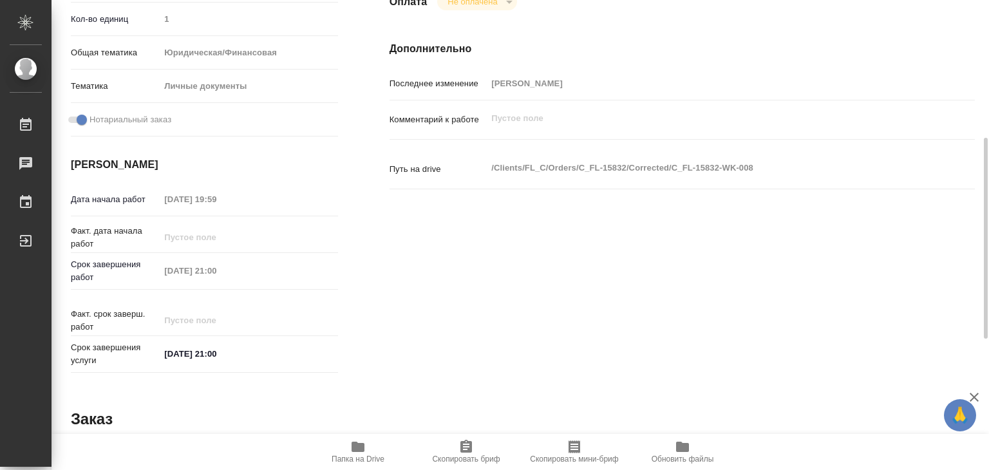
type textarea "x"
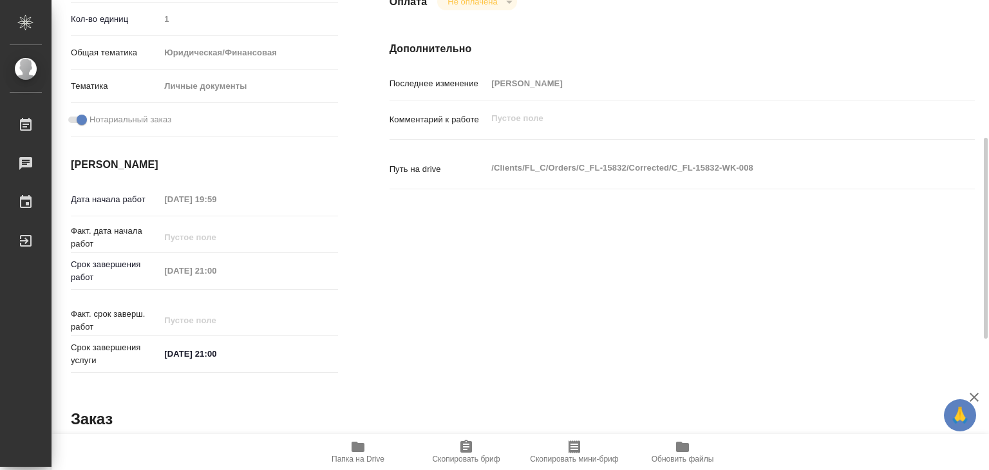
click at [214, 285] on div "Срок завершения работ 26.08.2025 21:00" at bounding box center [204, 283] width 267 height 50
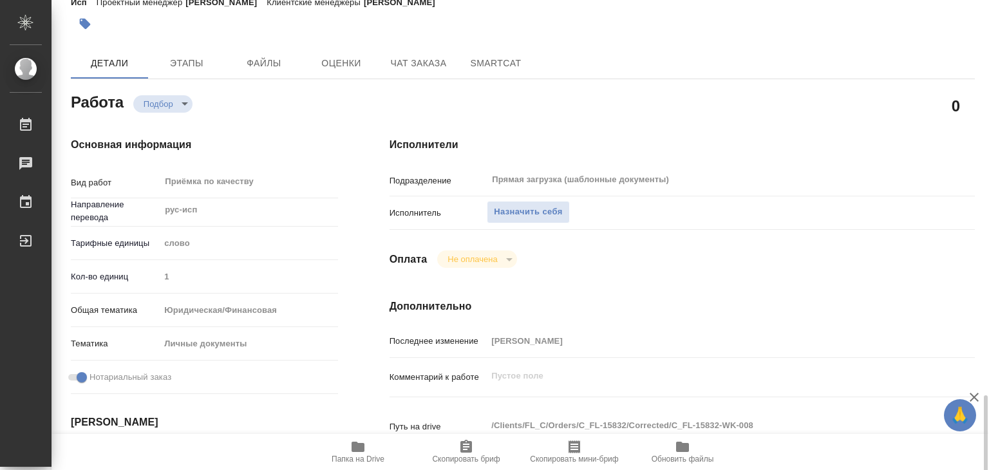
scroll to position [0, 0]
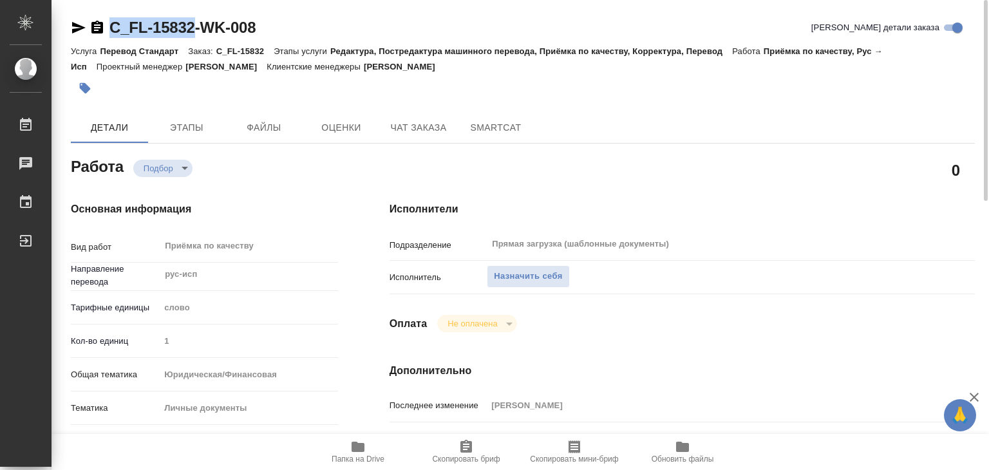
drag, startPoint x: 108, startPoint y: 21, endPoint x: 195, endPoint y: 30, distance: 86.8
click at [195, 30] on div "C_FL-15832-WK-008" at bounding box center [163, 27] width 185 height 21
copy link "C_FL-15832"
click at [518, 285] on button "Назначить себя" at bounding box center [528, 276] width 82 height 23
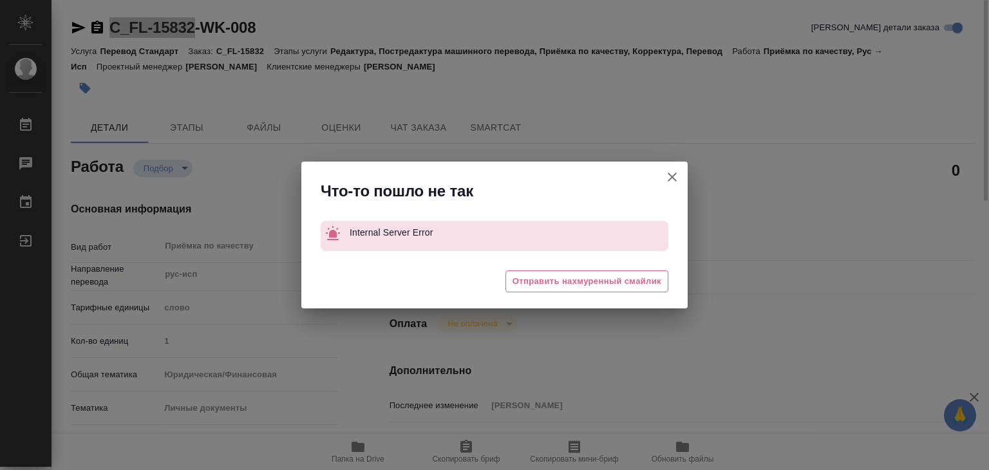
type textarea "x"
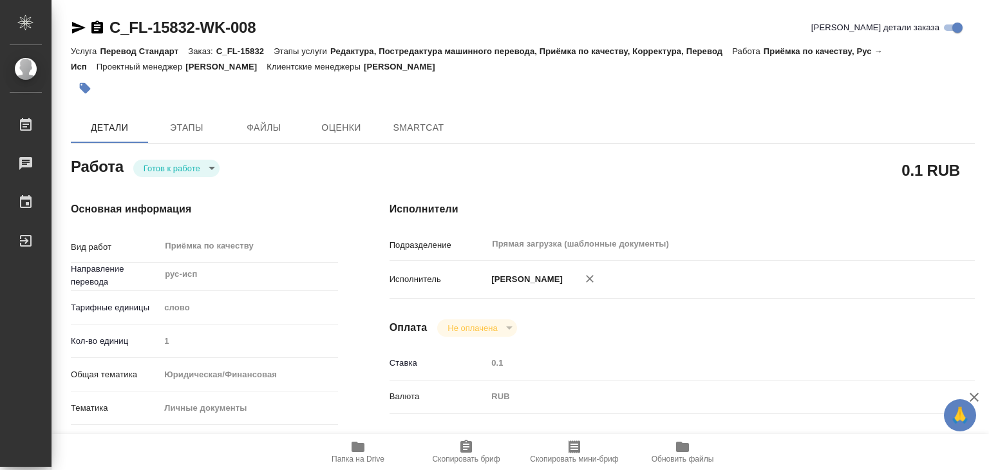
scroll to position [258, 0]
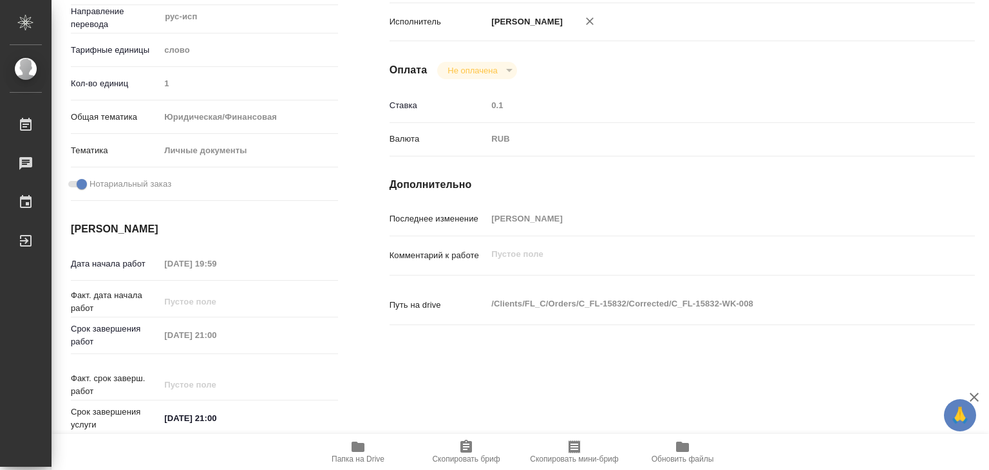
type textarea "x"
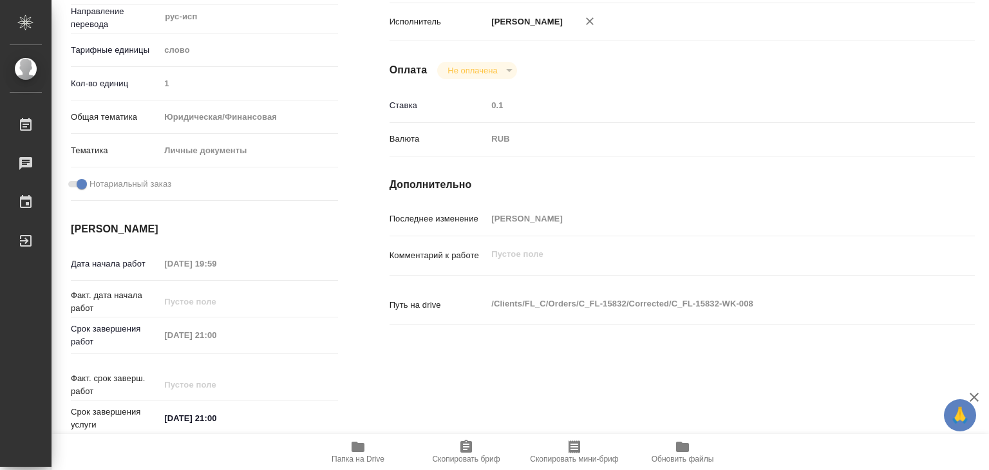
type textarea "x"
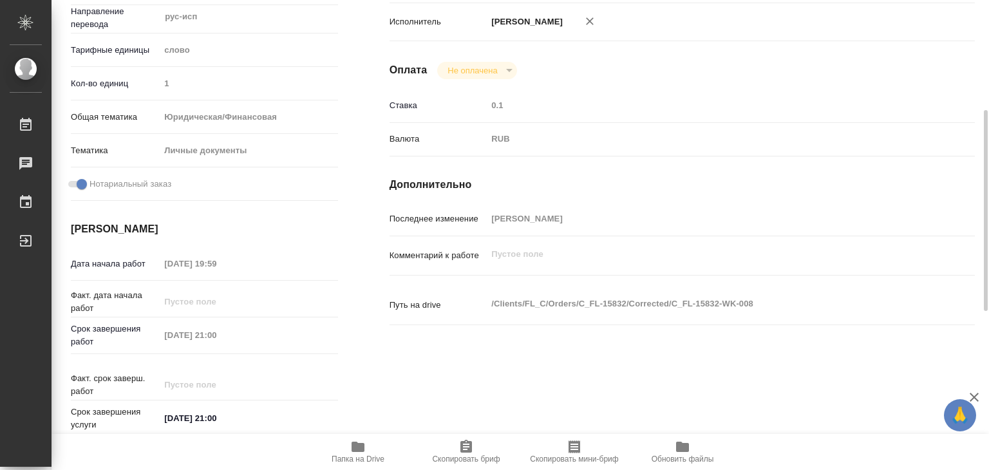
type textarea "x"
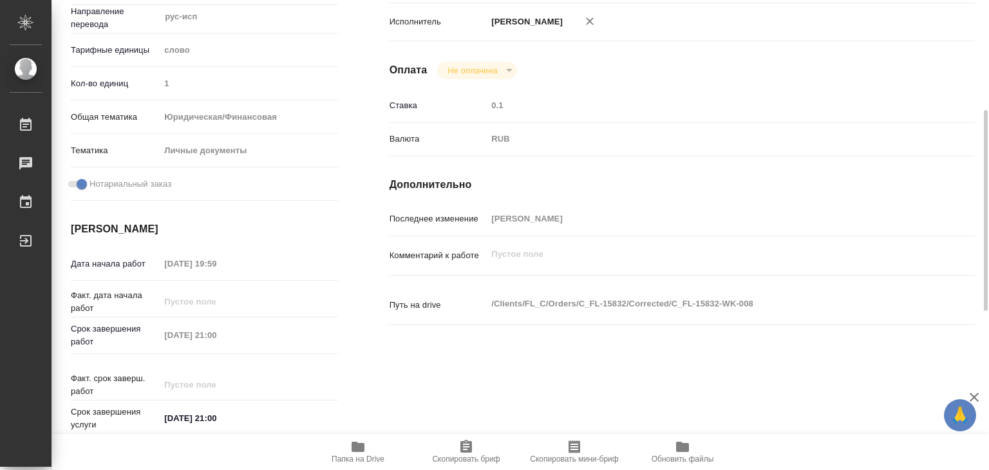
scroll to position [0, 0]
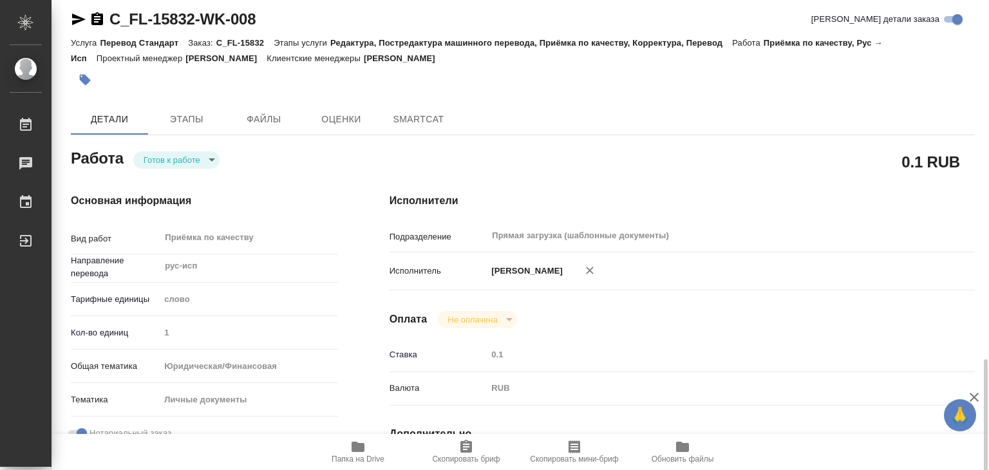
type textarea "x"
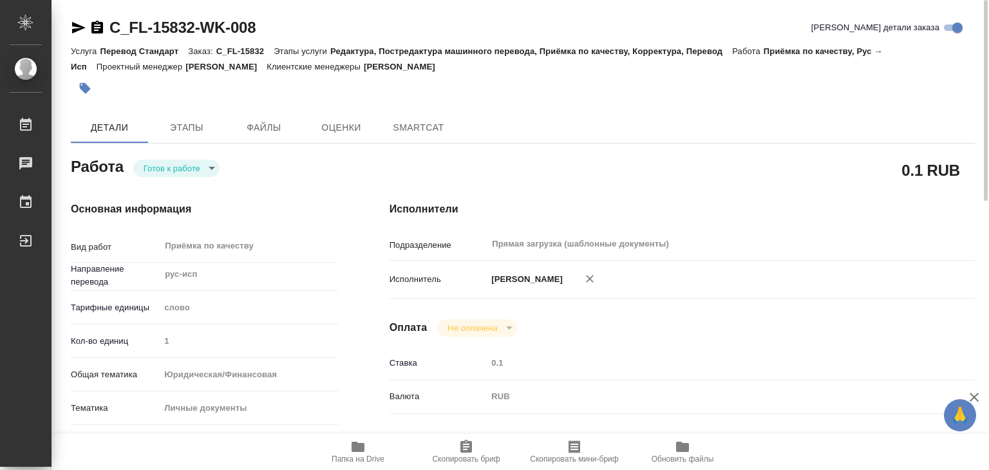
type textarea "x"
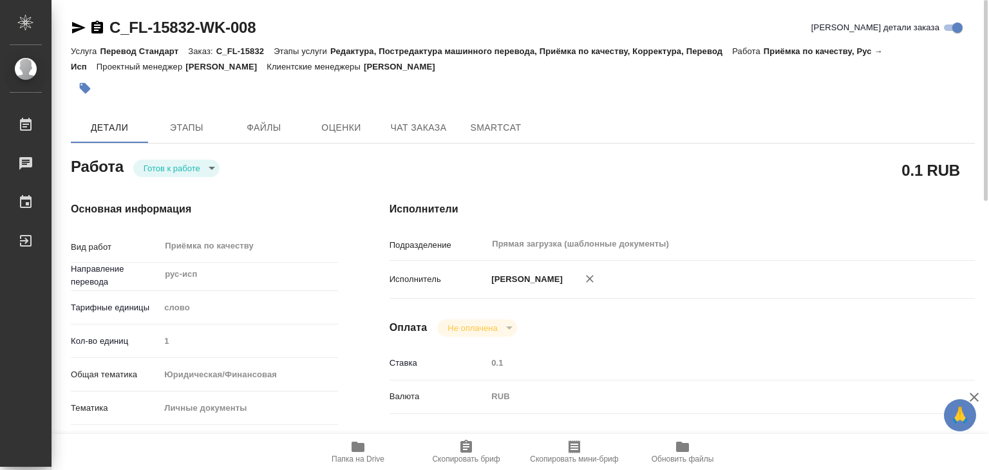
type textarea "x"
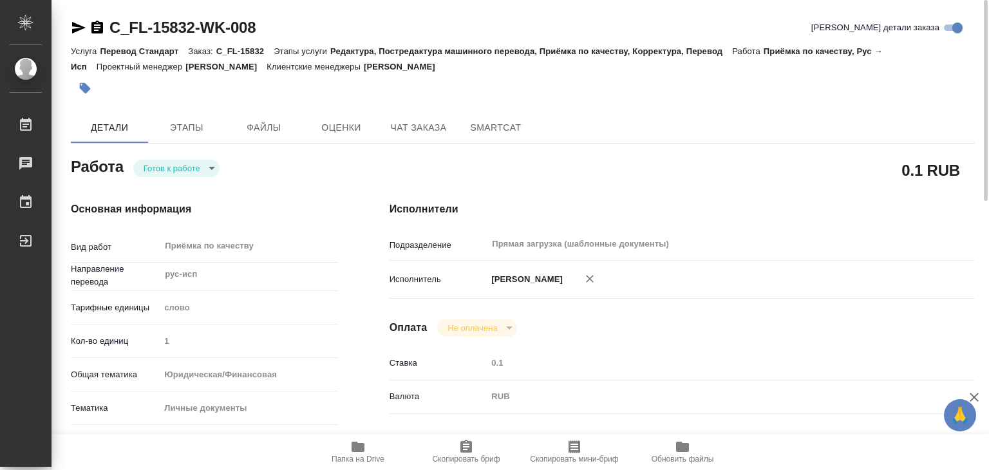
type textarea "x"
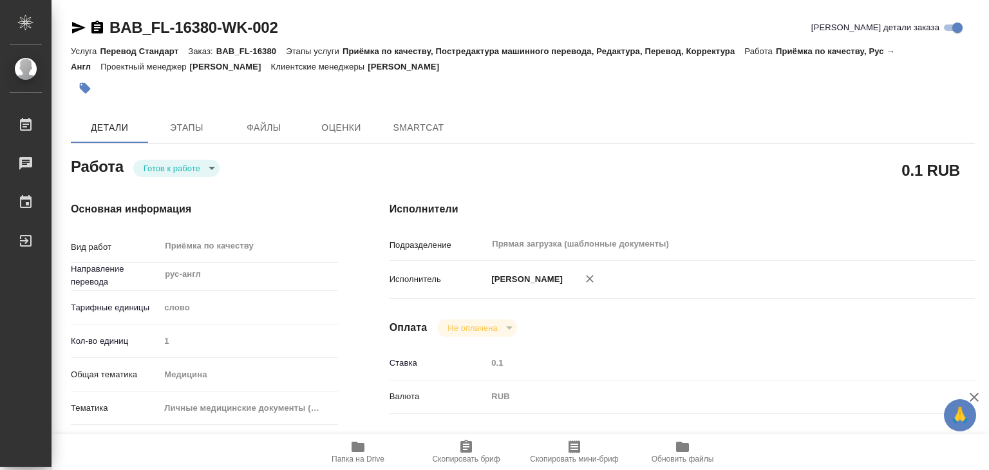
type textarea "x"
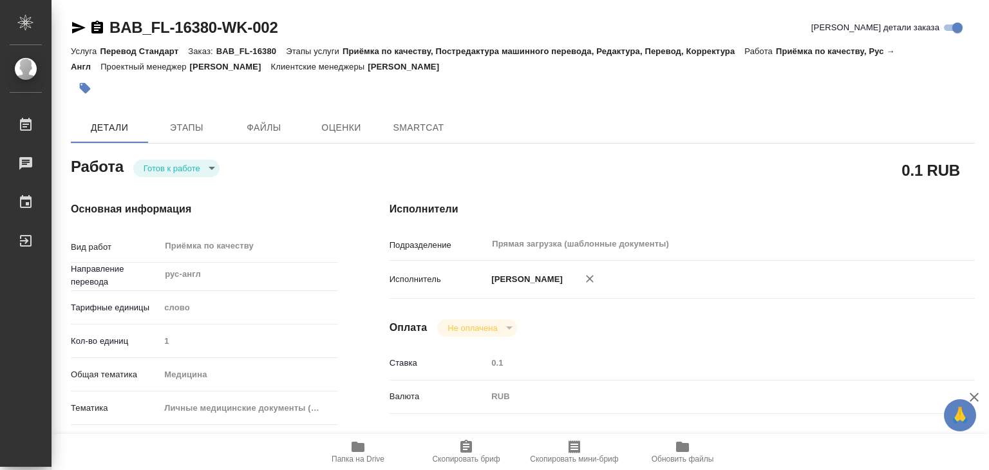
type textarea "x"
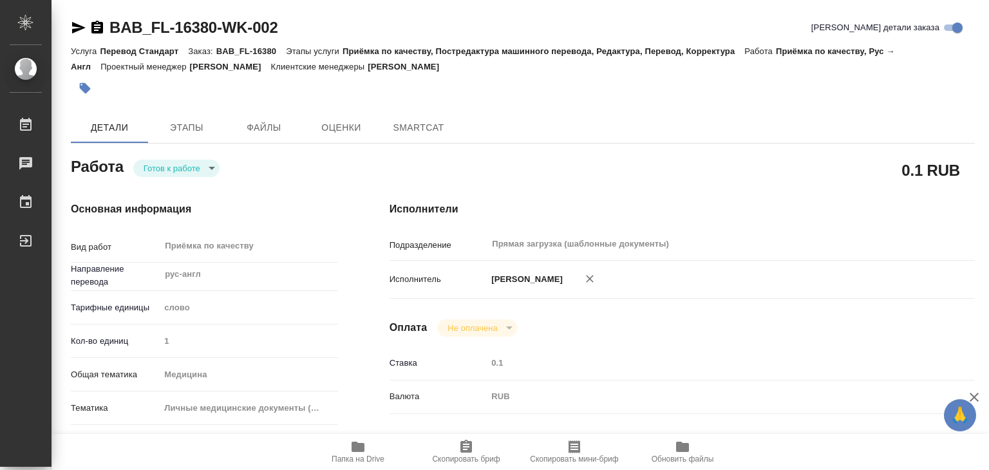
type textarea "x"
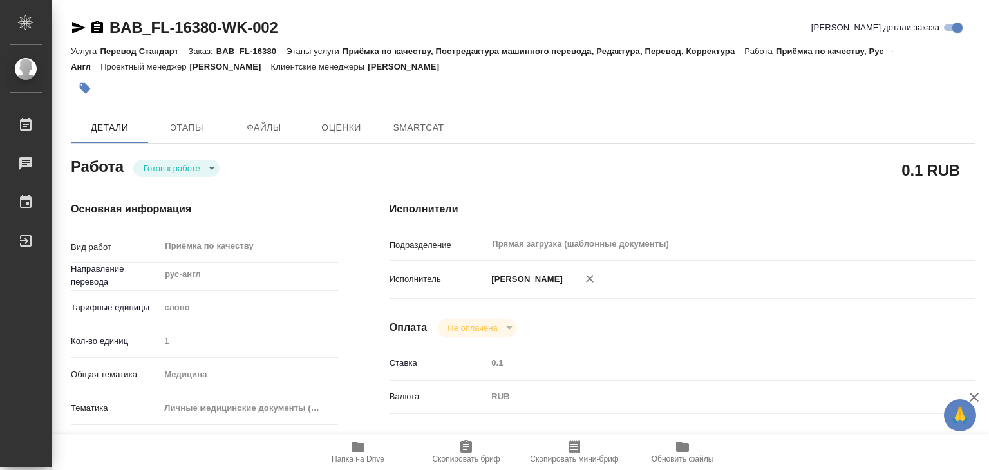
type textarea "x"
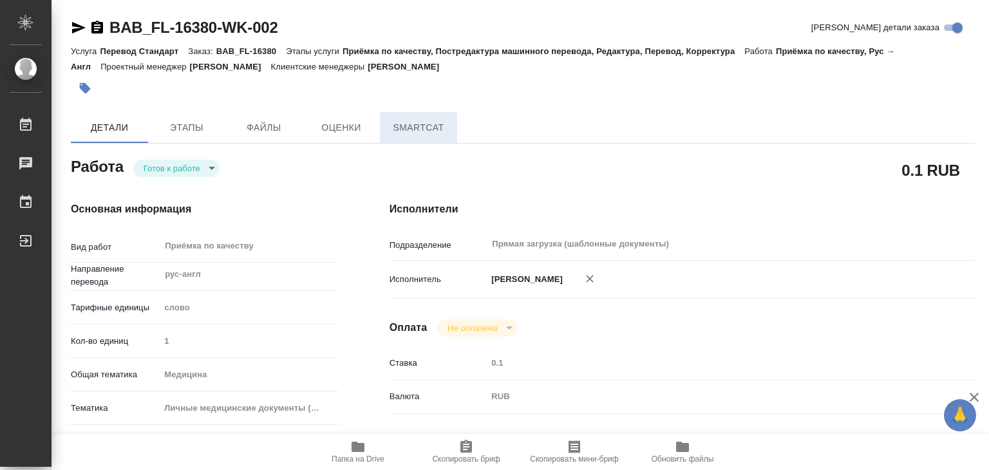
type textarea "x"
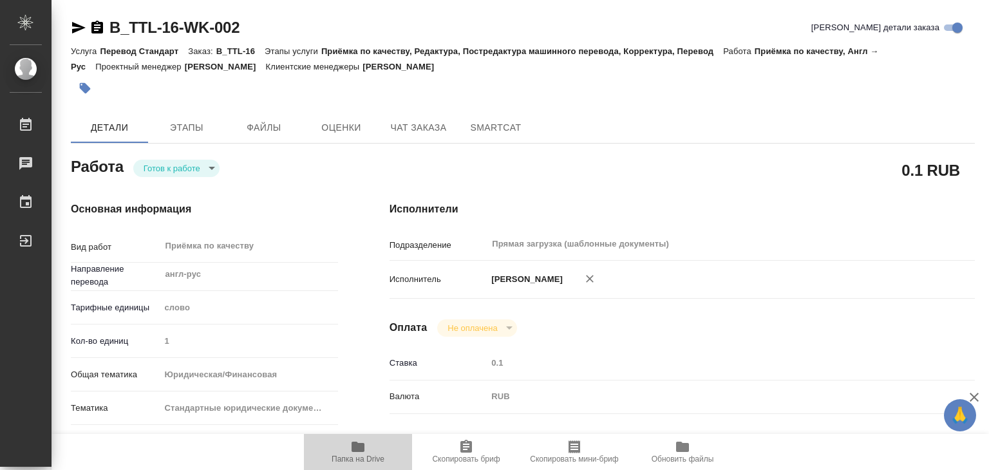
click at [354, 448] on icon "button" at bounding box center [358, 447] width 13 height 10
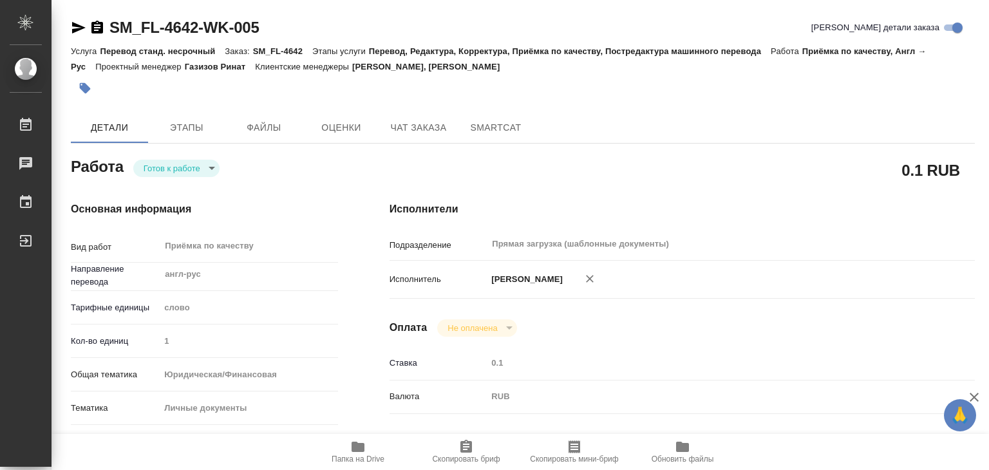
click at [366, 446] on span "Папка на Drive" at bounding box center [358, 451] width 93 height 24
type textarea "x"
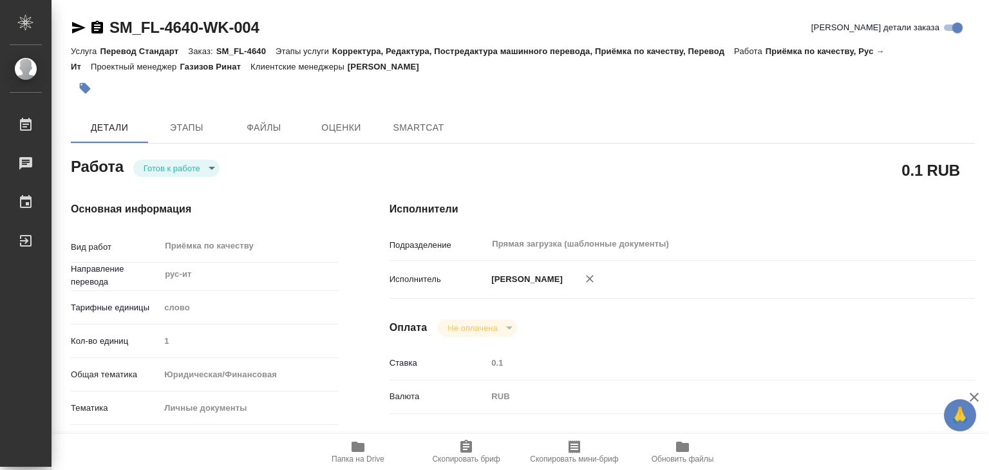
type textarea "x"
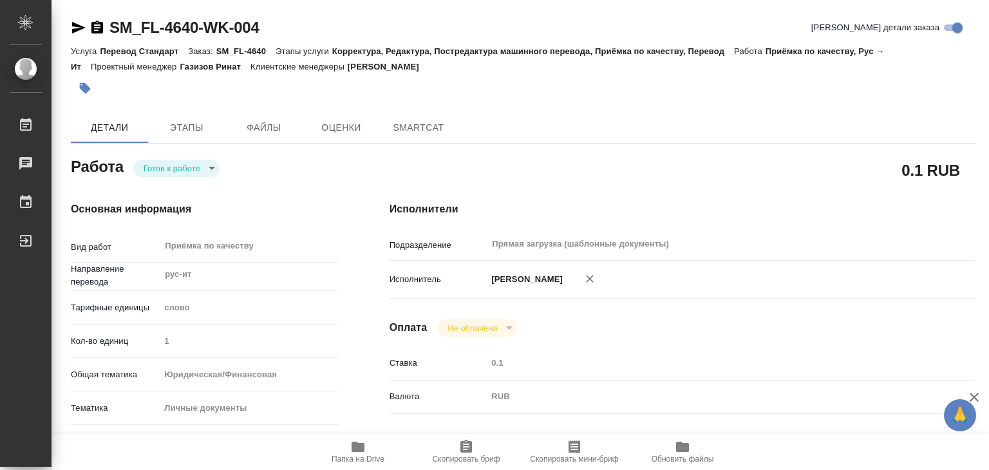
type textarea "x"
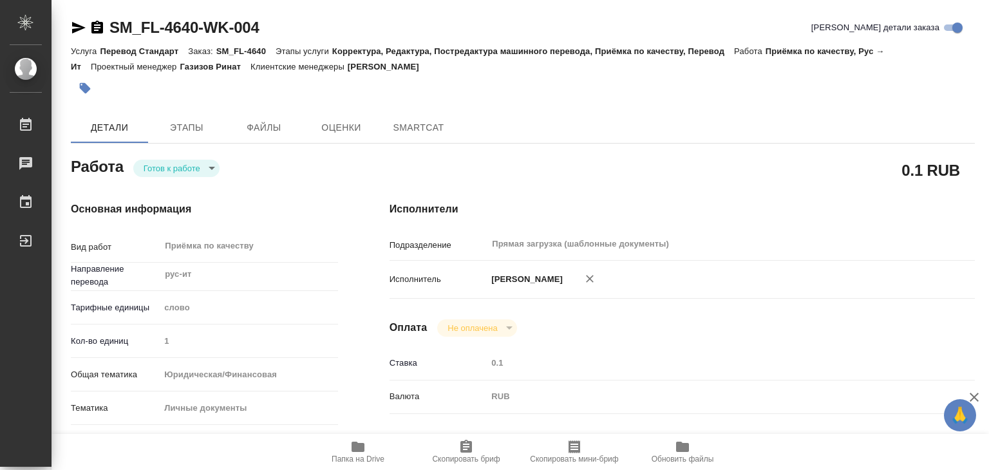
type textarea "x"
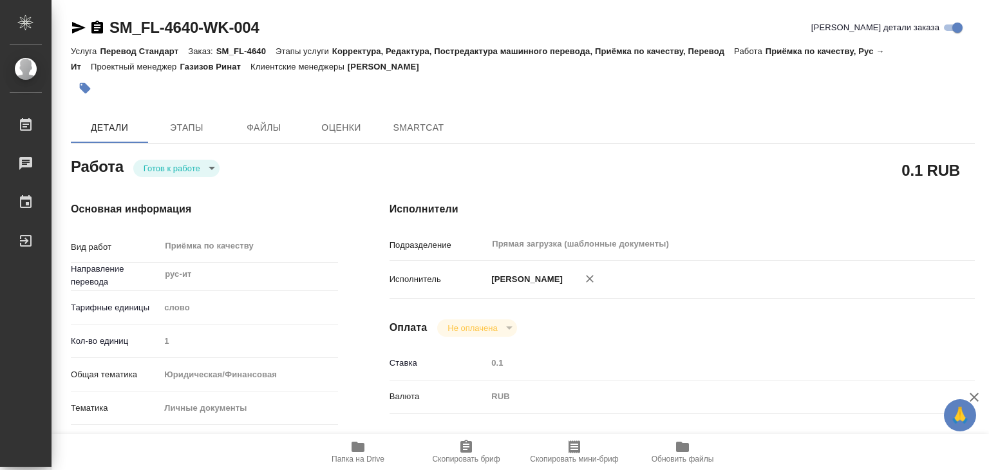
type textarea "x"
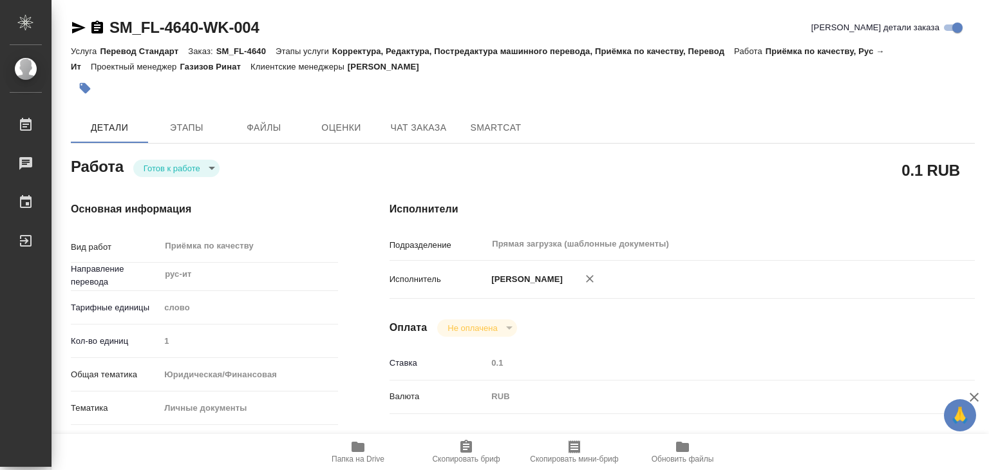
type textarea "x"
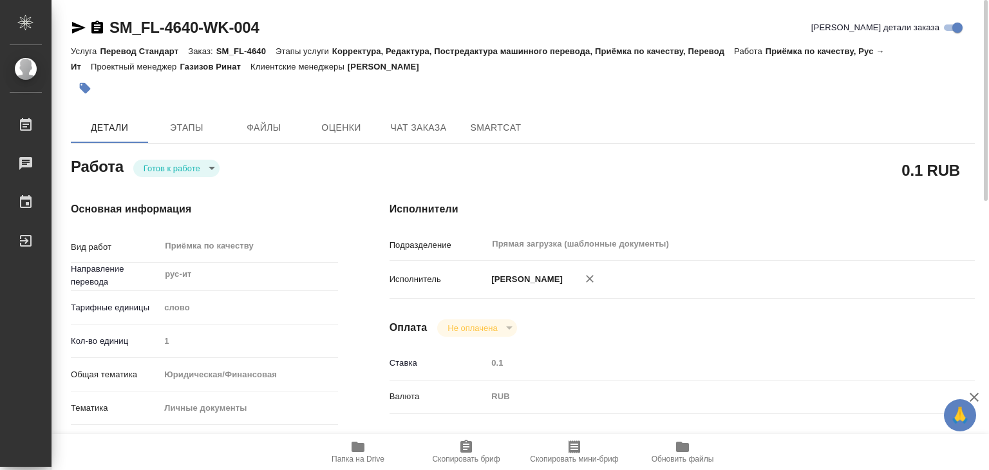
type textarea "x"
drag, startPoint x: 109, startPoint y: 13, endPoint x: 204, endPoint y: 26, distance: 95.6
copy link "SM_FL-4640"
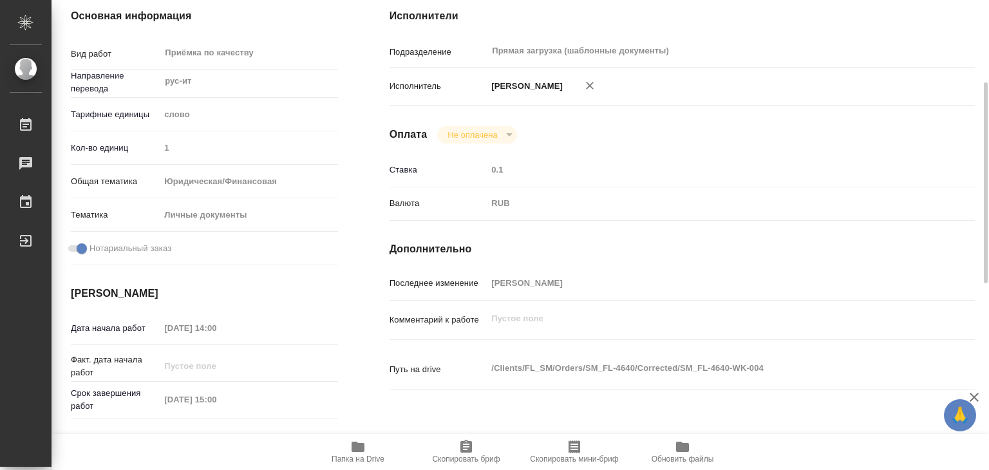
scroll to position [322, 0]
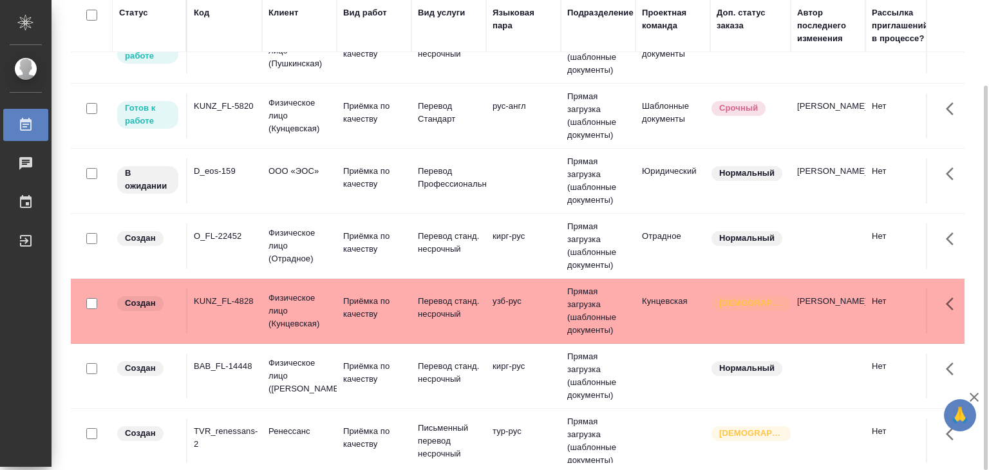
scroll to position [644, 0]
